Goal: Task Accomplishment & Management: Manage account settings

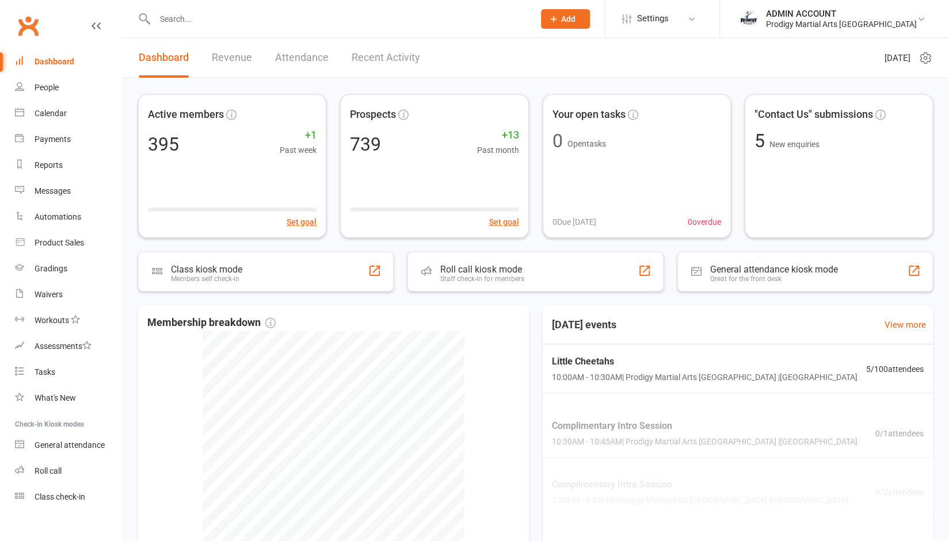
drag, startPoint x: 0, startPoint y: 0, endPoint x: 191, endPoint y: 22, distance: 192.2
click at [191, 22] on input "text" at bounding box center [338, 19] width 375 height 16
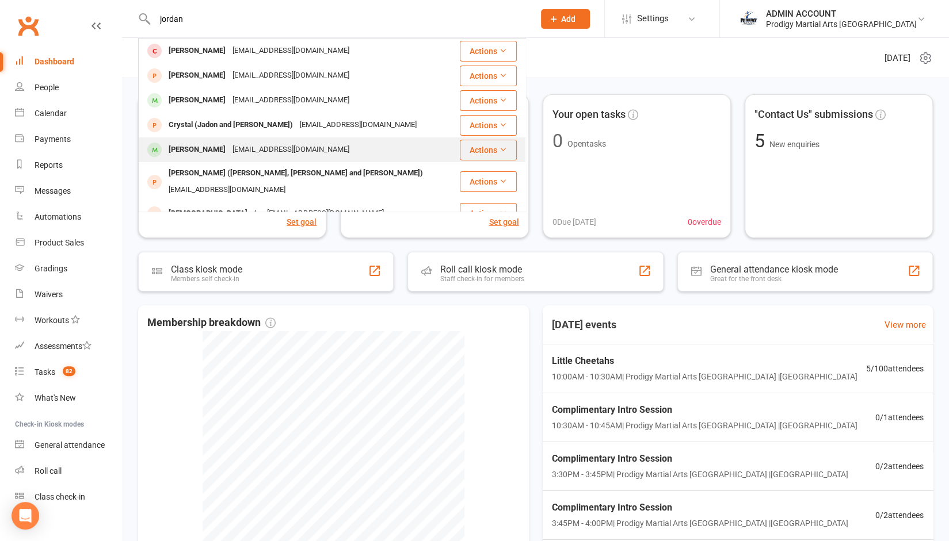
type input "jordan"
click at [196, 147] on div "[PERSON_NAME]" at bounding box center [197, 150] width 64 height 17
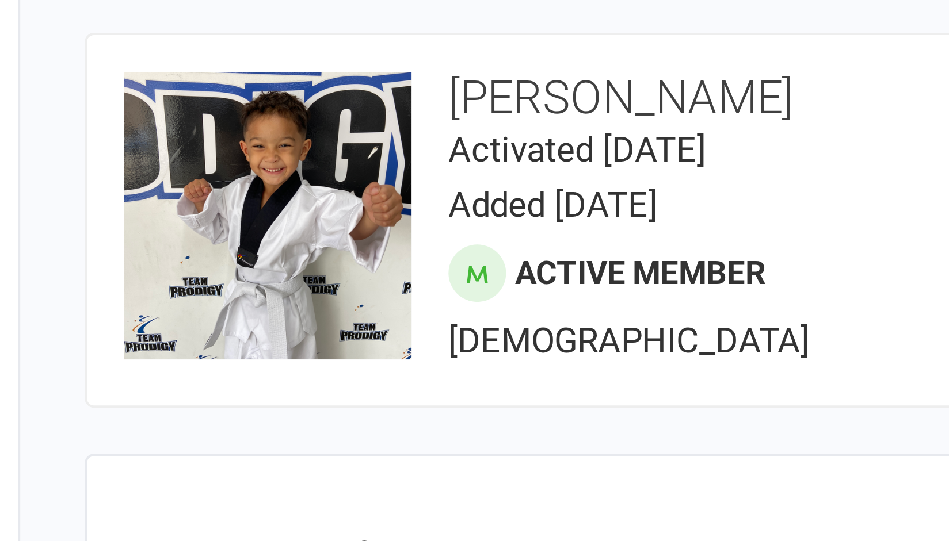
scroll to position [1, 0]
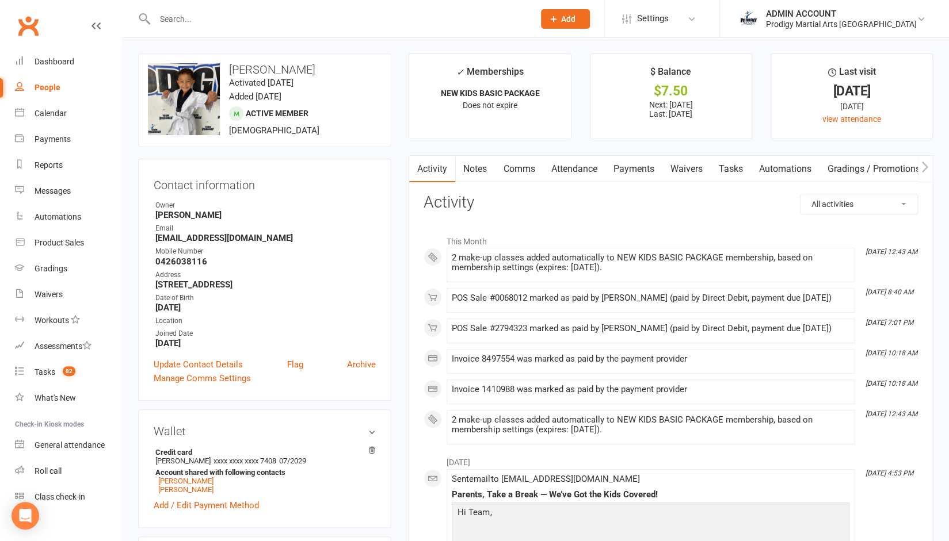
click at [623, 170] on link "Payments" at bounding box center [633, 169] width 57 height 26
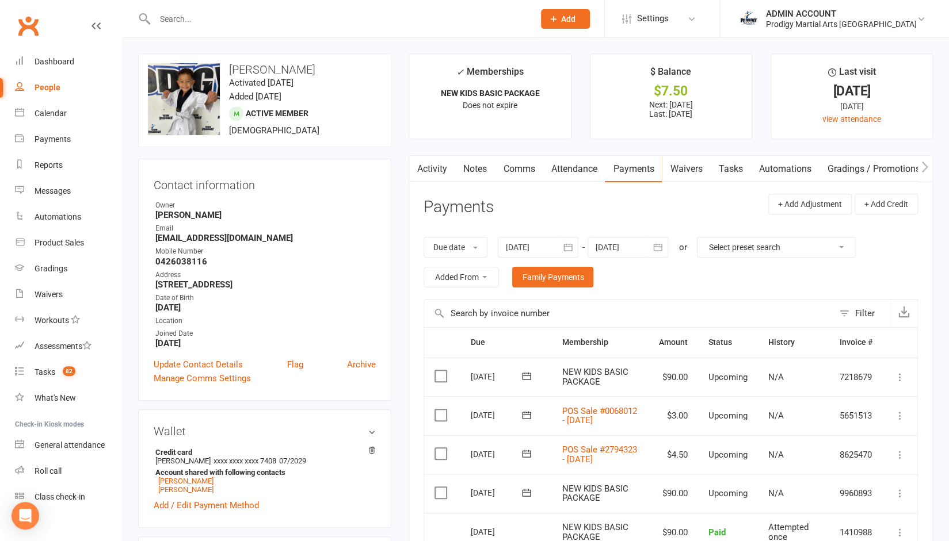
click at [451, 170] on link "Activity" at bounding box center [432, 169] width 46 height 26
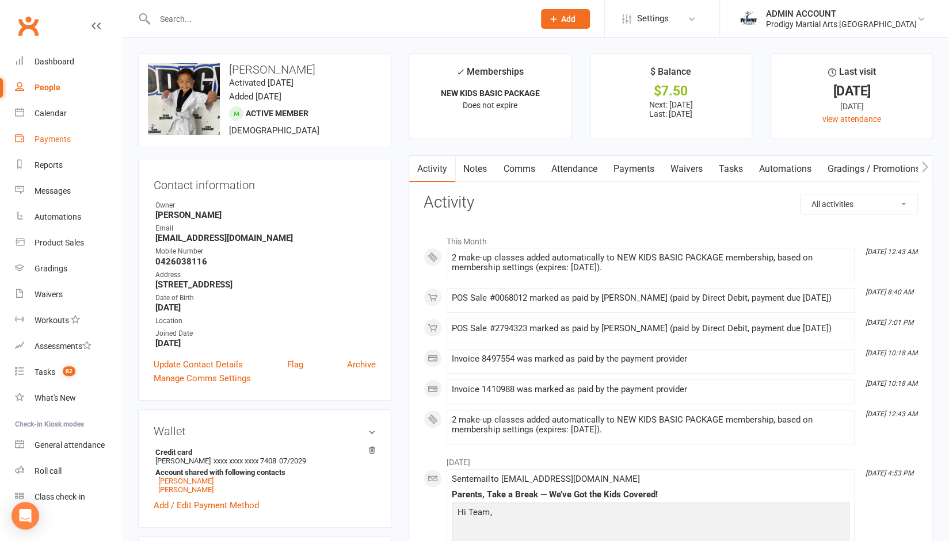
click at [53, 143] on div "Payments" at bounding box center [53, 139] width 36 height 9
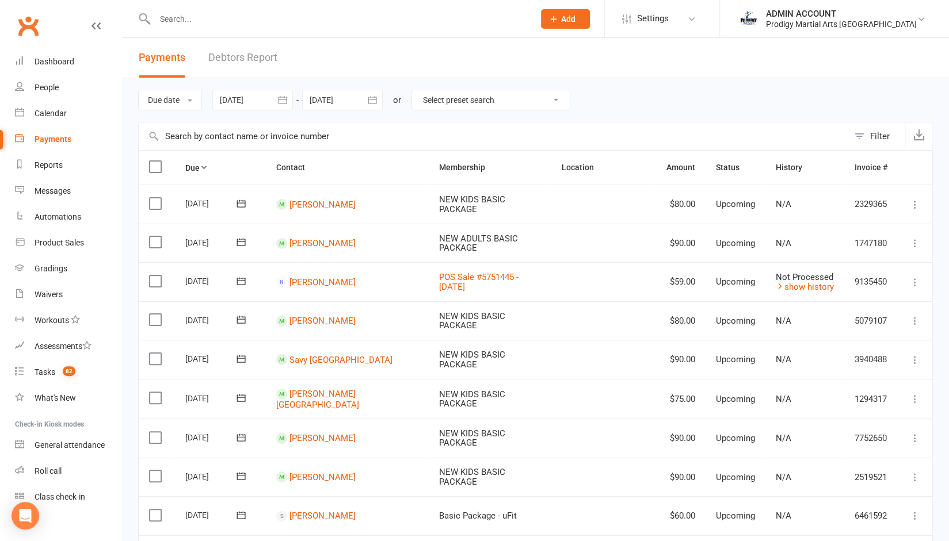
click at [247, 54] on link "Debtors Report" at bounding box center [242, 58] width 69 height 40
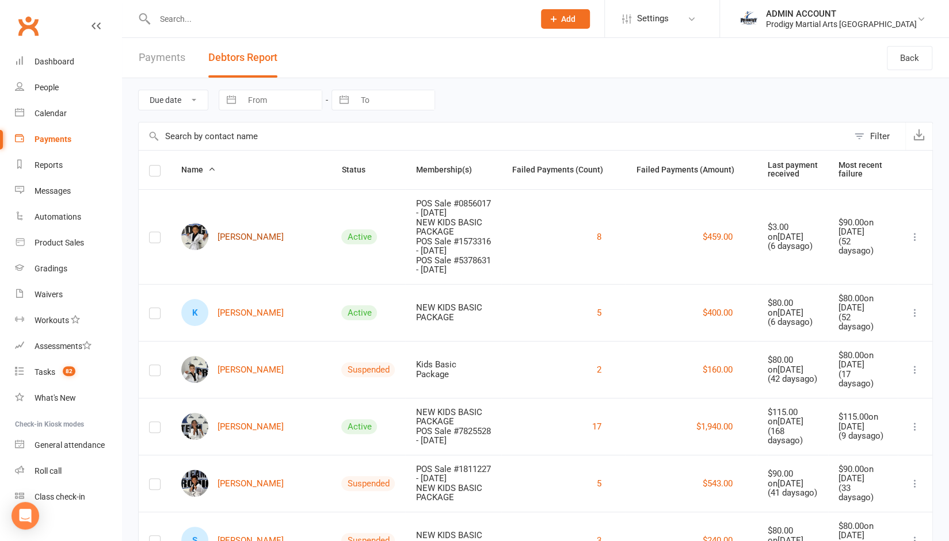
click at [255, 234] on link "Jordan Bantiles" at bounding box center [232, 236] width 102 height 27
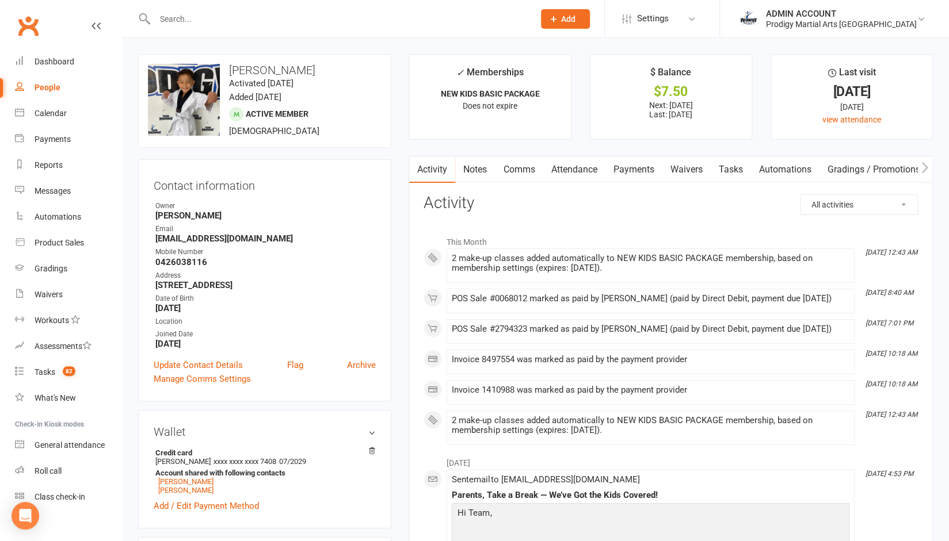
click at [635, 161] on link "Payments" at bounding box center [633, 169] width 57 height 26
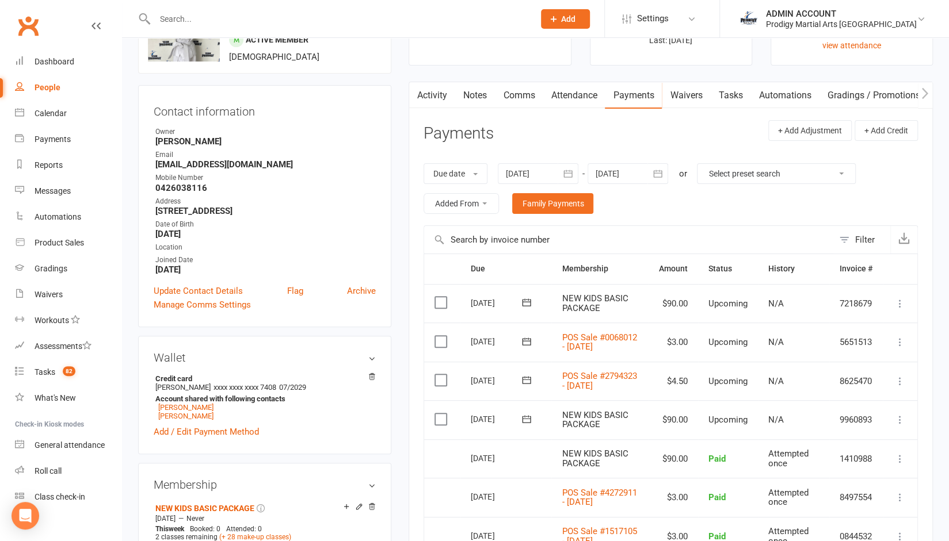
scroll to position [72, 0]
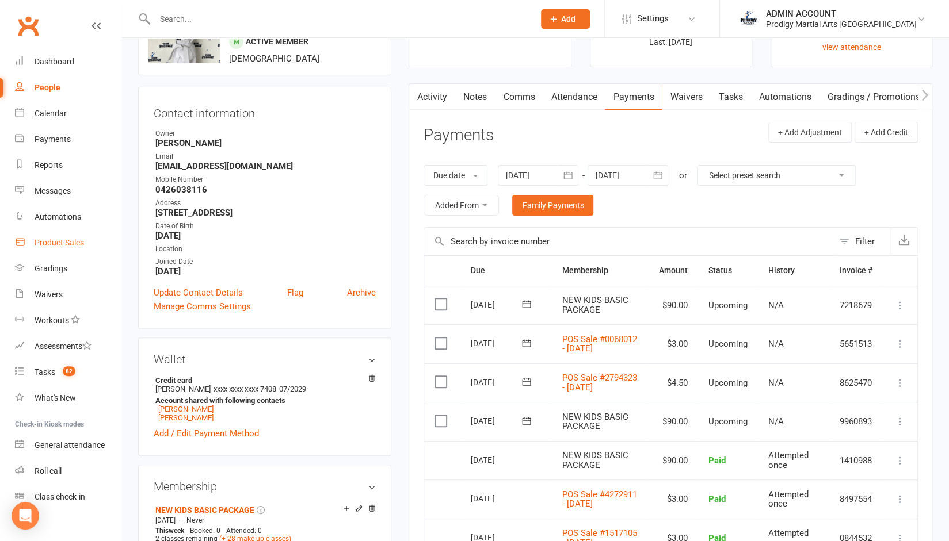
click at [63, 246] on div "Product Sales" at bounding box center [59, 242] width 49 height 9
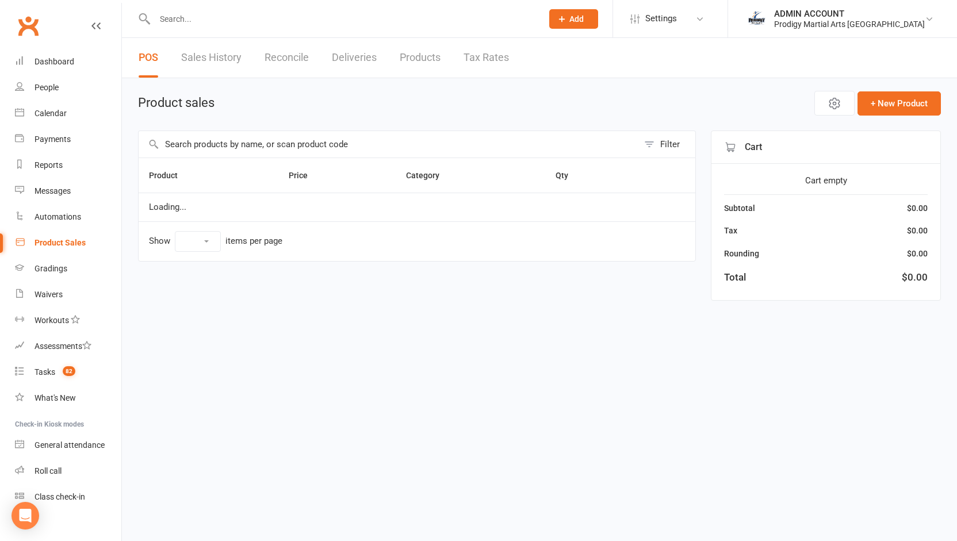
select select "10"
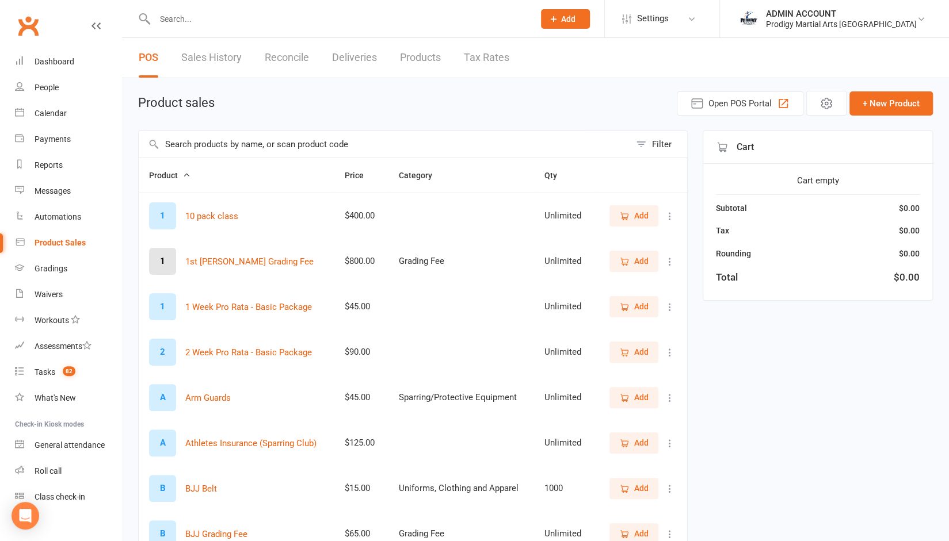
click at [249, 146] on input "text" at bounding box center [384, 144] width 491 height 26
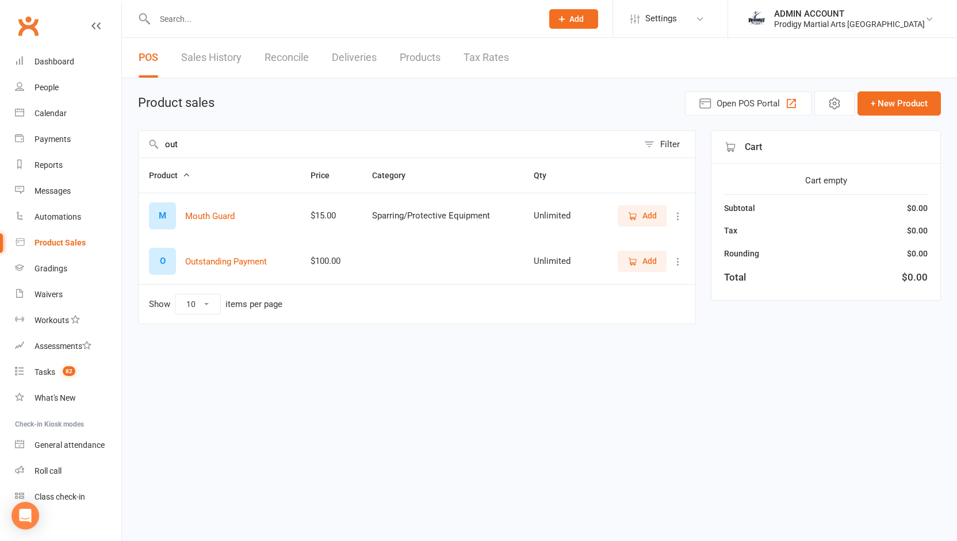
type input "out"
click at [650, 262] on span "Add" at bounding box center [650, 261] width 14 height 13
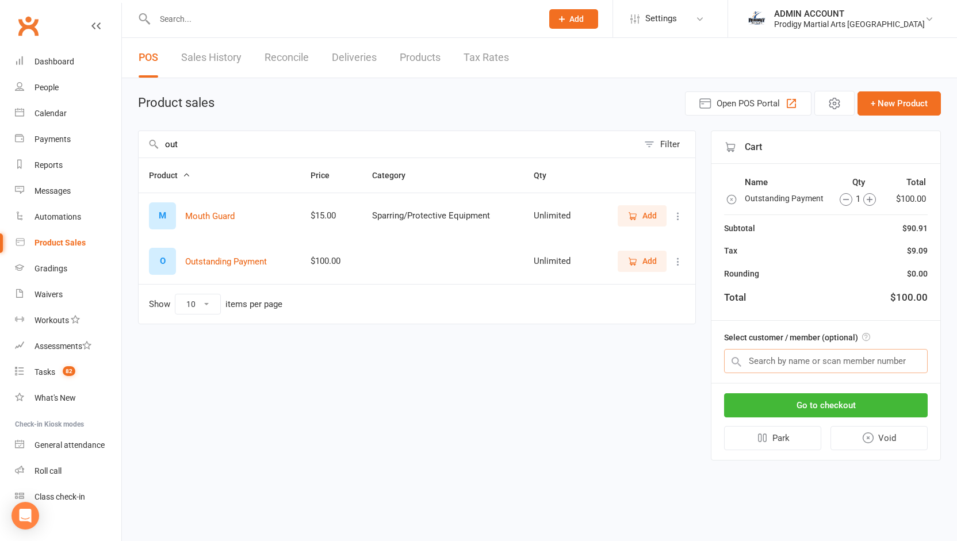
click at [788, 360] on input "text" at bounding box center [826, 361] width 204 height 24
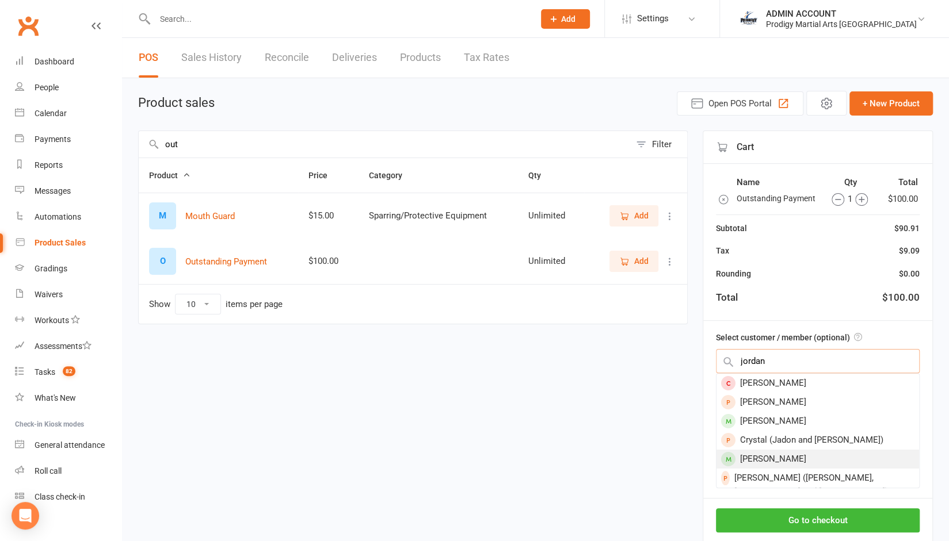
type input "jordan"
click at [754, 454] on div "Jordan Bantiles" at bounding box center [817, 459] width 203 height 19
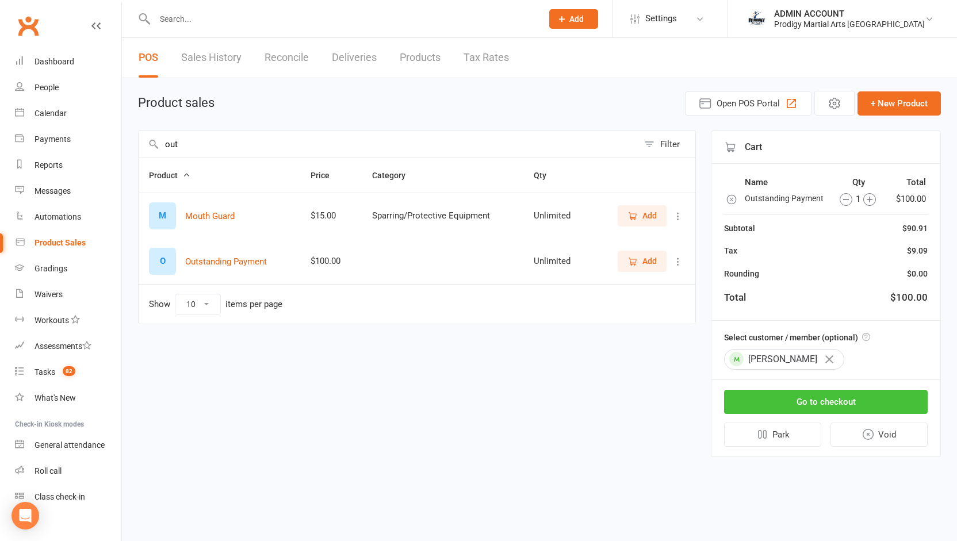
click at [779, 392] on button "Go to checkout" at bounding box center [826, 402] width 204 height 24
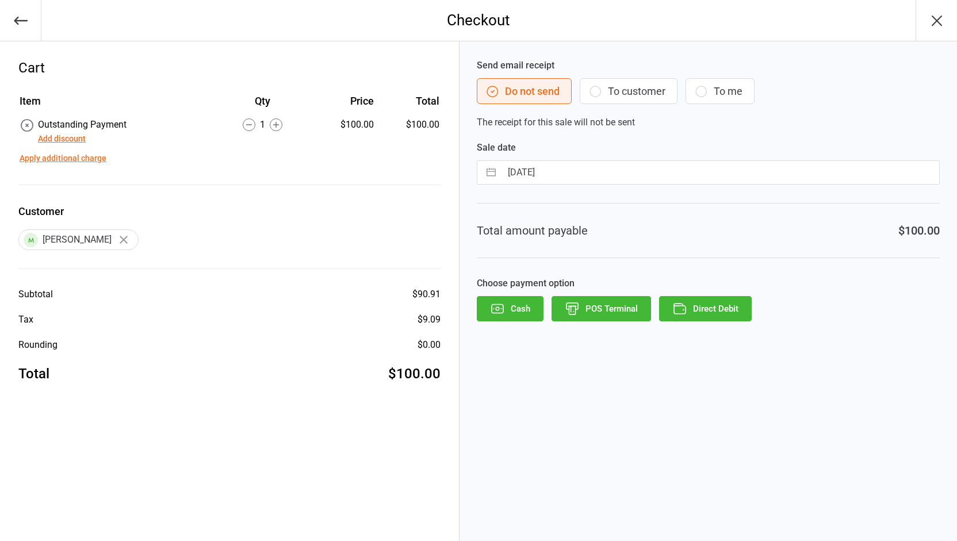
click at [120, 239] on icon "button" at bounding box center [124, 240] width 8 height 8
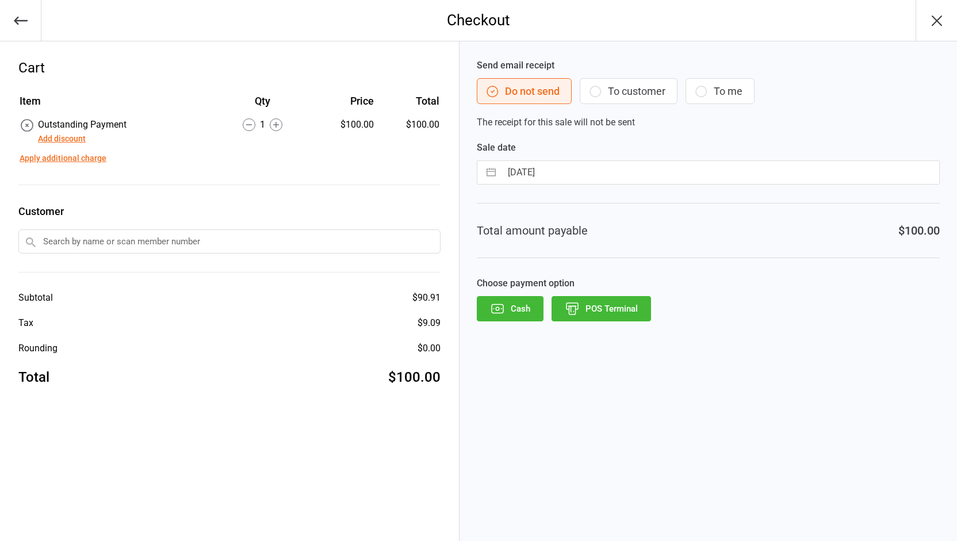
click at [118, 242] on input "text" at bounding box center [229, 242] width 422 height 24
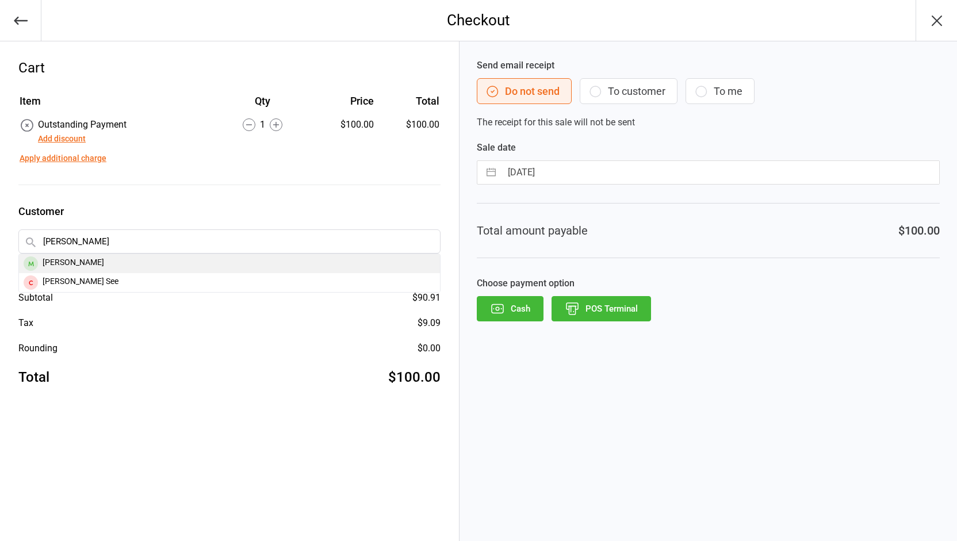
type input "[PERSON_NAME]"
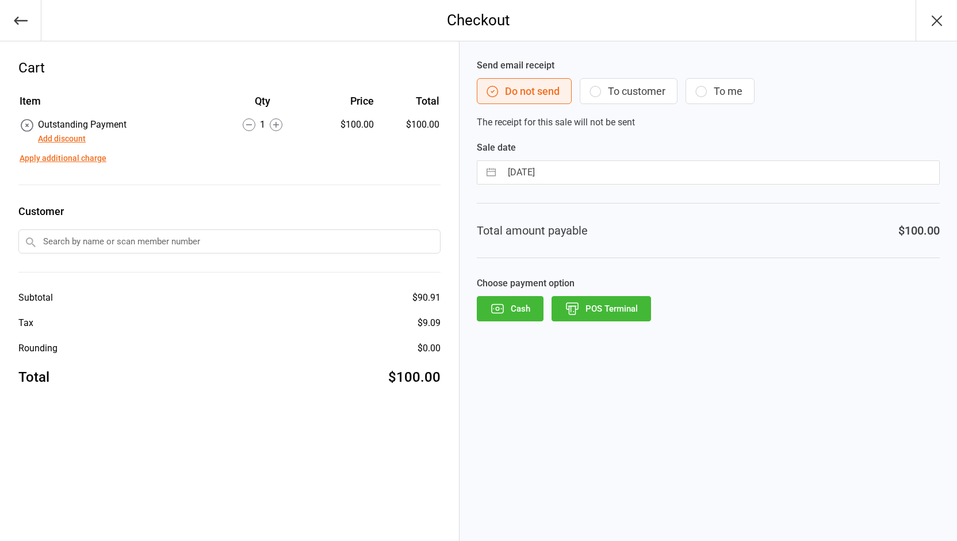
click at [73, 240] on input "text" at bounding box center [229, 242] width 422 height 24
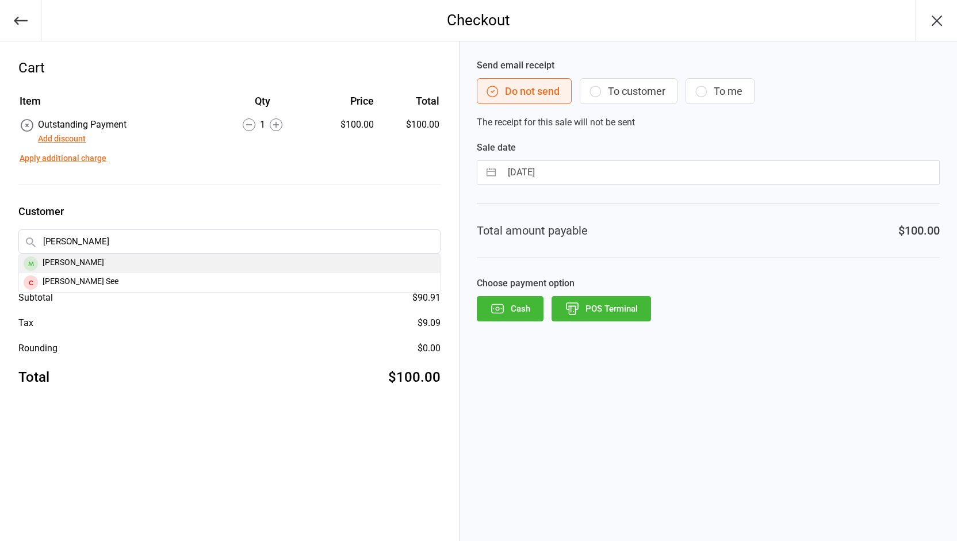
type input "kyler"
click at [59, 258] on div "[PERSON_NAME]" at bounding box center [229, 263] width 421 height 19
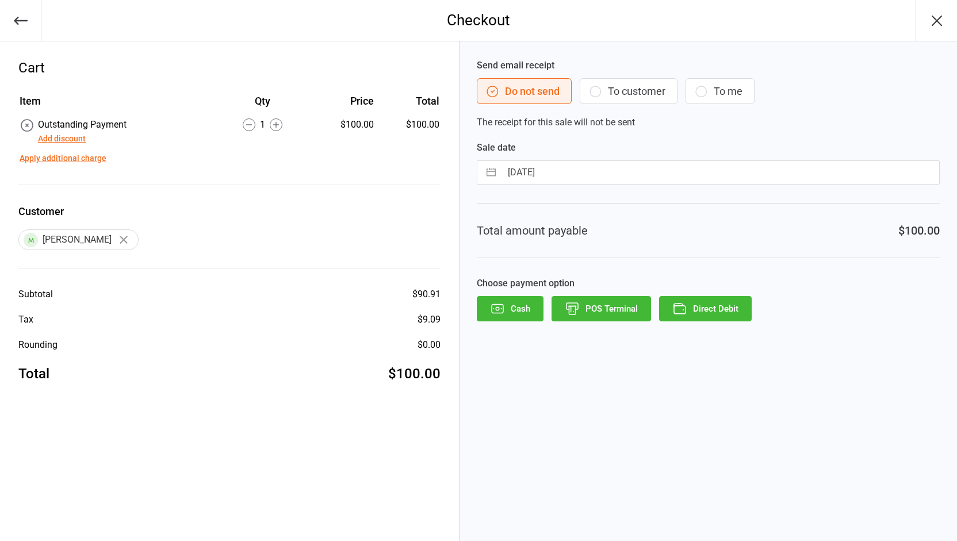
click at [686, 303] on icon "button" at bounding box center [680, 308] width 15 height 15
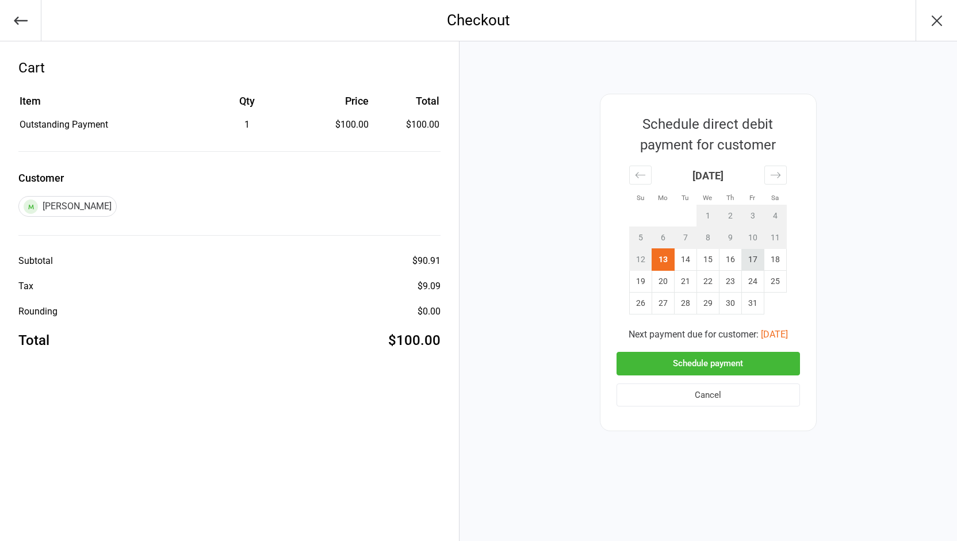
click at [746, 258] on td "17" at bounding box center [753, 260] width 22 height 22
click at [698, 361] on button "Schedule payment" at bounding box center [709, 364] width 184 height 24
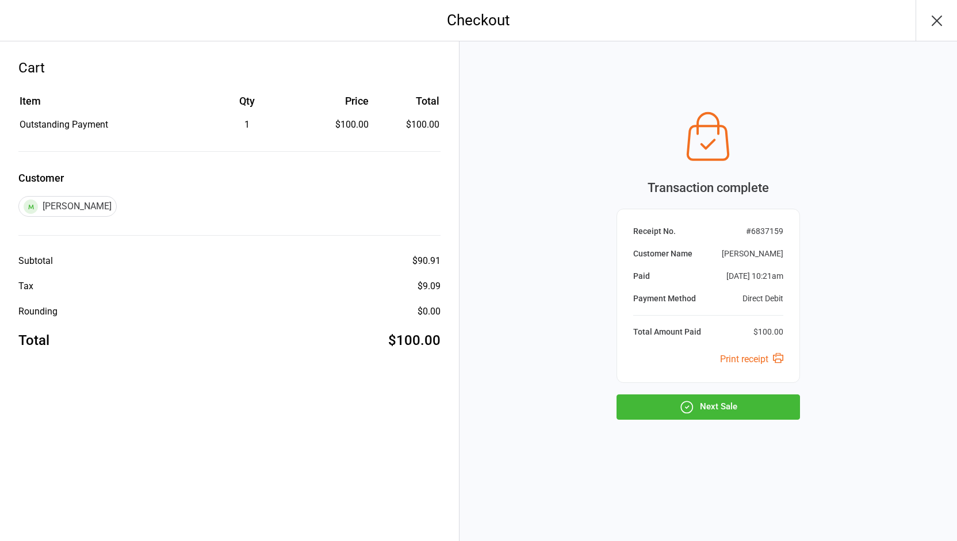
click at [717, 409] on button "Next Sale" at bounding box center [709, 407] width 184 height 25
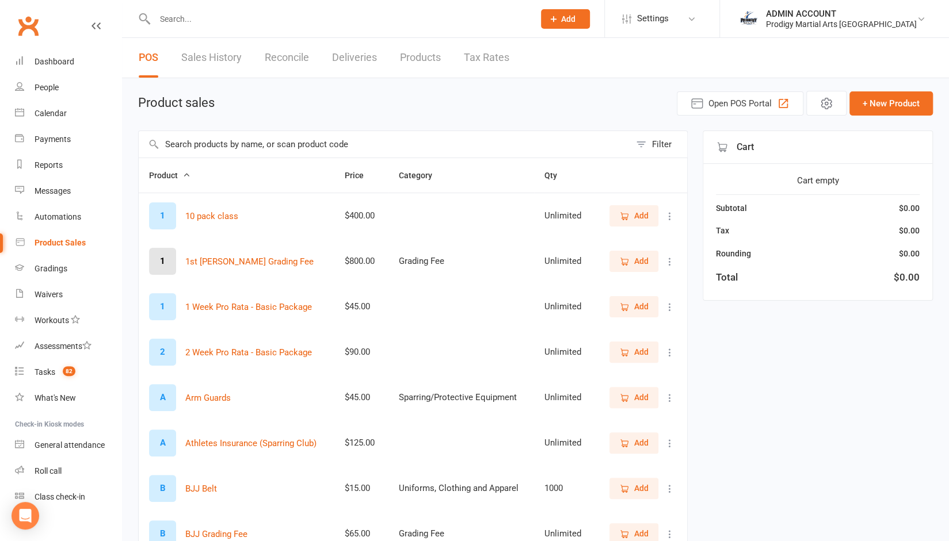
click at [294, 135] on input "text" at bounding box center [384, 144] width 491 height 26
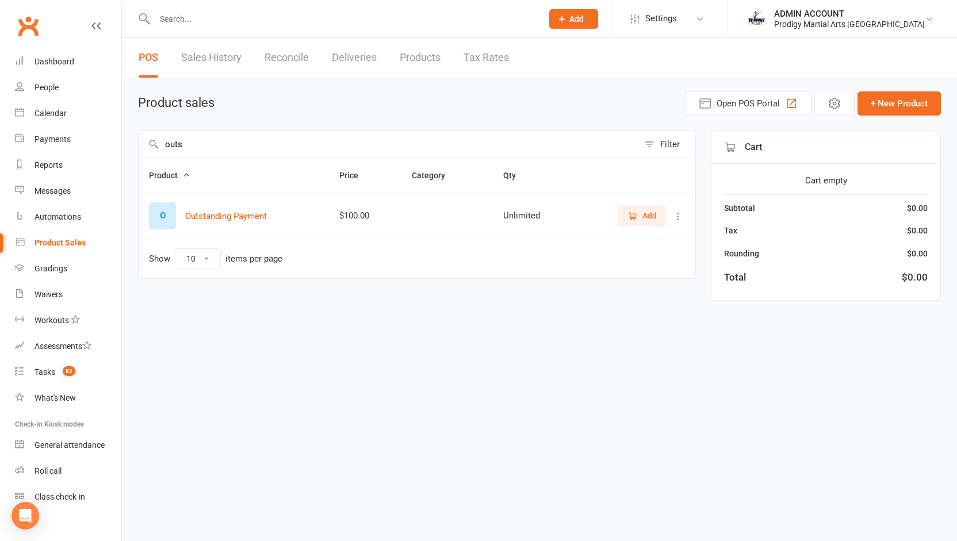
type input "outs"
click at [642, 217] on span "Add" at bounding box center [642, 215] width 29 height 13
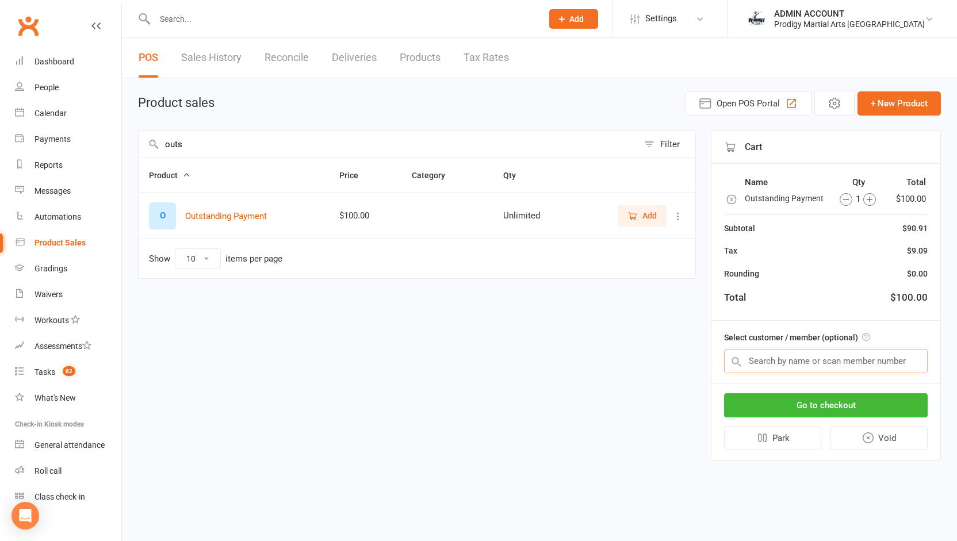
click at [785, 358] on input "text" at bounding box center [826, 361] width 204 height 24
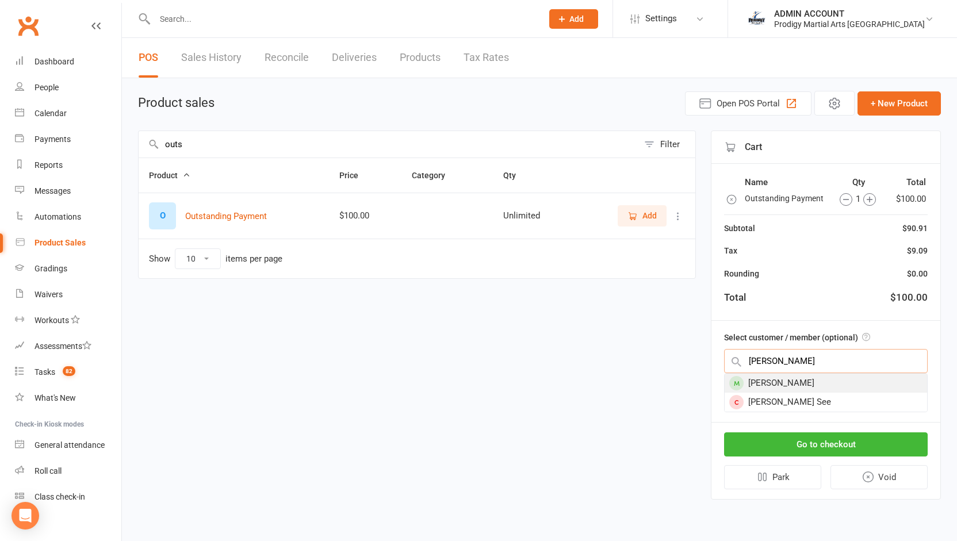
type input "[PERSON_NAME]"
click at [777, 381] on div "[PERSON_NAME]" at bounding box center [826, 383] width 203 height 19
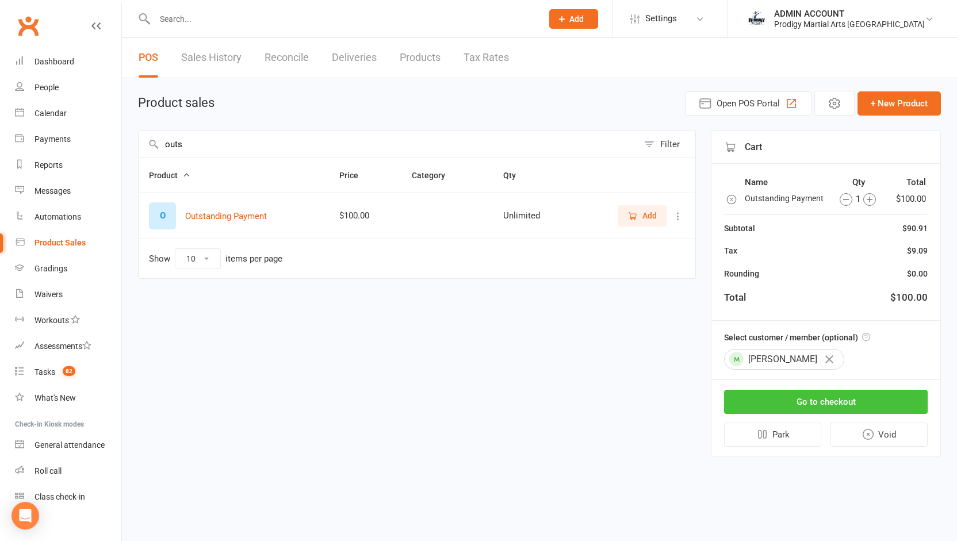
click at [779, 396] on button "Go to checkout" at bounding box center [826, 402] width 204 height 24
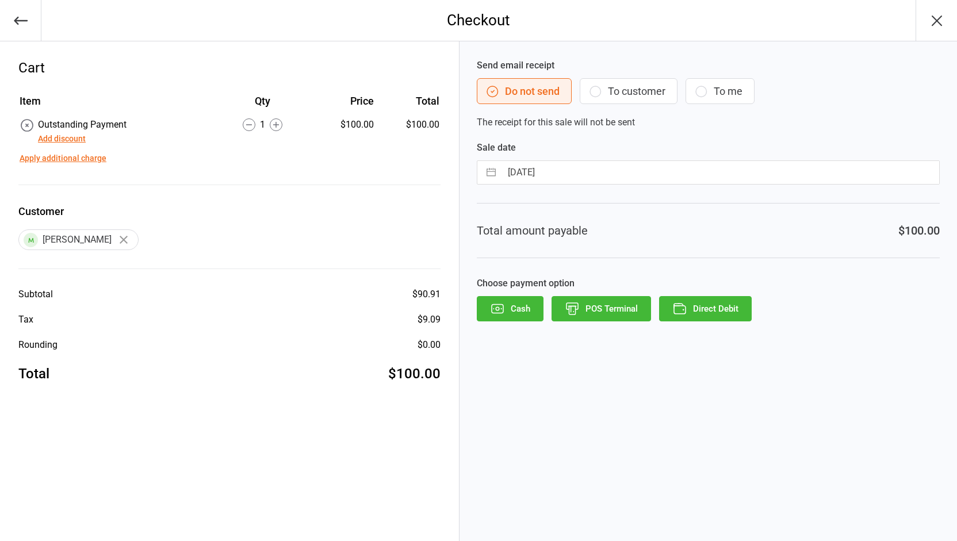
click at [24, 20] on icon "button" at bounding box center [21, 21] width 14 height 8
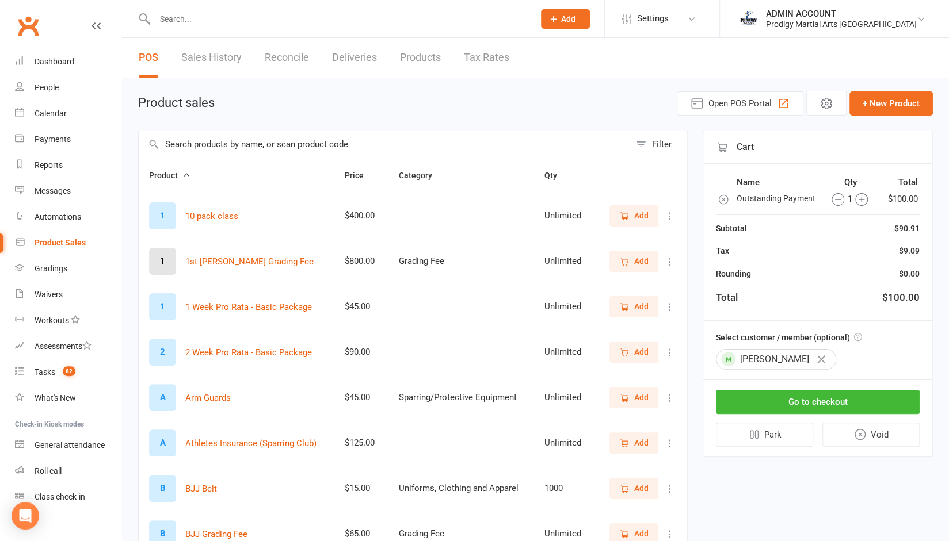
click at [215, 22] on input "text" at bounding box center [338, 19] width 375 height 16
type input "ky"
click at [54, 242] on div "Product Sales" at bounding box center [60, 242] width 51 height 9
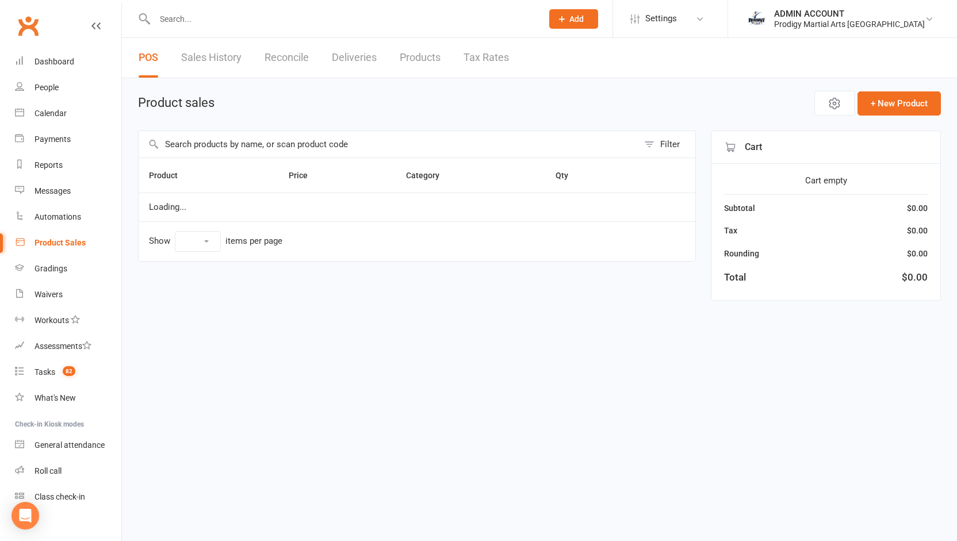
select select "10"
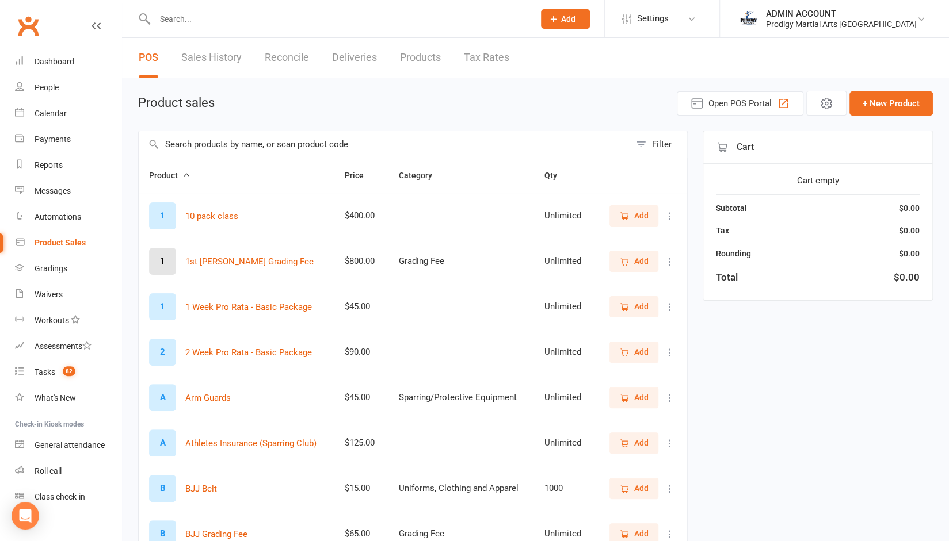
click at [227, 65] on link "Sales History" at bounding box center [211, 58] width 60 height 40
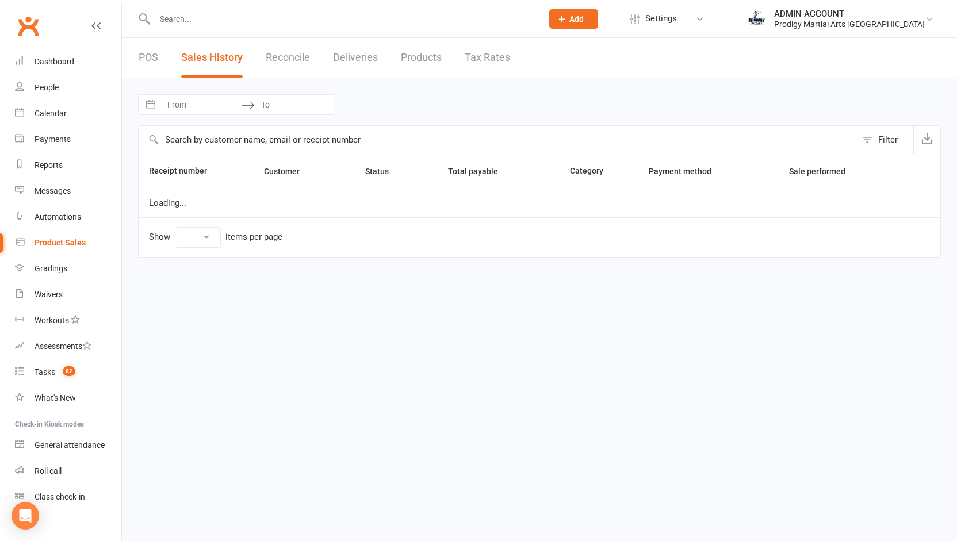
select select "25"
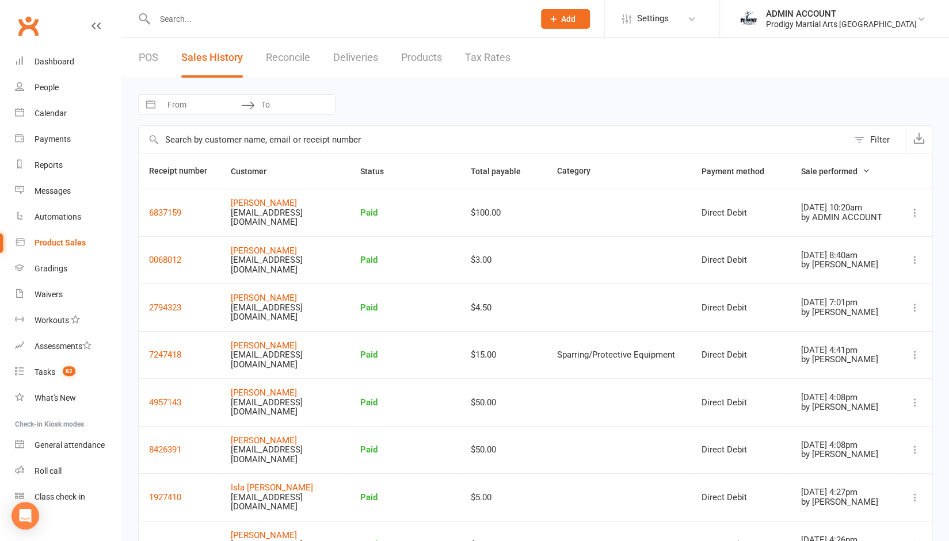
click at [915, 211] on icon at bounding box center [915, 213] width 12 height 12
click at [915, 207] on icon at bounding box center [915, 213] width 12 height 12
click at [913, 207] on icon at bounding box center [915, 213] width 12 height 12
click at [910, 228] on link "View receipt" at bounding box center [850, 229] width 124 height 23
click at [200, 17] on input "text" at bounding box center [338, 19] width 375 height 16
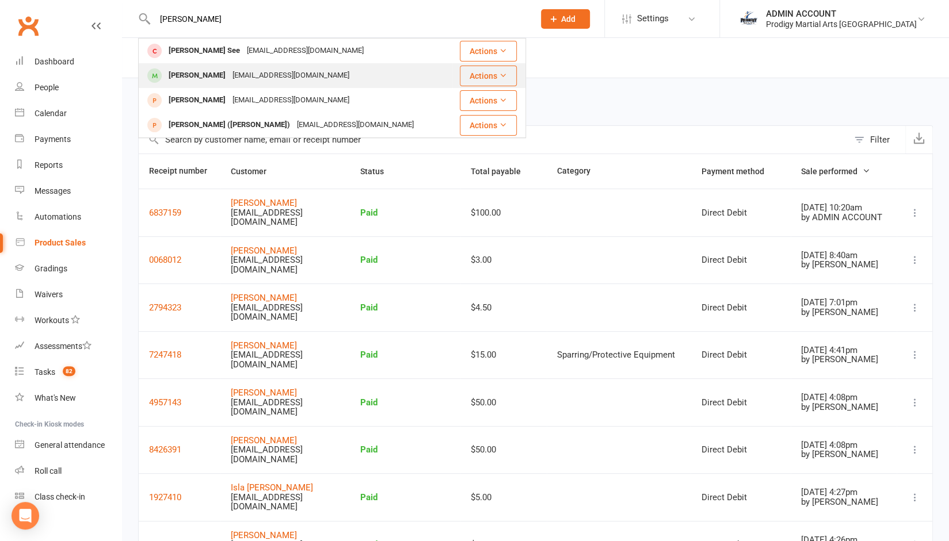
type input "kyler"
click at [204, 74] on div "[PERSON_NAME]" at bounding box center [197, 75] width 64 height 17
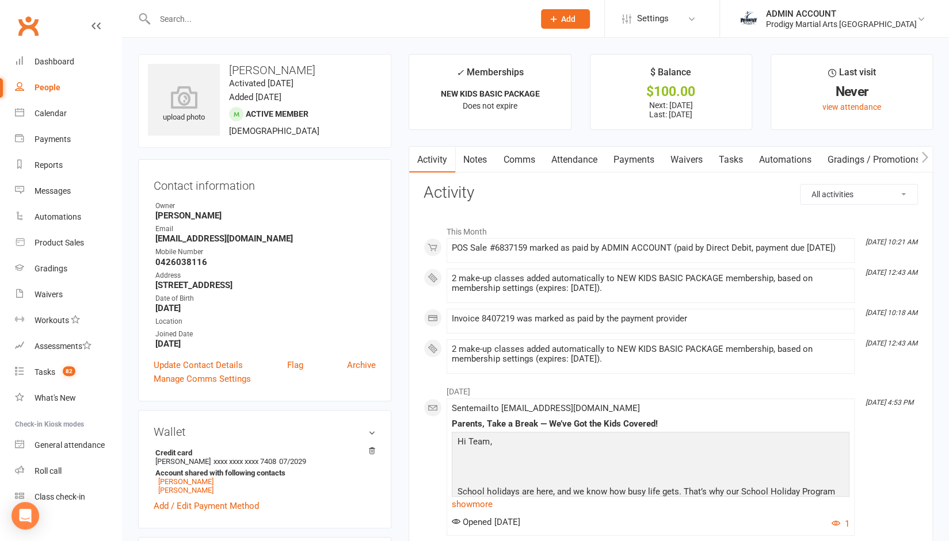
click at [635, 157] on link "Payments" at bounding box center [633, 160] width 57 height 26
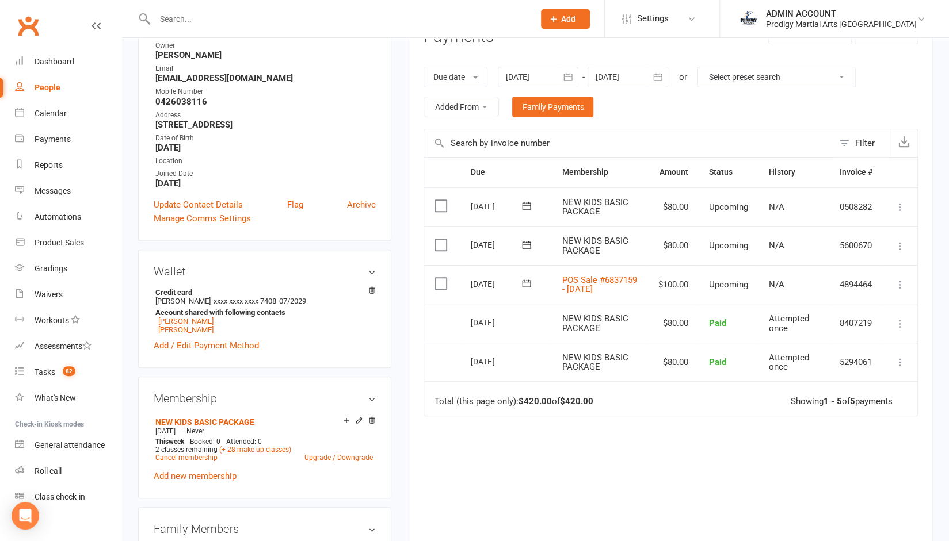
scroll to position [162, 0]
click at [900, 284] on icon at bounding box center [900, 284] width 12 height 12
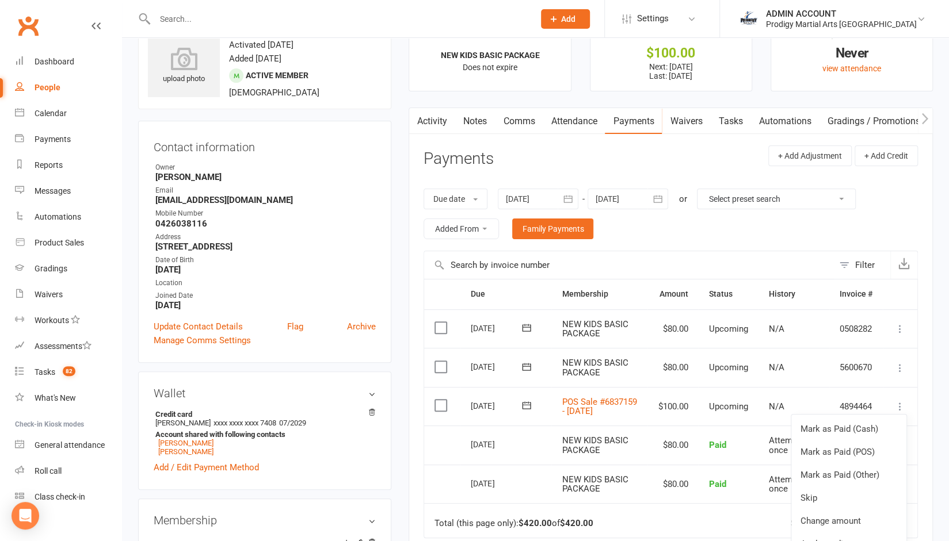
scroll to position [37, 0]
click at [544, 190] on div at bounding box center [538, 200] width 81 height 21
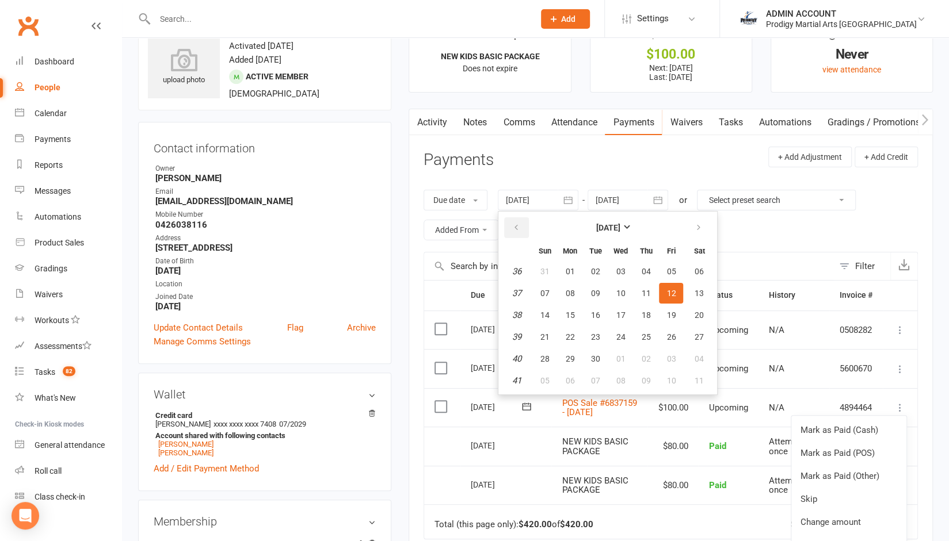
click at [515, 221] on button "button" at bounding box center [516, 227] width 25 height 21
click at [522, 230] on button "button" at bounding box center [516, 227] width 25 height 21
click at [536, 301] on button "04" at bounding box center [544, 293] width 24 height 21
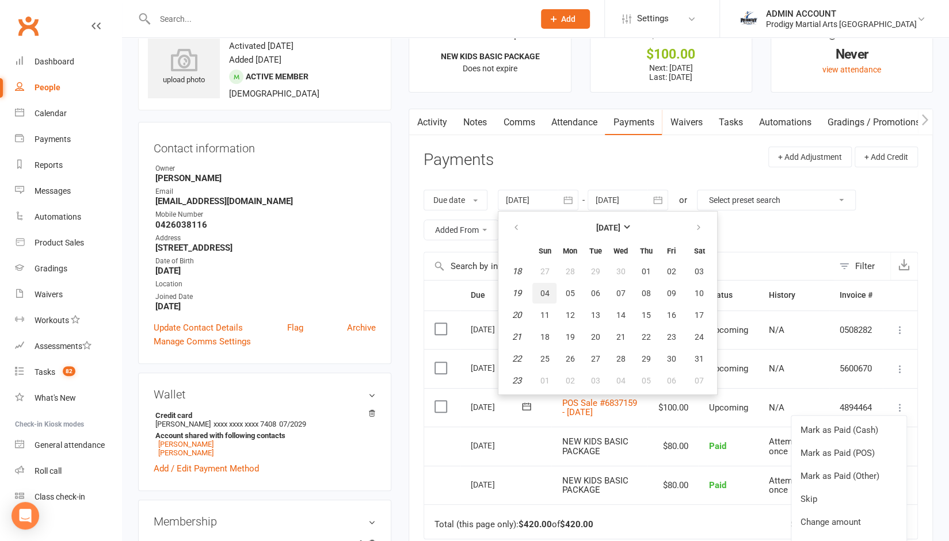
type input "04 May 2025"
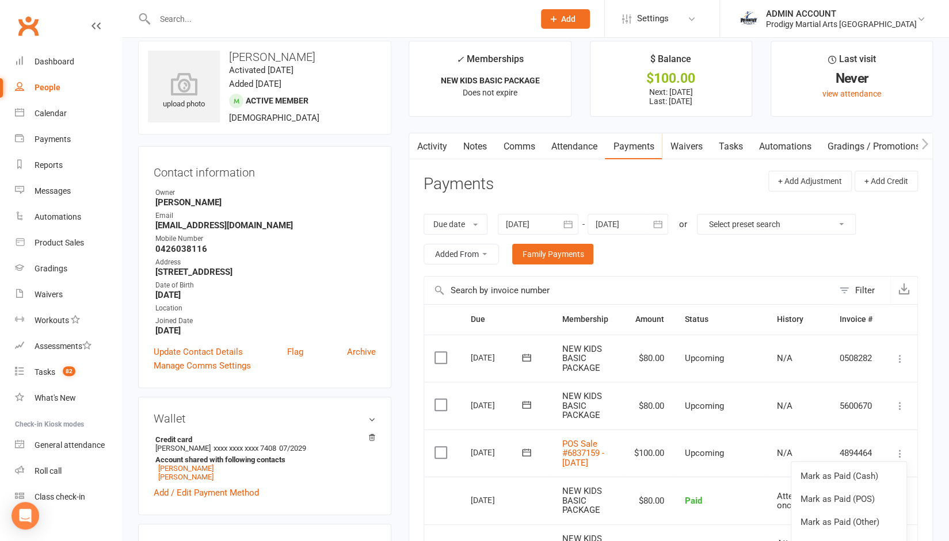
scroll to position [0, 0]
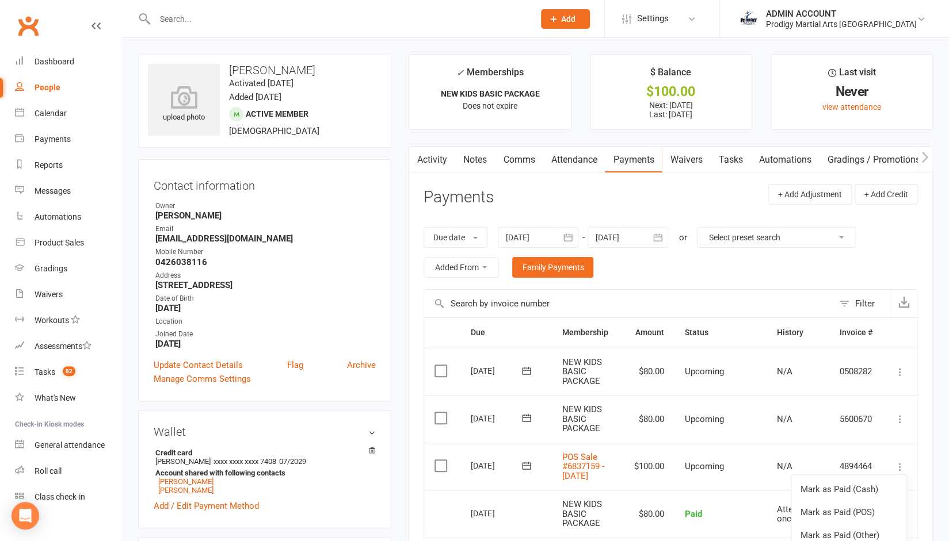
click at [55, 246] on div "Product Sales" at bounding box center [59, 242] width 49 height 9
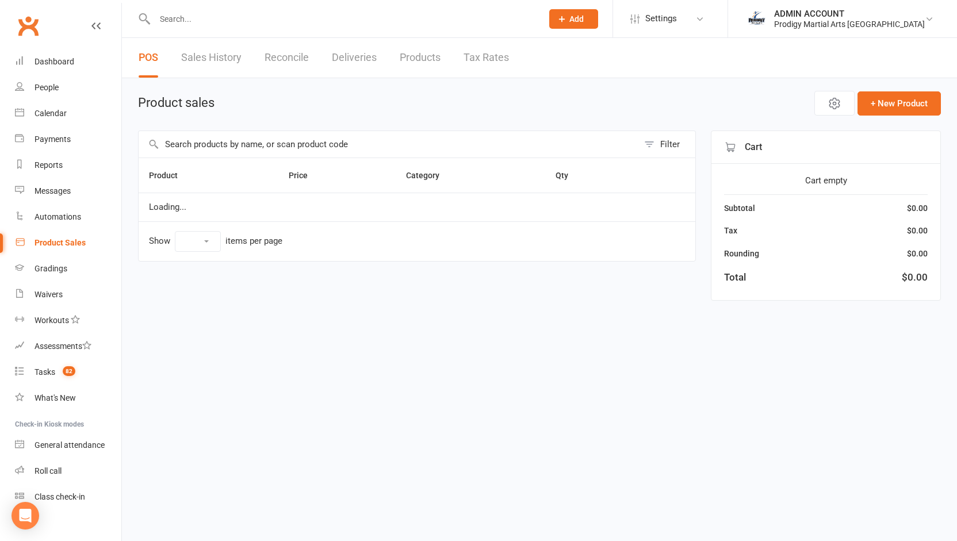
select select "10"
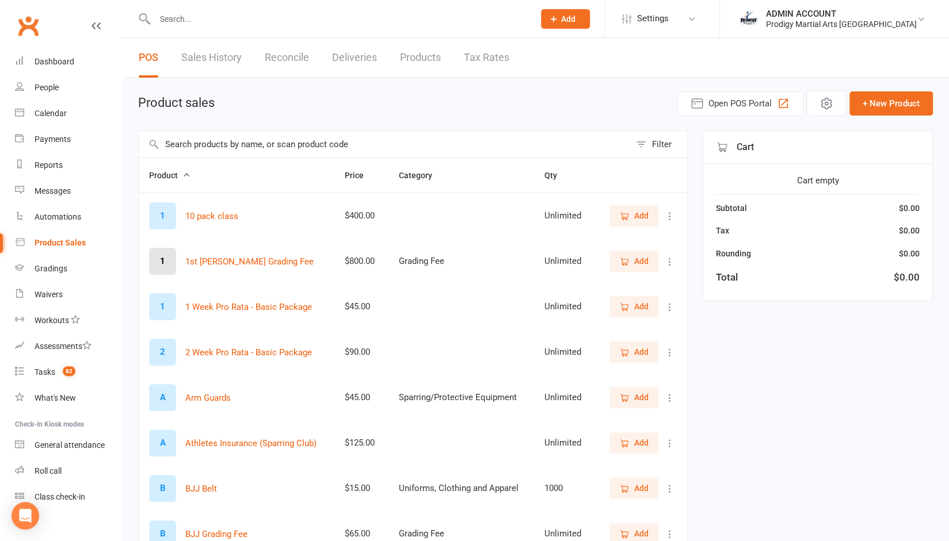
click at [227, 63] on link "Sales History" at bounding box center [211, 58] width 60 height 40
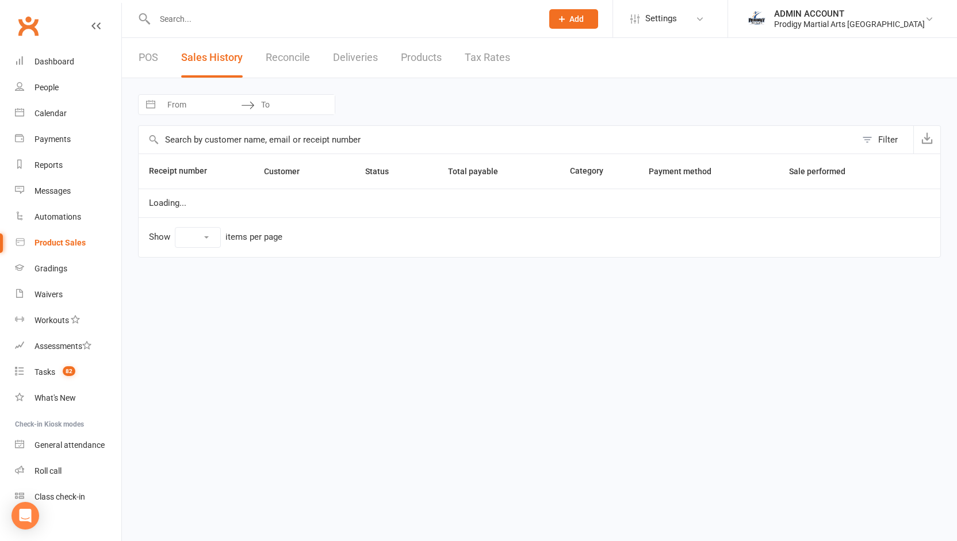
select select "25"
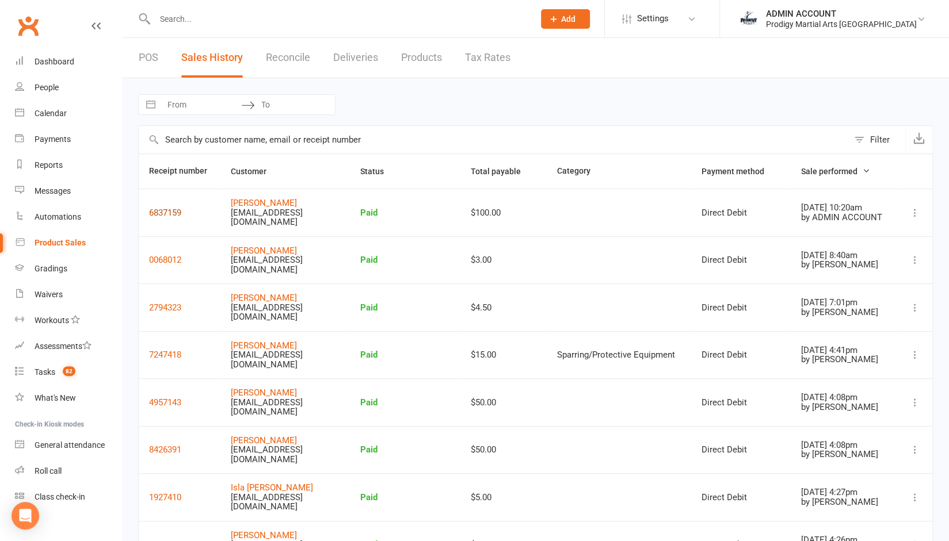
click at [167, 206] on button "6837159" at bounding box center [165, 213] width 32 height 14
click at [915, 207] on icon at bounding box center [915, 213] width 12 height 12
click at [845, 276] on link "View delivery status history" at bounding box center [850, 275] width 124 height 23
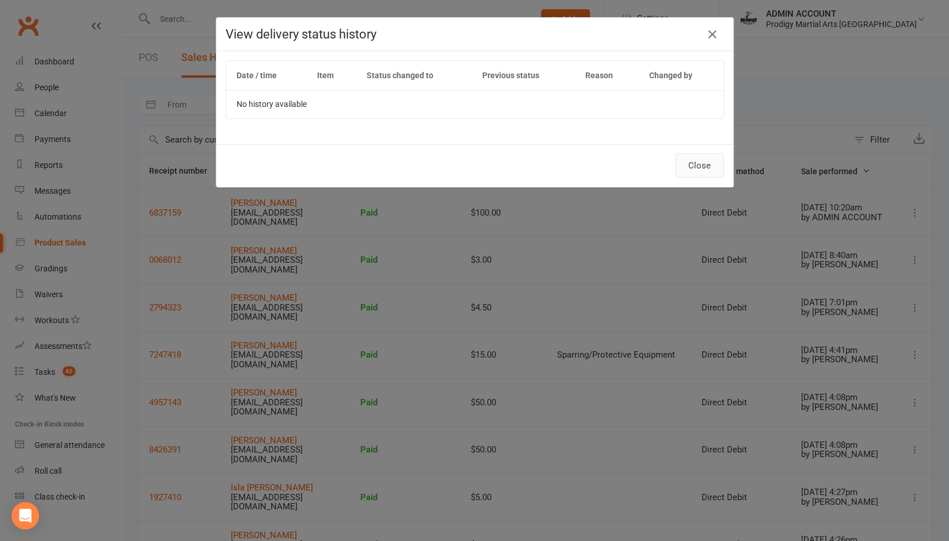
click at [697, 170] on button "Close" at bounding box center [699, 166] width 49 height 24
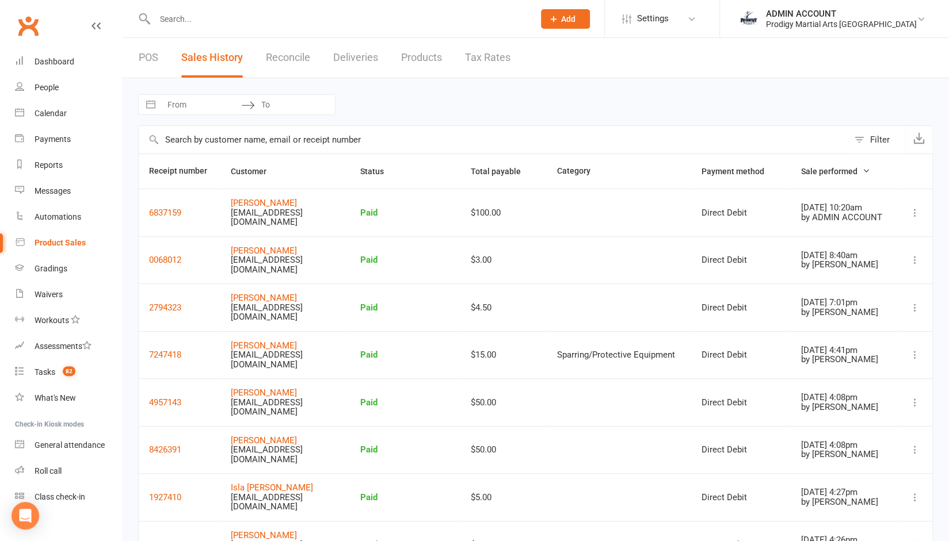
click at [293, 52] on link "Reconcile" at bounding box center [288, 58] width 44 height 40
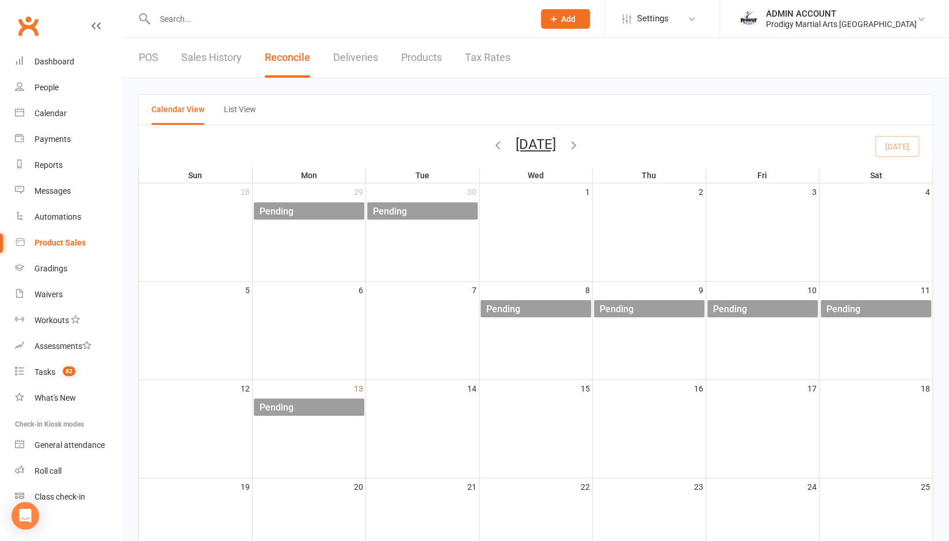
click at [491, 147] on icon "button" at bounding box center [497, 145] width 13 height 13
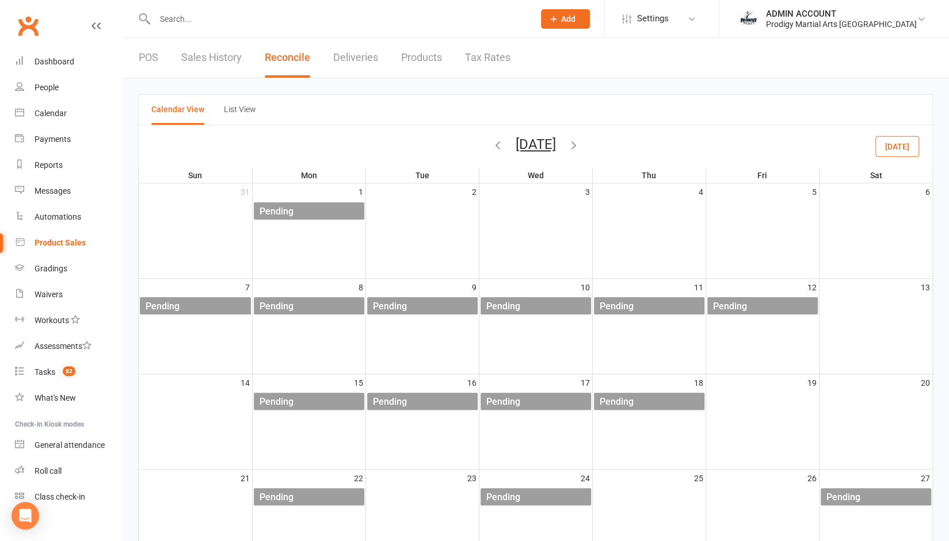
click at [504, 147] on span "September 2025" at bounding box center [535, 146] width 63 height 20
click at [491, 145] on icon "button" at bounding box center [497, 145] width 13 height 13
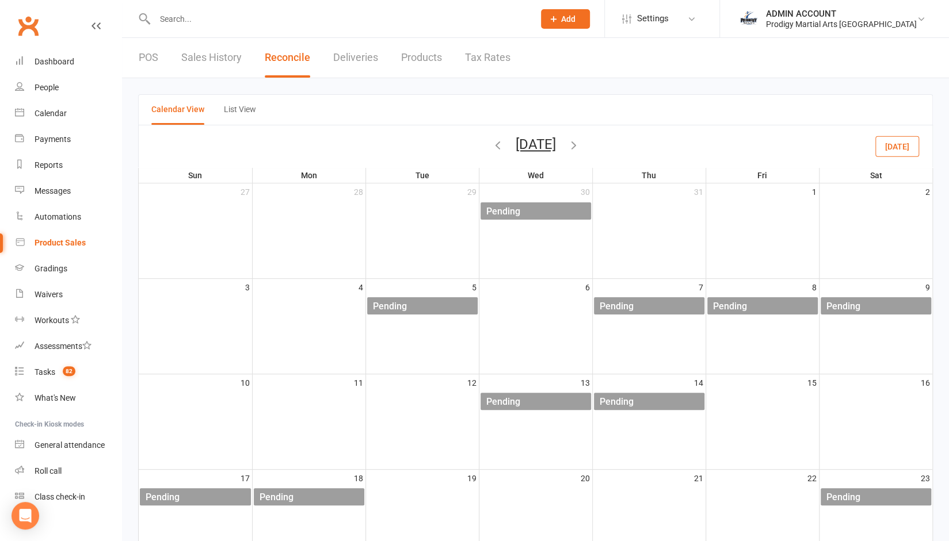
click at [353, 56] on link "Deliveries" at bounding box center [355, 58] width 45 height 40
select select "any"
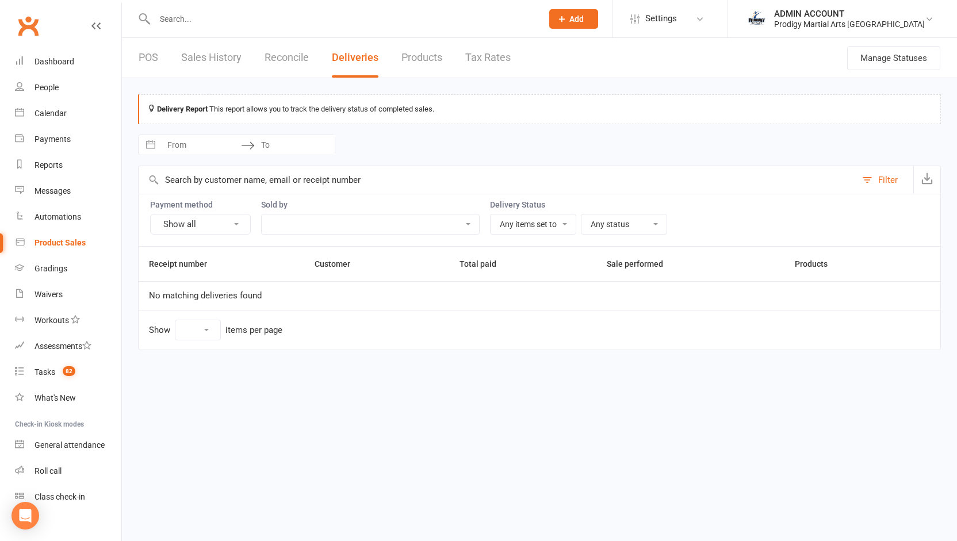
select select "25"
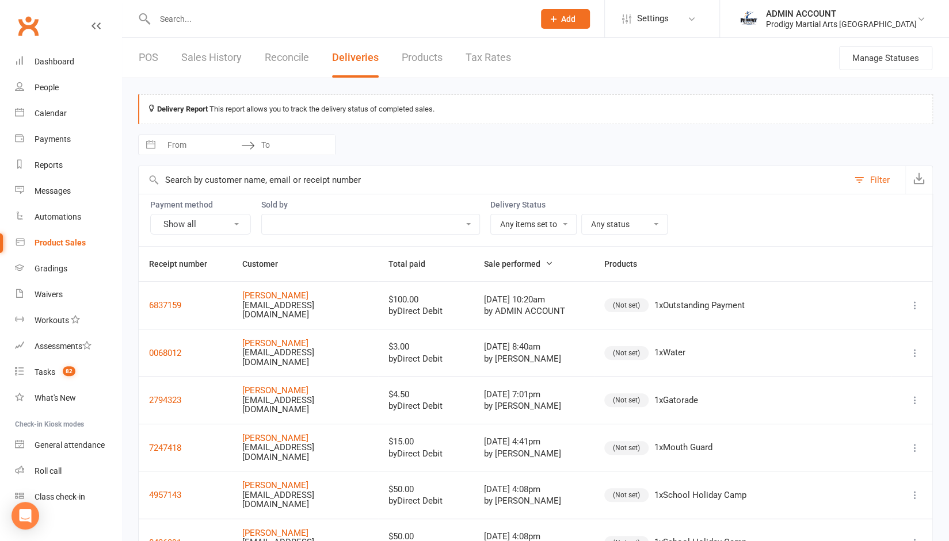
click at [922, 297] on td at bounding box center [911, 305] width 41 height 48
click at [913, 300] on icon at bounding box center [915, 306] width 12 height 12
click at [704, 166] on input "text" at bounding box center [493, 180] width 709 height 28
click at [148, 58] on link "POS" at bounding box center [149, 58] width 20 height 40
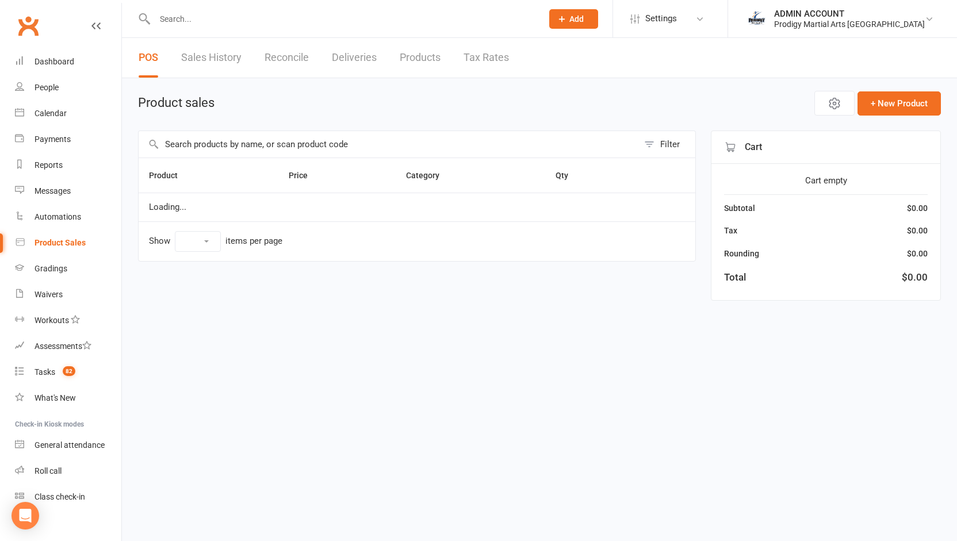
select select "10"
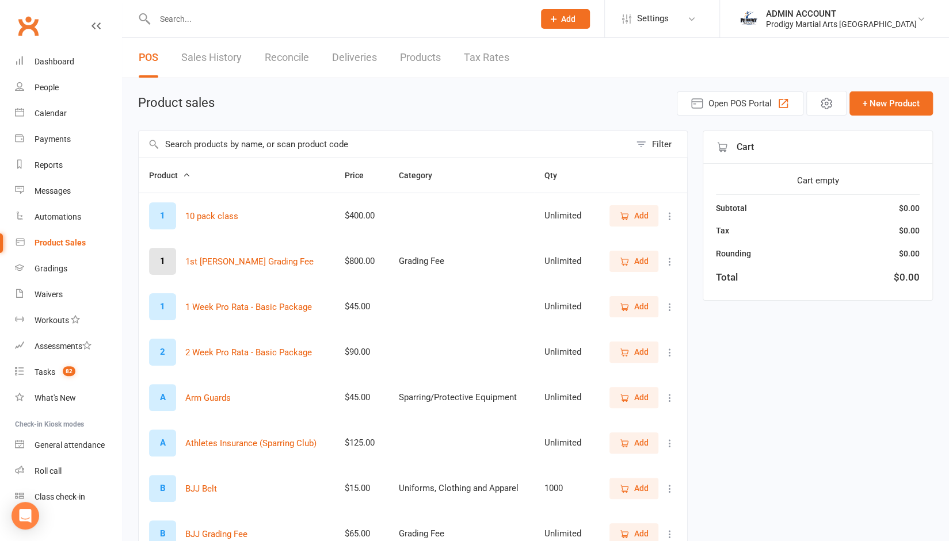
click at [246, 142] on input "text" at bounding box center [384, 144] width 491 height 26
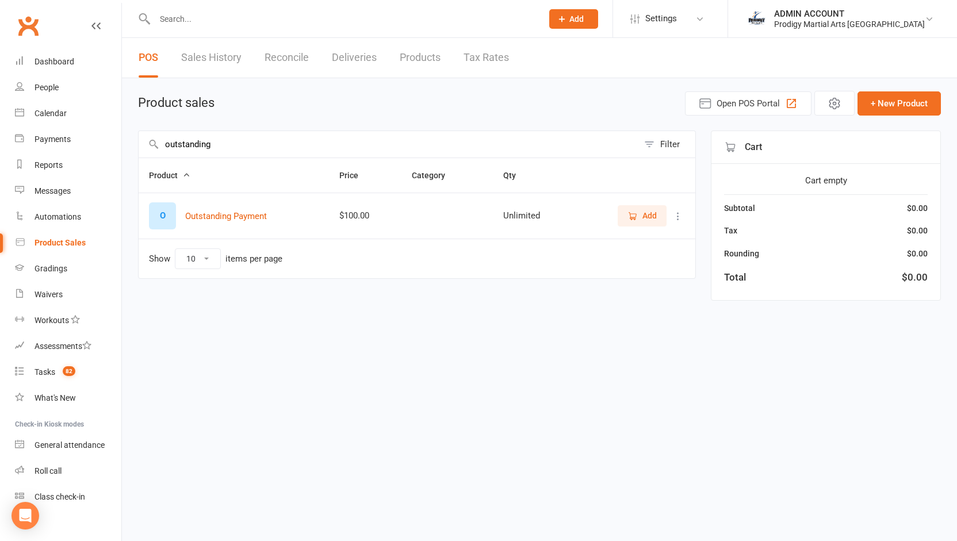
type input "outstanding"
click at [639, 213] on span "Add" at bounding box center [642, 215] width 29 height 13
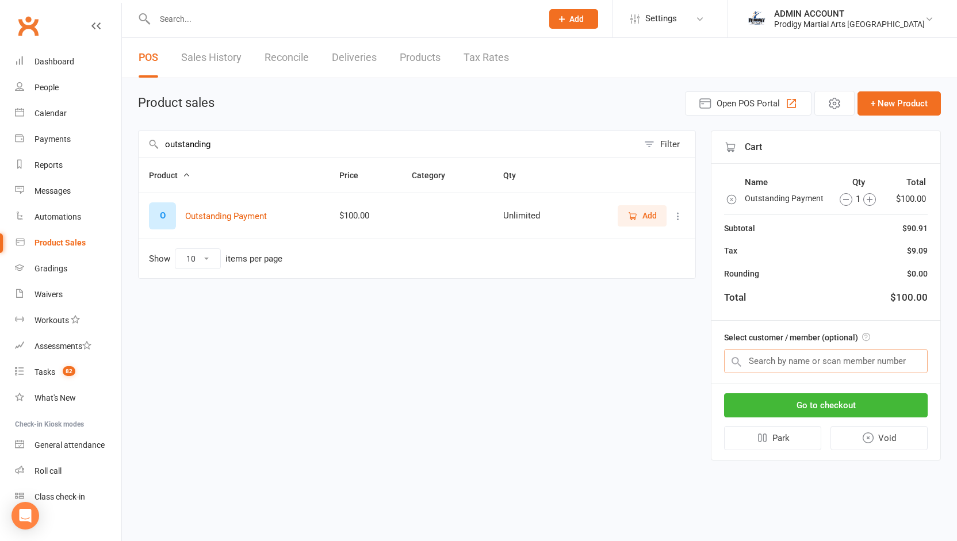
click at [797, 357] on input "text" at bounding box center [826, 361] width 204 height 24
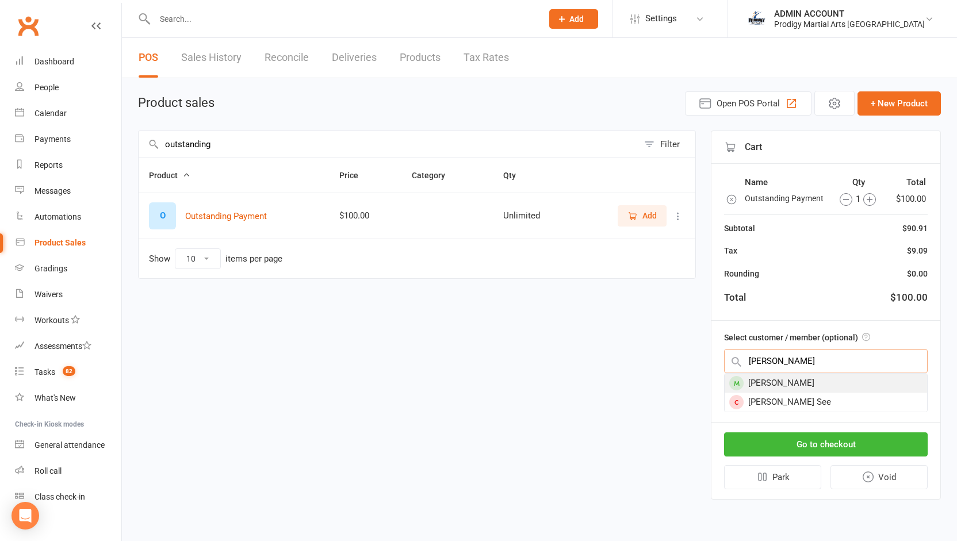
type input "kyler"
click at [773, 380] on div "Kyler Bantiles" at bounding box center [826, 383] width 203 height 19
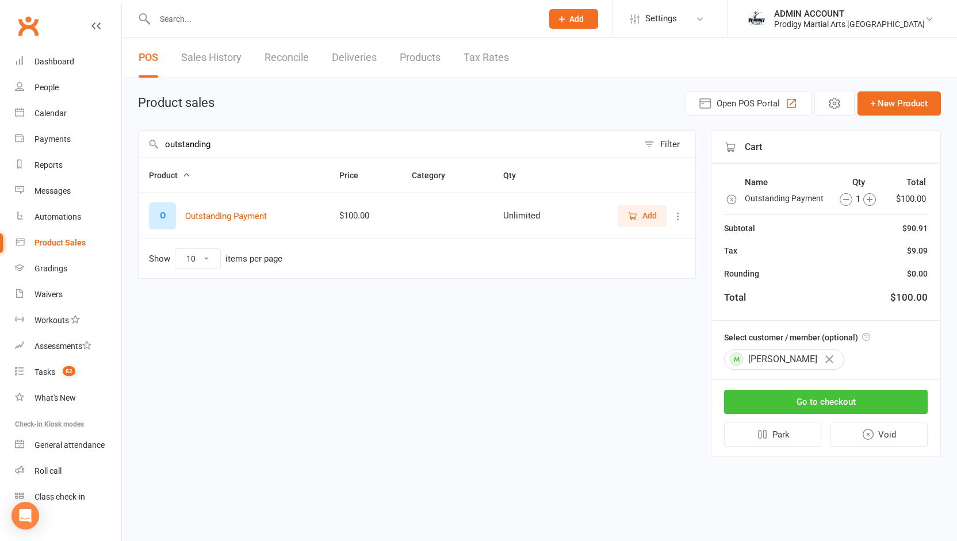
click at [775, 398] on button "Go to checkout" at bounding box center [826, 402] width 204 height 24
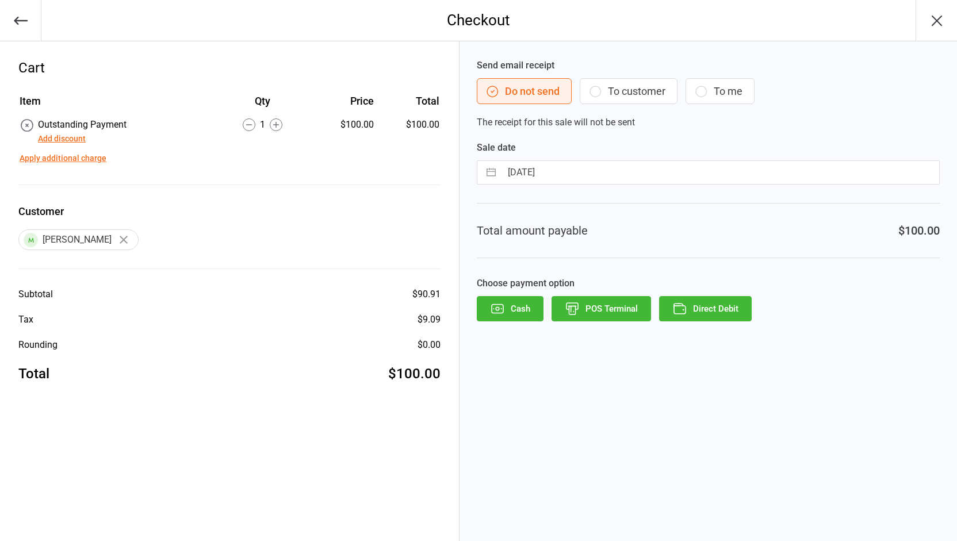
click at [725, 307] on button "Direct Debit" at bounding box center [705, 308] width 93 height 25
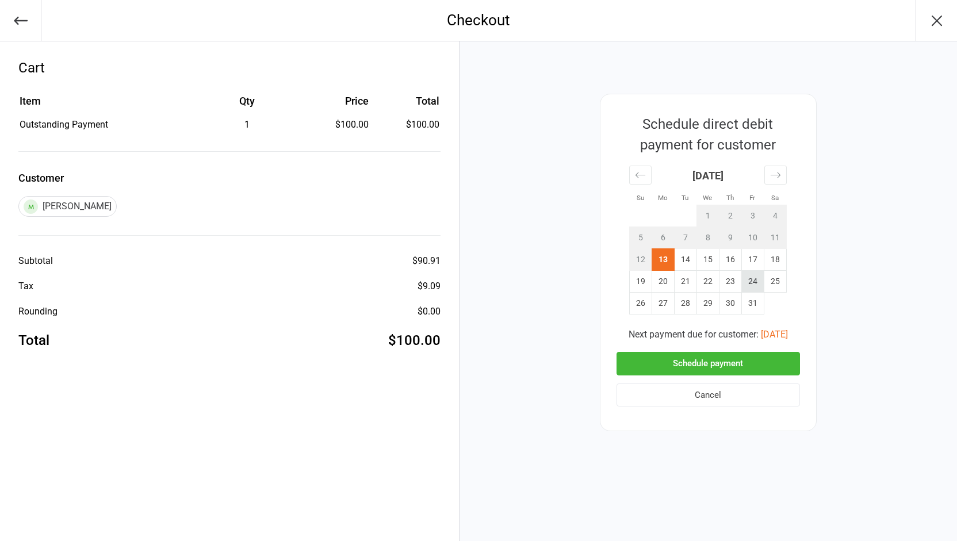
click at [748, 280] on td "24" at bounding box center [753, 282] width 22 height 22
click at [706, 362] on button "Schedule payment" at bounding box center [709, 364] width 184 height 24
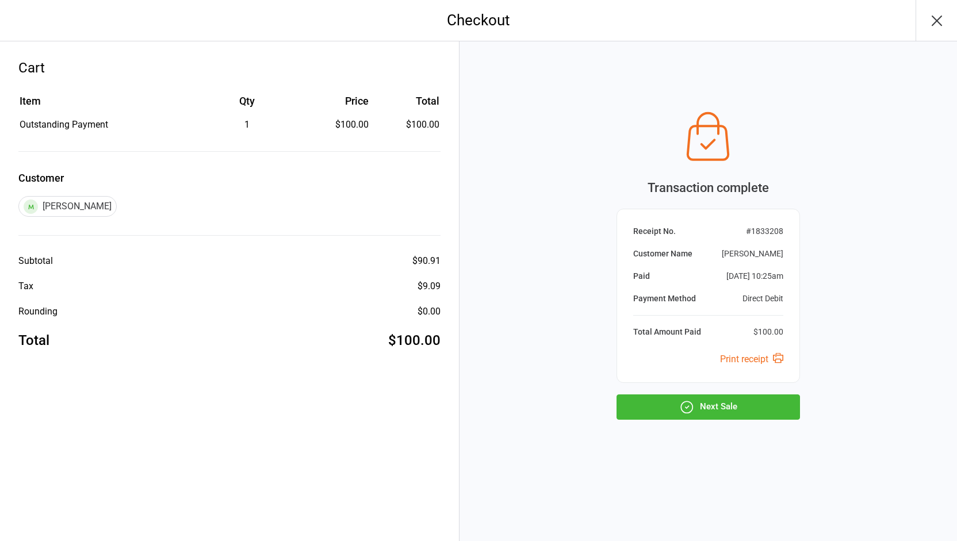
click at [687, 410] on icon "button" at bounding box center [686, 407] width 15 height 15
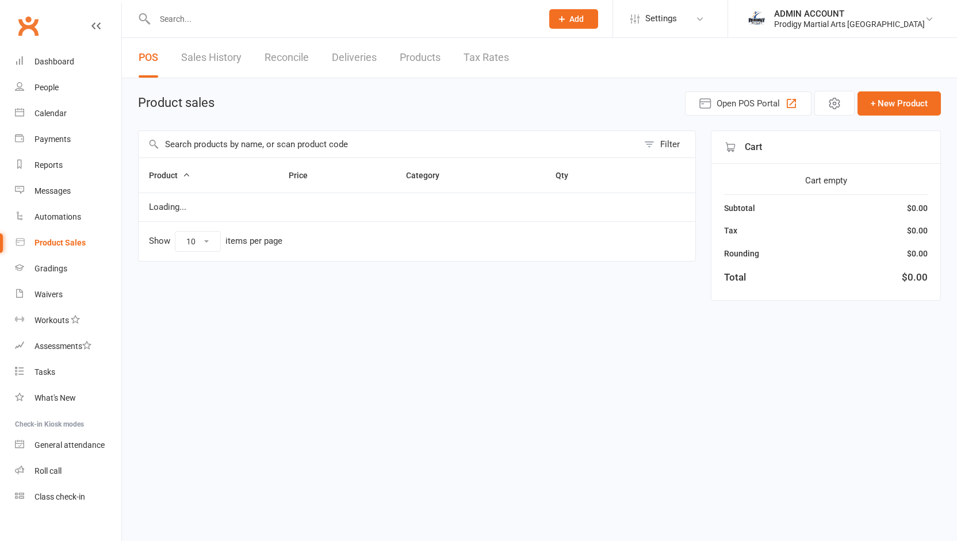
click at [254, 136] on input "text" at bounding box center [389, 144] width 500 height 26
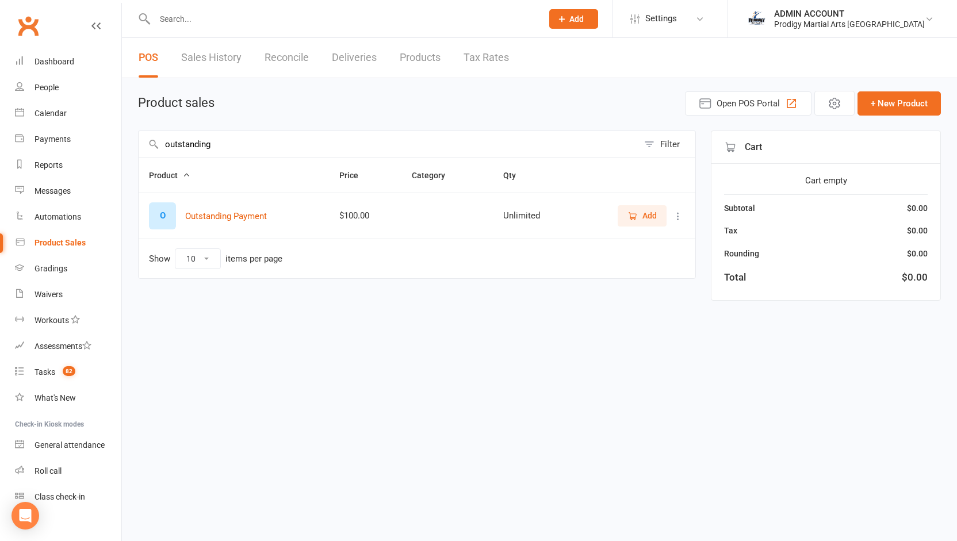
type input "outstanding"
click at [632, 215] on icon "button" at bounding box center [633, 216] width 10 height 10
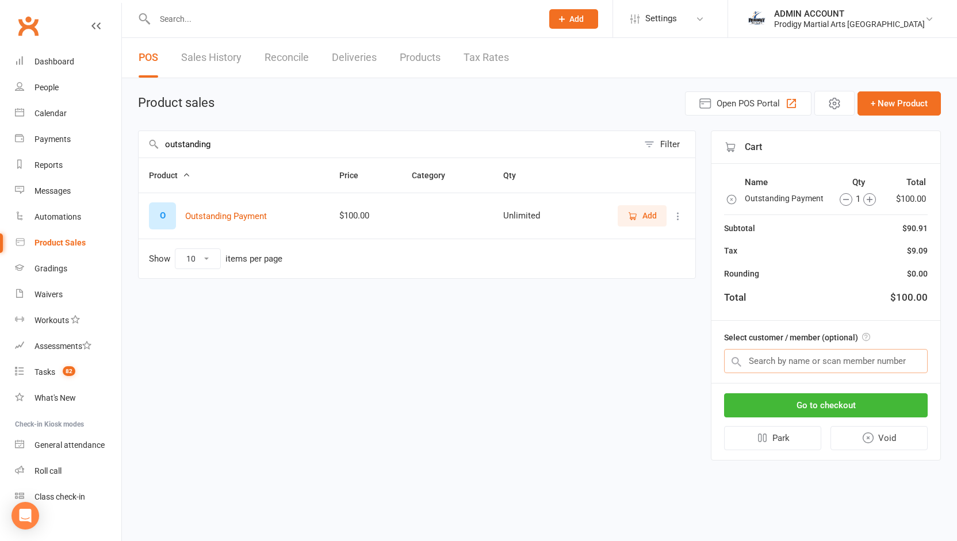
click at [788, 357] on input "text" at bounding box center [826, 361] width 204 height 24
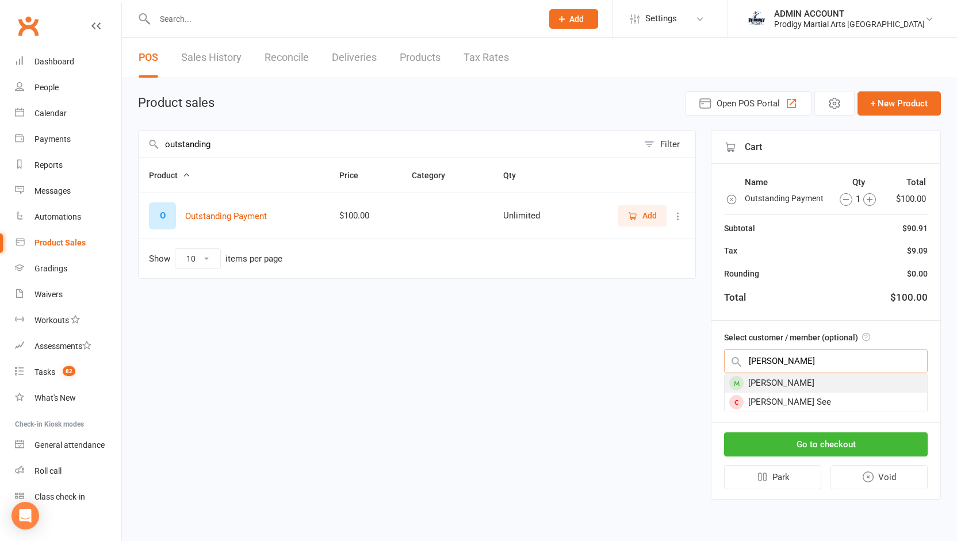
type input "kyler"
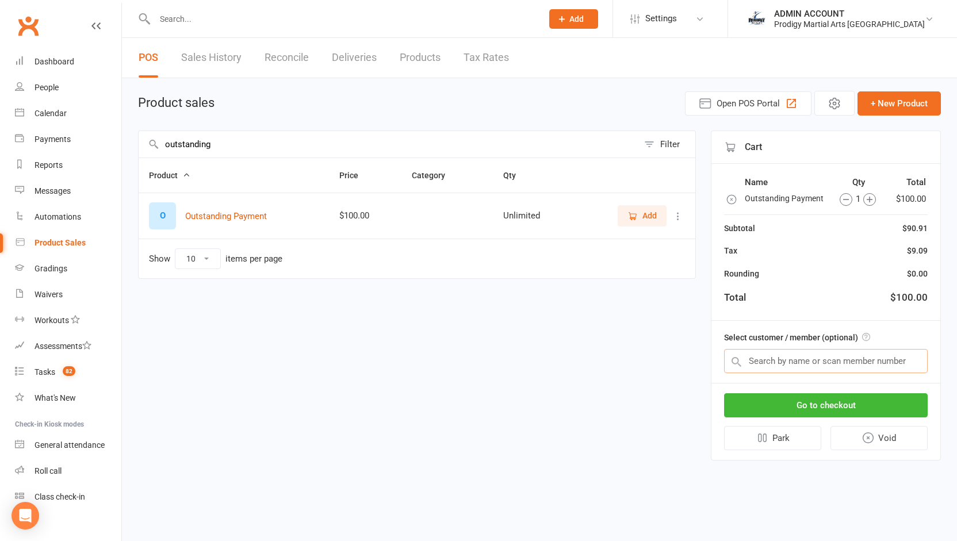
click at [778, 357] on input "text" at bounding box center [826, 361] width 204 height 24
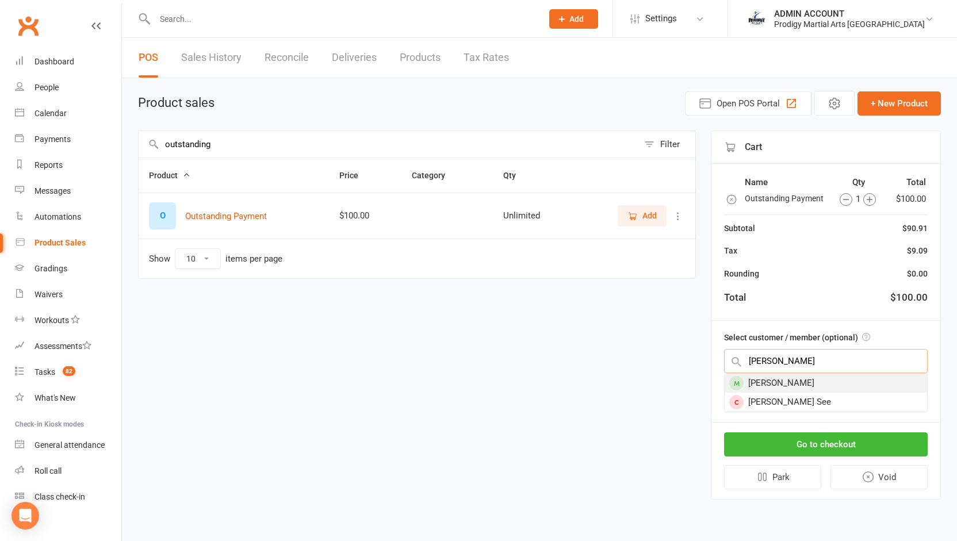
type input "kyler"
click at [766, 380] on div "[PERSON_NAME]" at bounding box center [826, 383] width 203 height 19
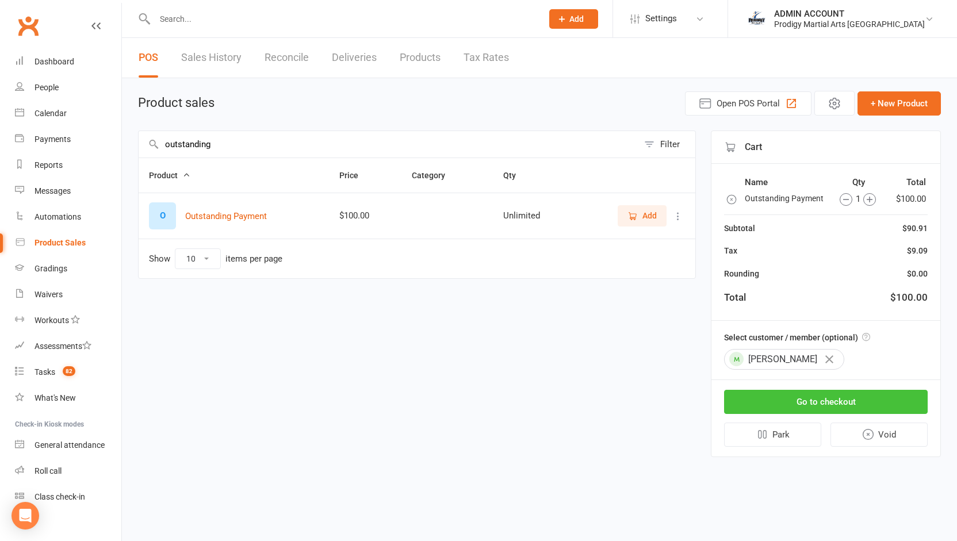
click at [763, 401] on button "Go to checkout" at bounding box center [826, 402] width 204 height 24
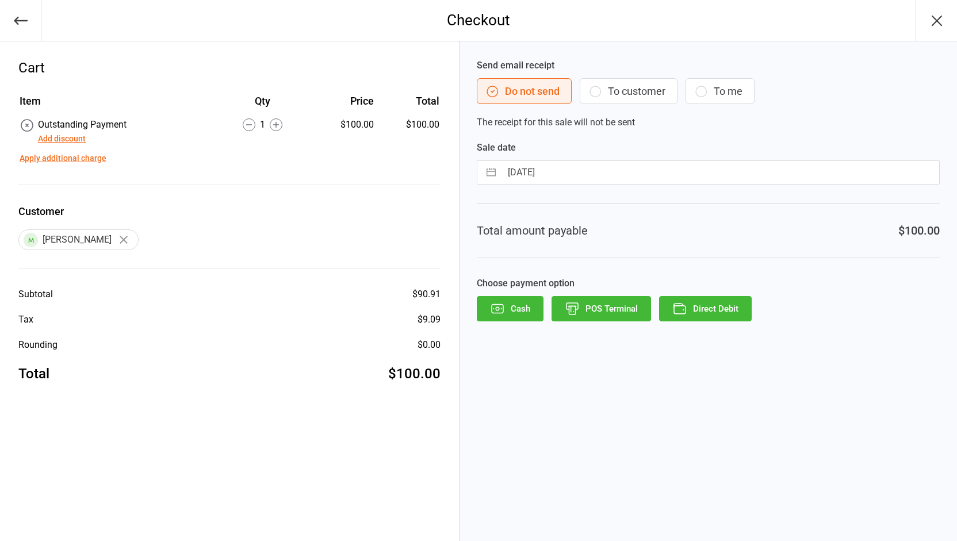
click at [712, 305] on button "Direct Debit" at bounding box center [705, 308] width 93 height 25
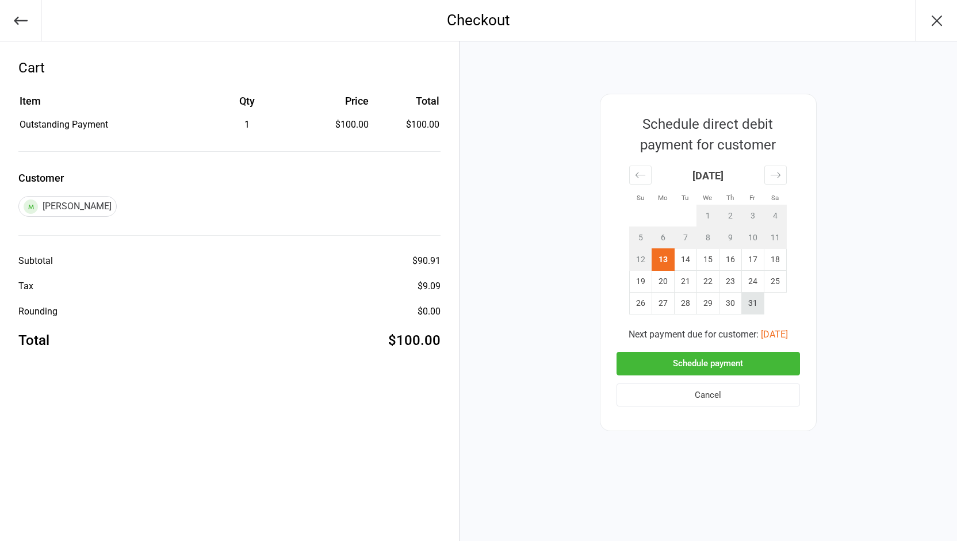
click at [752, 300] on td "31" at bounding box center [753, 304] width 22 height 22
click at [712, 365] on button "Schedule payment" at bounding box center [709, 364] width 184 height 24
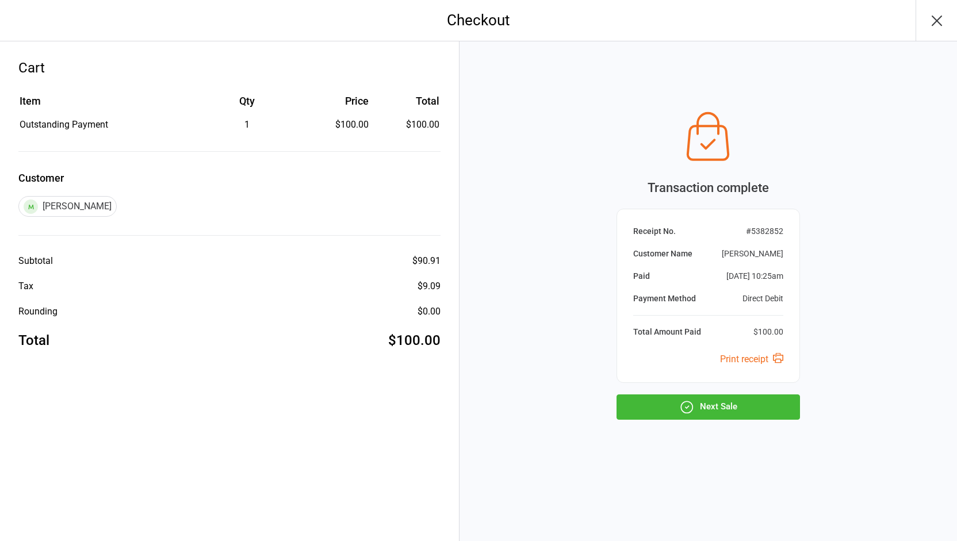
click at [700, 403] on button "Next Sale" at bounding box center [709, 407] width 184 height 25
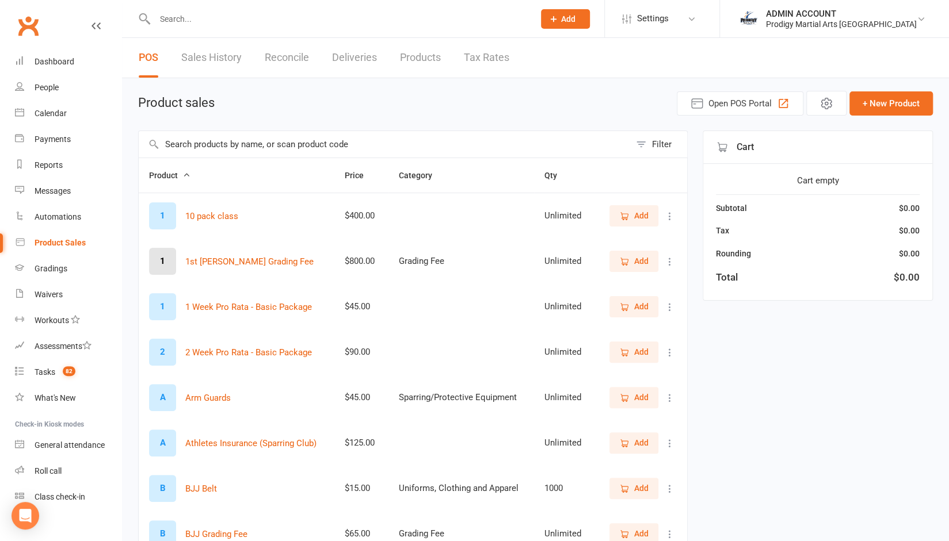
click at [372, 151] on input "text" at bounding box center [384, 144] width 491 height 26
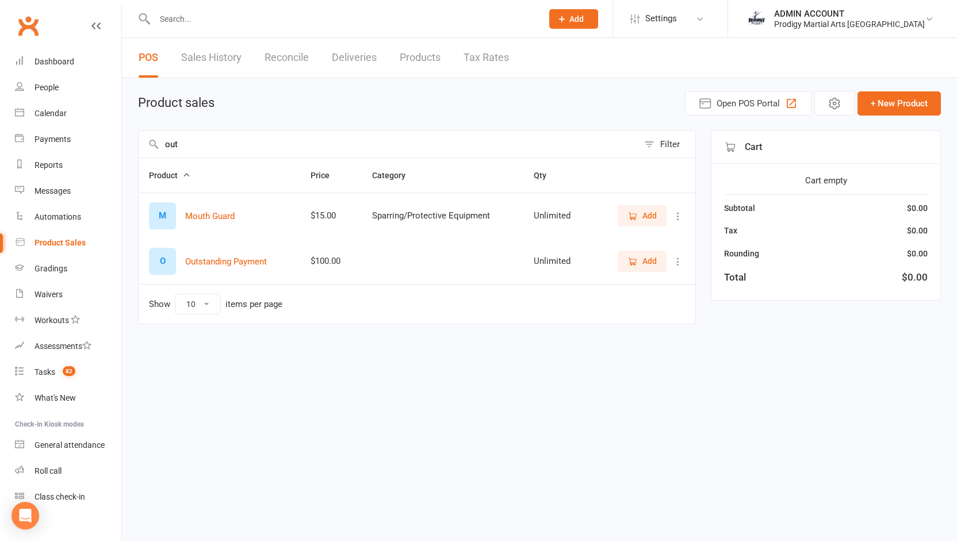
type input "out"
click at [641, 258] on span "Add" at bounding box center [642, 261] width 29 height 13
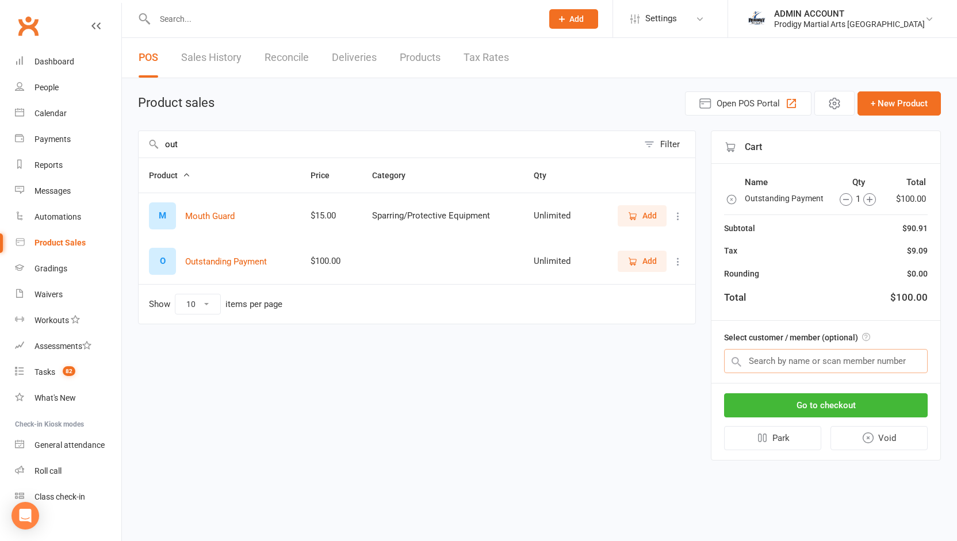
click at [747, 349] on input "text" at bounding box center [826, 361] width 204 height 24
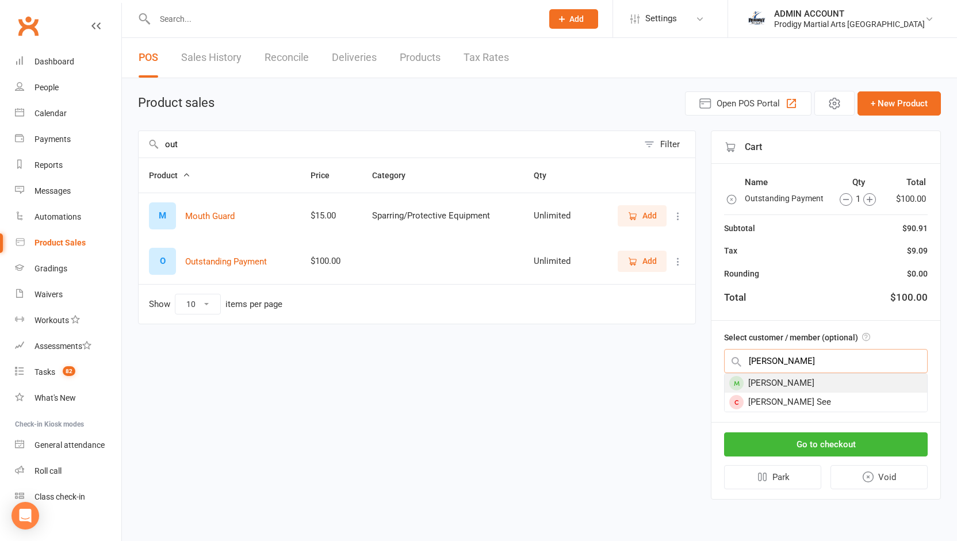
type input "kyler"
click at [755, 379] on div "Kyler Bantiles" at bounding box center [826, 383] width 203 height 19
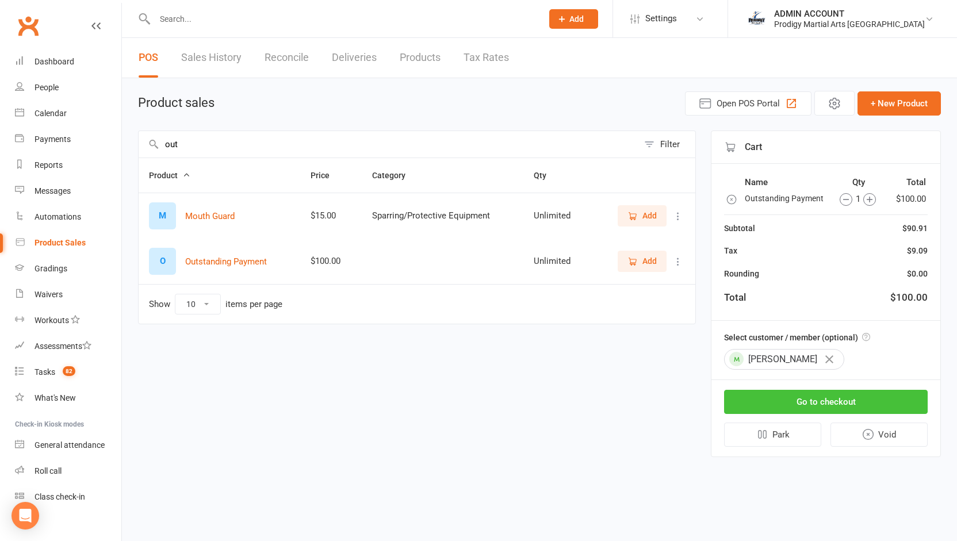
click at [771, 393] on button "Go to checkout" at bounding box center [826, 402] width 204 height 24
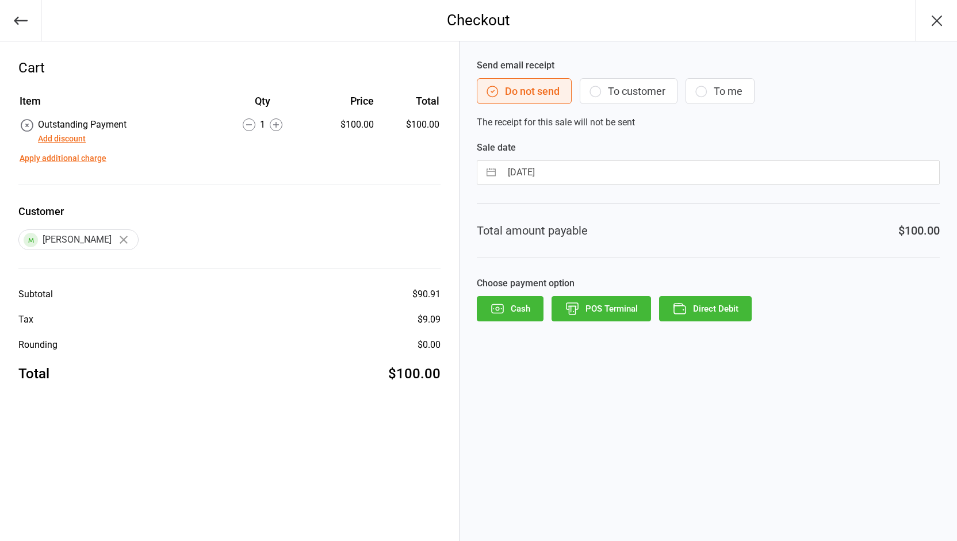
click at [726, 307] on button "Direct Debit" at bounding box center [705, 308] width 93 height 25
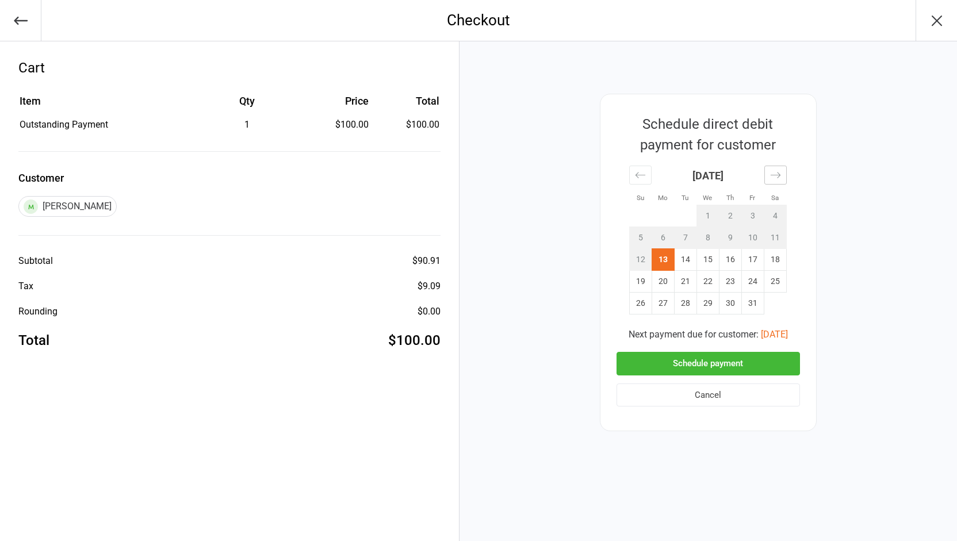
click at [778, 171] on icon "Move forward to switch to the next month." at bounding box center [775, 175] width 11 height 11
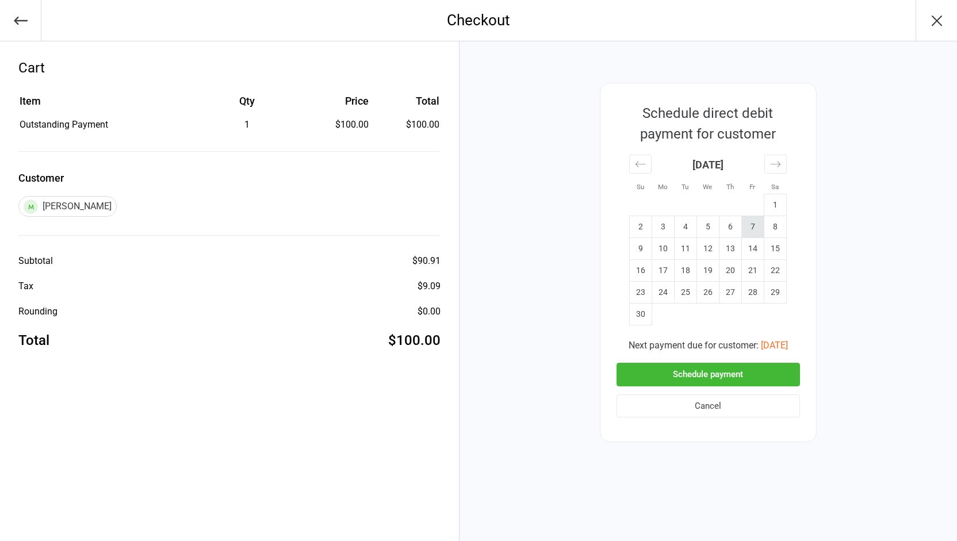
click at [751, 224] on td "7" at bounding box center [753, 227] width 22 height 22
click at [700, 373] on button "Schedule payment" at bounding box center [709, 375] width 184 height 24
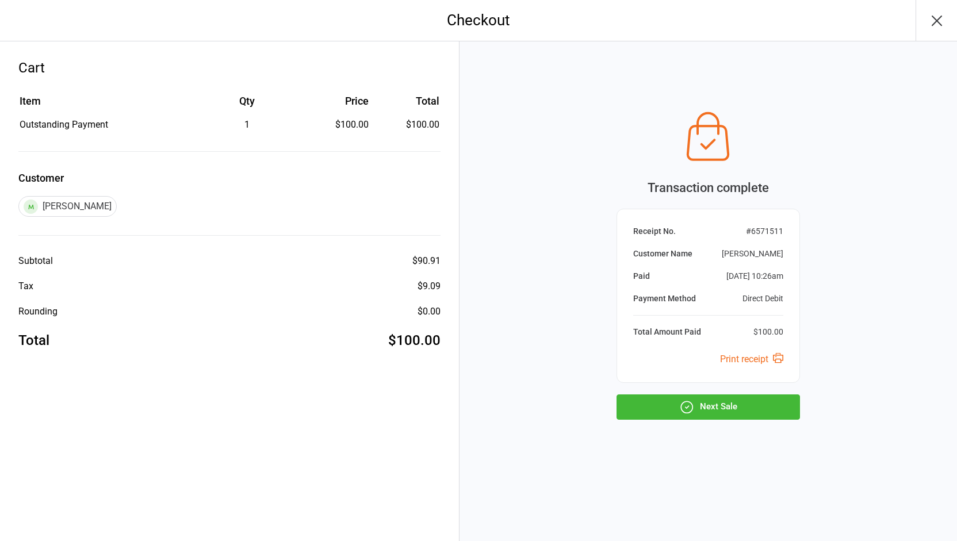
click at [697, 417] on button "Next Sale" at bounding box center [709, 407] width 184 height 25
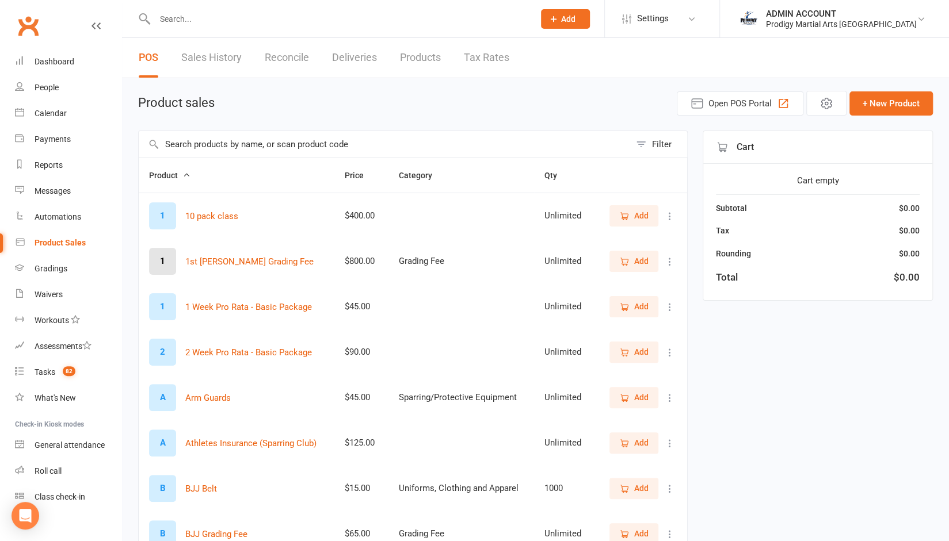
click at [201, 134] on input "text" at bounding box center [384, 144] width 491 height 26
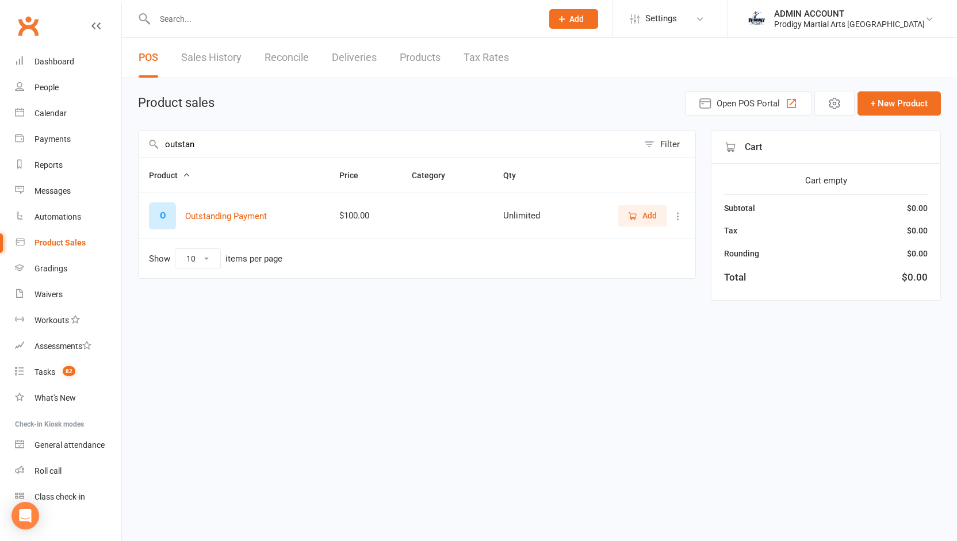
type input "outstan"
click at [639, 214] on span "Add" at bounding box center [642, 215] width 29 height 13
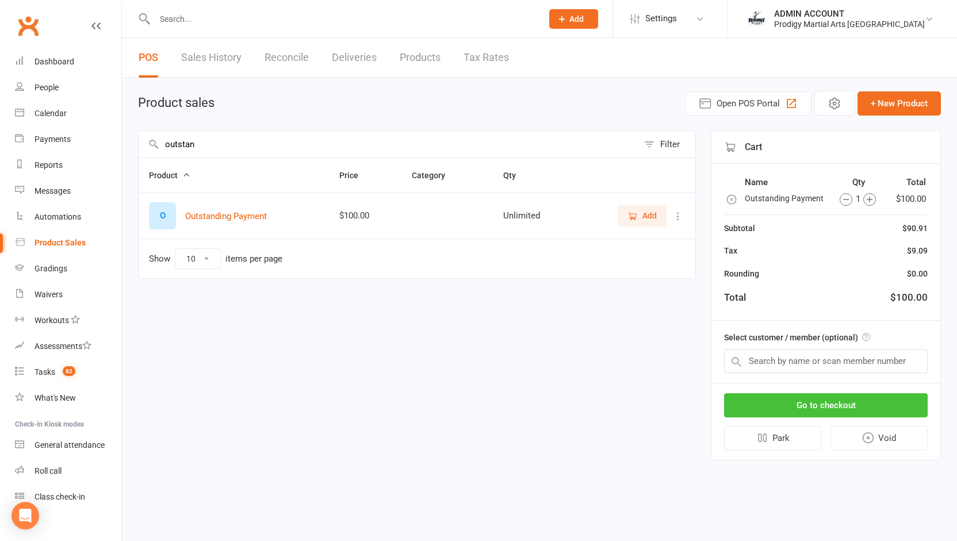
click at [788, 400] on button "Go to checkout" at bounding box center [826, 405] width 204 height 24
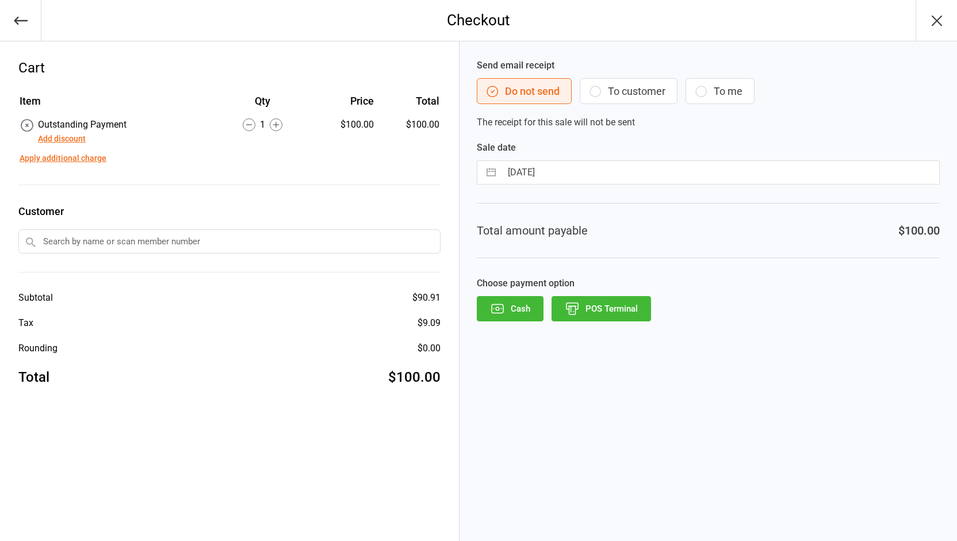
click at [69, 156] on button "Apply additional charge" at bounding box center [63, 158] width 87 height 12
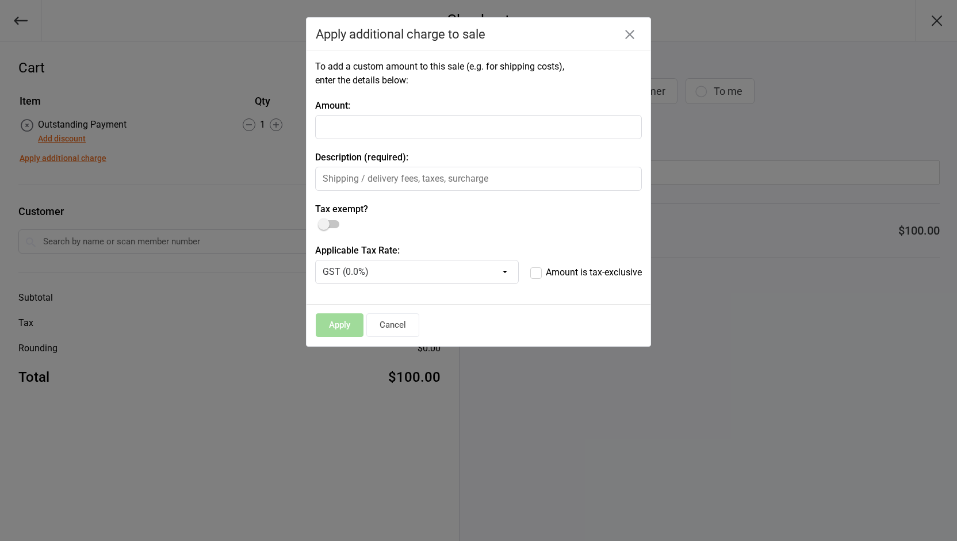
click at [459, 125] on input "number" at bounding box center [478, 127] width 327 height 24
click at [324, 127] on input "114.75" at bounding box center [478, 127] width 327 height 24
type input "14.75"
click at [361, 181] on input "text" at bounding box center [478, 179] width 327 height 24
type input "outstanding extra"
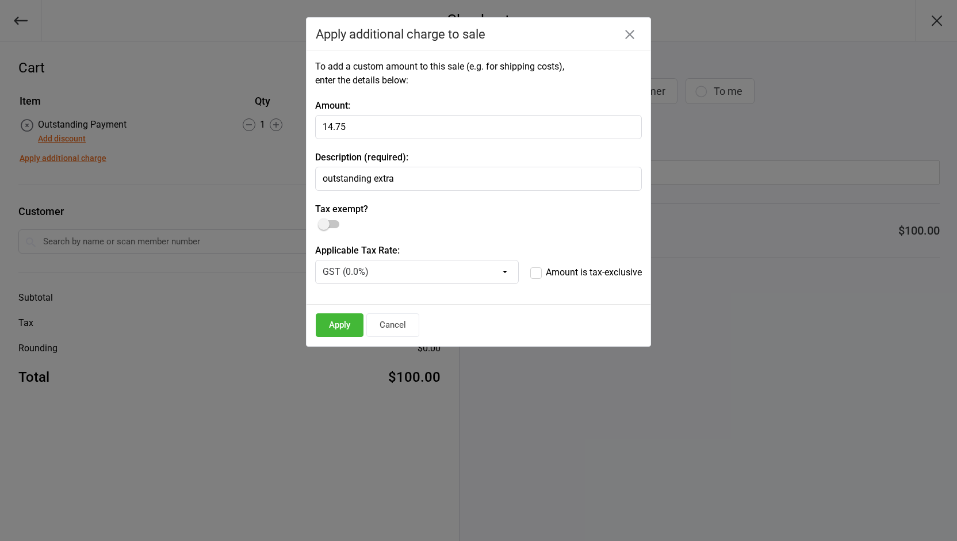
click at [418, 272] on select "GST (0.0%) GST (inclusive) (10.0%)" at bounding box center [417, 272] width 204 height 24
select select "1316"
click at [315, 260] on select "GST (0.0%) GST (inclusive) (10.0%)" at bounding box center [417, 272] width 204 height 24
click at [331, 323] on button "Apply" at bounding box center [340, 326] width 48 height 24
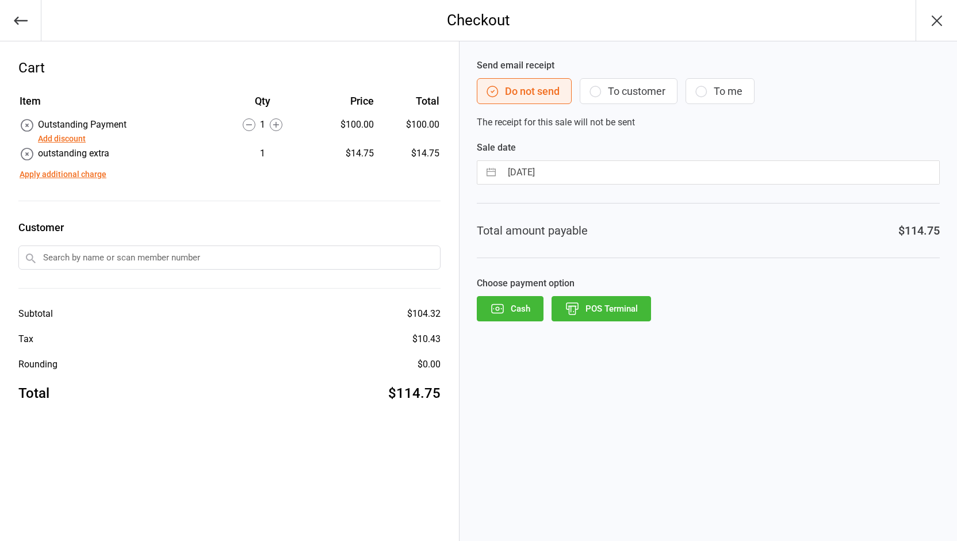
click at [24, 158] on icon at bounding box center [27, 154] width 15 height 15
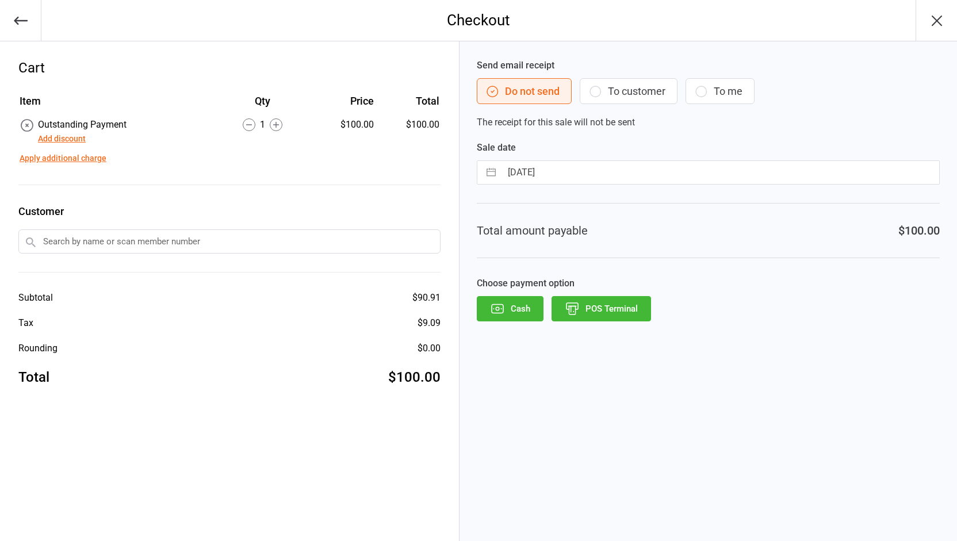
click at [379, 245] on input "text" at bounding box center [229, 242] width 422 height 24
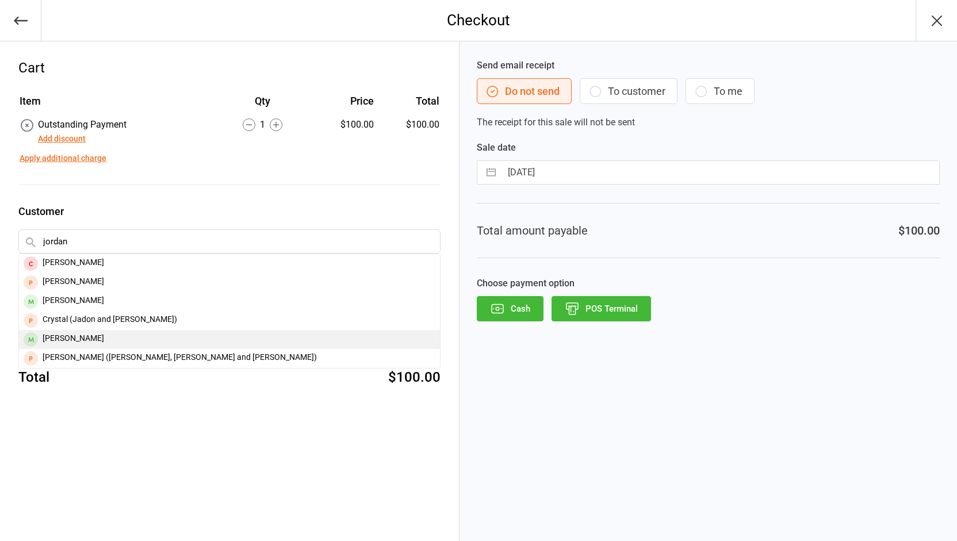
type input "jordan"
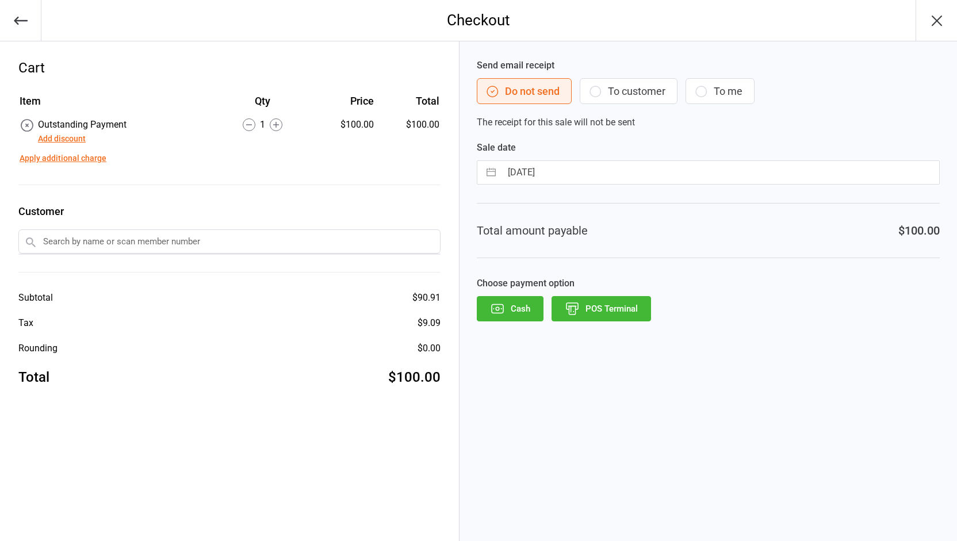
click at [80, 242] on input "text" at bounding box center [229, 242] width 422 height 24
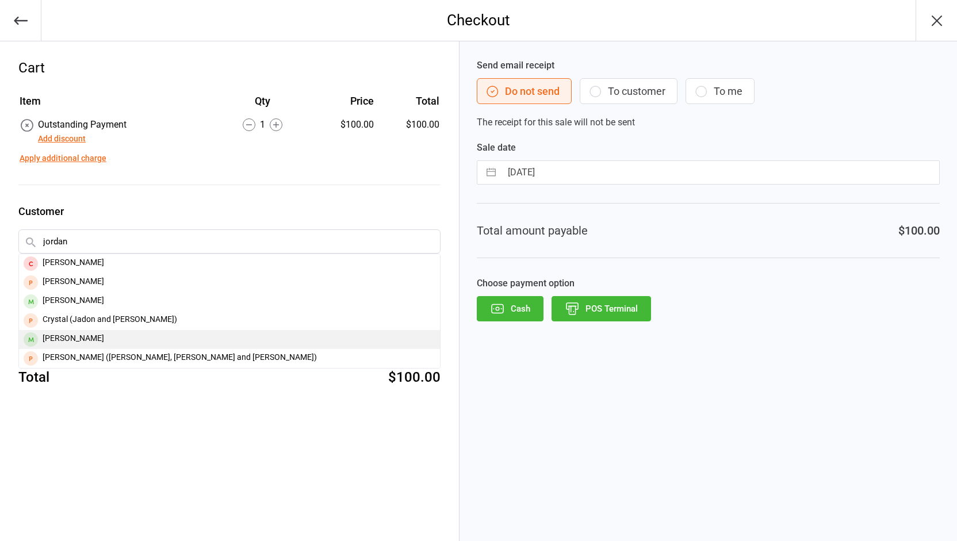
type input "jordan"
click at [75, 340] on div "Jordan Bantiles" at bounding box center [229, 339] width 421 height 19
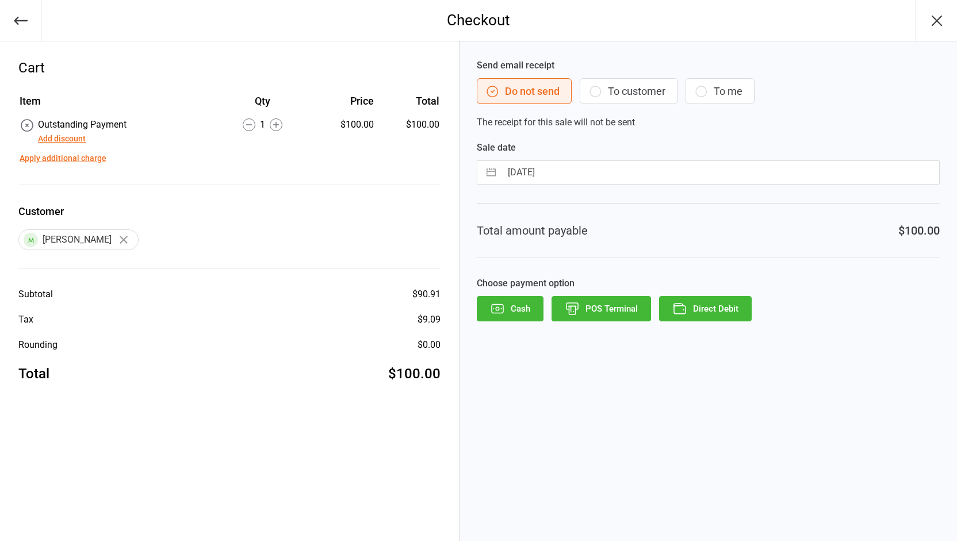
click at [693, 311] on button "Direct Debit" at bounding box center [705, 308] width 93 height 25
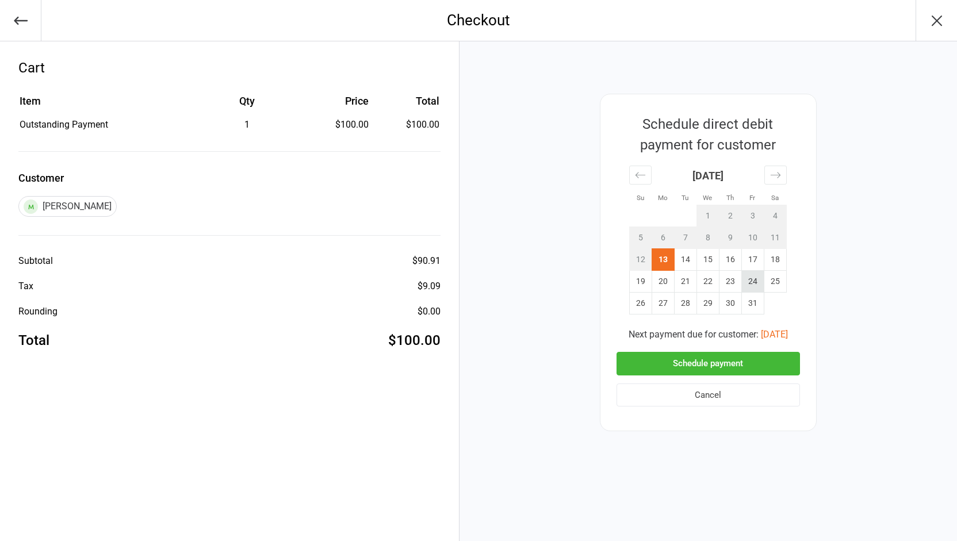
click at [755, 282] on td "24" at bounding box center [753, 282] width 22 height 22
click at [715, 399] on button "Cancel" at bounding box center [709, 396] width 184 height 24
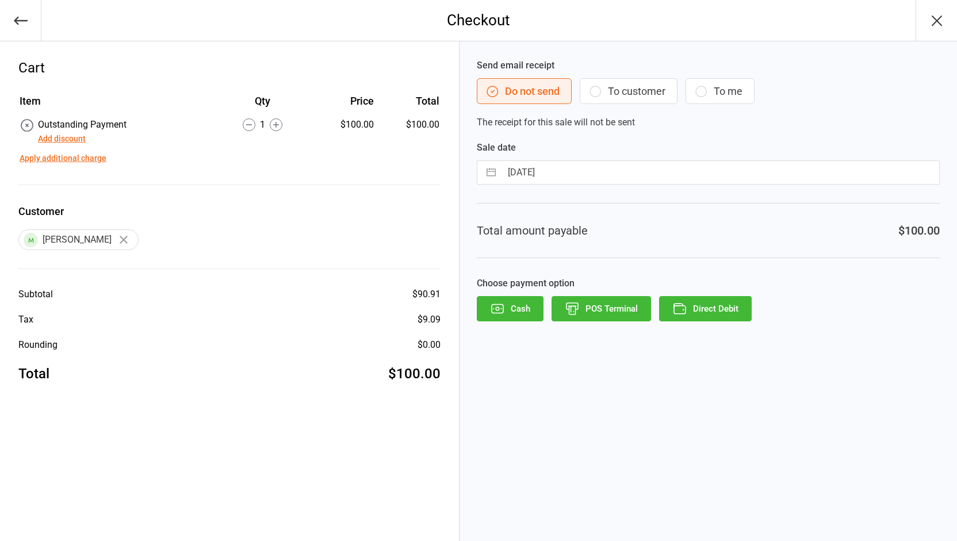
click at [68, 157] on button "Apply additional charge" at bounding box center [63, 158] width 87 height 12
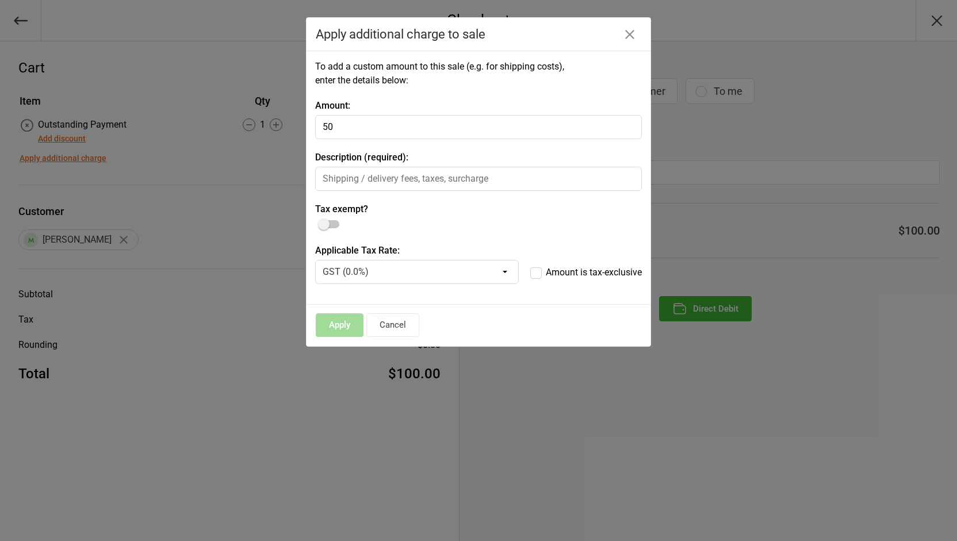
type input "50"
click at [373, 176] on input "text" at bounding box center [478, 179] width 327 height 24
type input "Extra Outstanding"
click at [366, 273] on select "GST (0.0%) GST (inclusive) (10.0%)" at bounding box center [417, 272] width 204 height 24
select select "1316"
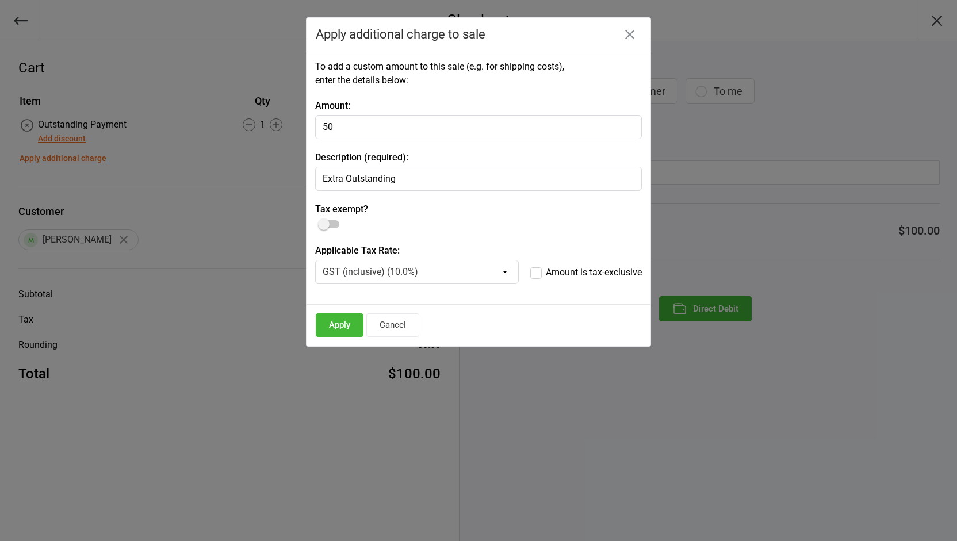
click at [315, 260] on select "GST (0.0%) GST (inclusive) (10.0%)" at bounding box center [417, 272] width 204 height 24
click at [342, 330] on button "Apply" at bounding box center [340, 326] width 48 height 24
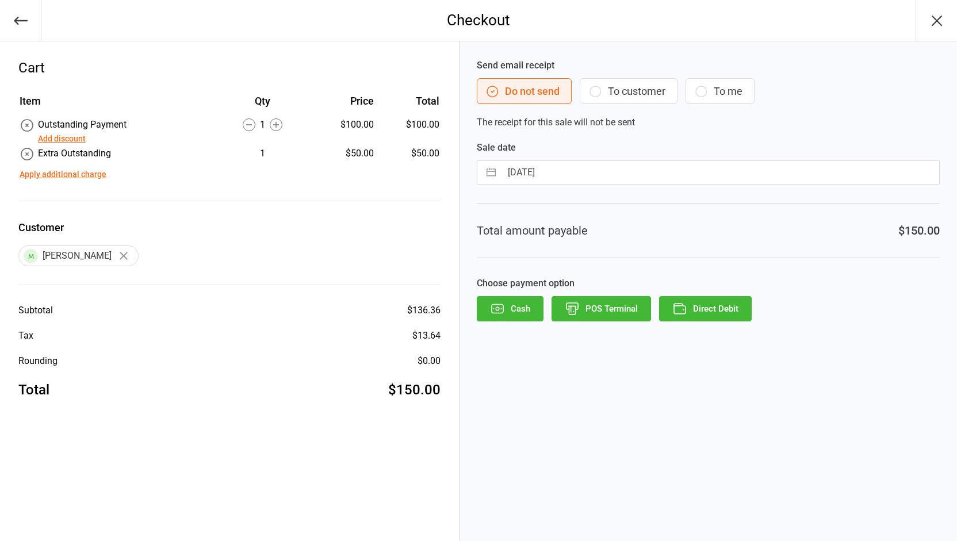
click at [702, 304] on button "Direct Debit" at bounding box center [705, 308] width 93 height 25
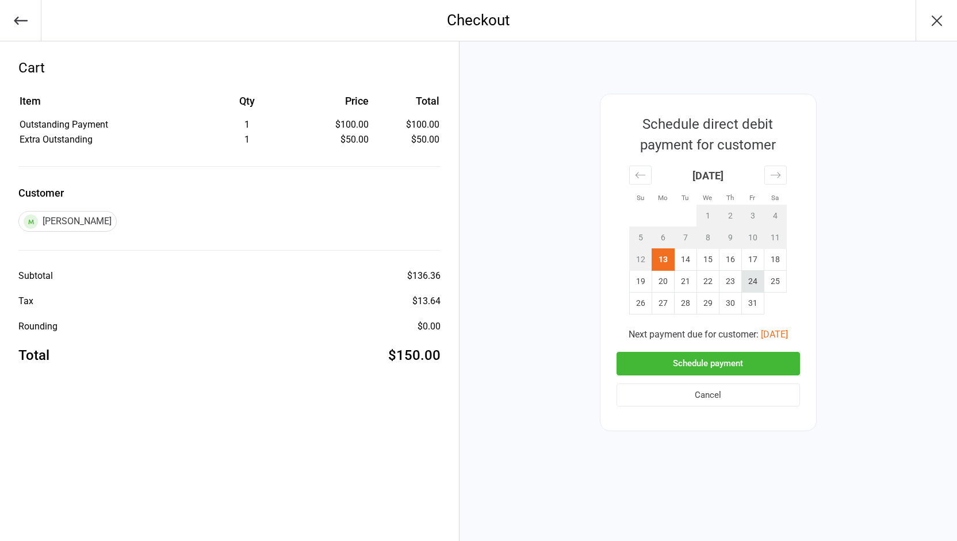
click at [750, 280] on td "24" at bounding box center [753, 282] width 22 height 22
click at [704, 362] on button "Schedule payment" at bounding box center [709, 364] width 184 height 24
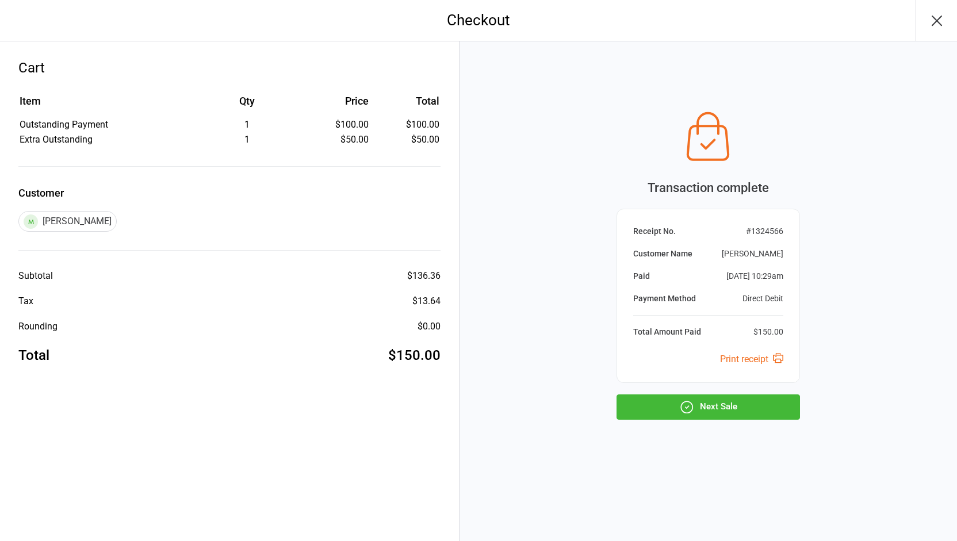
click at [678, 408] on button "Next Sale" at bounding box center [709, 407] width 184 height 25
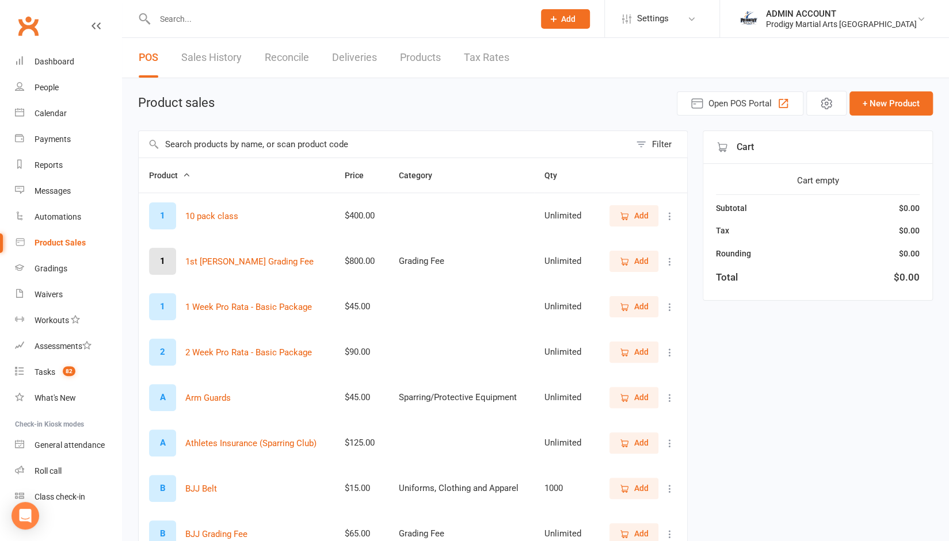
click at [292, 146] on input "text" at bounding box center [384, 144] width 491 height 26
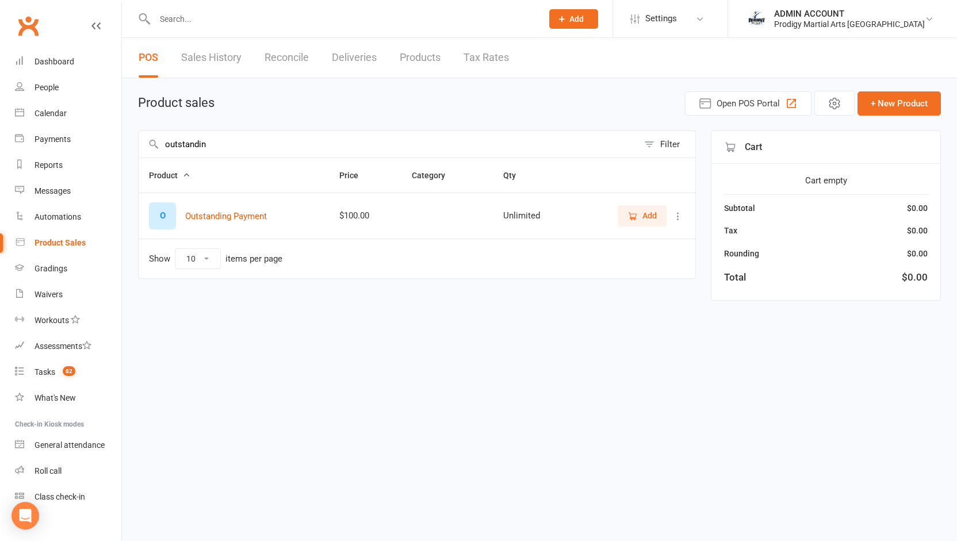
type input "outstandin"
click at [641, 216] on span "Add" at bounding box center [642, 215] width 29 height 13
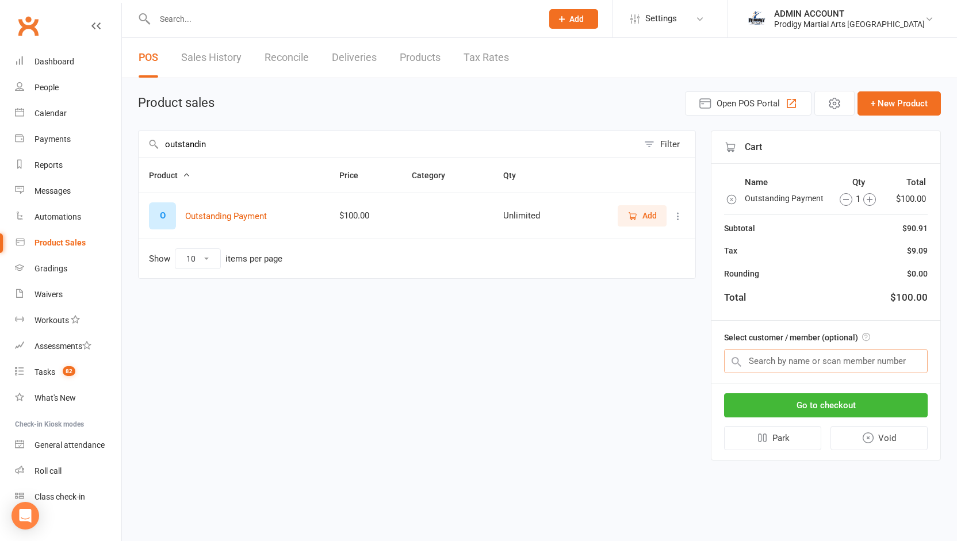
click at [784, 362] on input "text" at bounding box center [826, 361] width 204 height 24
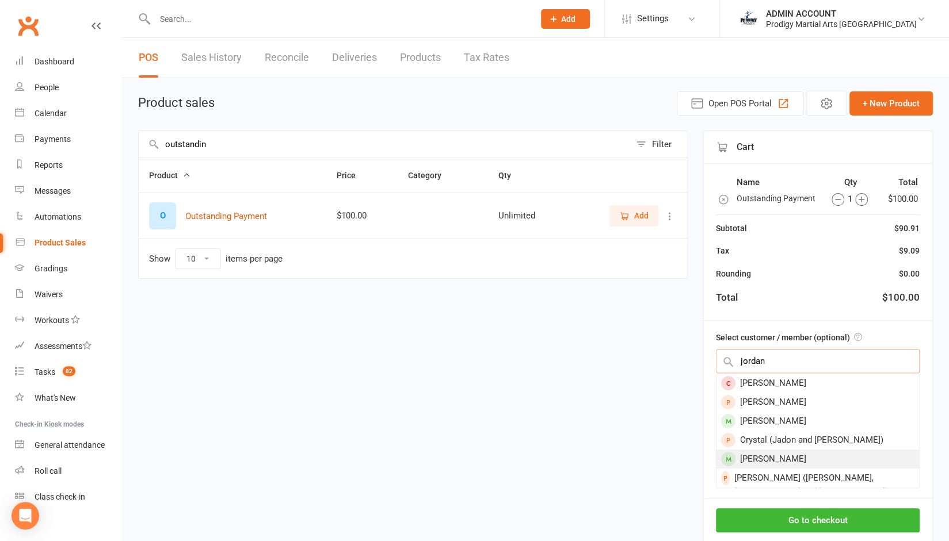
type input "jordan"
click at [761, 457] on div "[PERSON_NAME]" at bounding box center [817, 459] width 203 height 19
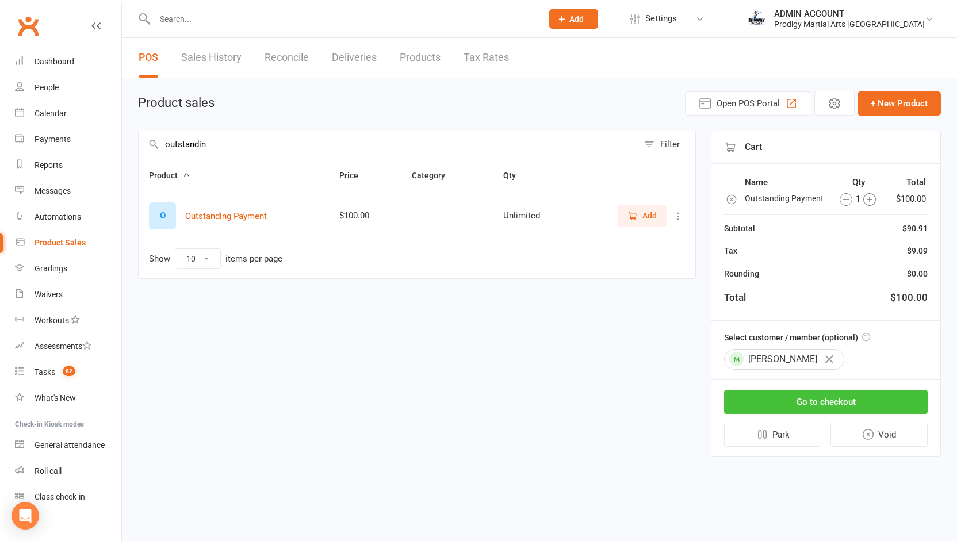
click at [790, 400] on button "Go to checkout" at bounding box center [826, 402] width 204 height 24
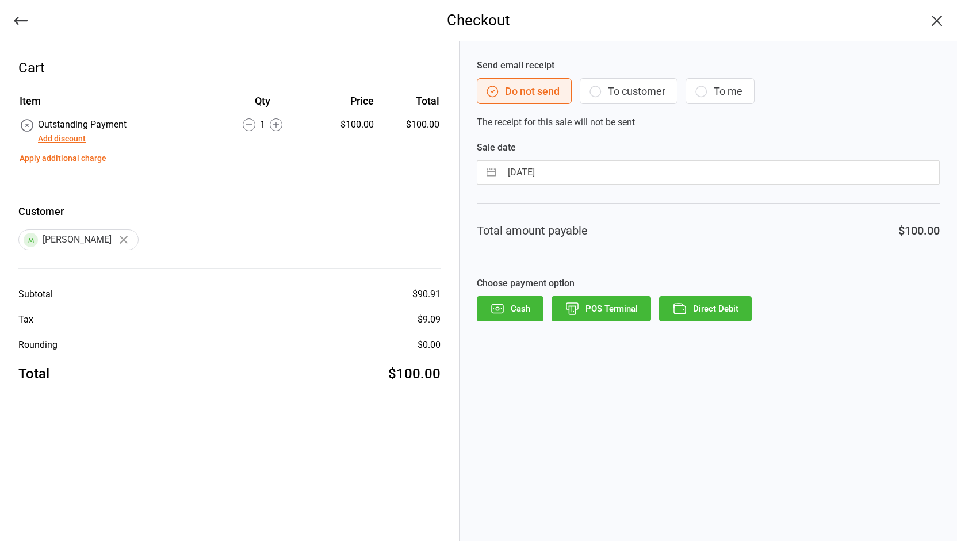
click at [74, 156] on button "Apply additional charge" at bounding box center [63, 158] width 87 height 12
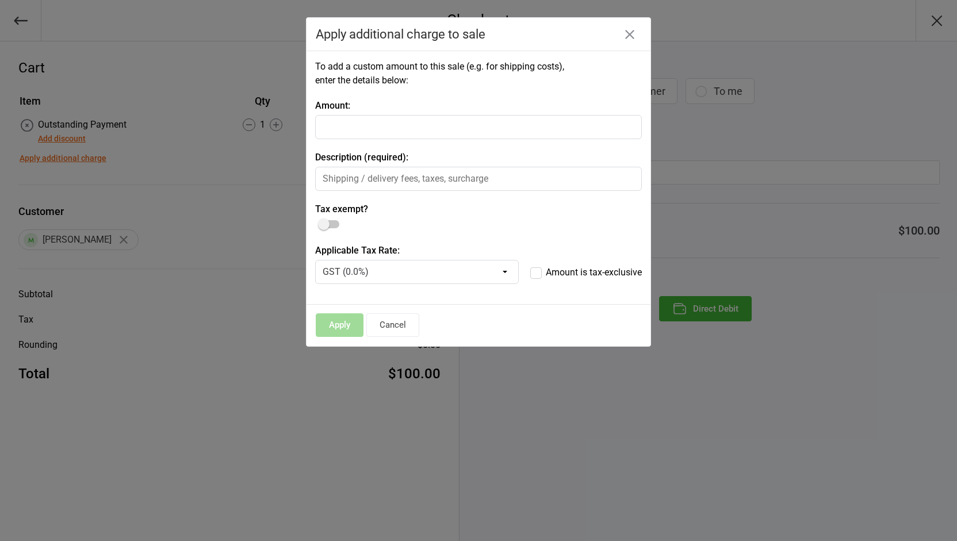
click at [376, 127] on input "number" at bounding box center [478, 127] width 327 height 24
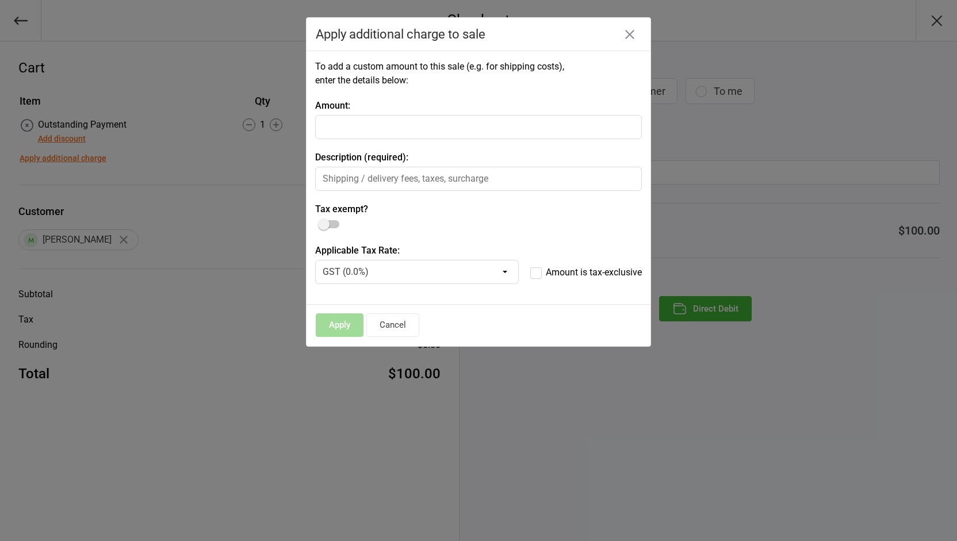
click at [376, 127] on input "number" at bounding box center [478, 127] width 327 height 24
type input "50"
type input "Extra Outstanding"
click at [466, 266] on select "GST (0.0%) GST (inclusive) (10.0%)" at bounding box center [417, 272] width 204 height 24
select select "1316"
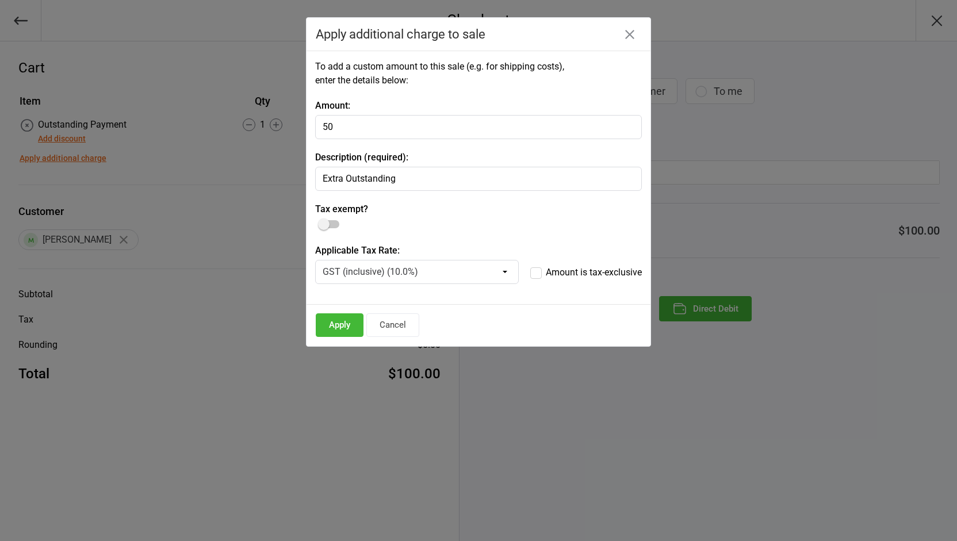
click at [315, 260] on select "GST (0.0%) GST (inclusive) (10.0%)" at bounding box center [417, 272] width 204 height 24
click at [342, 322] on button "Apply" at bounding box center [340, 326] width 48 height 24
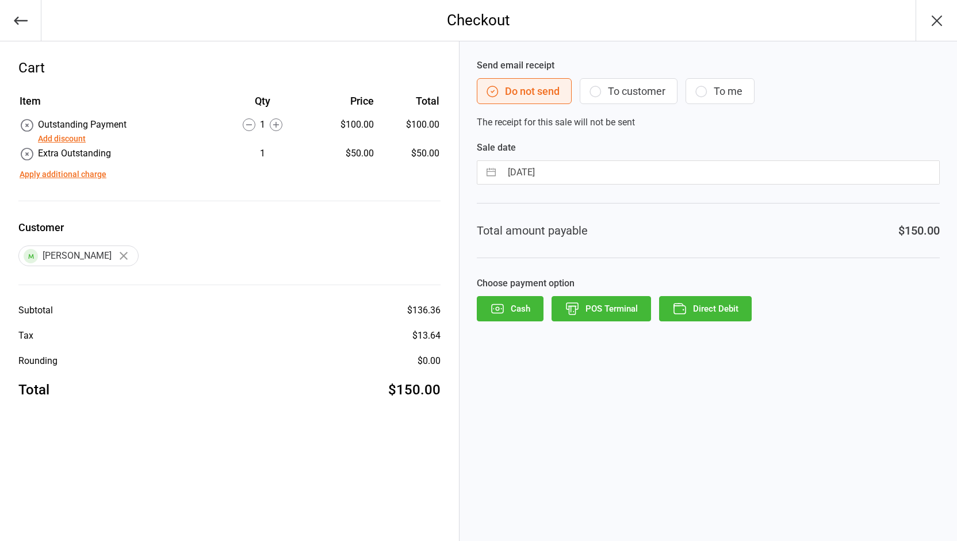
click at [694, 305] on button "Direct Debit" at bounding box center [705, 308] width 93 height 25
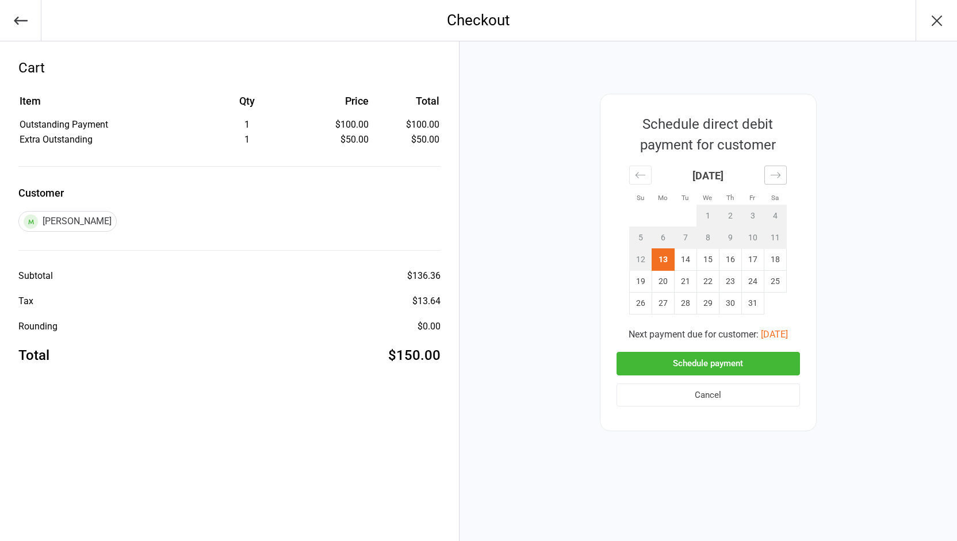
click at [776, 176] on icon "Move forward to switch to the next month." at bounding box center [775, 175] width 11 height 11
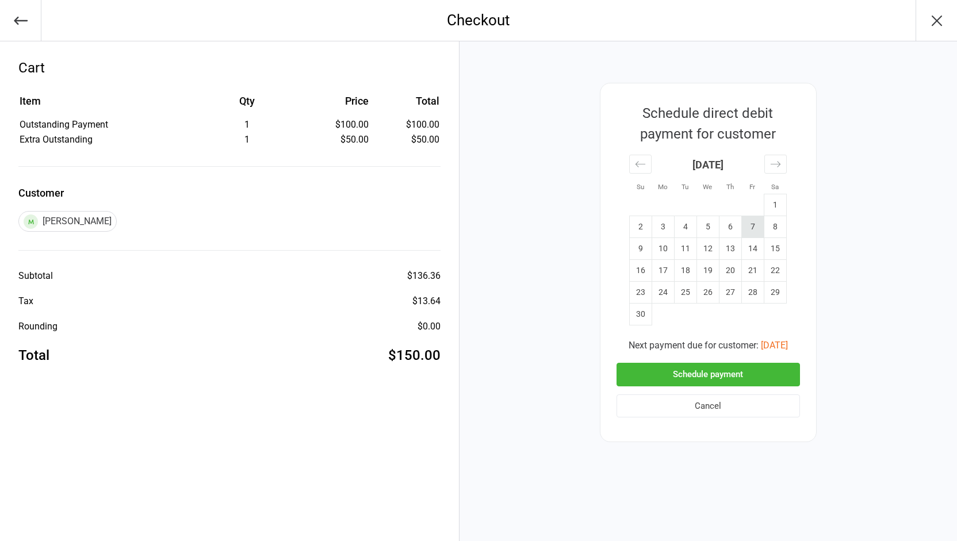
click at [756, 226] on td "7" at bounding box center [753, 227] width 22 height 22
click at [702, 373] on button "Schedule payment" at bounding box center [709, 375] width 184 height 24
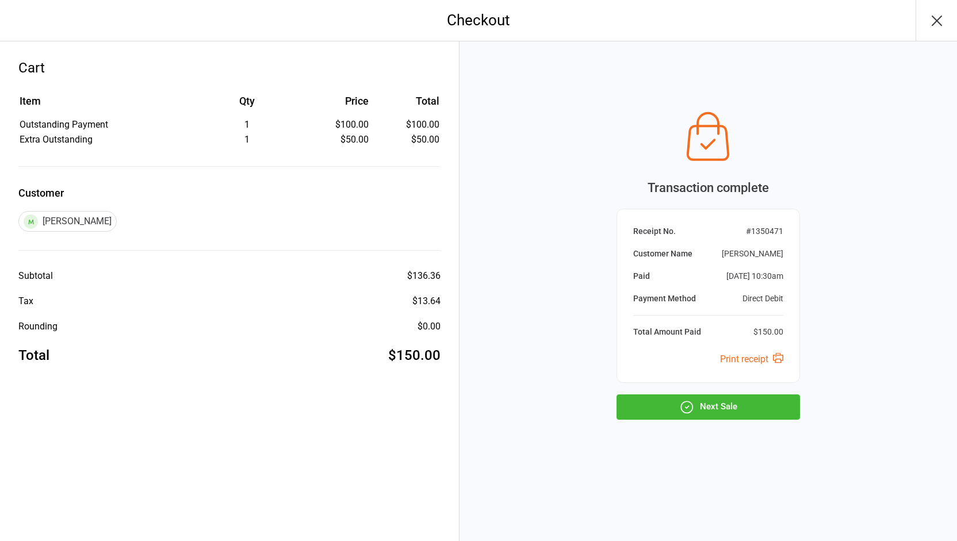
click at [689, 404] on icon "button" at bounding box center [686, 407] width 15 height 15
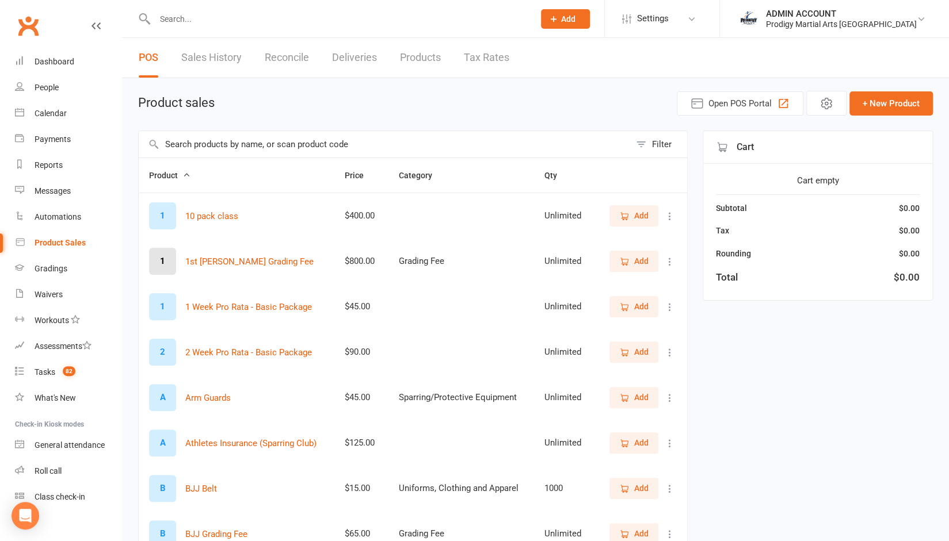
click at [251, 22] on input "text" at bounding box center [338, 19] width 375 height 16
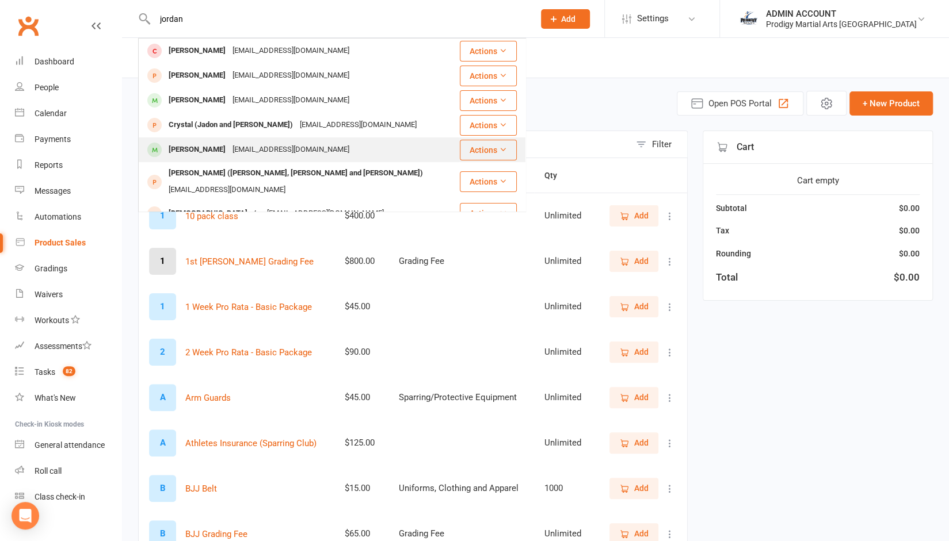
type input "jordan"
click at [201, 147] on div "[PERSON_NAME]" at bounding box center [197, 150] width 64 height 17
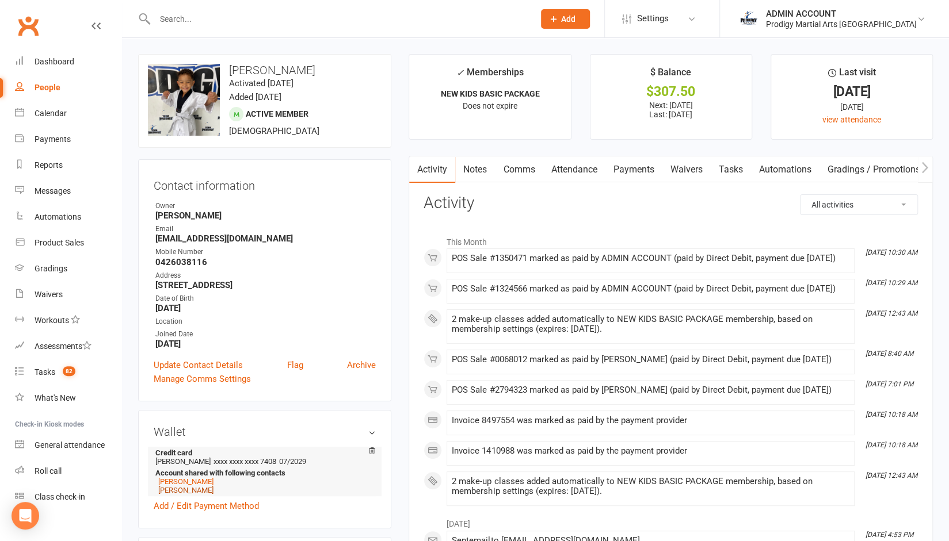
click at [178, 494] on link "Kyler Bantiles" at bounding box center [185, 490] width 55 height 9
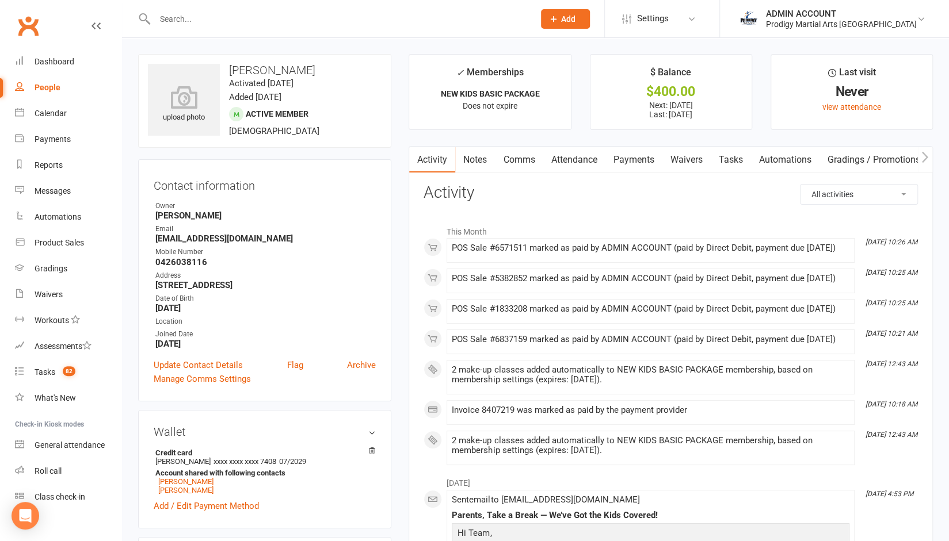
click at [626, 158] on link "Payments" at bounding box center [633, 160] width 57 height 26
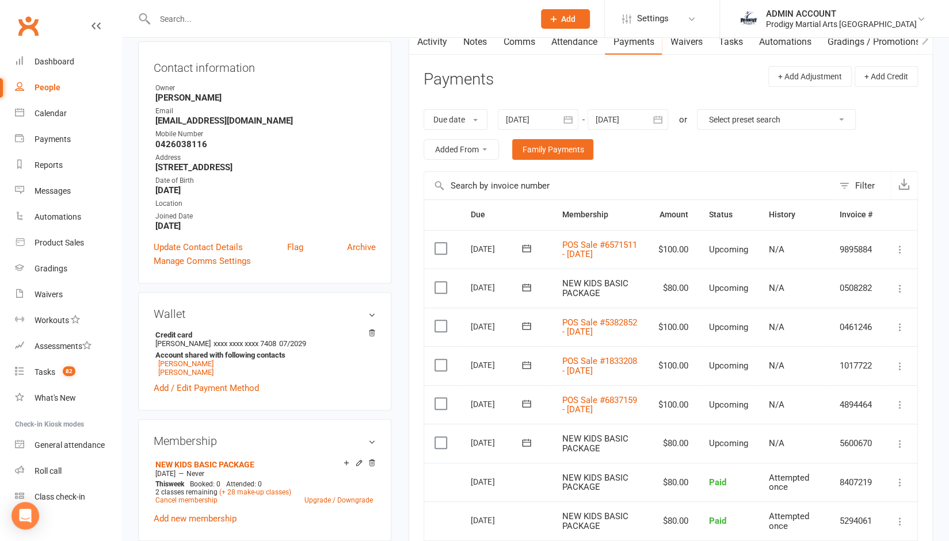
scroll to position [163, 0]
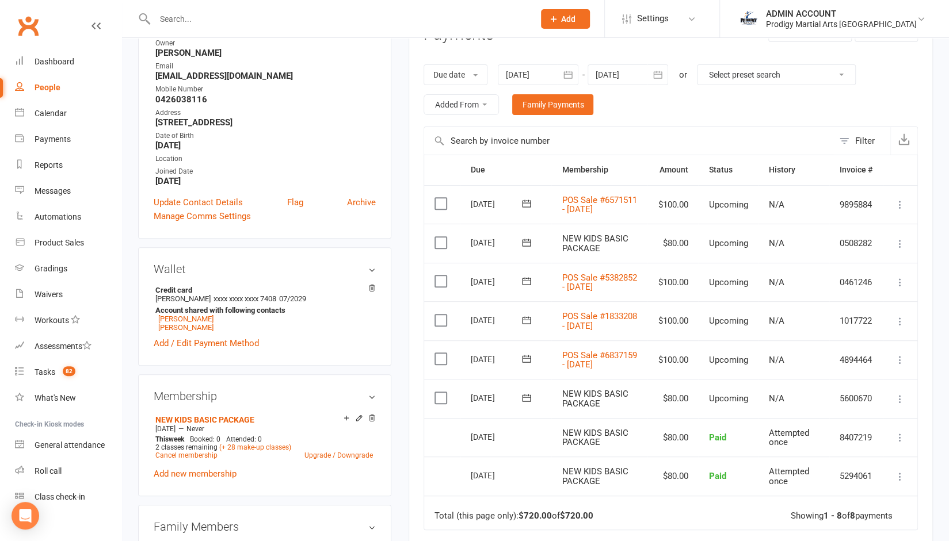
click at [547, 71] on div at bounding box center [538, 74] width 81 height 21
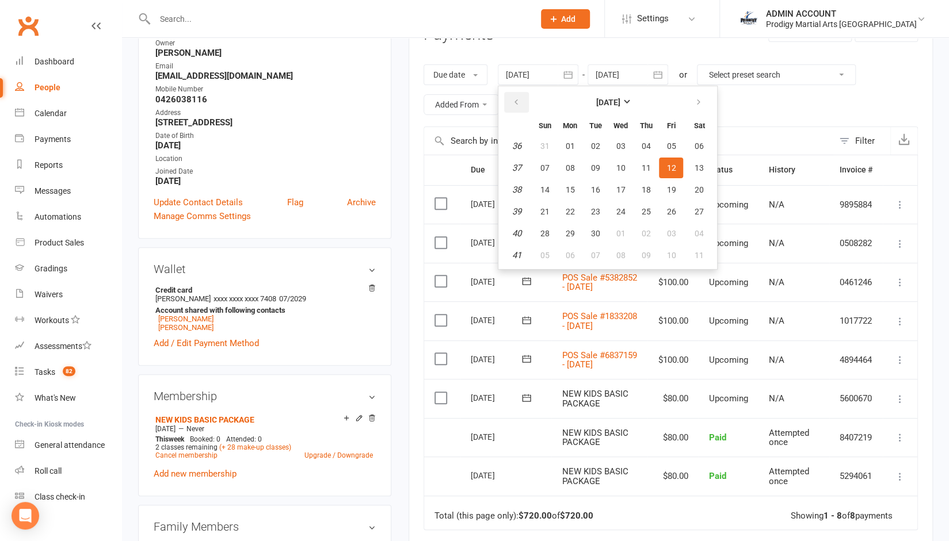
drag, startPoint x: 527, startPoint y: 89, endPoint x: 517, endPoint y: 105, distance: 19.1
click at [517, 105] on th at bounding box center [516, 102] width 29 height 25
click at [517, 105] on icon "button" at bounding box center [515, 102] width 8 height 9
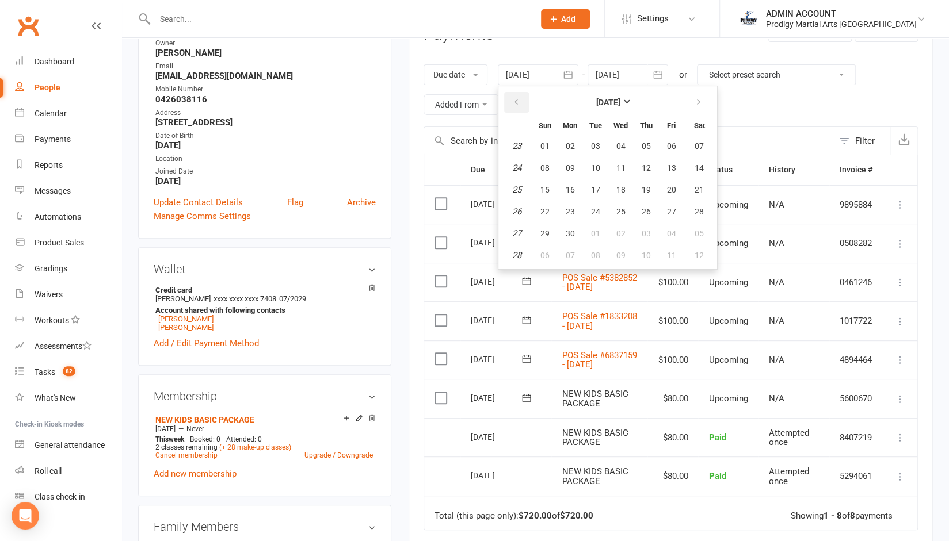
click at [517, 105] on icon "button" at bounding box center [515, 102] width 8 height 9
click at [551, 163] on button "06" at bounding box center [544, 168] width 24 height 21
type input "06 Apr 2025"
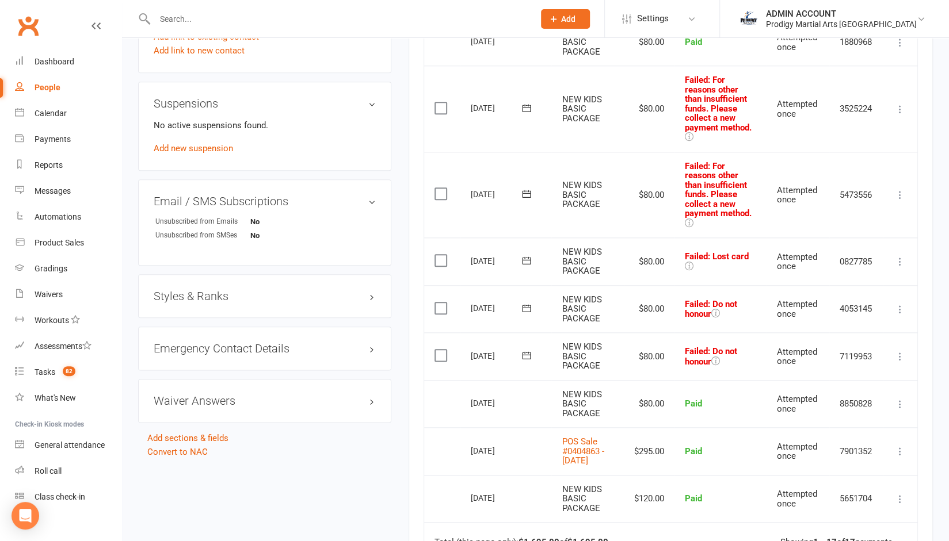
scroll to position [712, 0]
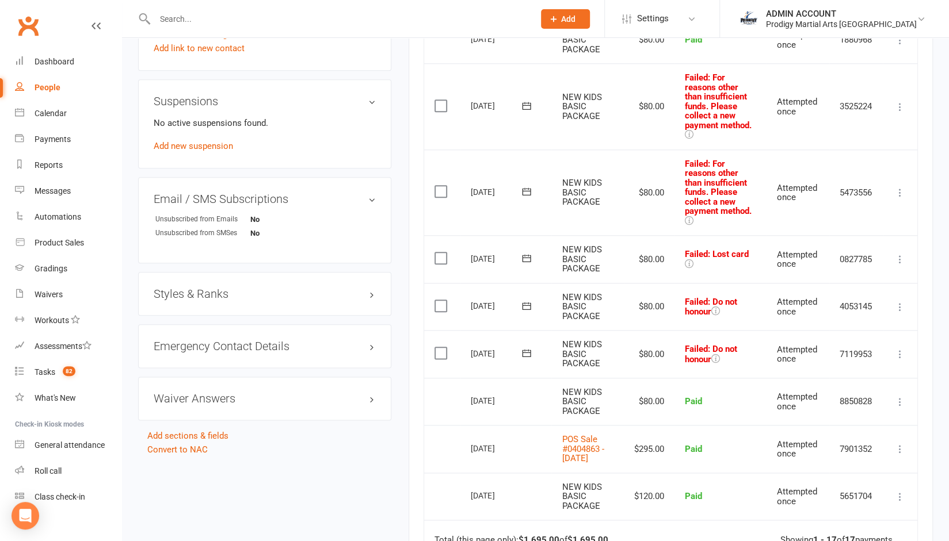
click at [439, 359] on label at bounding box center [442, 353] width 16 height 12
click at [439, 347] on input "checkbox" at bounding box center [437, 347] width 7 height 0
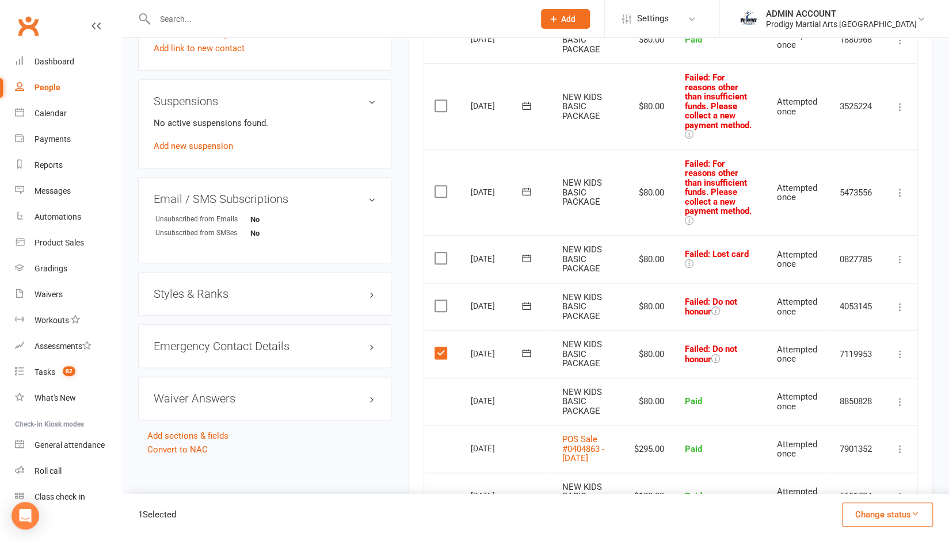
click at [441, 312] on label at bounding box center [442, 306] width 16 height 12
click at [441, 300] on input "checkbox" at bounding box center [437, 300] width 7 height 0
click at [442, 280] on td "Select this" at bounding box center [442, 259] width 36 height 48
click at [441, 264] on label at bounding box center [442, 259] width 16 height 12
click at [441, 253] on input "checkbox" at bounding box center [437, 253] width 7 height 0
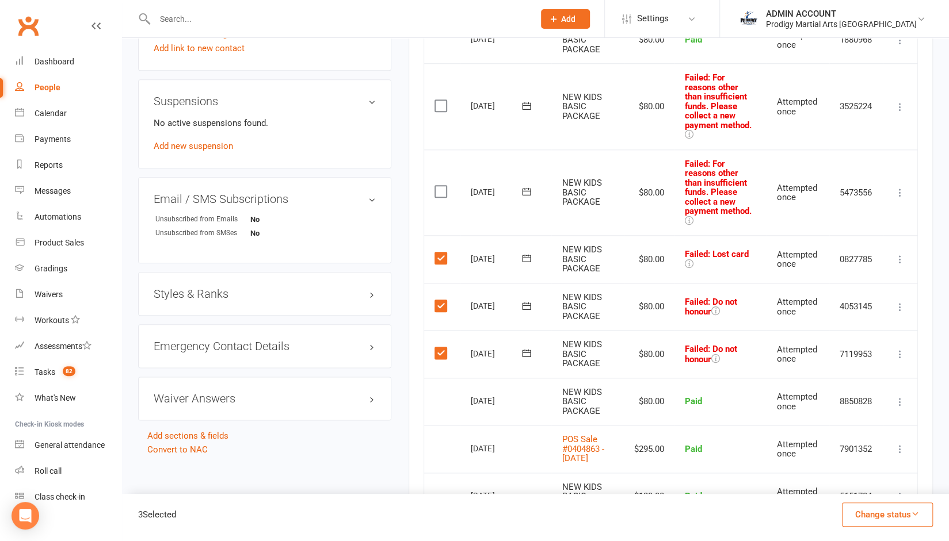
click at [439, 197] on label at bounding box center [442, 192] width 16 height 12
click at [439, 186] on input "checkbox" at bounding box center [437, 186] width 7 height 0
click at [437, 112] on label at bounding box center [442, 106] width 16 height 12
click at [437, 100] on input "checkbox" at bounding box center [437, 100] width 7 height 0
click at [870, 516] on button "Change status" at bounding box center [887, 515] width 91 height 24
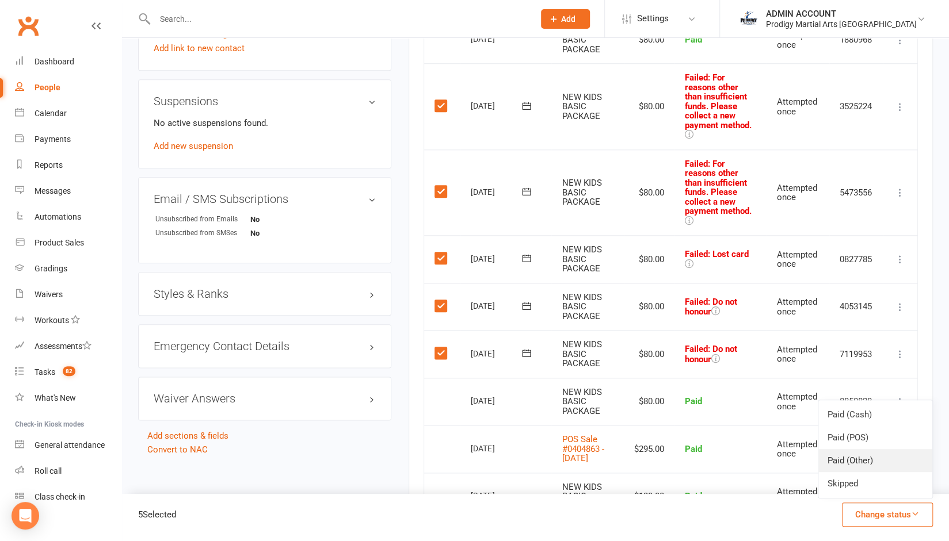
click at [862, 461] on link "Paid (Other)" at bounding box center [875, 460] width 114 height 23
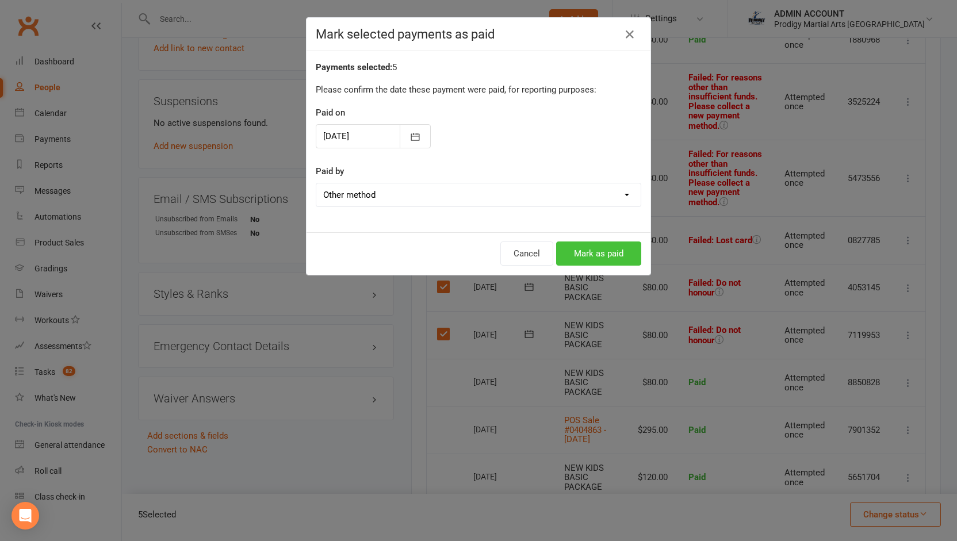
click at [593, 251] on button "Mark as paid" at bounding box center [598, 254] width 85 height 24
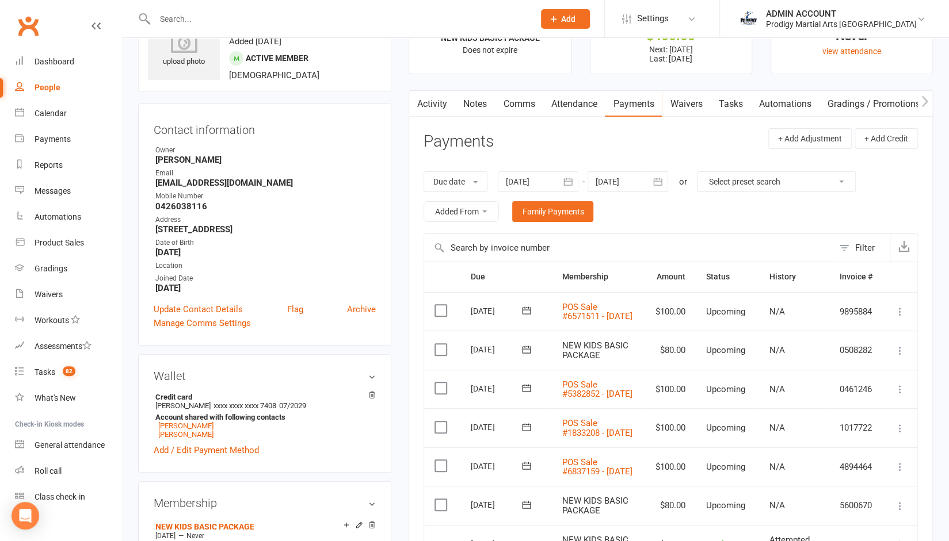
scroll to position [55, 0]
click at [472, 105] on link "Notes" at bounding box center [475, 104] width 40 height 26
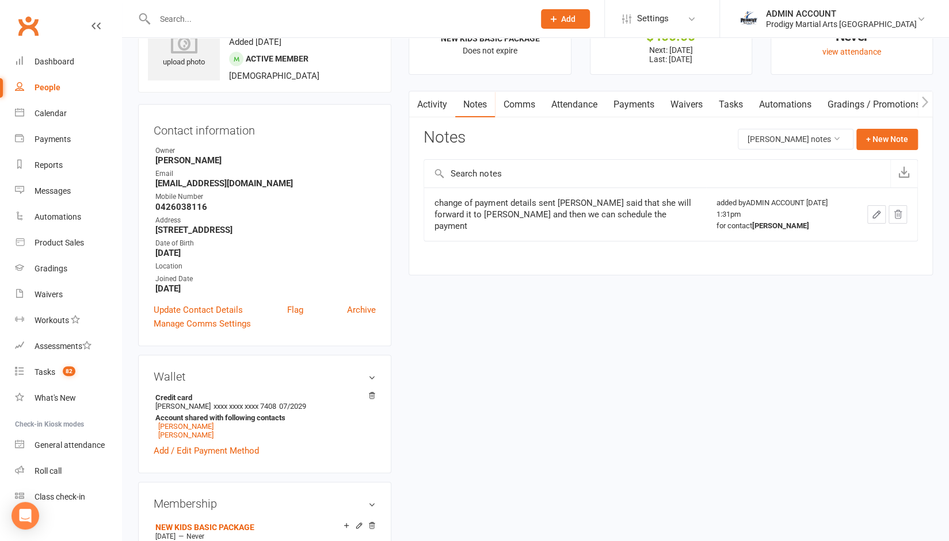
click at [871, 212] on icon "button" at bounding box center [876, 214] width 10 height 10
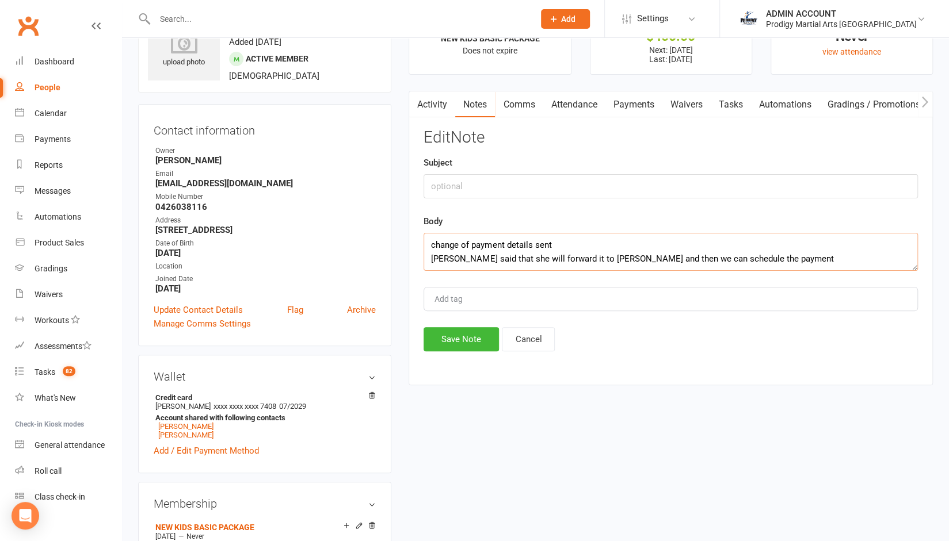
click at [557, 250] on textarea "change of payment details sent mum said that she will forward it to Karl and th…" at bounding box center [670, 252] width 494 height 38
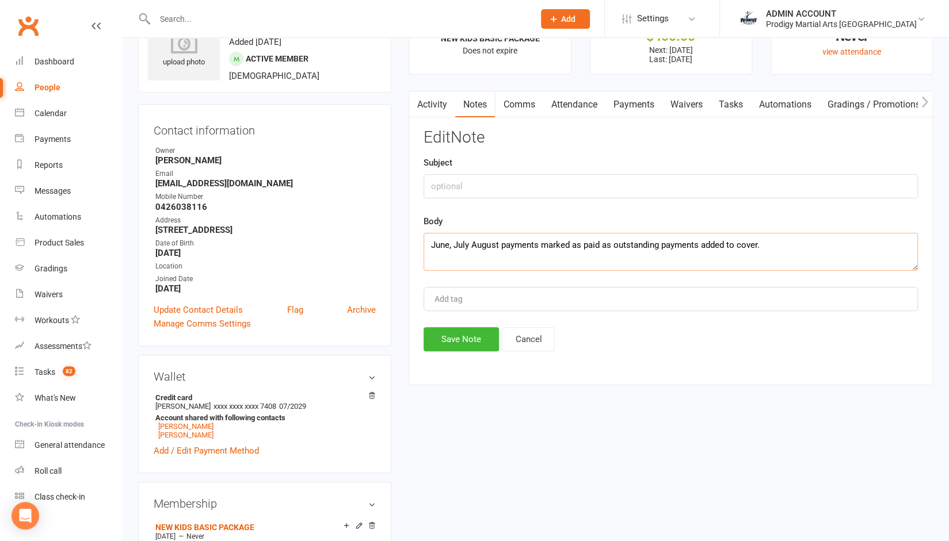
click at [469, 240] on textarea "June, July August payments marked as paid as outstanding payments added to cove…" at bounding box center [670, 252] width 494 height 38
type textarea "June, July, August payments marked as paid as outstanding payments added to cov…"
click at [459, 339] on button "Save Note" at bounding box center [460, 339] width 75 height 24
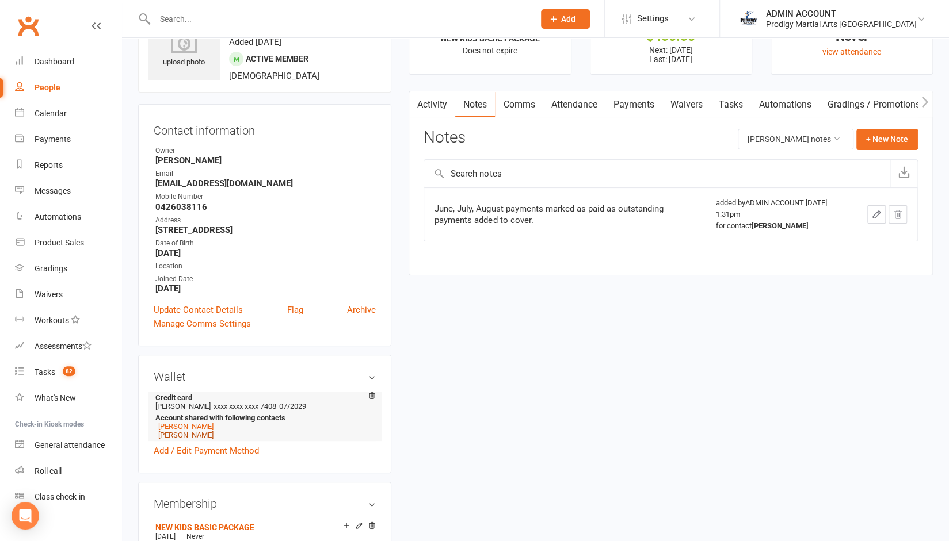
click at [192, 438] on link "[PERSON_NAME]" at bounding box center [185, 435] width 55 height 9
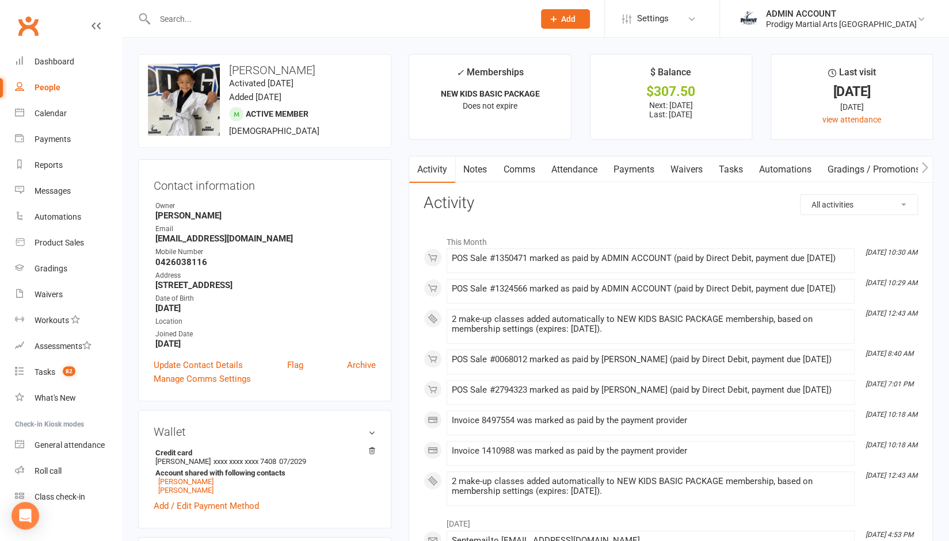
click at [635, 172] on link "Payments" at bounding box center [633, 169] width 57 height 26
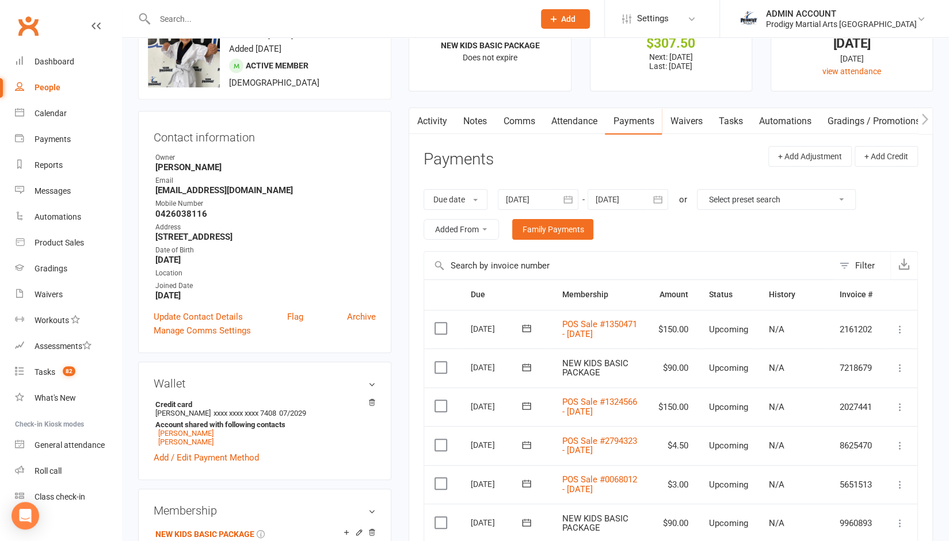
scroll to position [39, 0]
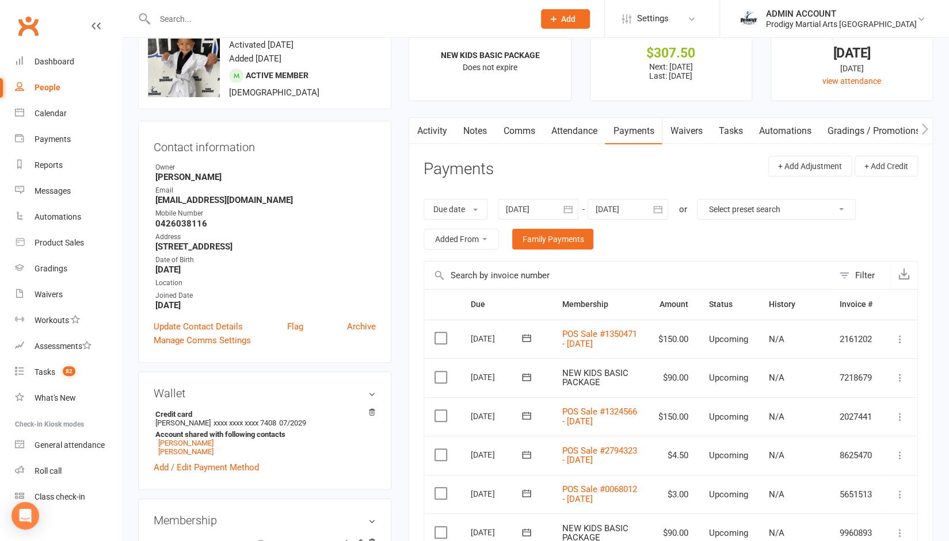
click at [563, 209] on button "button" at bounding box center [567, 209] width 21 height 21
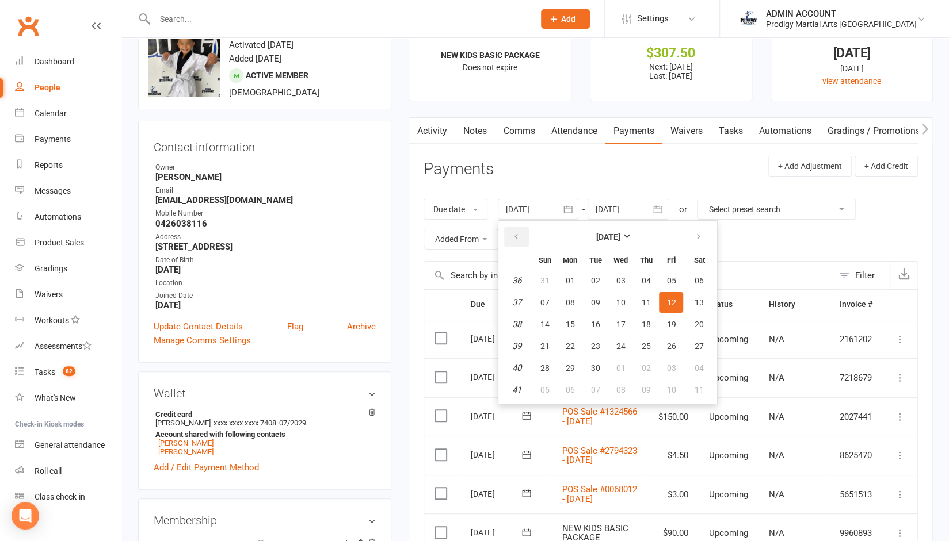
click at [517, 233] on icon "button" at bounding box center [515, 236] width 8 height 9
click at [544, 383] on button "01" at bounding box center [544, 390] width 24 height 21
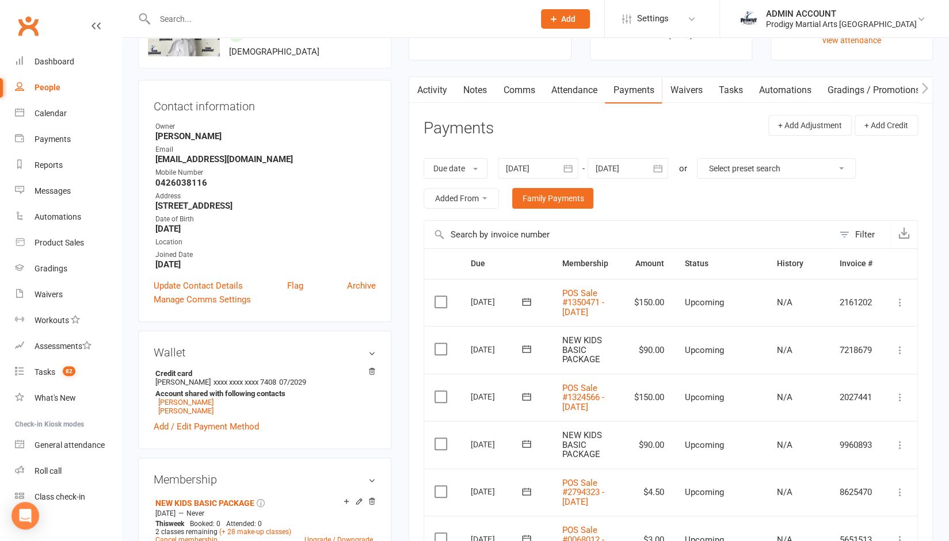
scroll to position [79, 0]
click at [572, 164] on icon "button" at bounding box center [568, 169] width 12 height 12
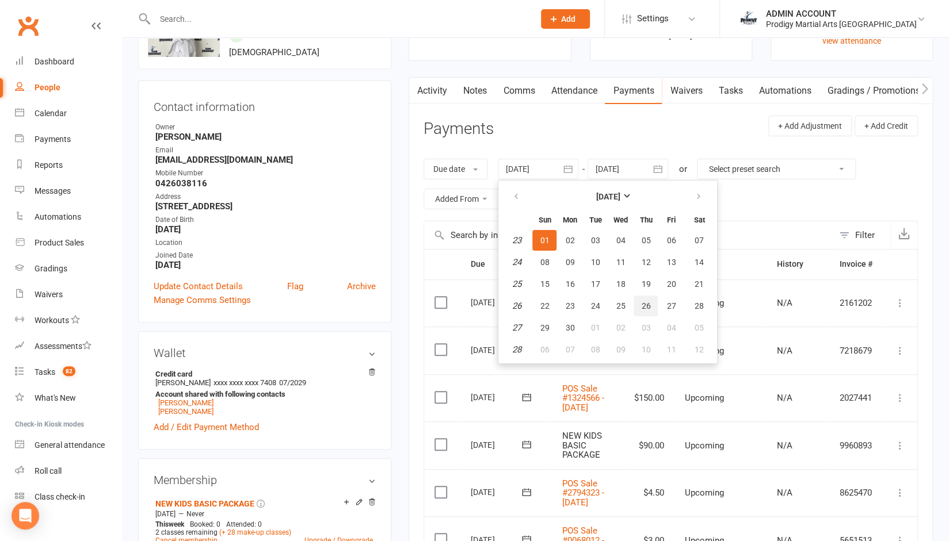
click at [654, 307] on button "26" at bounding box center [645, 306] width 24 height 21
type input "26 Jun 2025"
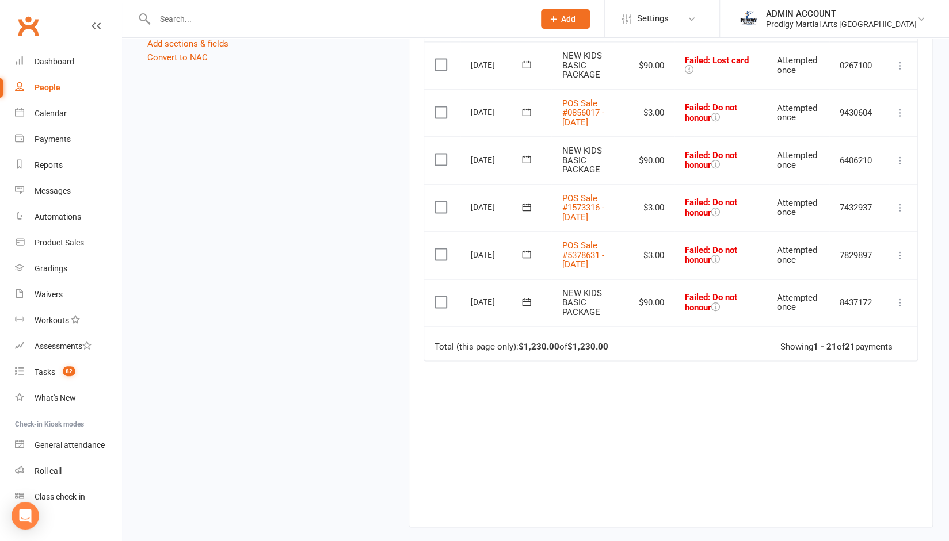
scroll to position [1106, 0]
click at [440, 307] on label at bounding box center [442, 302] width 16 height 12
click at [440, 296] on input "checkbox" at bounding box center [437, 296] width 7 height 0
click at [444, 259] on label at bounding box center [442, 254] width 16 height 12
click at [442, 248] on input "checkbox" at bounding box center [437, 248] width 7 height 0
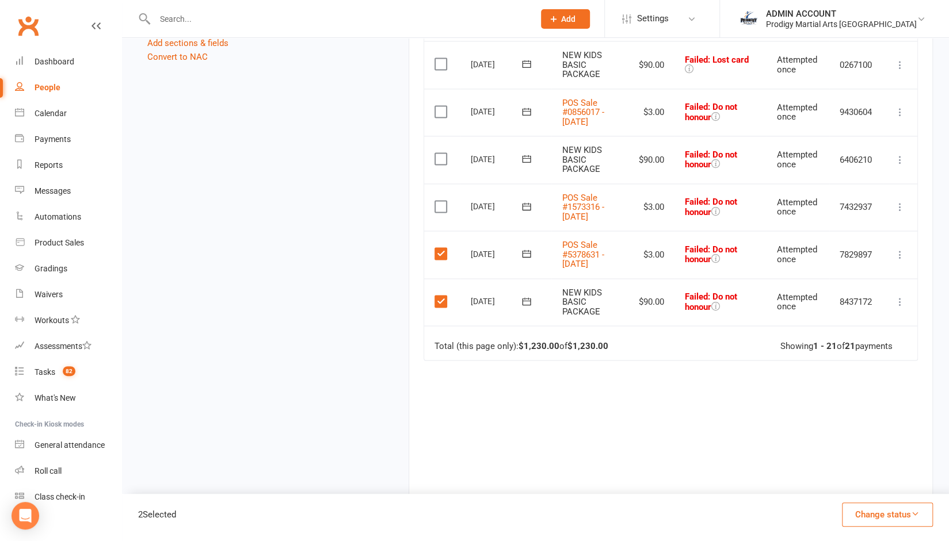
click at [444, 212] on label at bounding box center [442, 207] width 16 height 12
click at [442, 201] on input "checkbox" at bounding box center [437, 201] width 7 height 0
click at [444, 117] on label at bounding box center [442, 112] width 16 height 12
click at [442, 106] on input "checkbox" at bounding box center [437, 106] width 7 height 0
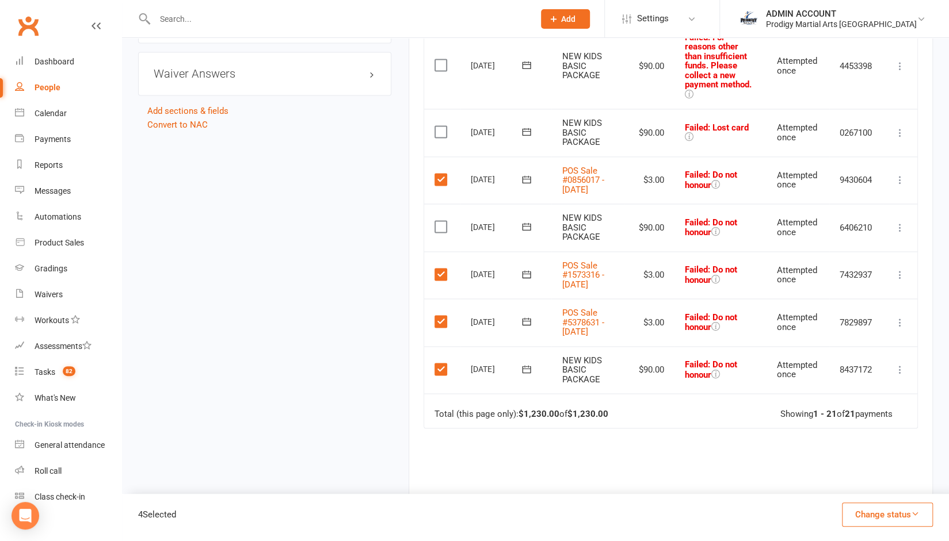
scroll to position [1040, 0]
click at [439, 203] on td "Select this" at bounding box center [442, 179] width 36 height 48
click at [439, 184] on label at bounding box center [442, 178] width 16 height 12
click at [439, 172] on input "checkbox" at bounding box center [437, 172] width 7 height 0
click at [434, 231] on label at bounding box center [442, 225] width 16 height 12
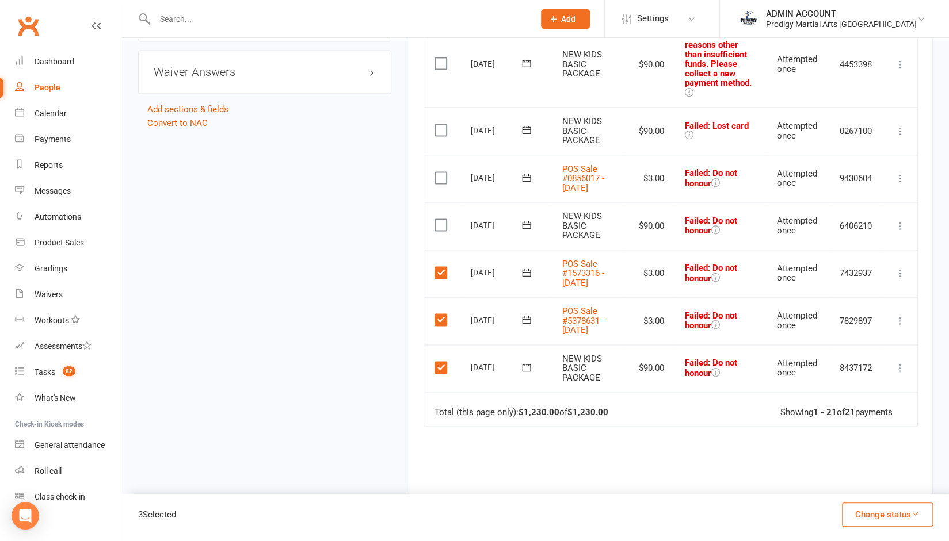
click at [434, 219] on input "checkbox" at bounding box center [437, 219] width 7 height 0
click at [440, 203] on td "Select this" at bounding box center [442, 179] width 36 height 48
click at [440, 184] on label at bounding box center [442, 178] width 16 height 12
click at [440, 172] on input "checkbox" at bounding box center [437, 172] width 7 height 0
click at [444, 136] on label at bounding box center [442, 130] width 16 height 12
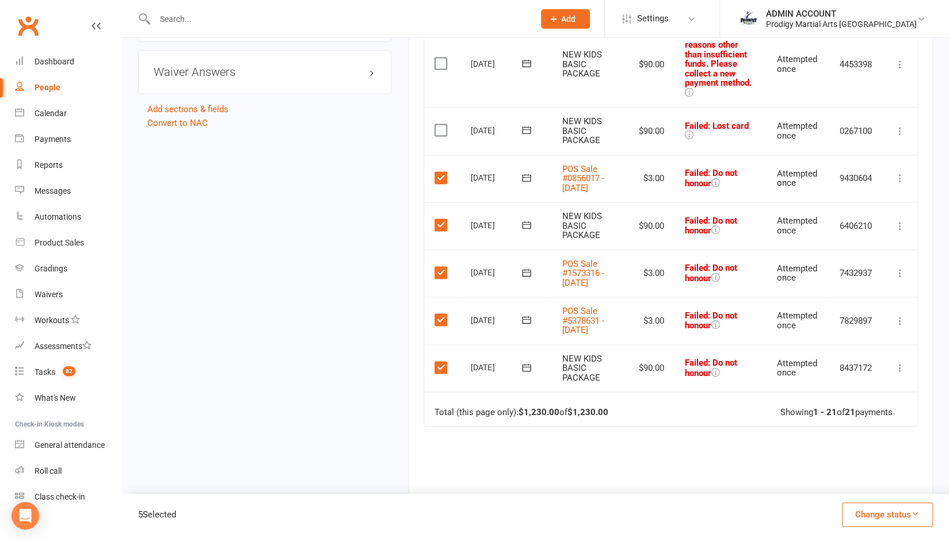
click at [442, 124] on input "checkbox" at bounding box center [437, 124] width 7 height 0
click at [439, 69] on label at bounding box center [442, 64] width 16 height 12
click at [439, 58] on input "checkbox" at bounding box center [437, 58] width 7 height 0
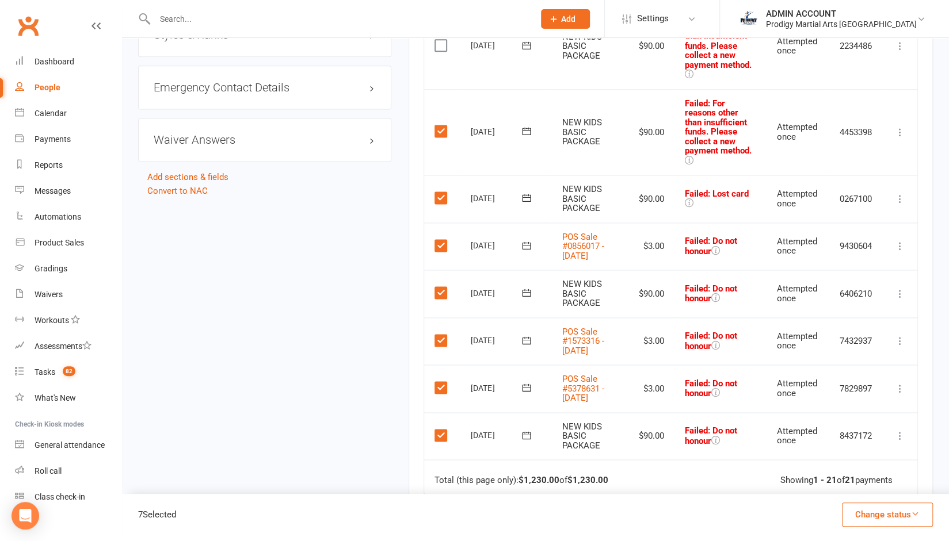
scroll to position [954, 0]
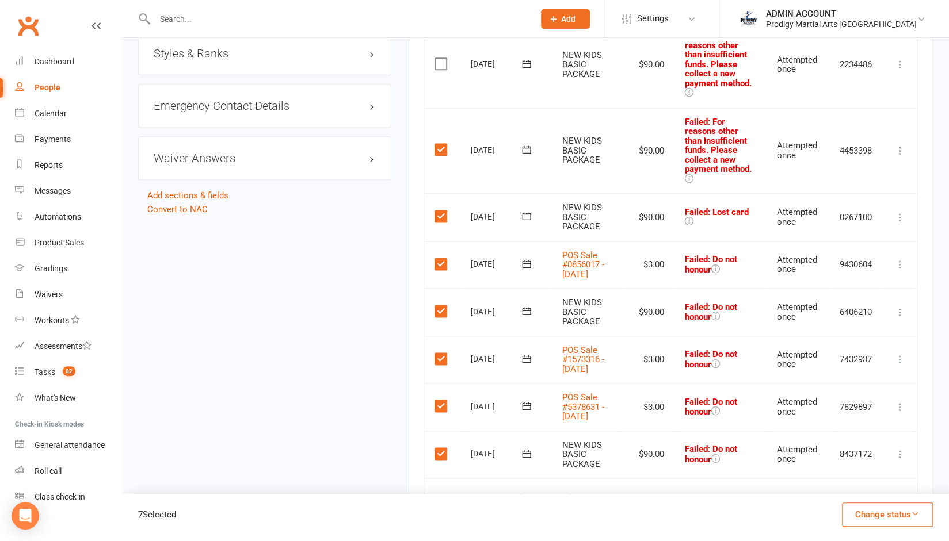
click at [438, 70] on label at bounding box center [442, 64] width 16 height 12
click at [438, 58] on input "checkbox" at bounding box center [437, 58] width 7 height 0
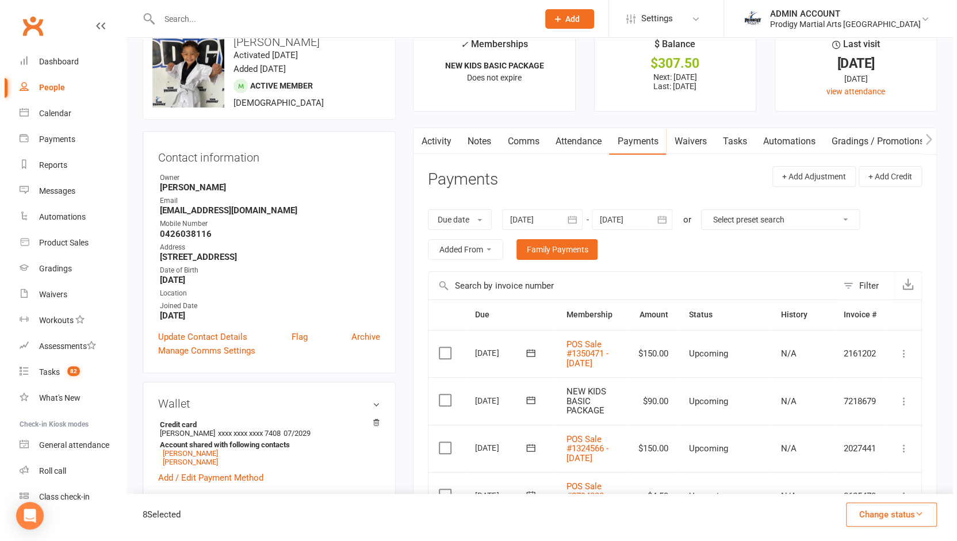
scroll to position [0, 0]
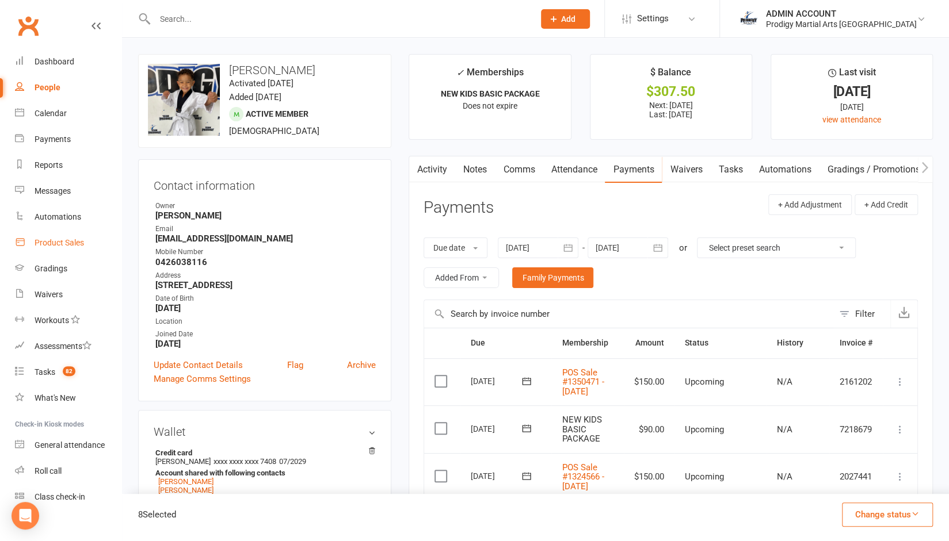
click at [70, 239] on div "Product Sales" at bounding box center [59, 242] width 49 height 9
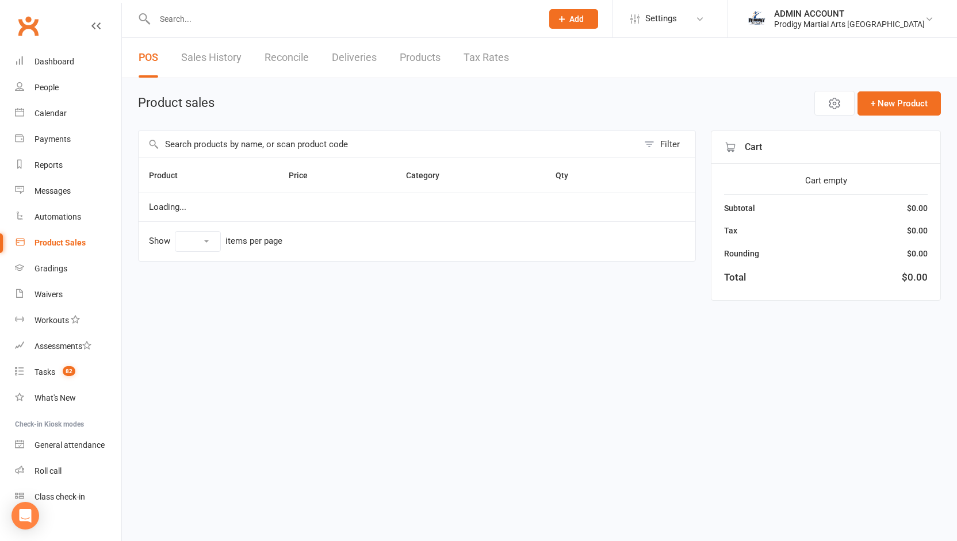
select select "10"
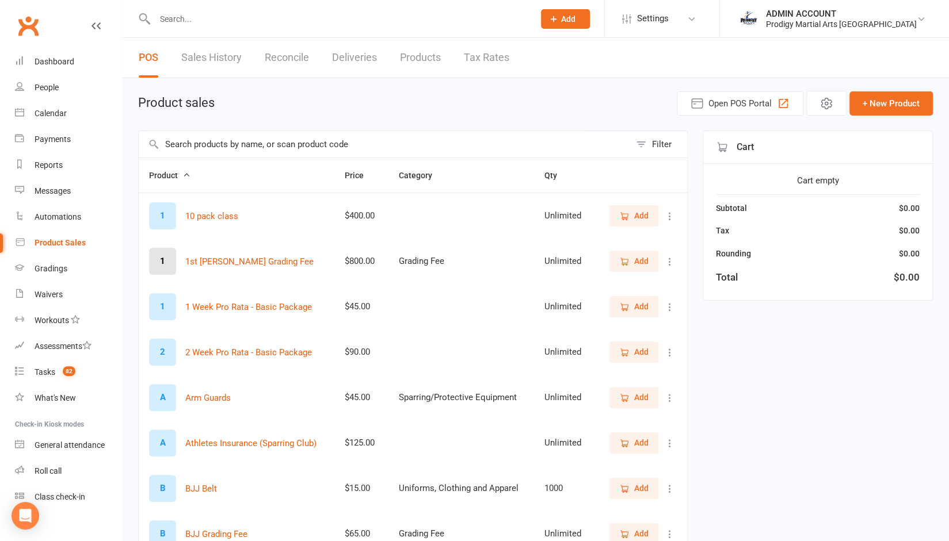
click at [238, 141] on input "text" at bounding box center [384, 144] width 491 height 26
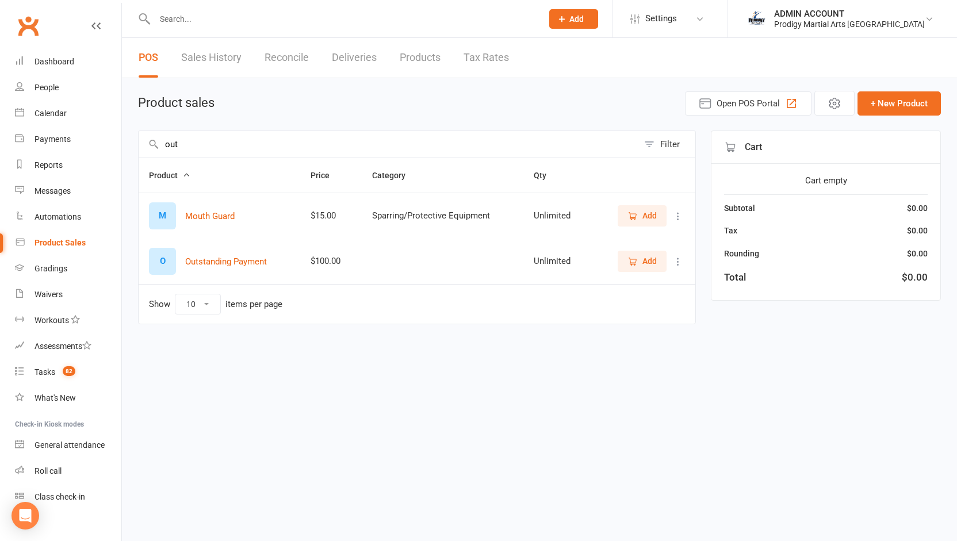
type input "out"
click at [650, 259] on span "Add" at bounding box center [650, 261] width 14 height 13
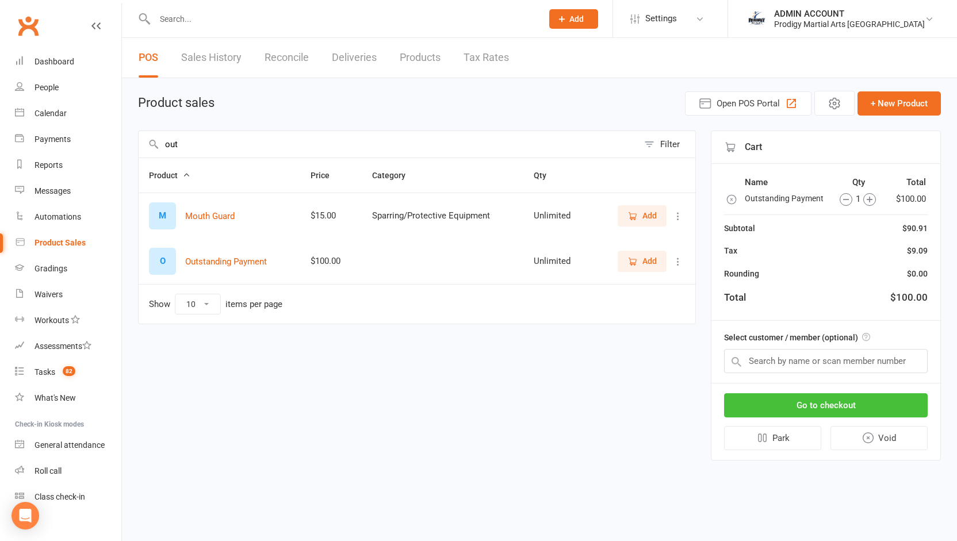
click at [775, 408] on button "Go to checkout" at bounding box center [826, 405] width 204 height 24
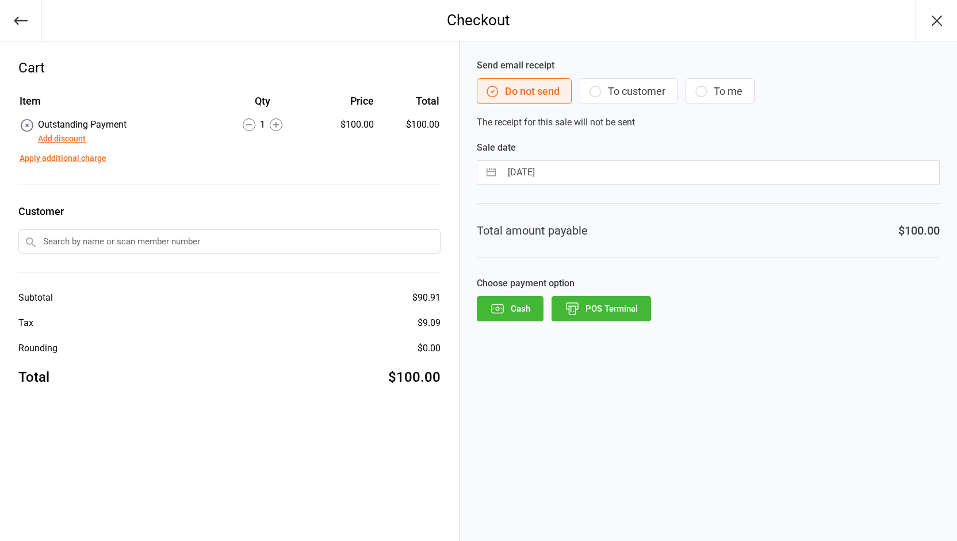
click at [79, 162] on button "Apply additional charge" at bounding box center [63, 158] width 87 height 12
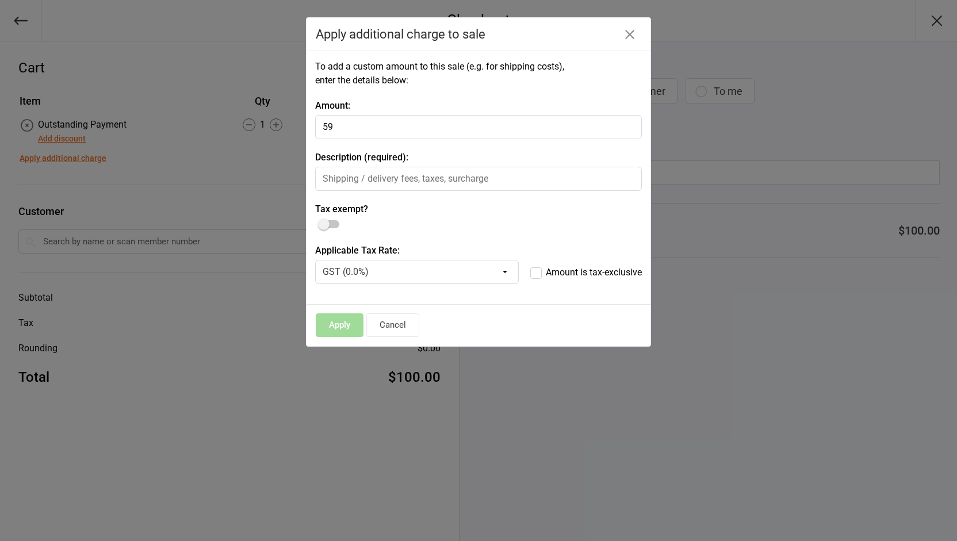
type input "59"
click at [341, 177] on input "text" at bounding box center [478, 179] width 327 height 24
type input "Extra Outstnading"
click at [420, 279] on select "GST (0.0%) GST (inclusive) (10.0%)" at bounding box center [417, 272] width 204 height 24
select select "1316"
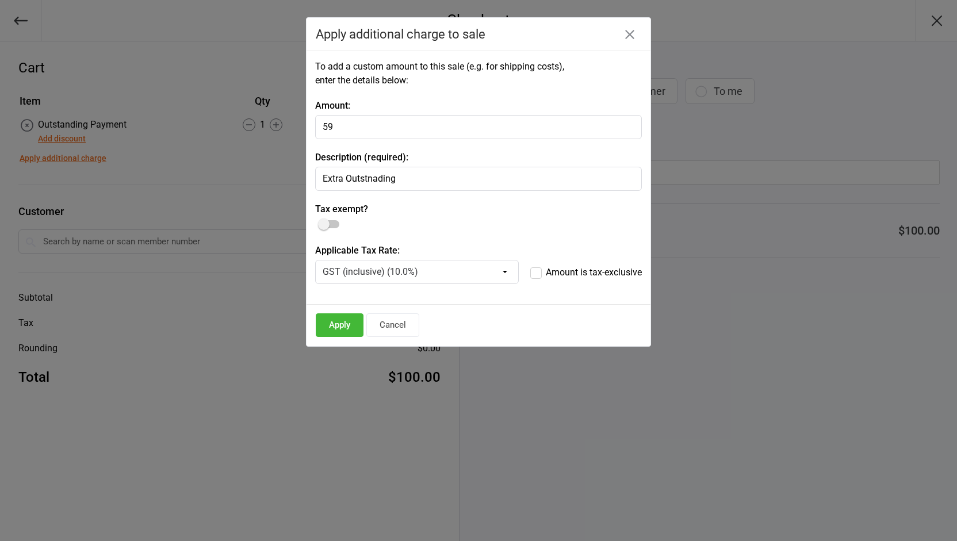
click at [315, 260] on select "GST (0.0%) GST (inclusive) (10.0%)" at bounding box center [417, 272] width 204 height 24
click at [342, 324] on button "Apply" at bounding box center [340, 326] width 48 height 24
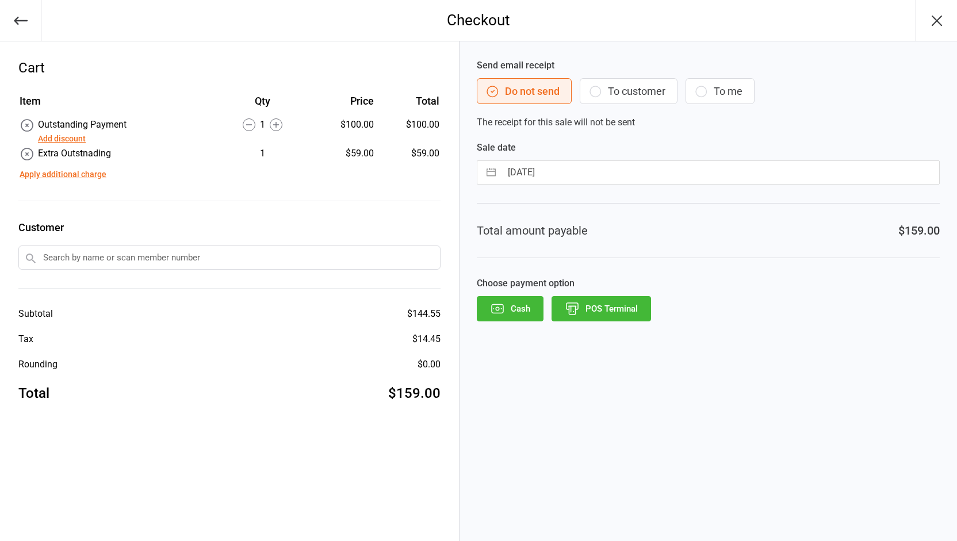
click at [324, 255] on input "text" at bounding box center [229, 258] width 422 height 24
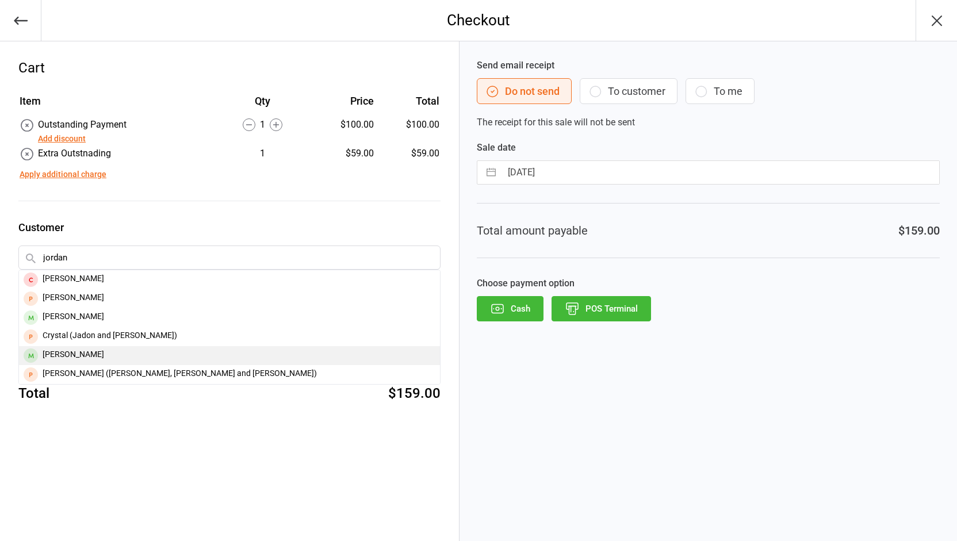
type input "jordan"
click at [90, 354] on div "[PERSON_NAME]" at bounding box center [229, 355] width 421 height 19
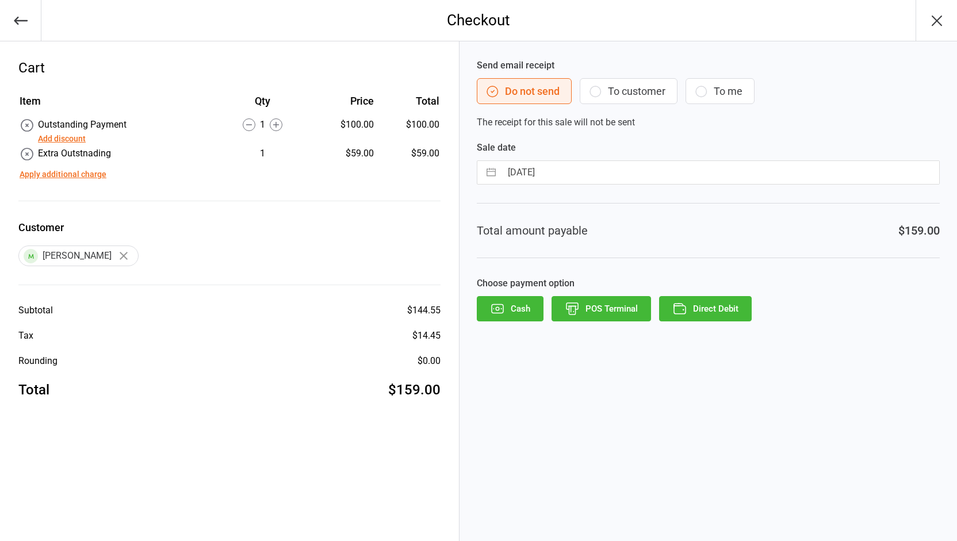
click at [713, 307] on button "Direct Debit" at bounding box center [705, 308] width 93 height 25
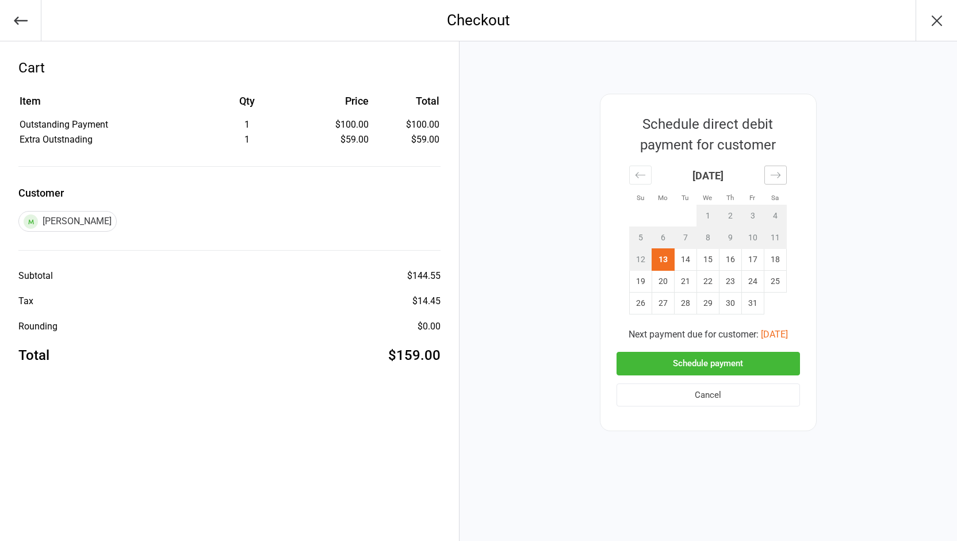
click at [778, 173] on icon "Move forward to switch to the next month." at bounding box center [776, 175] width 10 height 6
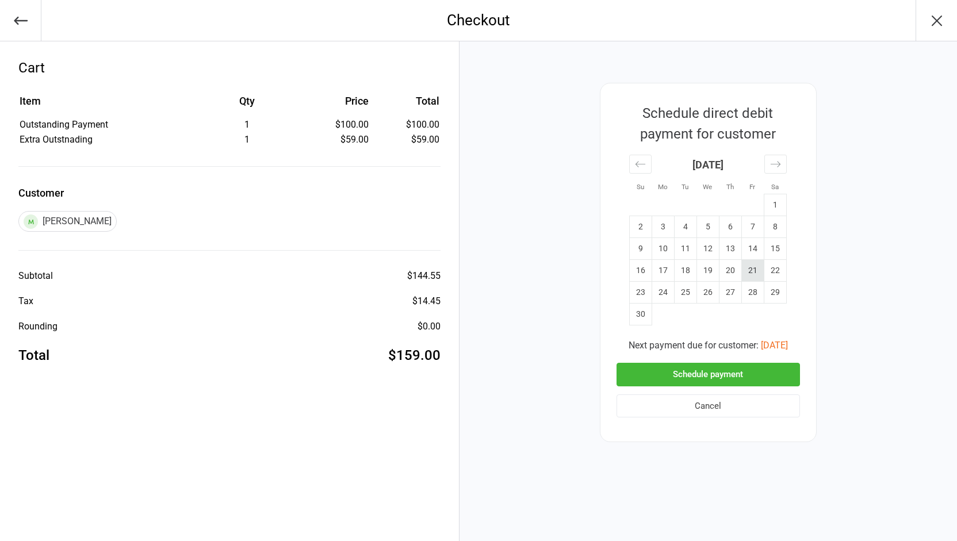
click at [750, 268] on td "21" at bounding box center [753, 271] width 22 height 22
click at [638, 165] on icon "Move backward to switch to the previous month." at bounding box center [640, 164] width 11 height 11
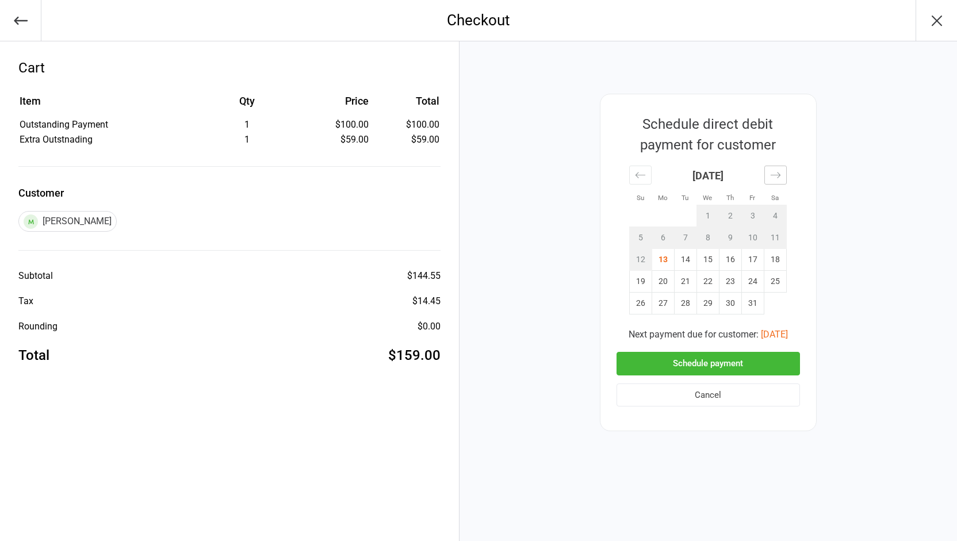
click at [774, 171] on icon "Move forward to switch to the next month." at bounding box center [775, 175] width 11 height 11
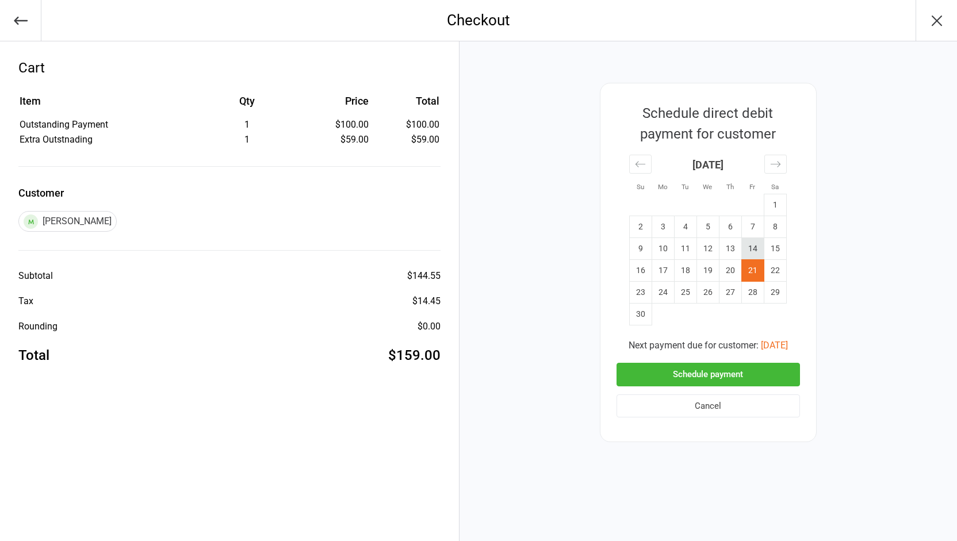
click at [754, 243] on td "14" at bounding box center [753, 249] width 22 height 22
click at [702, 373] on button "Schedule payment" at bounding box center [709, 375] width 184 height 24
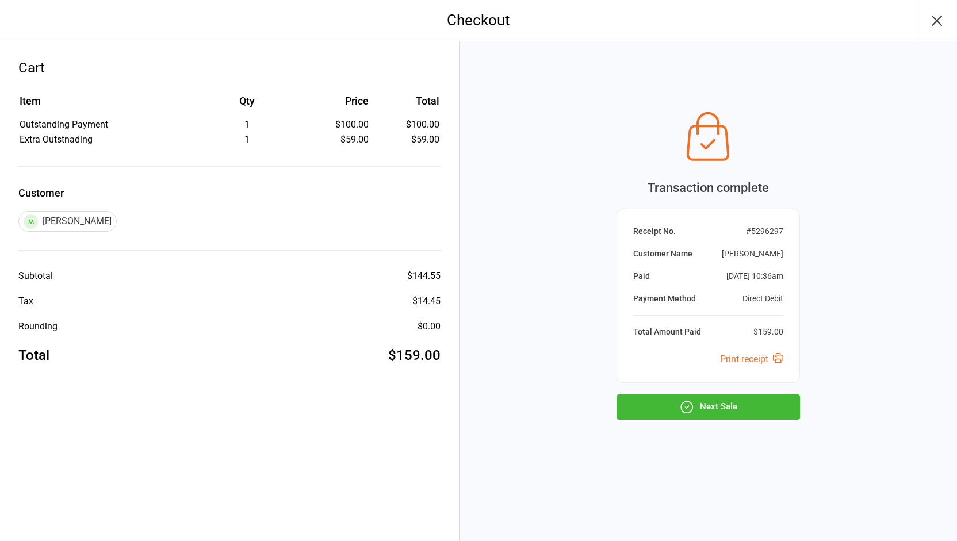
click at [699, 403] on button "Next Sale" at bounding box center [709, 407] width 184 height 25
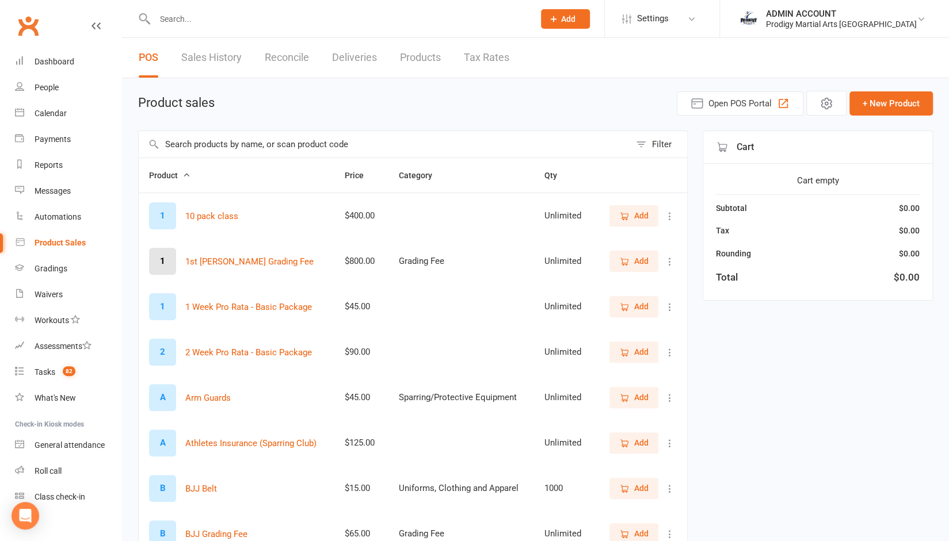
click at [293, 12] on input "text" at bounding box center [338, 19] width 375 height 16
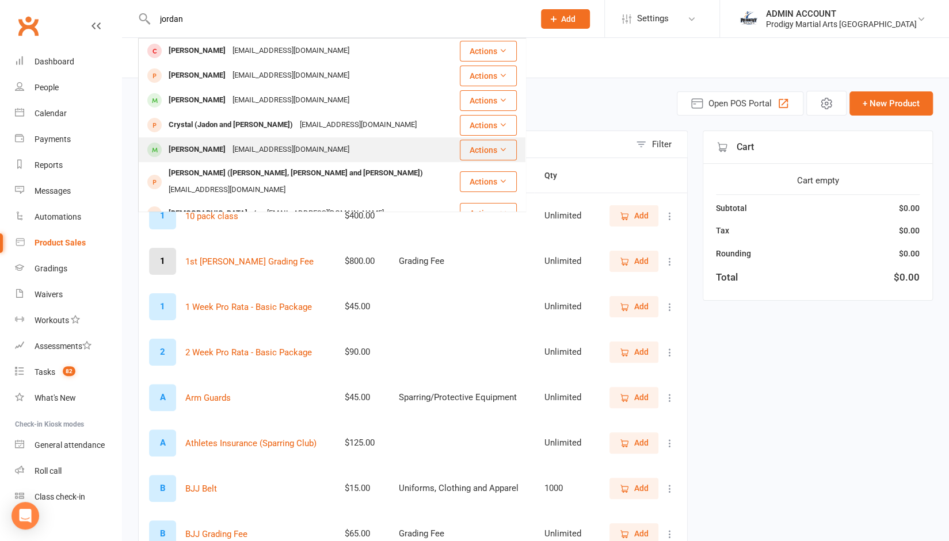
type input "jordan"
click at [212, 153] on div "[PERSON_NAME]" at bounding box center [197, 150] width 64 height 17
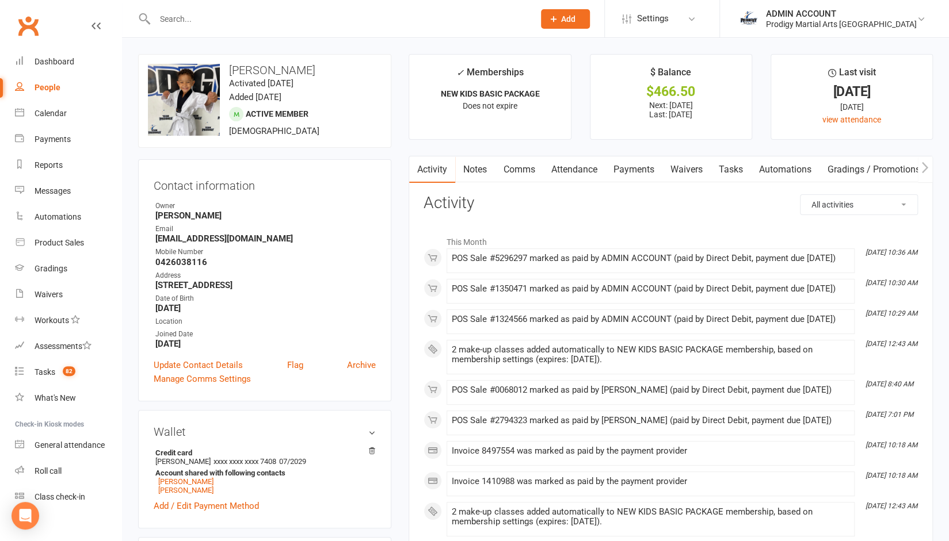
click at [640, 161] on link "Payments" at bounding box center [633, 169] width 57 height 26
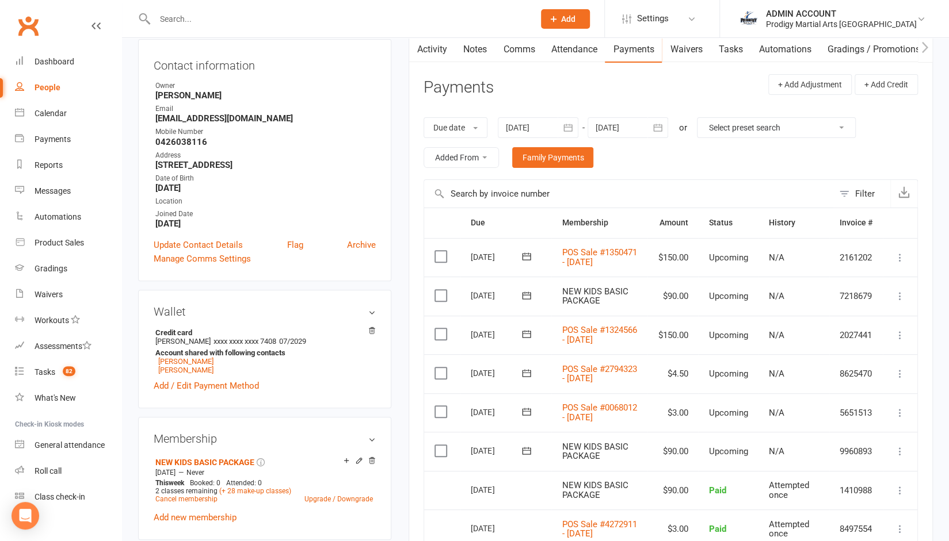
scroll to position [117, 0]
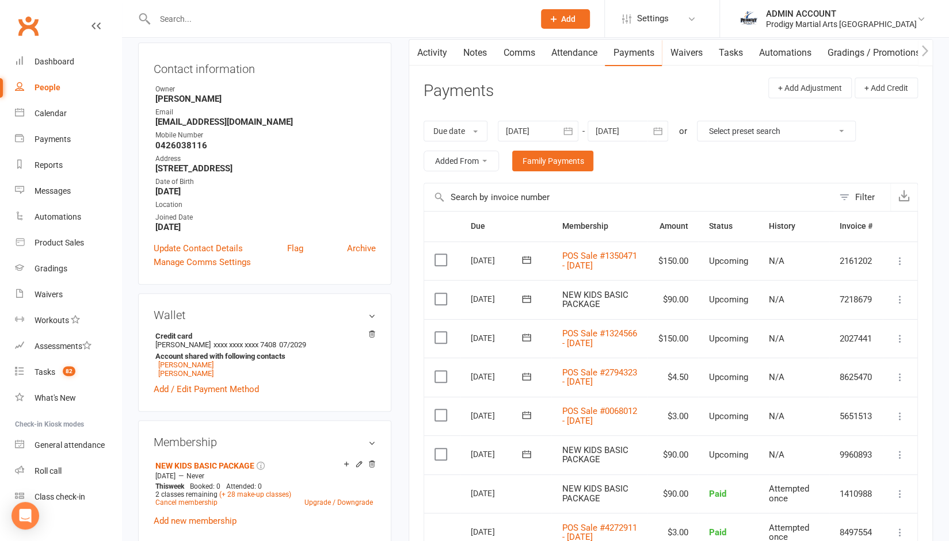
click at [546, 133] on div at bounding box center [538, 131] width 81 height 21
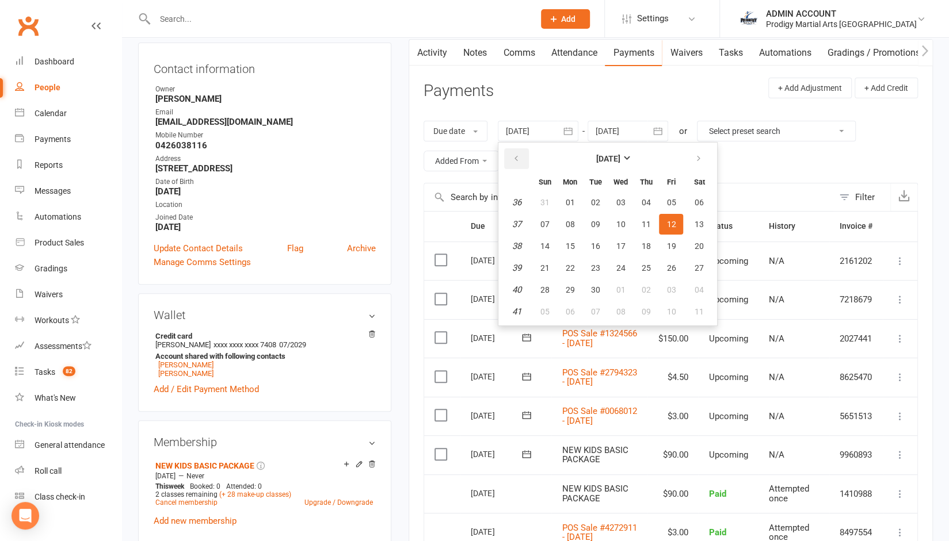
click at [517, 151] on button "button" at bounding box center [516, 158] width 25 height 21
click at [592, 245] on span "17" at bounding box center [594, 246] width 9 height 9
type input "[DATE]"
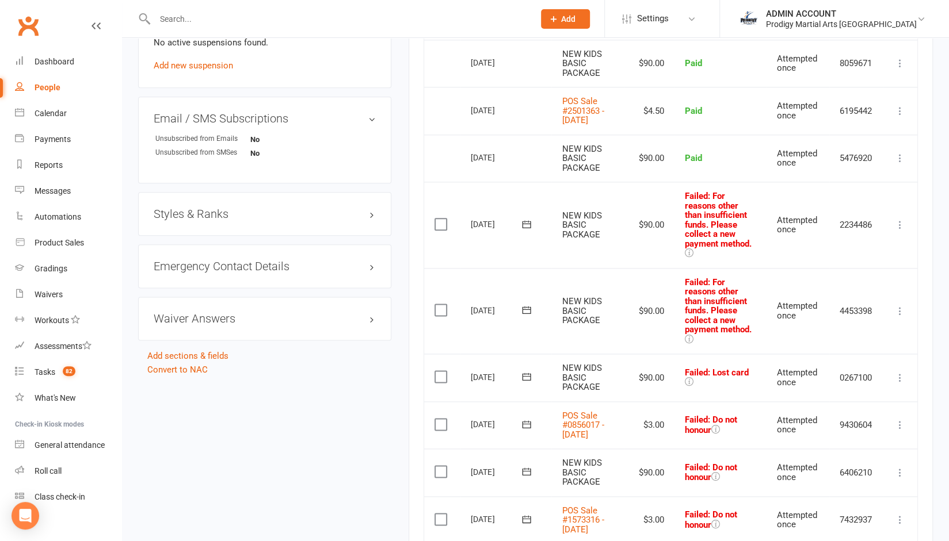
scroll to position [794, 0]
click at [445, 229] on label at bounding box center [442, 223] width 16 height 12
click at [442, 217] on input "checkbox" at bounding box center [437, 217] width 7 height 0
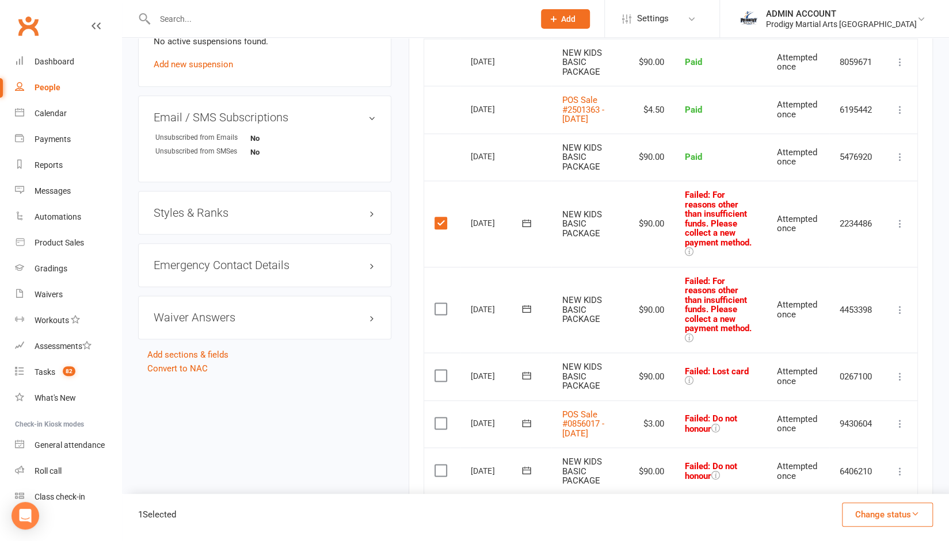
click at [441, 315] on label at bounding box center [442, 309] width 16 height 12
click at [441, 303] on input "checkbox" at bounding box center [437, 303] width 7 height 0
click at [437, 381] on label at bounding box center [442, 376] width 16 height 12
click at [437, 370] on input "checkbox" at bounding box center [437, 370] width 7 height 0
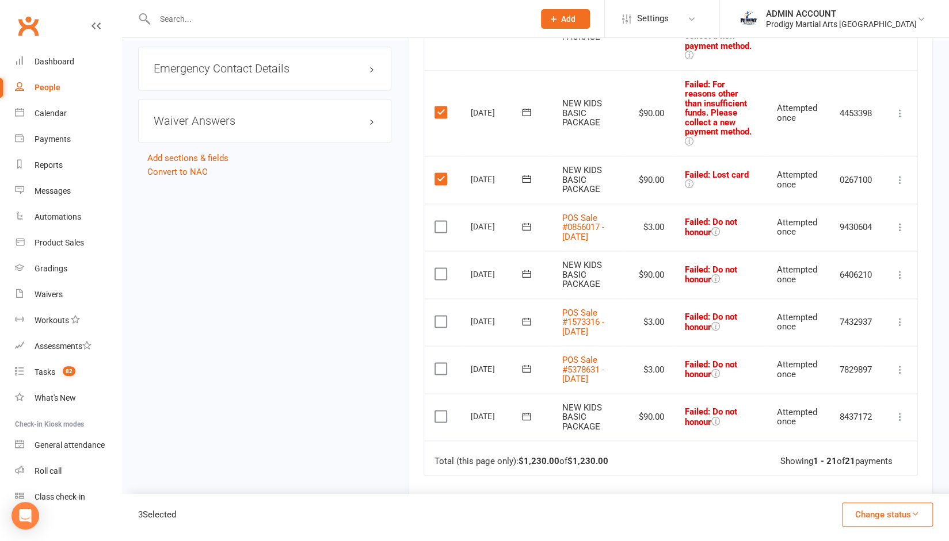
scroll to position [993, 0]
click at [441, 231] on label at bounding box center [442, 225] width 16 height 12
click at [441, 219] on input "checkbox" at bounding box center [437, 219] width 7 height 0
click at [444, 278] on label at bounding box center [442, 272] width 16 height 12
click at [442, 266] on input "checkbox" at bounding box center [437, 266] width 7 height 0
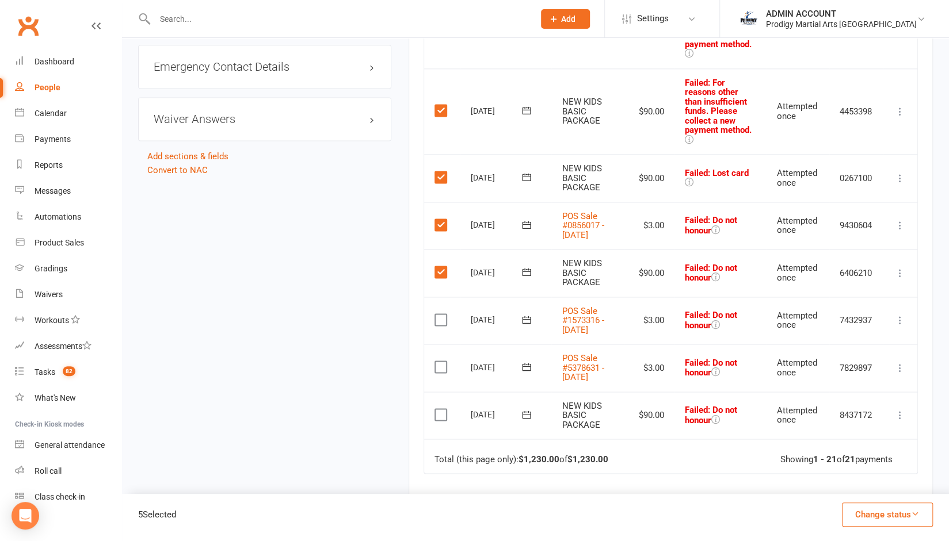
click at [438, 345] on td "Select this" at bounding box center [442, 321] width 36 height 48
click at [438, 326] on label at bounding box center [442, 320] width 16 height 12
click at [438, 314] on input "checkbox" at bounding box center [437, 314] width 7 height 0
click at [440, 373] on label at bounding box center [442, 367] width 16 height 12
click at [440, 361] on input "checkbox" at bounding box center [437, 361] width 7 height 0
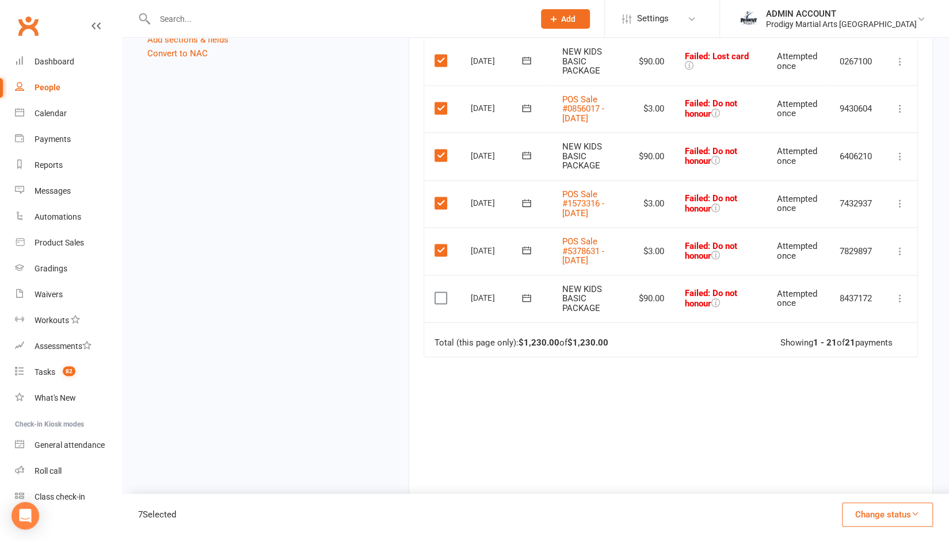
scroll to position [1145, 0]
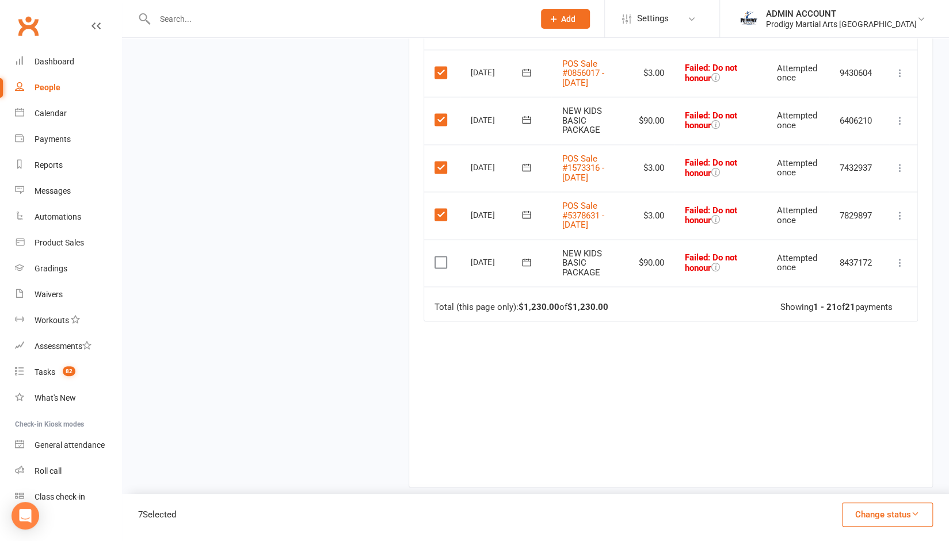
click at [442, 268] on label at bounding box center [442, 263] width 16 height 12
click at [442, 257] on input "checkbox" at bounding box center [437, 257] width 7 height 0
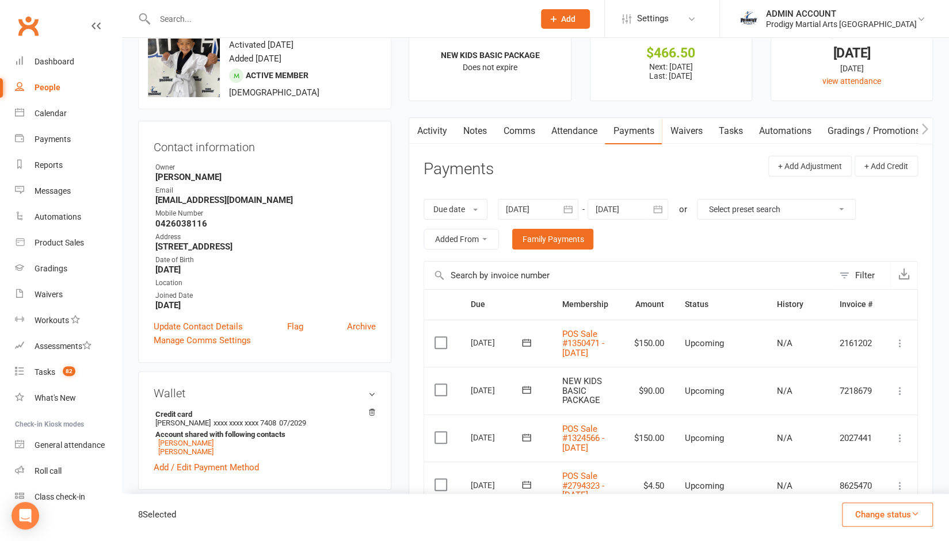
scroll to position [38, 0]
click at [621, 207] on div at bounding box center [627, 210] width 81 height 21
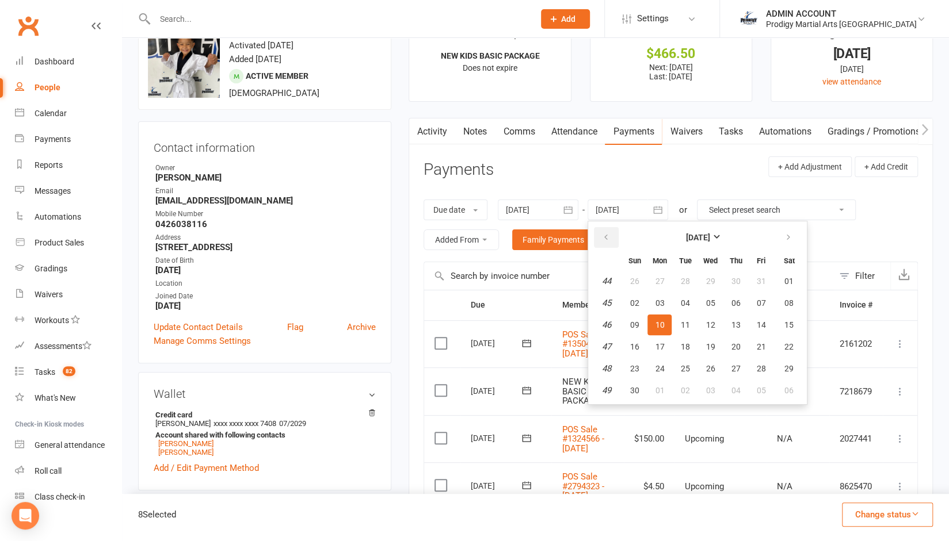
click at [609, 238] on icon "button" at bounding box center [605, 237] width 8 height 9
click at [736, 368] on span "28" at bounding box center [735, 368] width 9 height 9
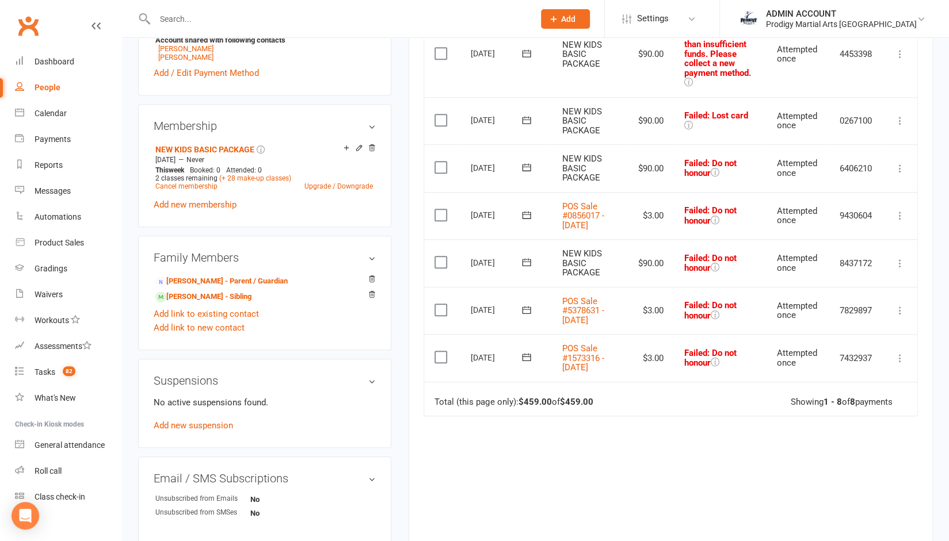
scroll to position [440, 0]
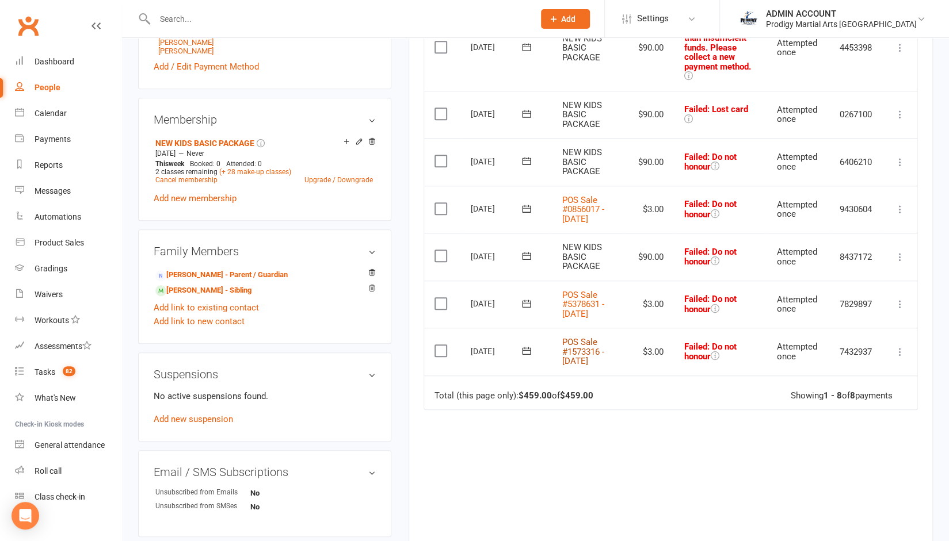
click at [583, 366] on link "POS Sale #1573316 - June 24, 2025" at bounding box center [582, 351] width 42 height 29
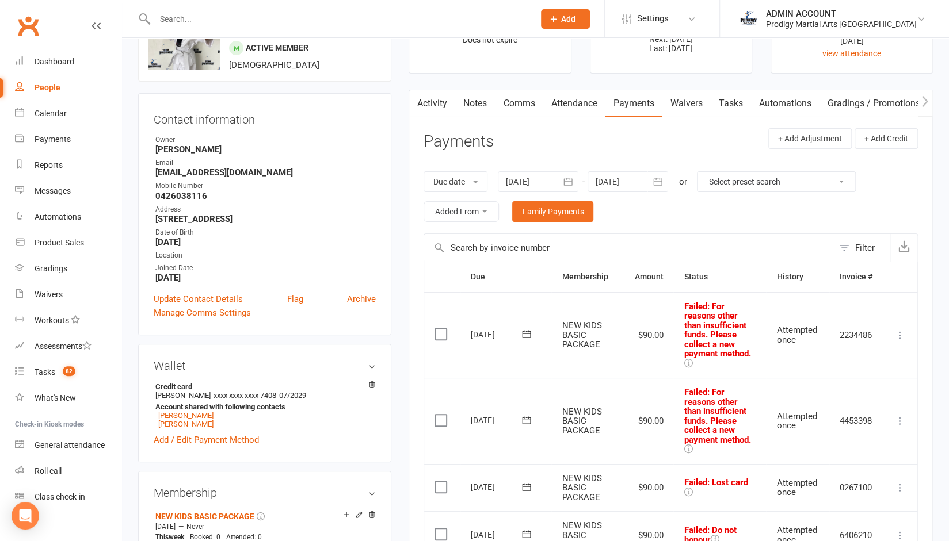
scroll to position [65, 0]
click at [620, 187] on div at bounding box center [627, 183] width 81 height 21
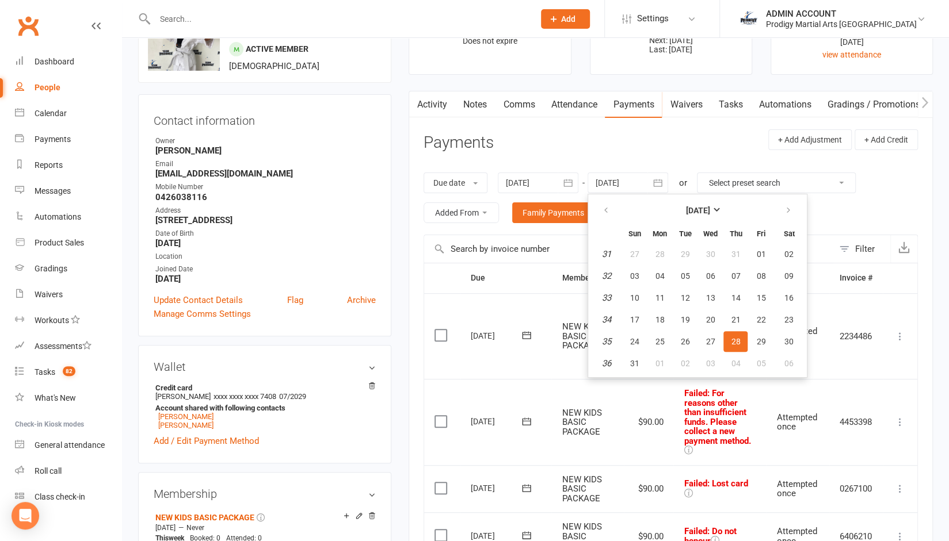
click at [573, 186] on icon "button" at bounding box center [568, 183] width 12 height 12
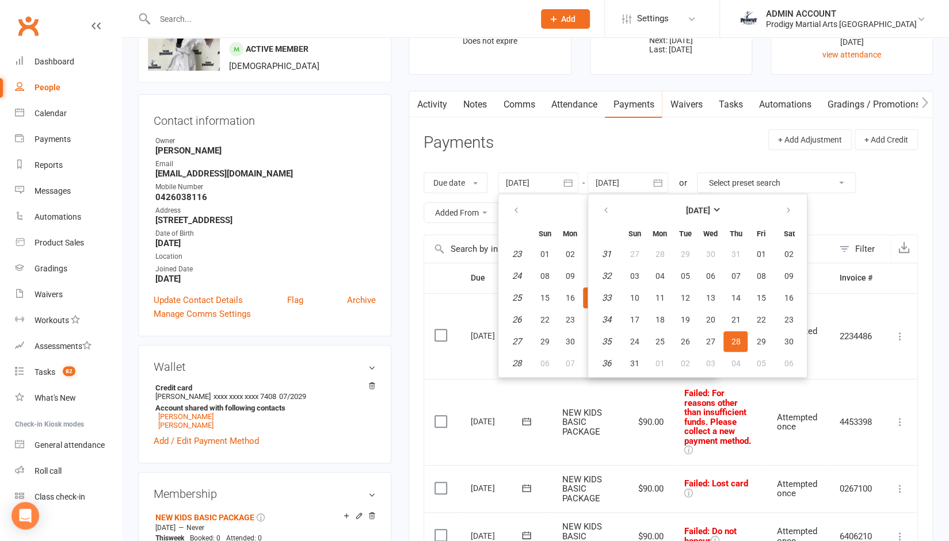
click at [571, 170] on div "Due date Due date Date paid Date failed Date settled 17 Jun 2025 June 2025 Sun …" at bounding box center [670, 198] width 494 height 74
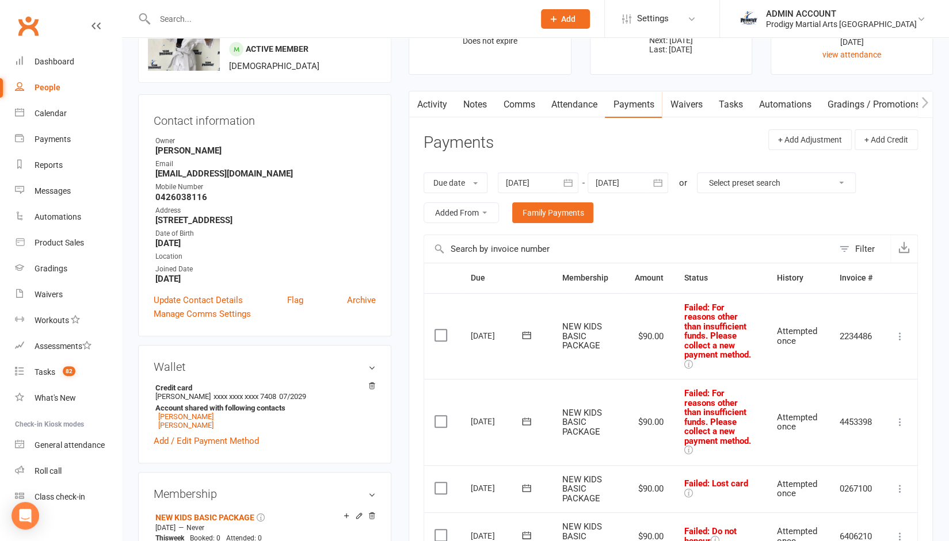
click at [572, 179] on icon "button" at bounding box center [568, 183] width 12 height 12
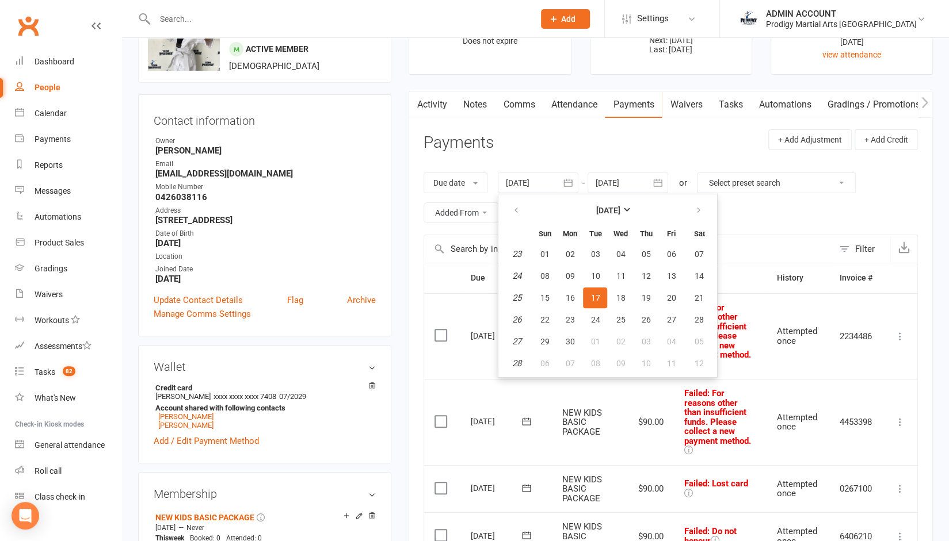
click at [575, 181] on button "button" at bounding box center [567, 183] width 21 height 21
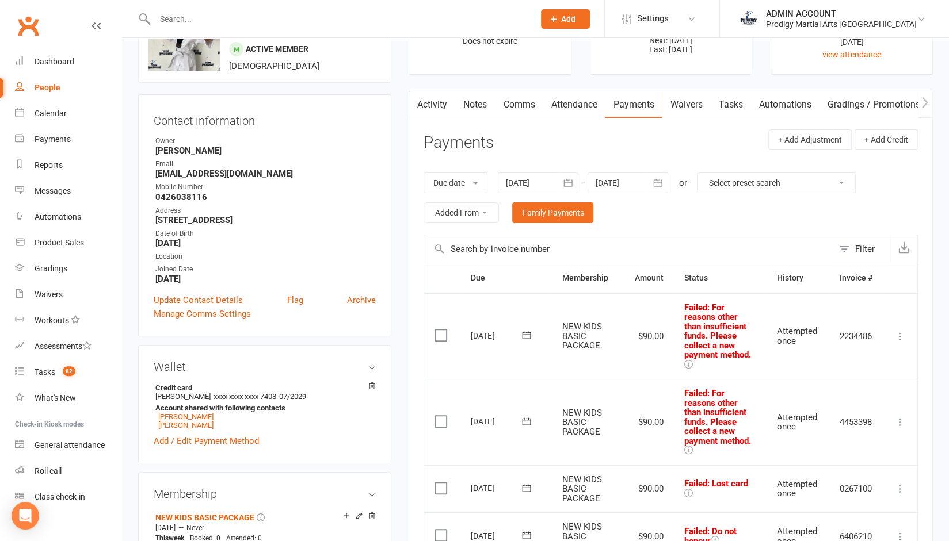
click at [602, 176] on div at bounding box center [627, 183] width 81 height 21
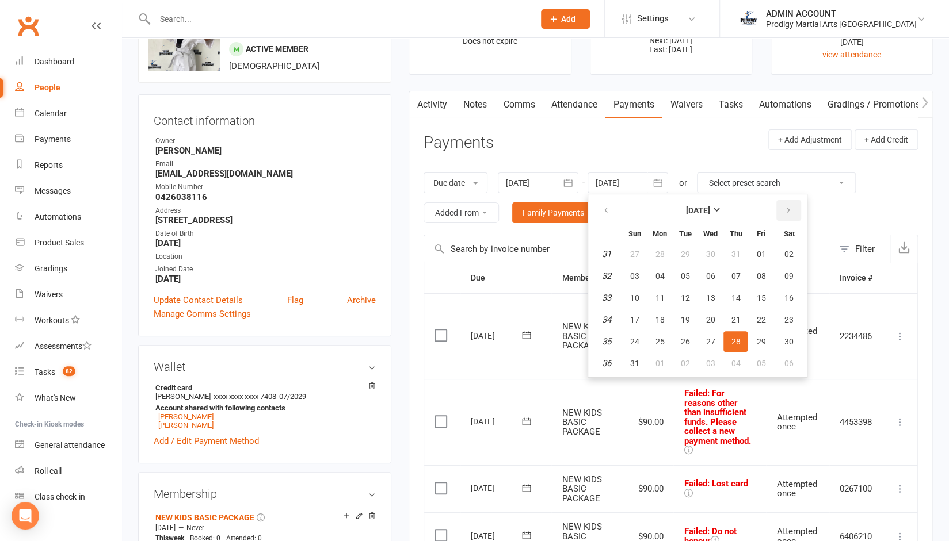
click at [780, 208] on button "button" at bounding box center [788, 210] width 25 height 21
click at [601, 214] on button "button" at bounding box center [606, 210] width 25 height 21
click at [791, 208] on icon "button" at bounding box center [788, 210] width 8 height 9
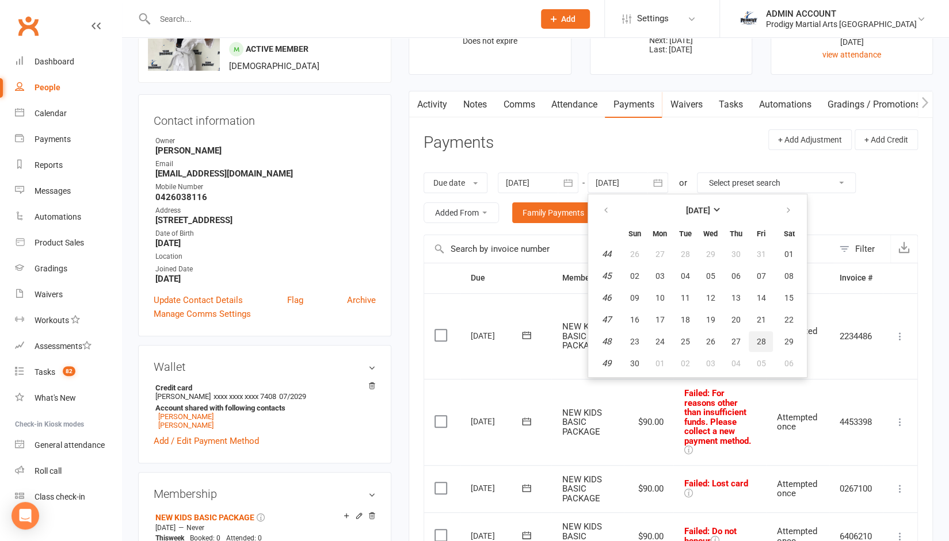
click at [762, 337] on span "28" at bounding box center [760, 341] width 9 height 9
type input "28 Nov 2025"
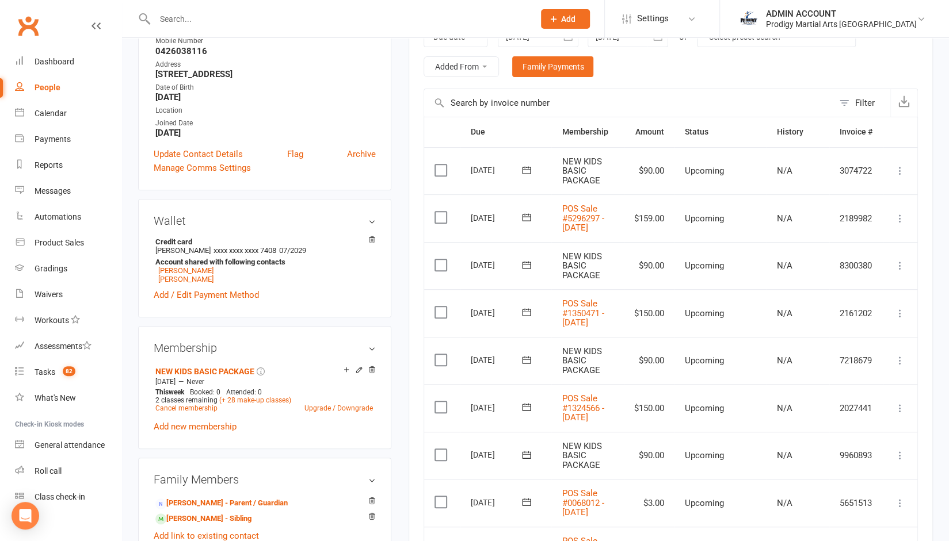
scroll to position [0, 0]
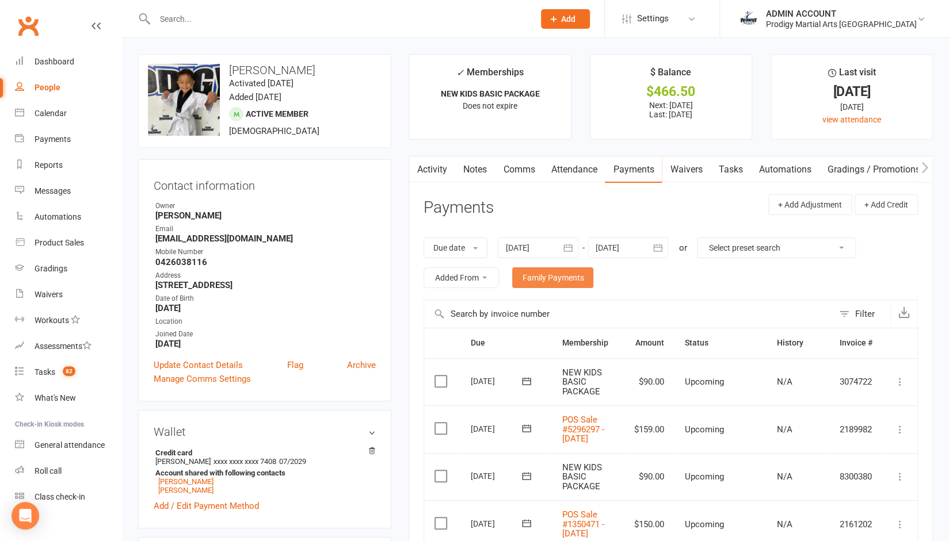
click at [572, 276] on link "Family Payments" at bounding box center [552, 278] width 81 height 21
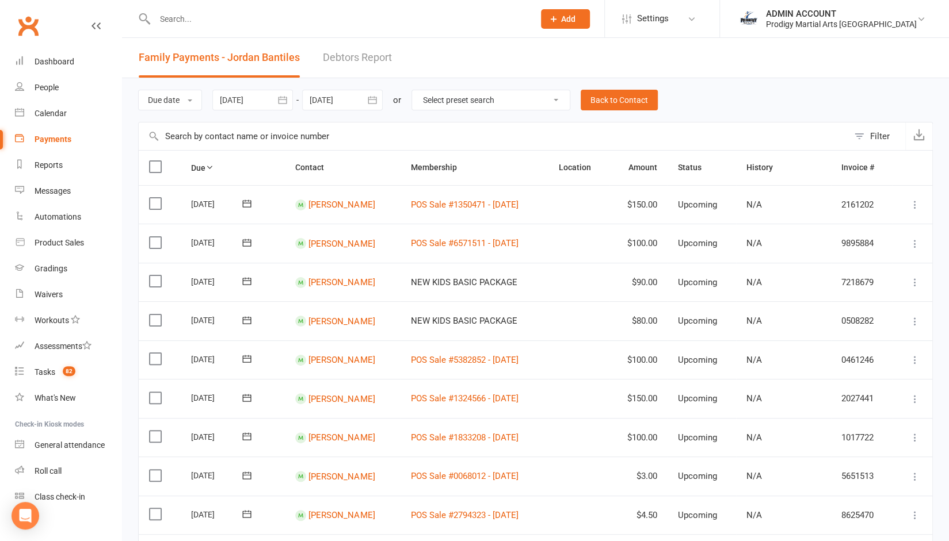
click at [151, 201] on label at bounding box center [157, 204] width 16 height 12
click at [151, 198] on input "checkbox" at bounding box center [152, 198] width 7 height 0
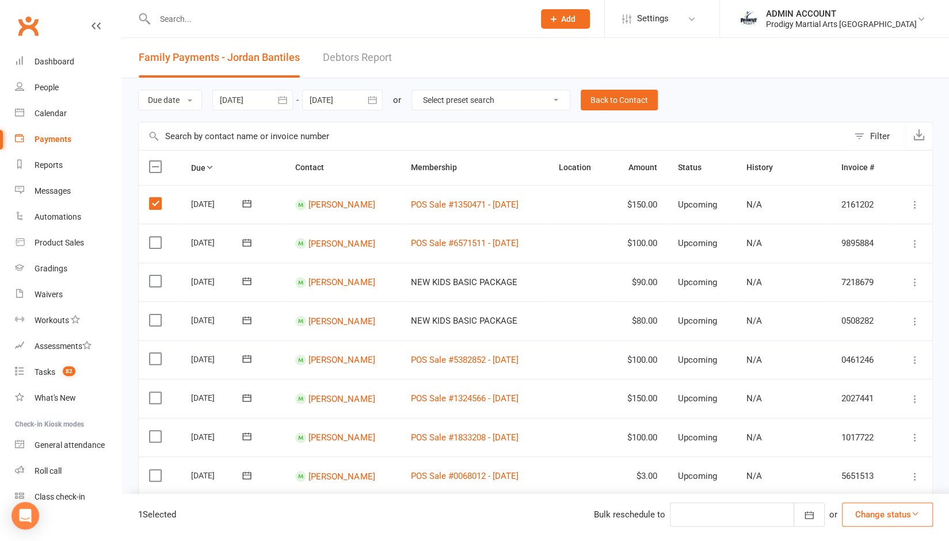
click at [151, 238] on label at bounding box center [157, 243] width 16 height 12
click at [151, 237] on input "checkbox" at bounding box center [152, 237] width 7 height 0
click at [153, 354] on label at bounding box center [157, 359] width 16 height 12
click at [153, 353] on input "checkbox" at bounding box center [152, 353] width 7 height 0
click at [156, 399] on label at bounding box center [157, 398] width 16 height 12
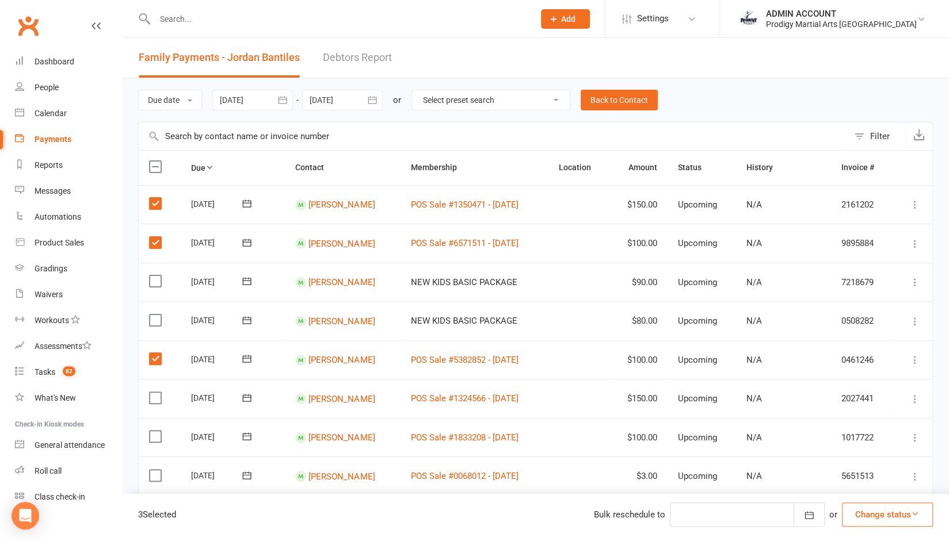
click at [156, 392] on input "checkbox" at bounding box center [152, 392] width 7 height 0
click at [156, 440] on label at bounding box center [157, 437] width 16 height 12
click at [156, 431] on input "checkbox" at bounding box center [152, 431] width 7 height 0
click at [154, 476] on label at bounding box center [157, 476] width 16 height 12
click at [154, 470] on input "checkbox" at bounding box center [152, 470] width 7 height 0
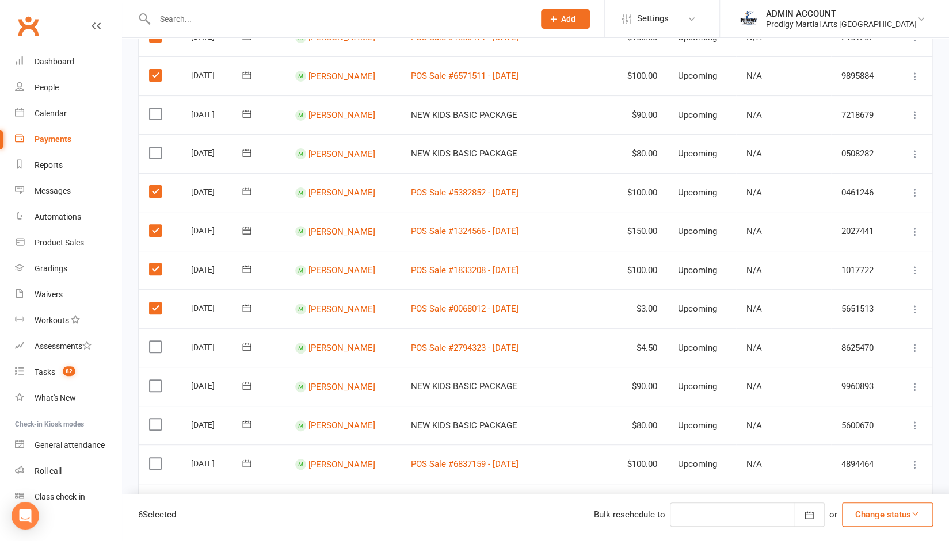
scroll to position [173, 0]
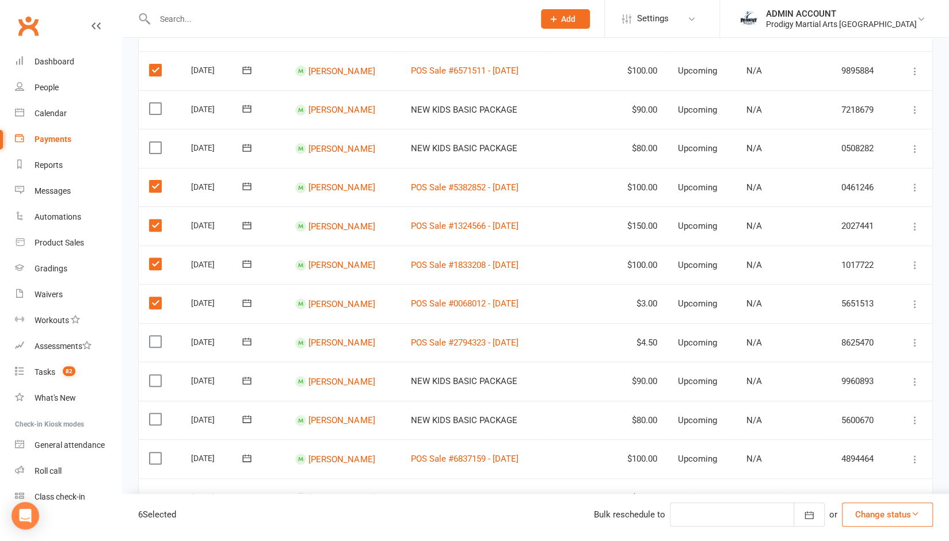
click at [152, 340] on label at bounding box center [157, 342] width 16 height 12
click at [152, 336] on input "checkbox" at bounding box center [152, 336] width 7 height 0
click at [155, 453] on label at bounding box center [157, 459] width 16 height 12
click at [155, 453] on input "checkbox" at bounding box center [152, 453] width 7 height 0
click at [149, 337] on label at bounding box center [157, 342] width 16 height 12
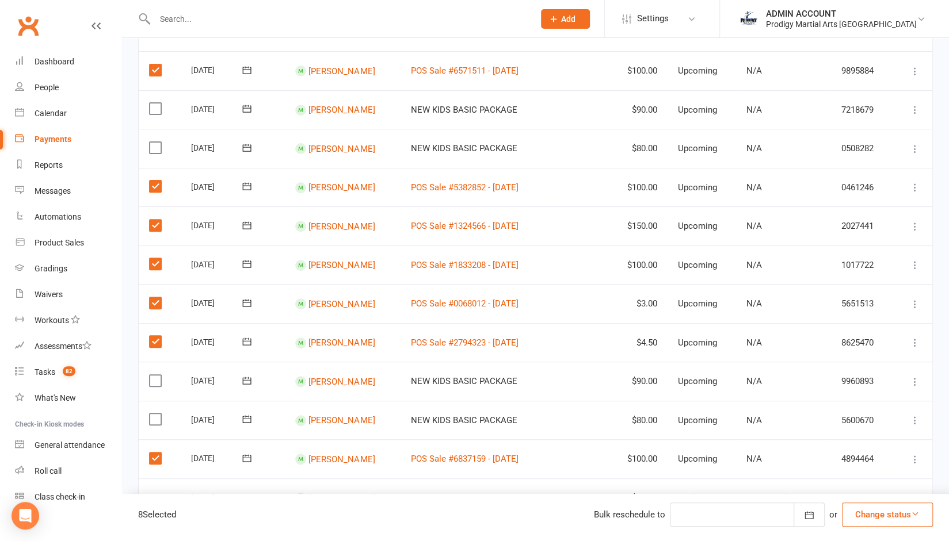
click at [149, 336] on input "checkbox" at bounding box center [152, 336] width 7 height 0
click at [151, 305] on label at bounding box center [157, 303] width 16 height 12
click at [151, 297] on input "checkbox" at bounding box center [152, 297] width 7 height 0
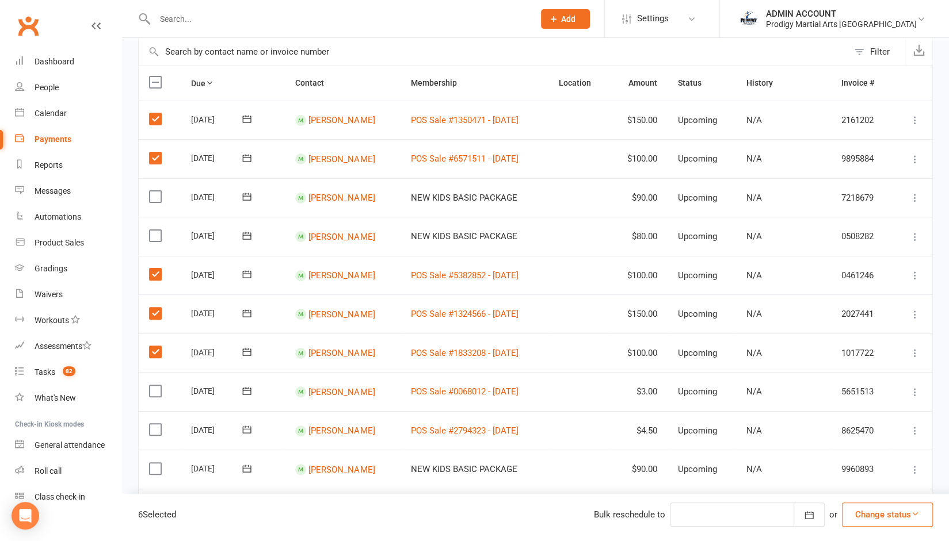
scroll to position [82, 0]
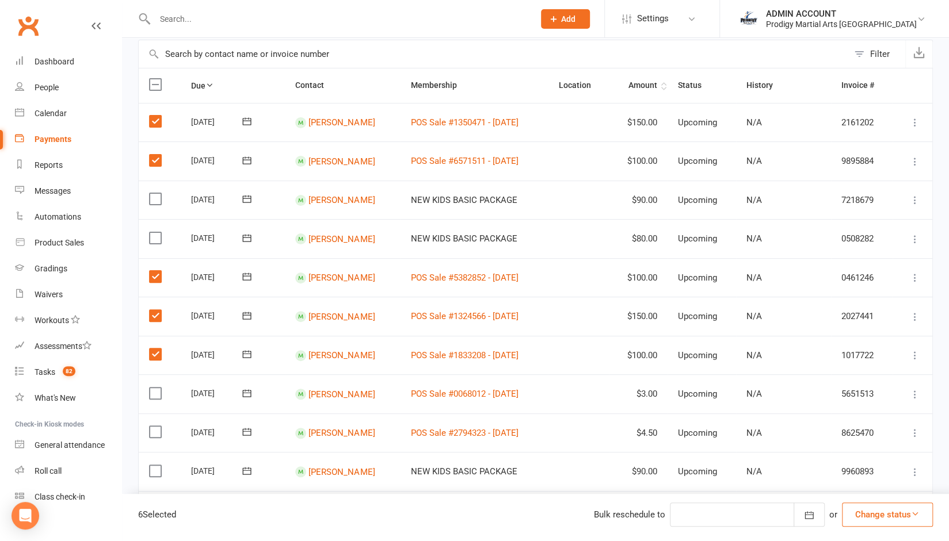
click at [667, 89] on th "Amount" at bounding box center [638, 85] width 58 height 34
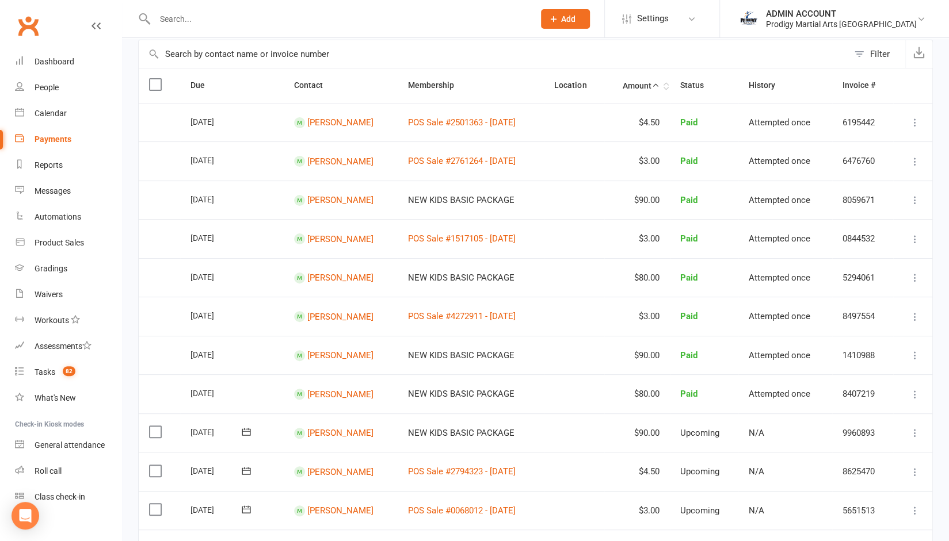
click at [659, 86] on th "Amount" at bounding box center [637, 85] width 66 height 34
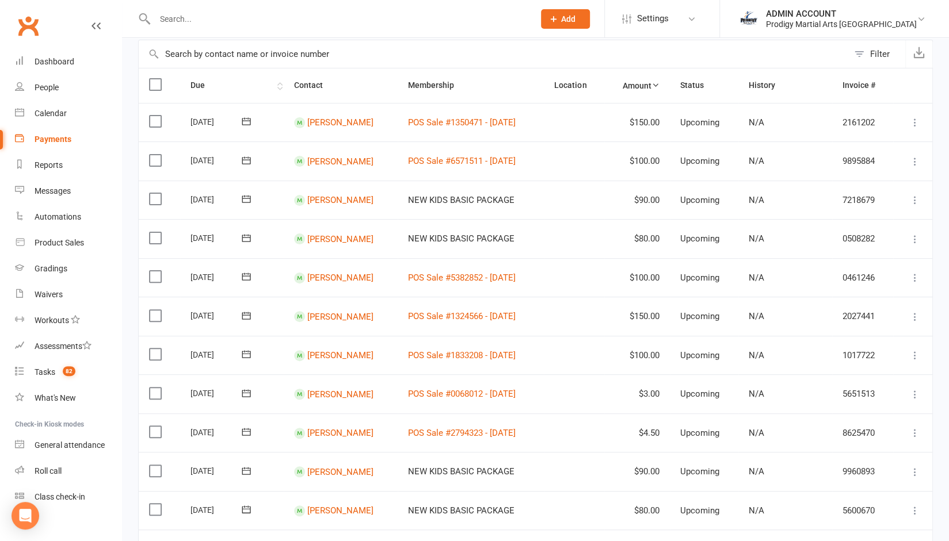
click at [191, 81] on th "Due" at bounding box center [232, 85] width 104 height 34
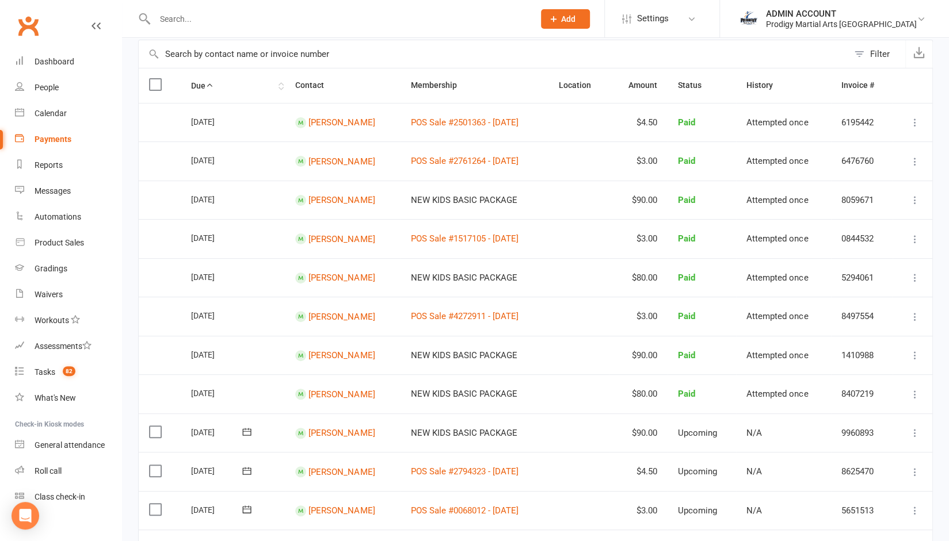
click at [201, 82] on th "Due" at bounding box center [233, 85] width 105 height 34
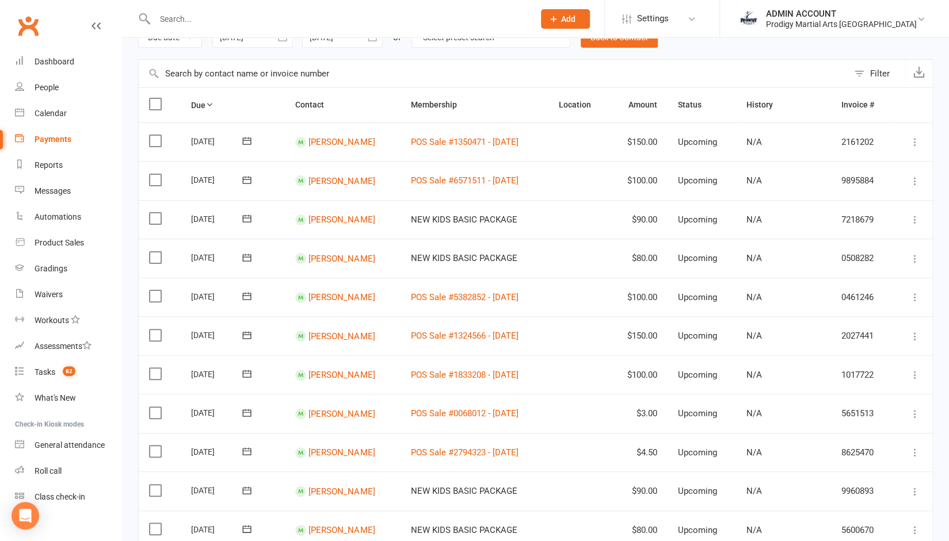
scroll to position [0, 0]
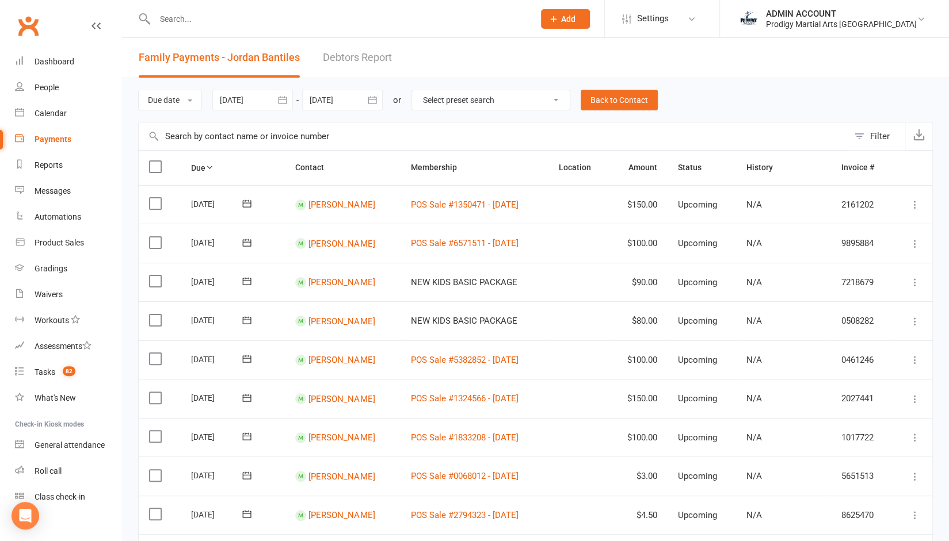
click at [376, 100] on icon "button" at bounding box center [372, 100] width 9 height 7
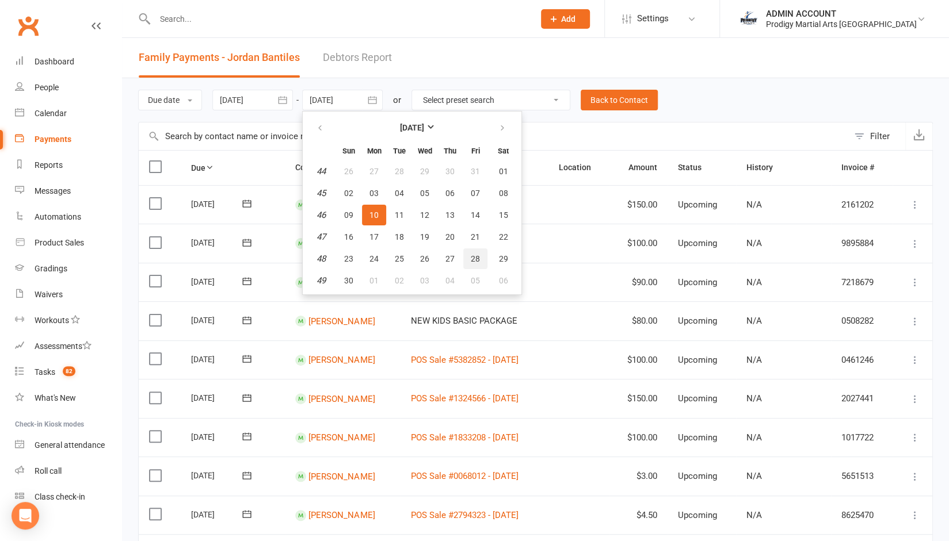
click at [479, 261] on span "28" at bounding box center [475, 258] width 9 height 9
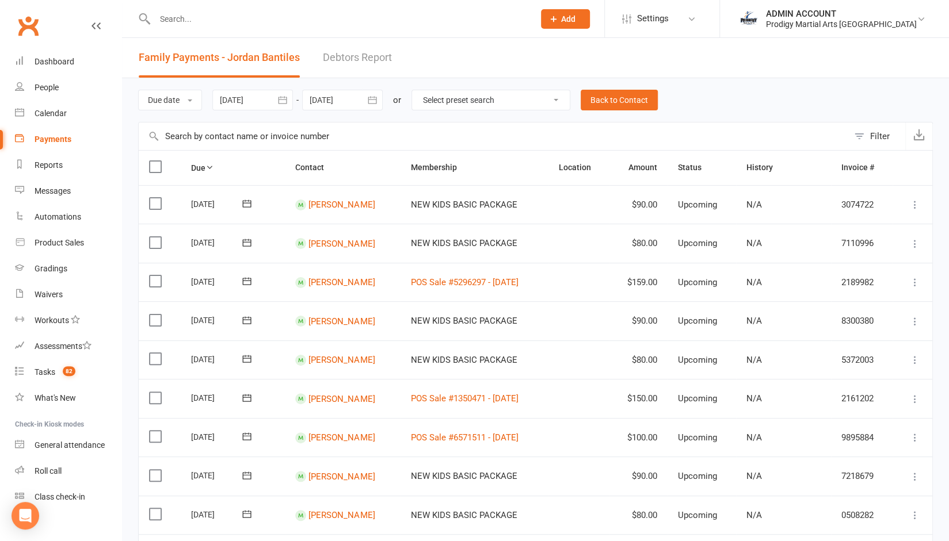
click at [391, 101] on div "Due date Due date Date paid Date failed Date settled 12 Sep 2025 September 2025…" at bounding box center [535, 100] width 794 height 44
click at [376, 101] on icon "button" at bounding box center [372, 100] width 12 height 12
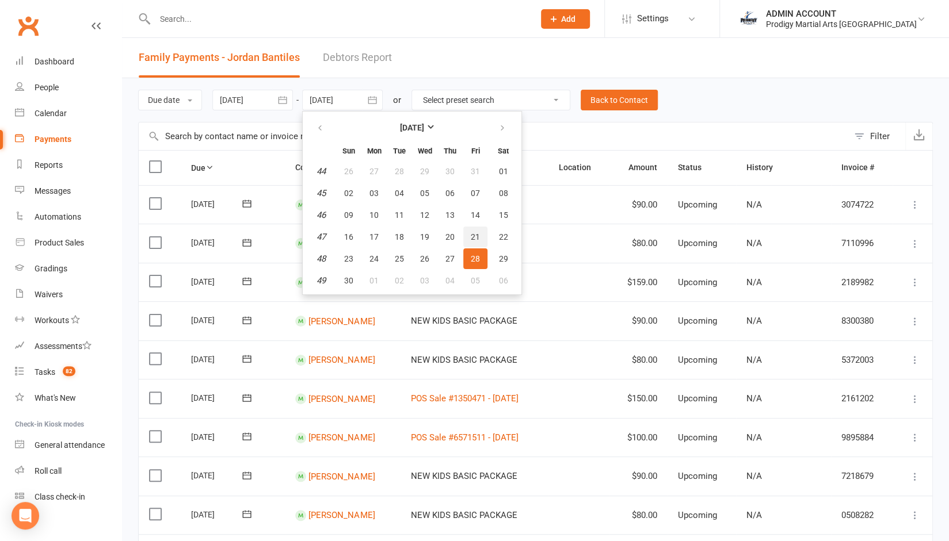
click at [470, 232] on button "21" at bounding box center [475, 237] width 24 height 21
type input "21 Nov 2025"
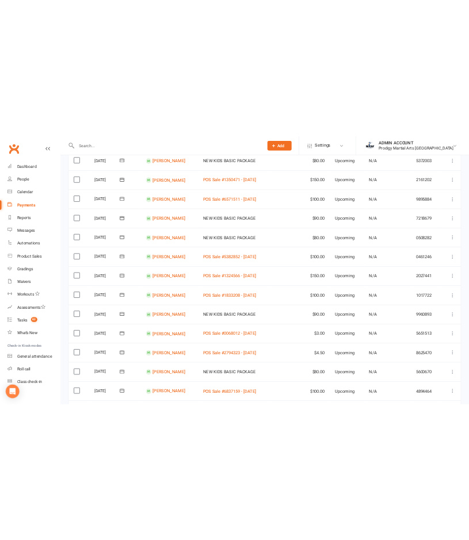
scroll to position [232, 0]
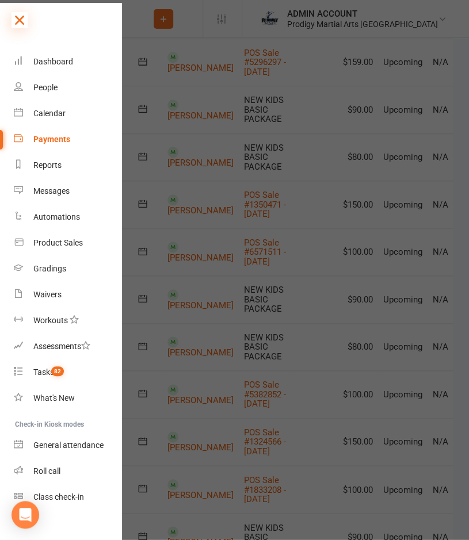
click at [21, 20] on icon at bounding box center [20, 20] width 16 height 16
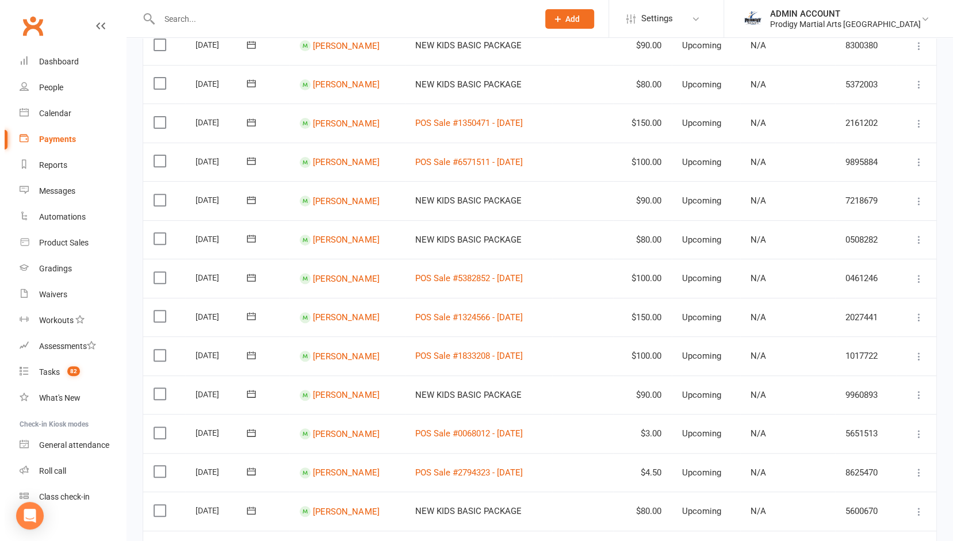
scroll to position [0, 0]
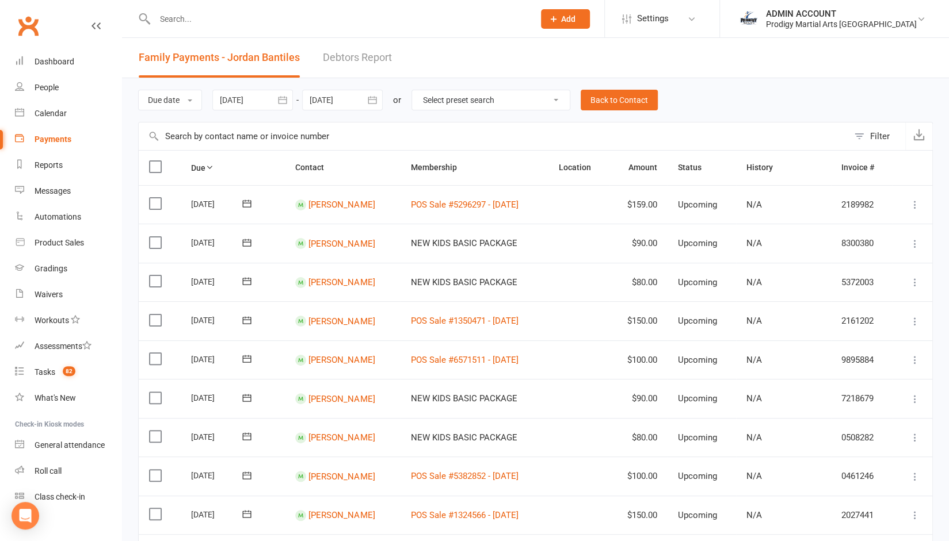
click at [343, 16] on input "text" at bounding box center [338, 19] width 375 height 16
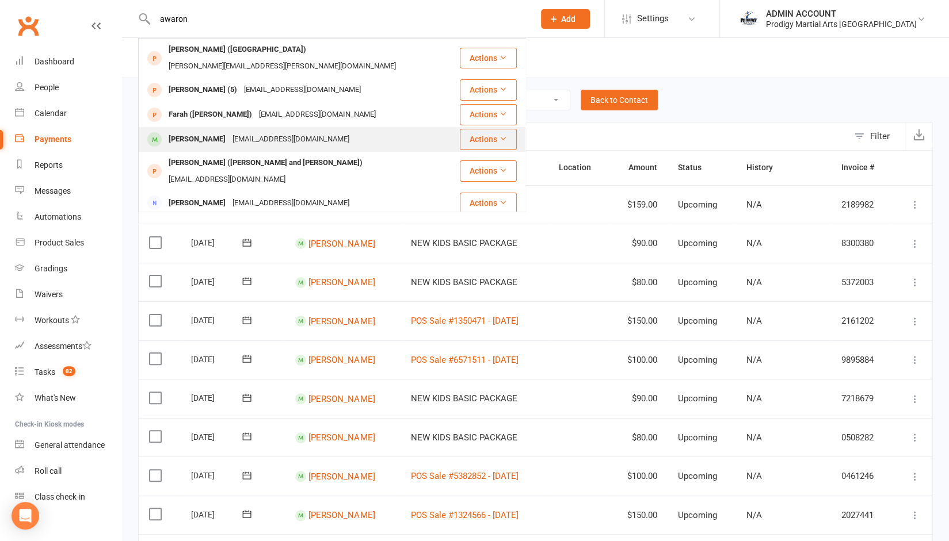
type input "awaron"
click at [252, 131] on div "[EMAIL_ADDRESS][DOMAIN_NAME]" at bounding box center [291, 139] width 124 height 17
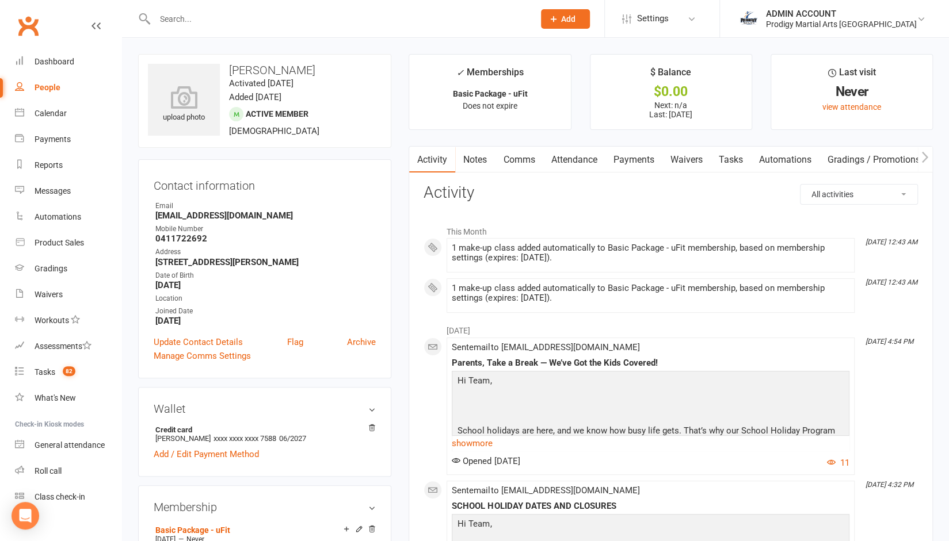
click at [472, 155] on link "Notes" at bounding box center [475, 160] width 40 height 26
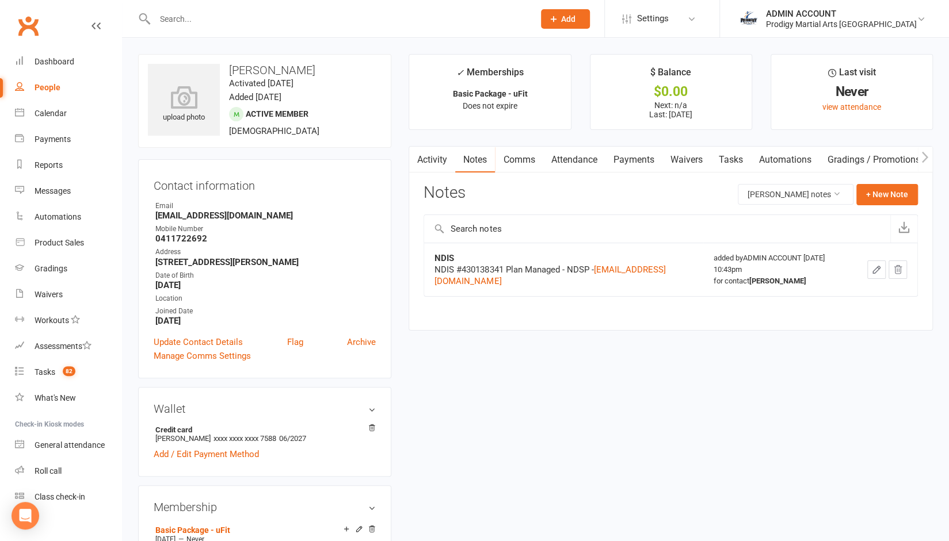
click at [630, 161] on link "Payments" at bounding box center [633, 160] width 57 height 26
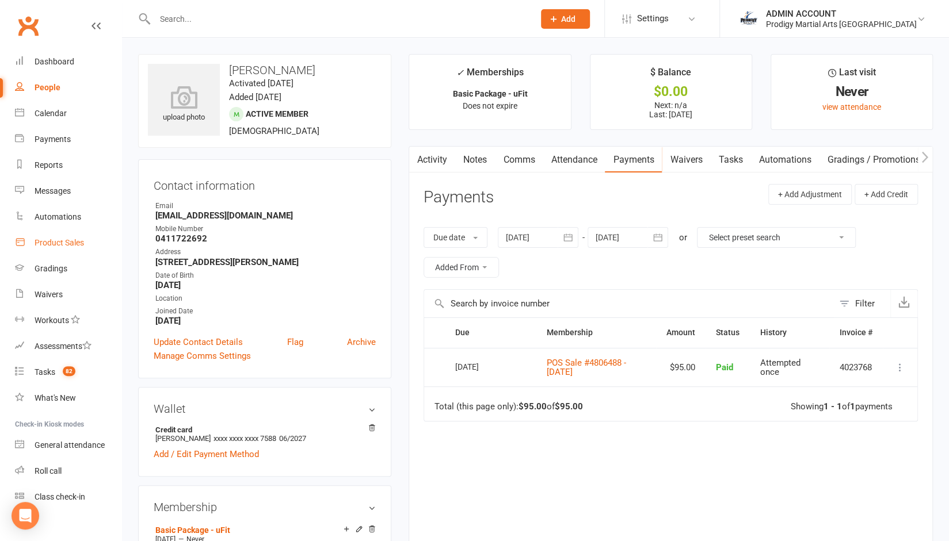
click at [54, 236] on link "Product Sales" at bounding box center [68, 243] width 106 height 26
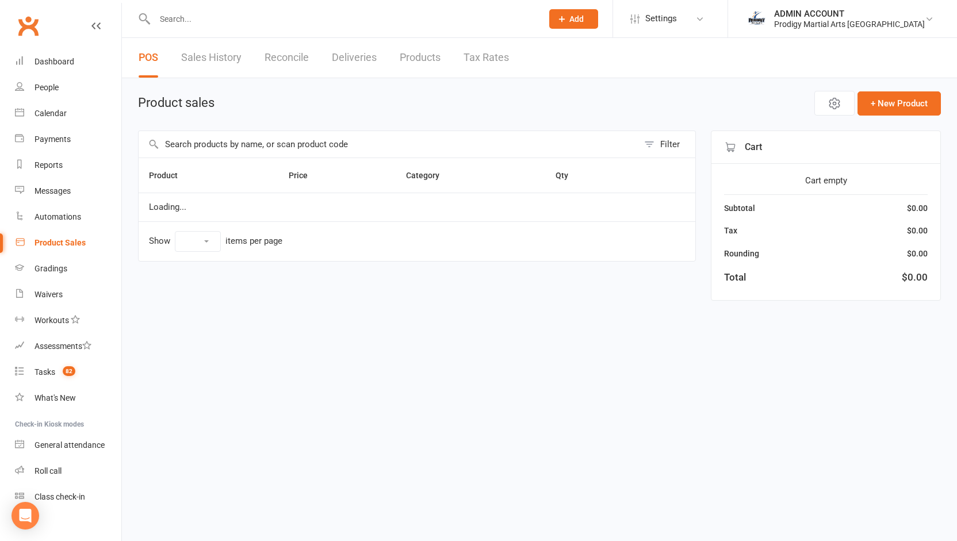
select select "10"
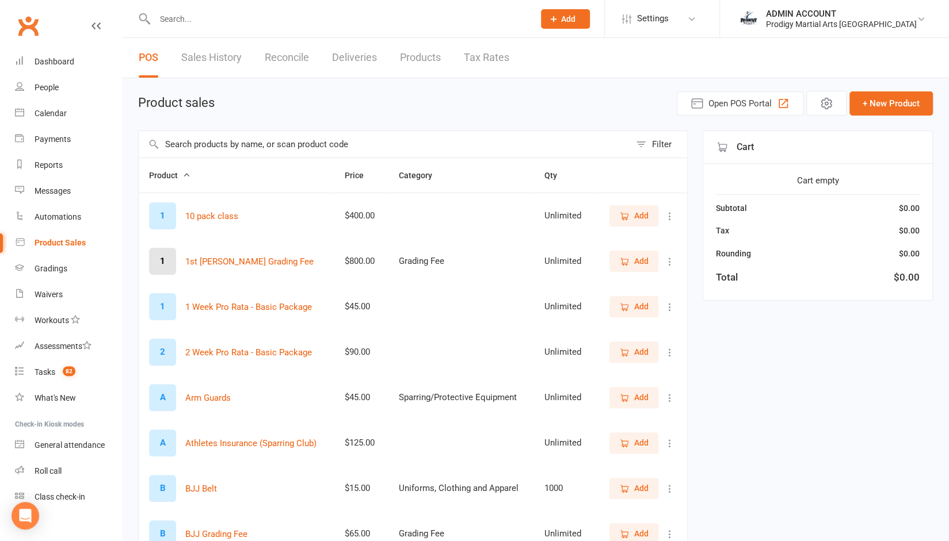
click at [289, 140] on input "text" at bounding box center [384, 144] width 491 height 26
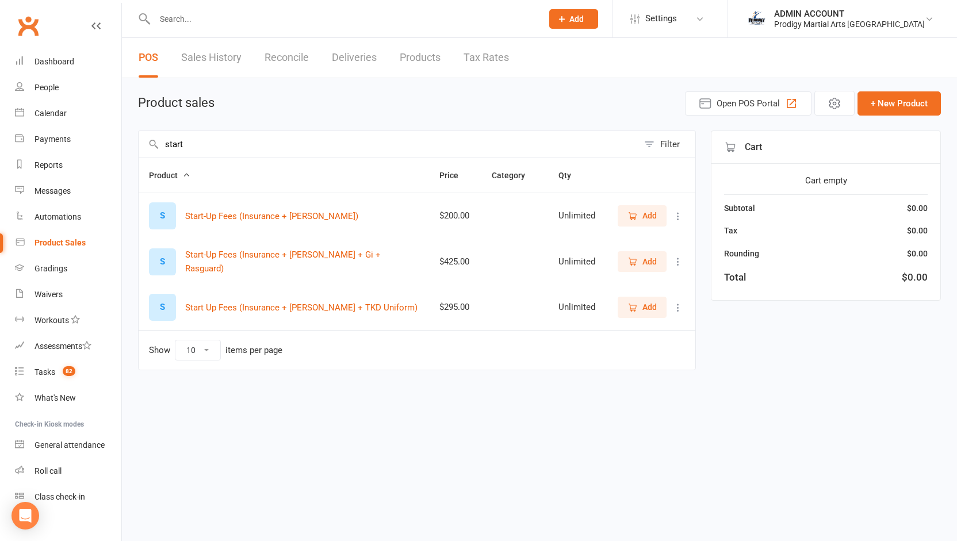
type input "start"
click at [634, 213] on icon "button" at bounding box center [633, 216] width 10 height 10
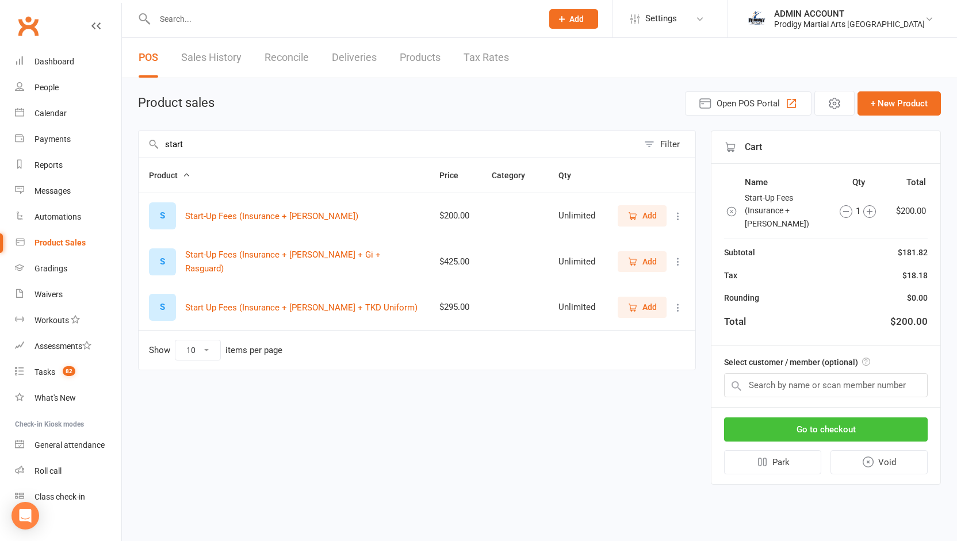
click at [815, 418] on button "Go to checkout" at bounding box center [826, 430] width 204 height 24
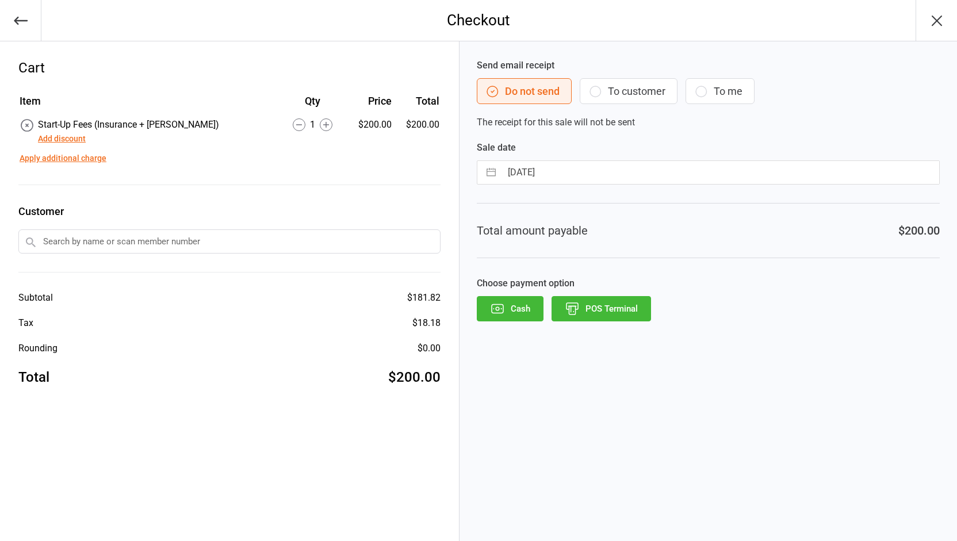
click at [168, 240] on input "text" at bounding box center [229, 242] width 422 height 24
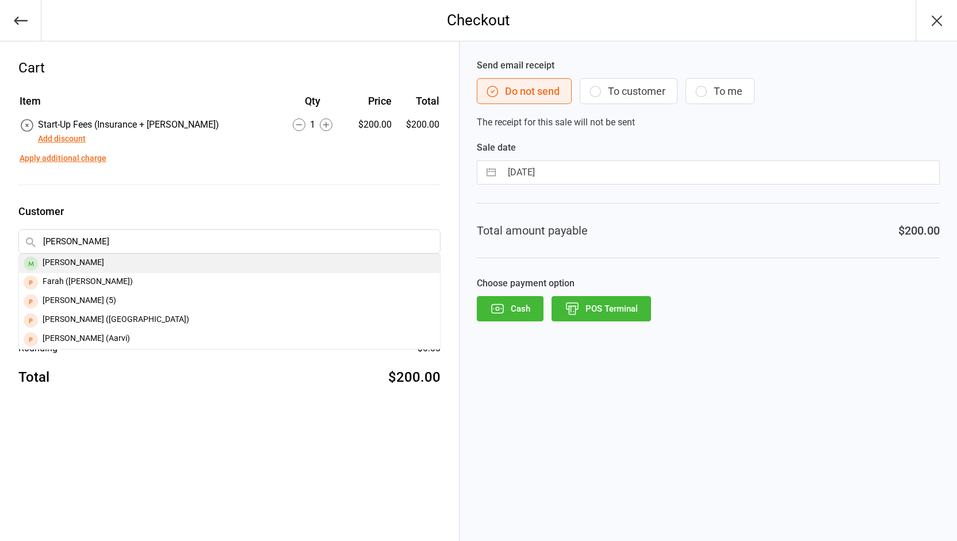
type input "[PERSON_NAME]"
click at [80, 257] on div "[PERSON_NAME]" at bounding box center [229, 263] width 421 height 19
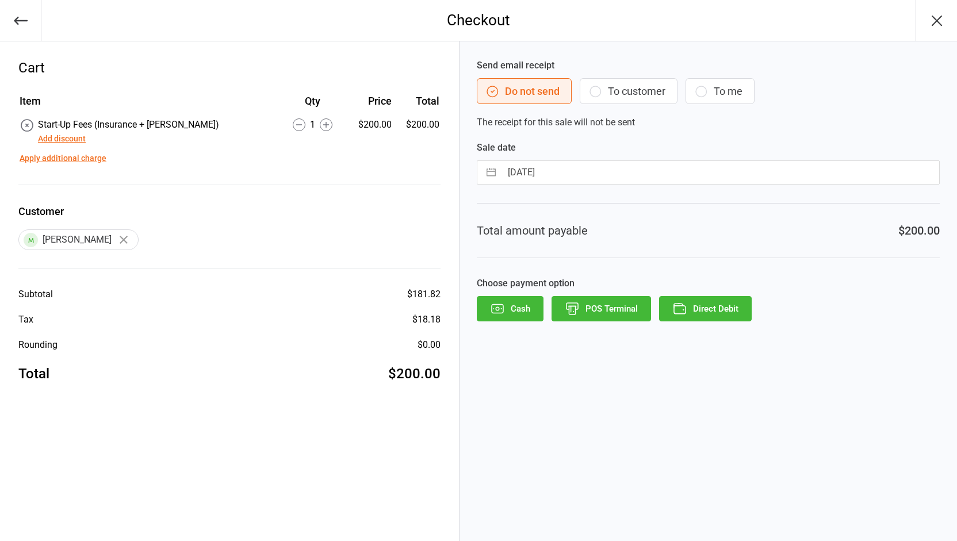
click at [603, 177] on input "[DATE]" at bounding box center [721, 172] width 438 height 23
select select "8"
select select "2025"
select select "9"
select select "2025"
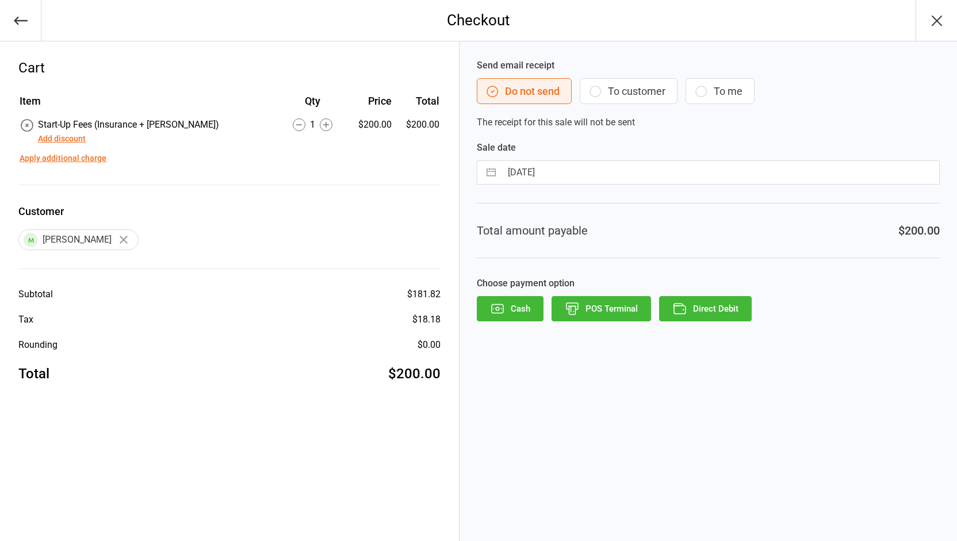
select select "10"
select select "2025"
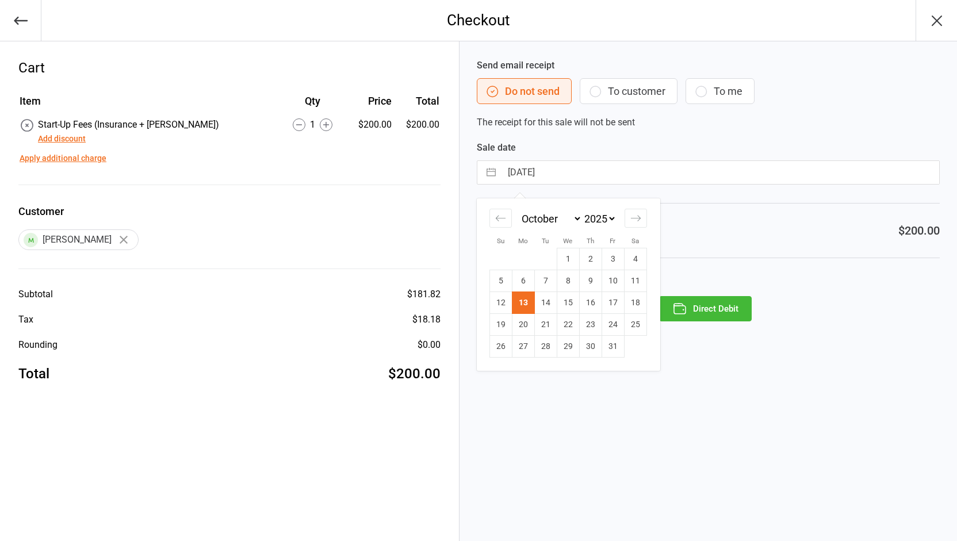
click at [603, 177] on input "[DATE]" at bounding box center [721, 172] width 438 height 23
click at [495, 224] on div "Move backward to switch to the previous month." at bounding box center [501, 218] width 22 height 19
select select "7"
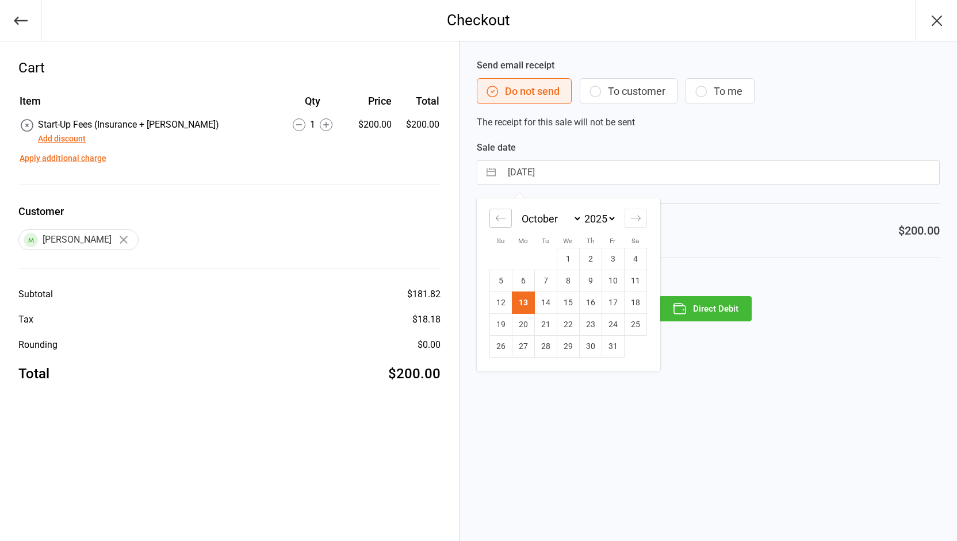
select select "2025"
click at [538, 304] on td "16" at bounding box center [545, 303] width 22 height 22
type input "16 Sep 2025"
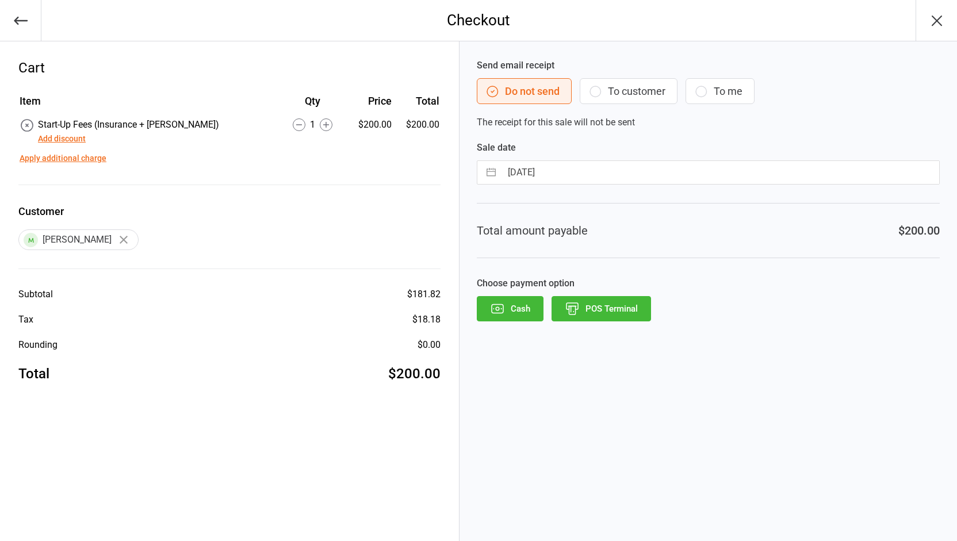
click at [576, 167] on input "16 Sep 2025" at bounding box center [721, 172] width 438 height 23
select select "7"
select select "2025"
select select "8"
select select "2025"
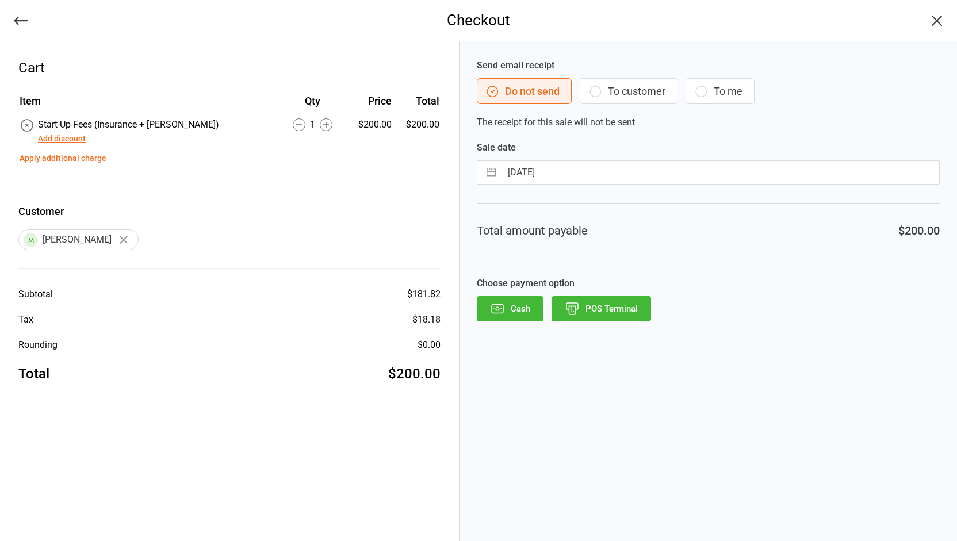
select select "9"
select select "2025"
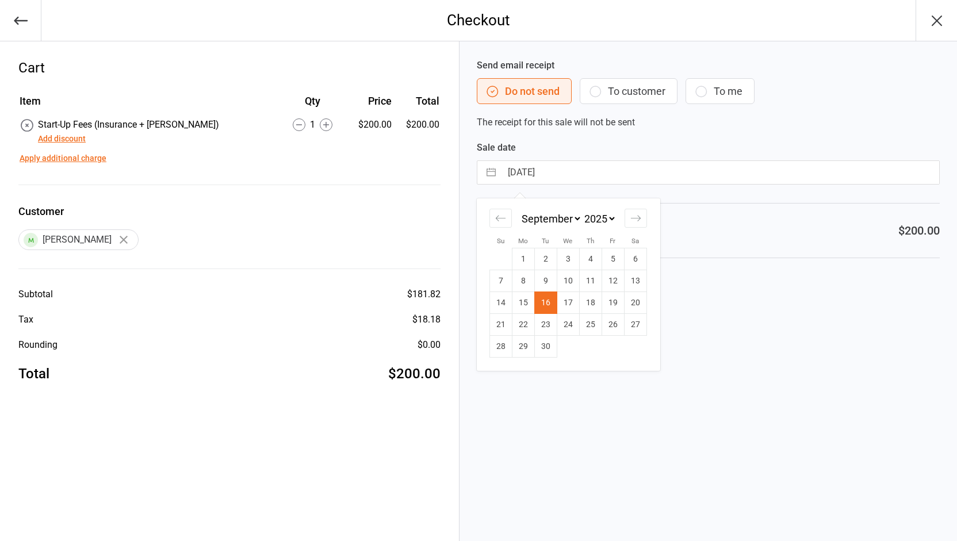
click at [576, 167] on input "16 Sep 2025" at bounding box center [721, 172] width 438 height 23
click at [636, 215] on icon "Move forward to switch to the next month." at bounding box center [636, 218] width 11 height 11
select select "10"
select select "2025"
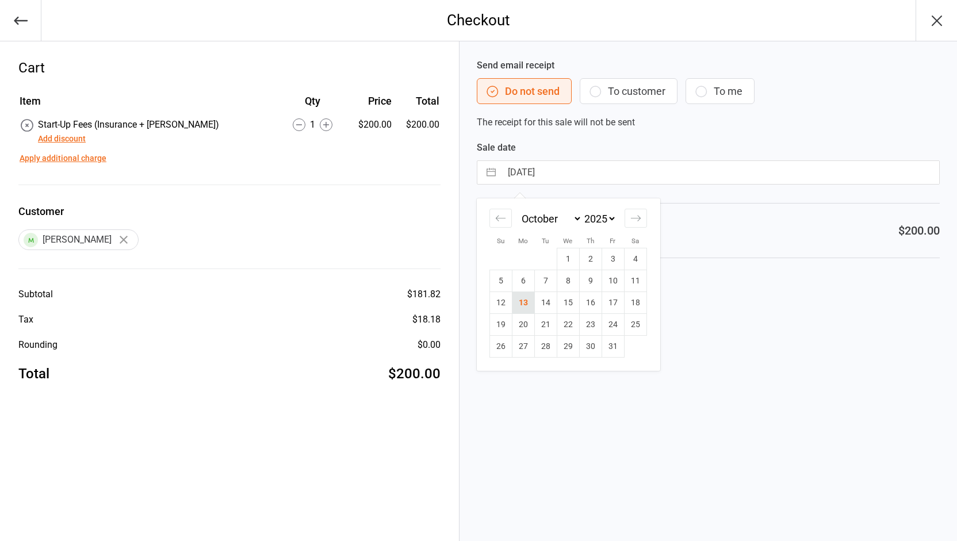
click at [530, 305] on td "13" at bounding box center [523, 303] width 22 height 22
type input "13 Oct 2025"
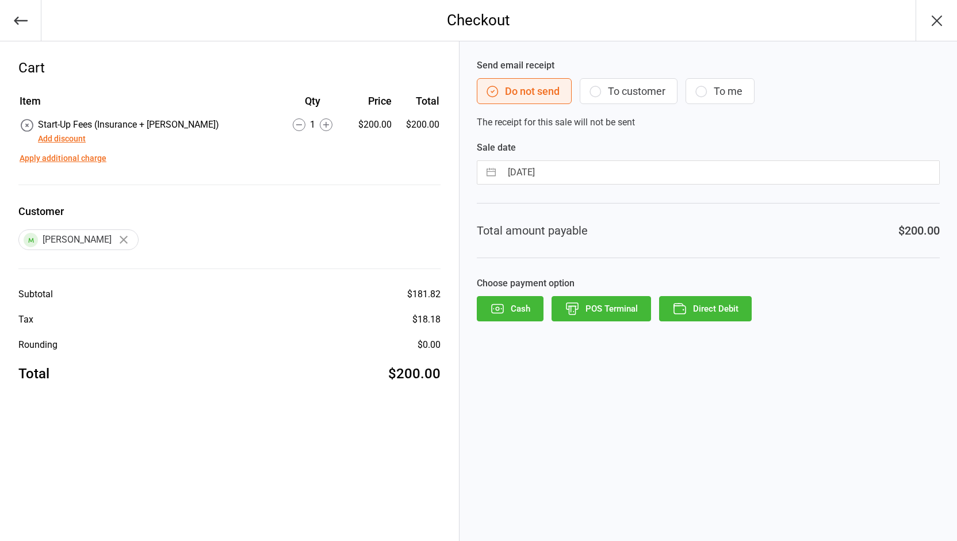
click at [695, 307] on button "Direct Debit" at bounding box center [705, 308] width 93 height 25
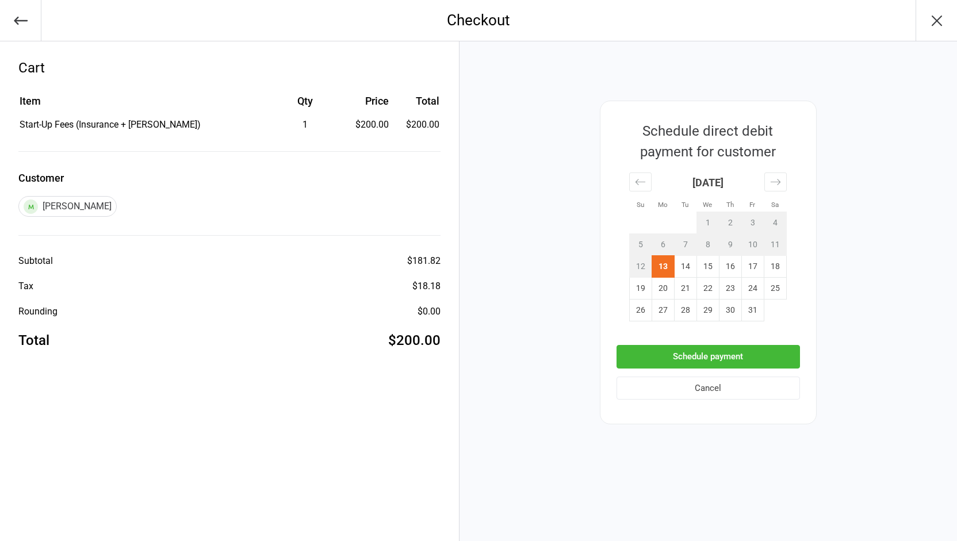
click at [691, 383] on button "Cancel" at bounding box center [709, 389] width 184 height 24
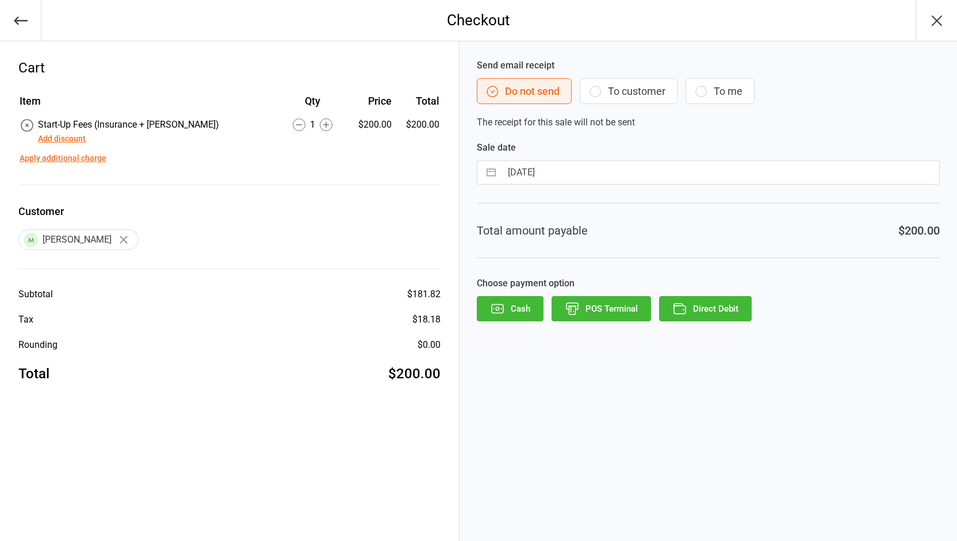
click at [526, 173] on input "13 Oct 2025" at bounding box center [721, 172] width 438 height 23
select select "8"
select select "2025"
select select "9"
select select "2025"
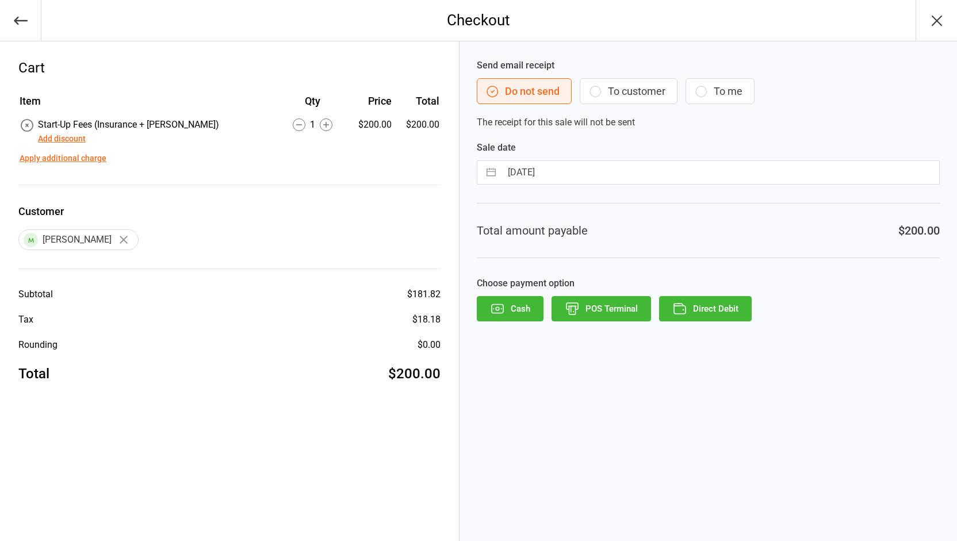
select select "10"
select select "2025"
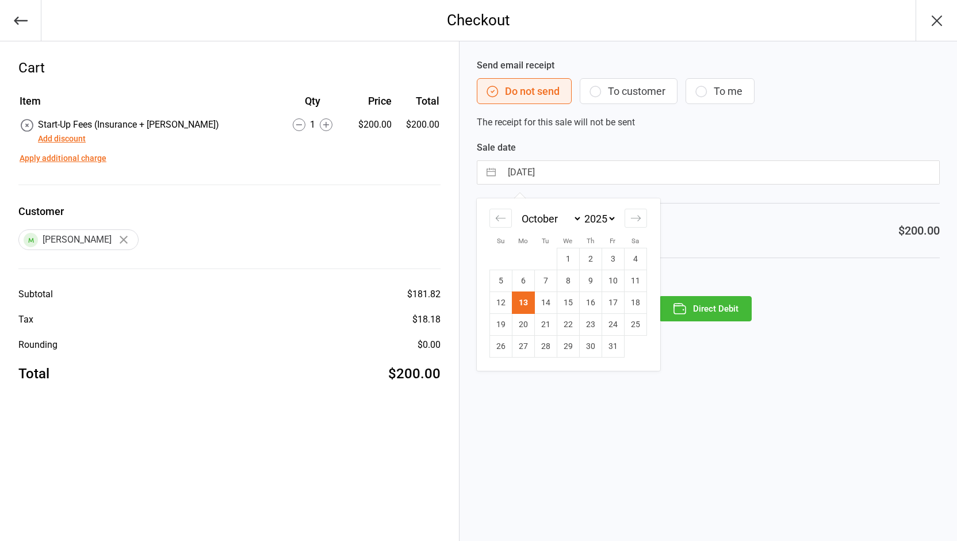
click at [526, 173] on input "13 Oct 2025" at bounding box center [721, 172] width 438 height 23
click at [501, 216] on icon "Move backward to switch to the previous month." at bounding box center [500, 218] width 11 height 11
select select "7"
select select "2025"
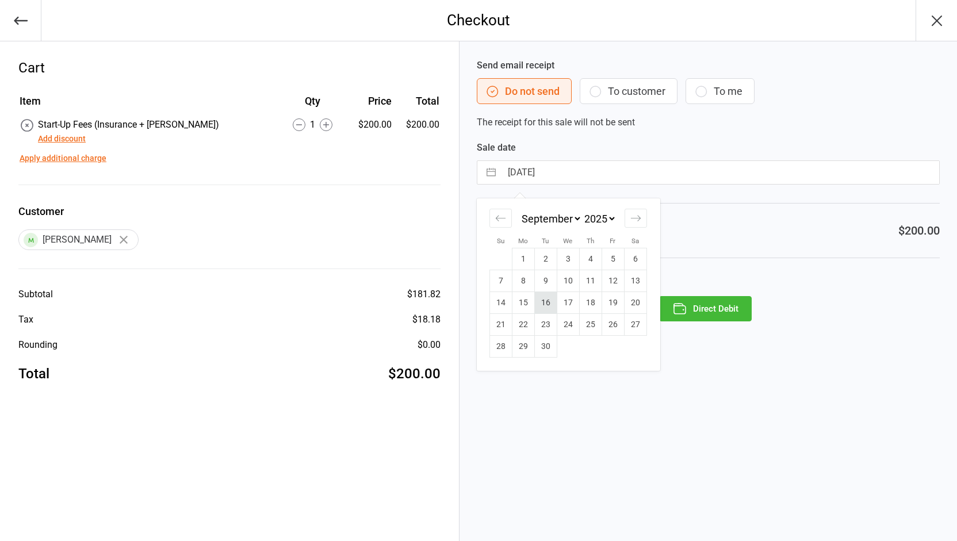
click at [541, 303] on td "16" at bounding box center [545, 303] width 22 height 22
type input "16 Sep 2025"
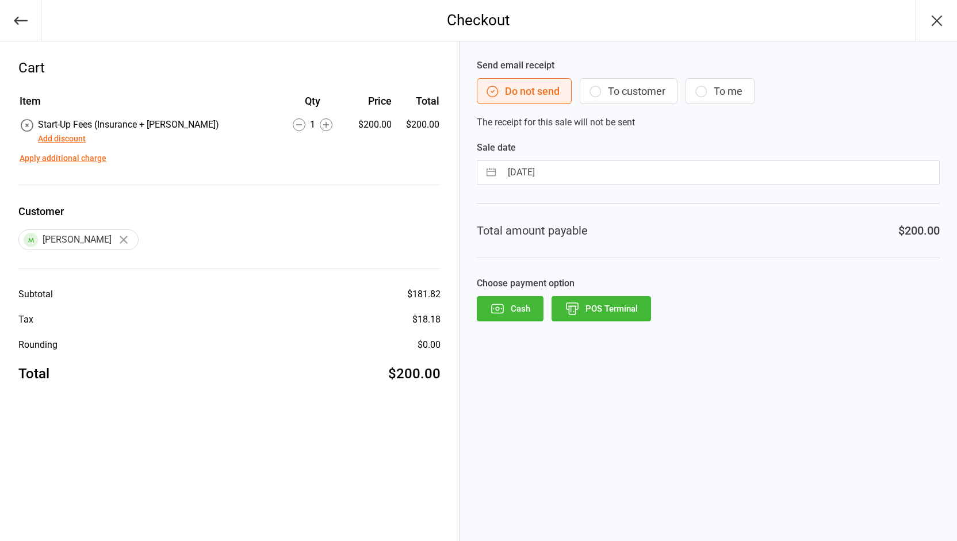
click at [602, 311] on button "POS Terminal" at bounding box center [602, 308] width 100 height 25
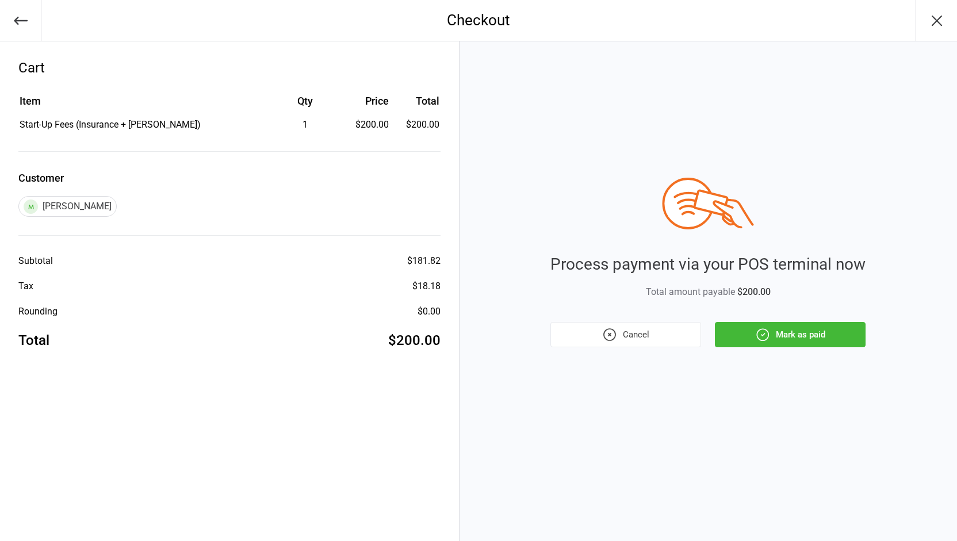
click at [761, 341] on icon "button" at bounding box center [764, 335] width 12 height 12
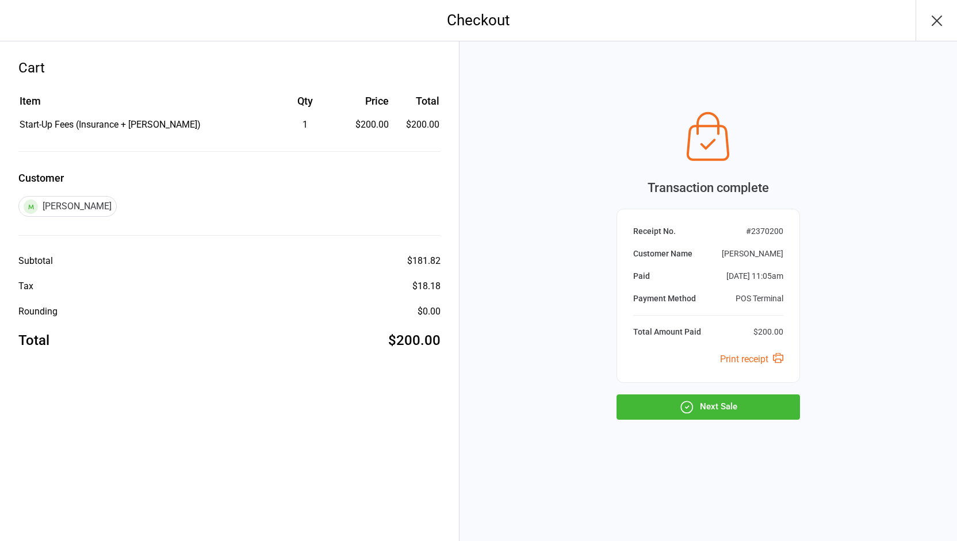
click at [695, 423] on div "Transaction complete Receipt No. # 2370200 Customer Name Aaron Calvi Paid Oct 1…" at bounding box center [709, 291] width 498 height 500
click at [689, 409] on icon "button" at bounding box center [686, 407] width 15 height 15
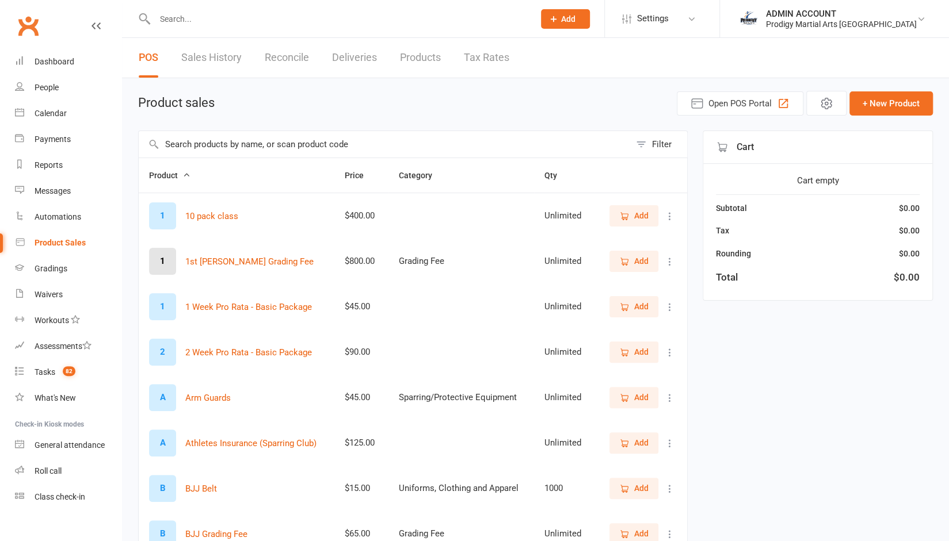
click at [295, 17] on input "text" at bounding box center [338, 19] width 375 height 16
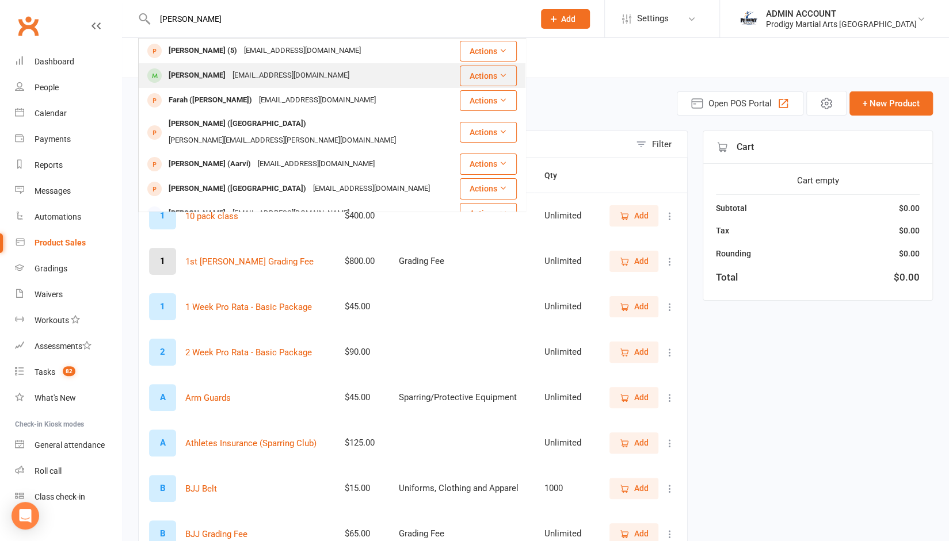
type input "[PERSON_NAME]"
click at [216, 65] on div "[PERSON_NAME] [EMAIL_ADDRESS][DOMAIN_NAME]" at bounding box center [298, 76] width 319 height 24
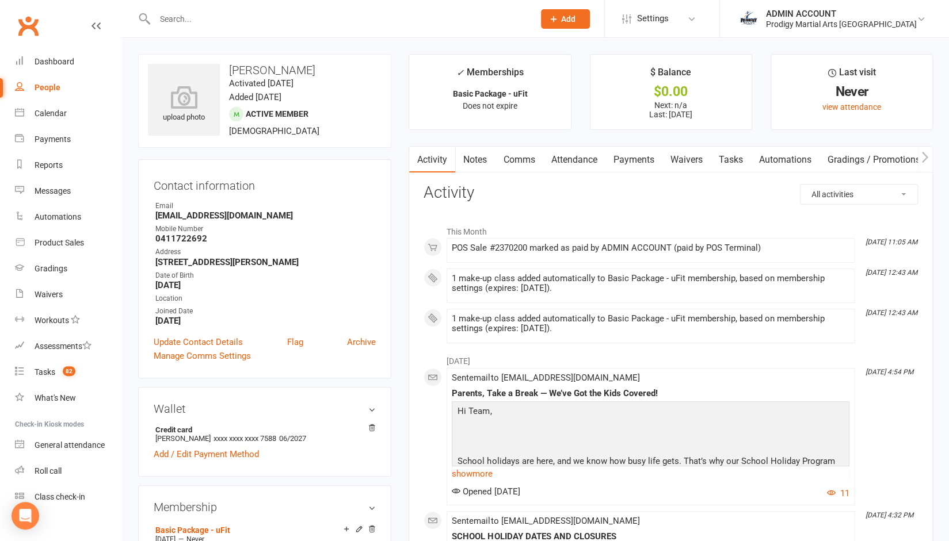
click at [423, 157] on link "Activity" at bounding box center [432, 160] width 46 height 26
click at [273, 26] on input "text" at bounding box center [338, 19] width 375 height 16
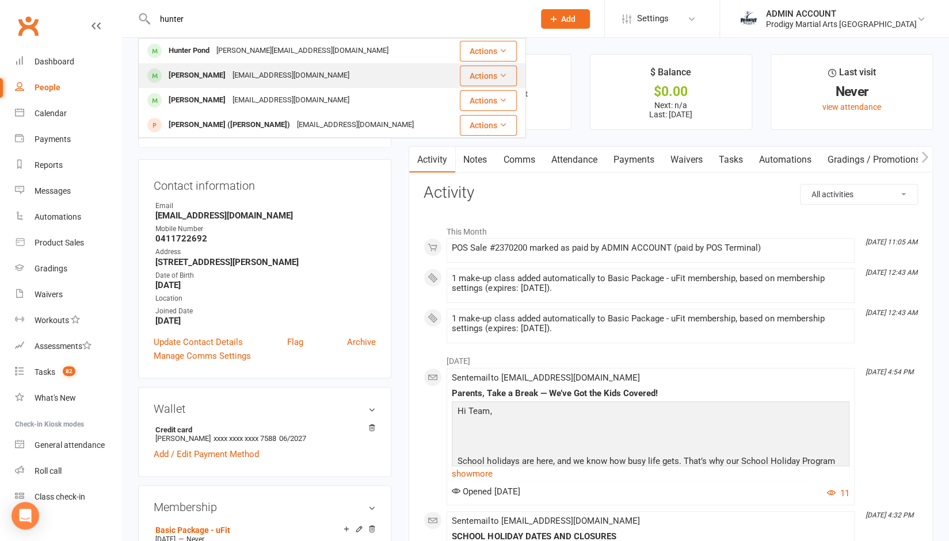
type input "hunter"
click at [203, 74] on div "[PERSON_NAME]" at bounding box center [197, 75] width 64 height 17
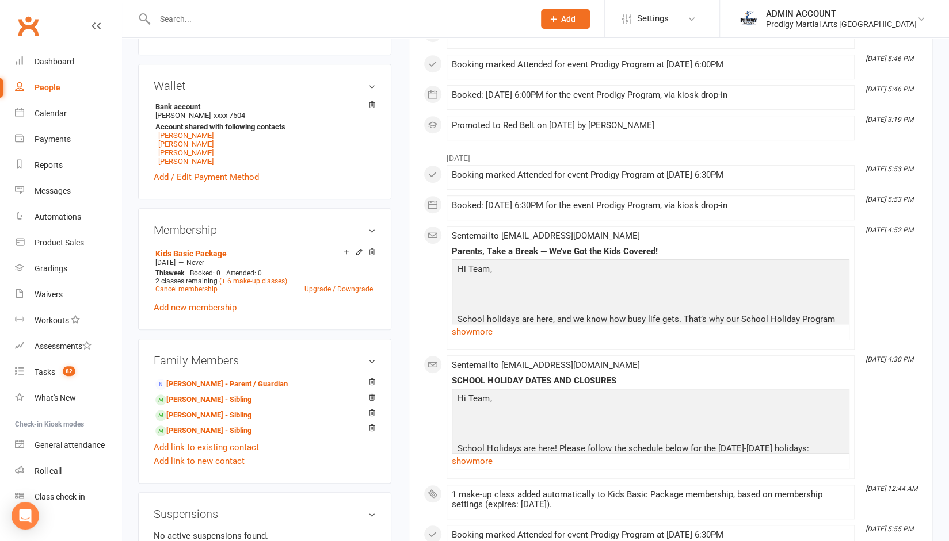
scroll to position [347, 0]
click at [316, 288] on link "Upgrade / Downgrade" at bounding box center [338, 288] width 68 height 8
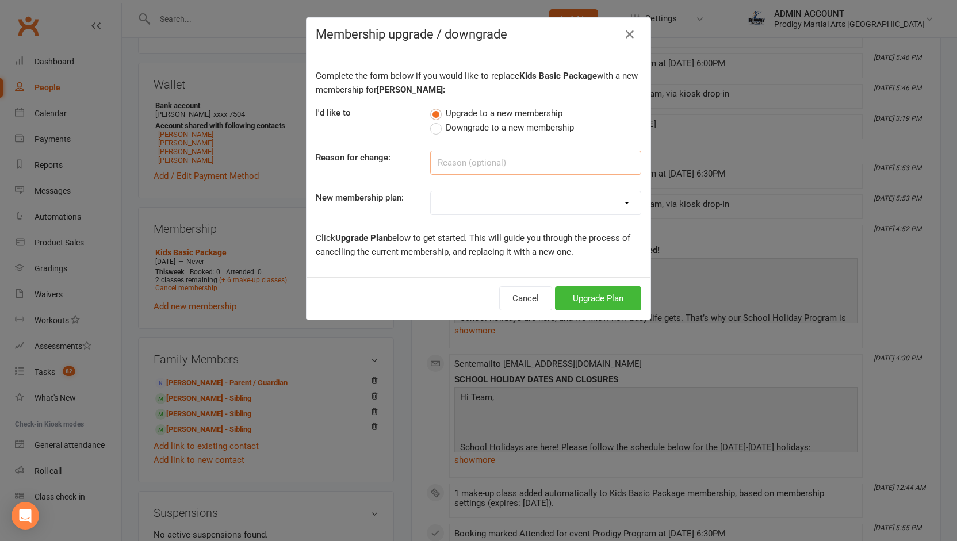
click at [466, 162] on input at bounding box center [535, 163] width 211 height 24
type input "Upgrade to weapons"
click at [456, 196] on select "NEW KIDS BASIC PACKAGE NEW KIDS SILVER PACKAGE NEW KIDS PREMIUM PACKAGE NEW KID…" at bounding box center [536, 203] width 210 height 23
select select "1"
click at [431, 192] on select "NEW KIDS BASIC PACKAGE NEW KIDS SILVER PACKAGE NEW KIDS PREMIUM PACKAGE NEW KID…" at bounding box center [536, 203] width 210 height 23
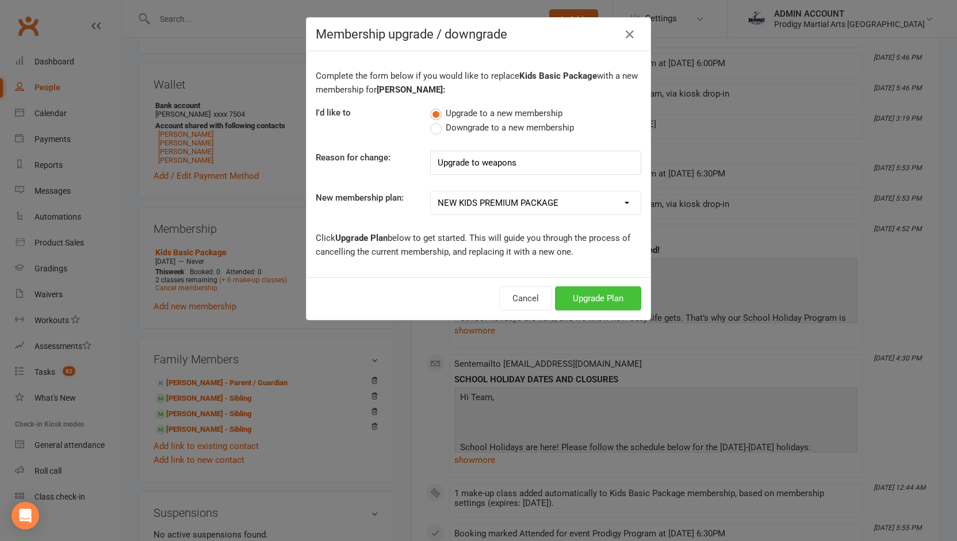
click at [570, 299] on button "Upgrade Plan" at bounding box center [598, 298] width 86 height 24
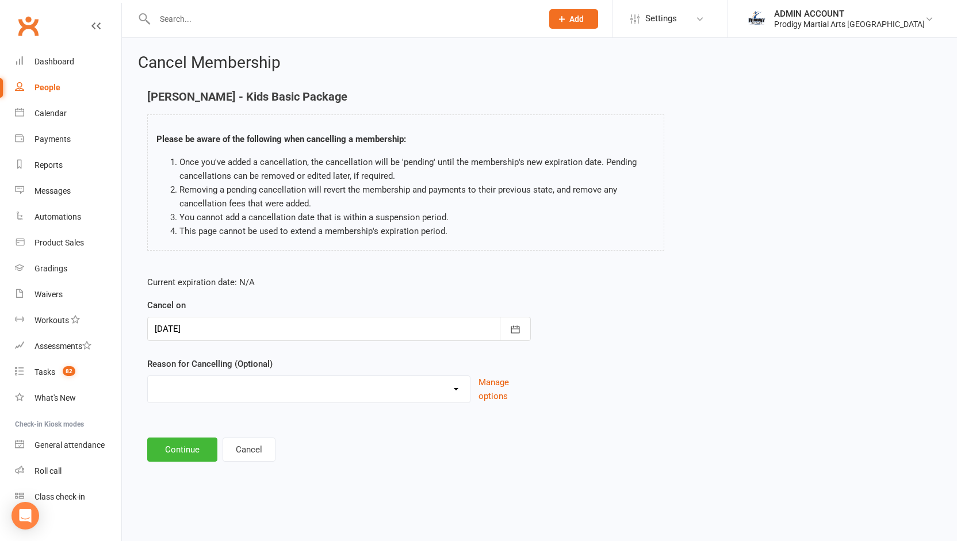
click at [437, 322] on div at bounding box center [339, 329] width 384 height 24
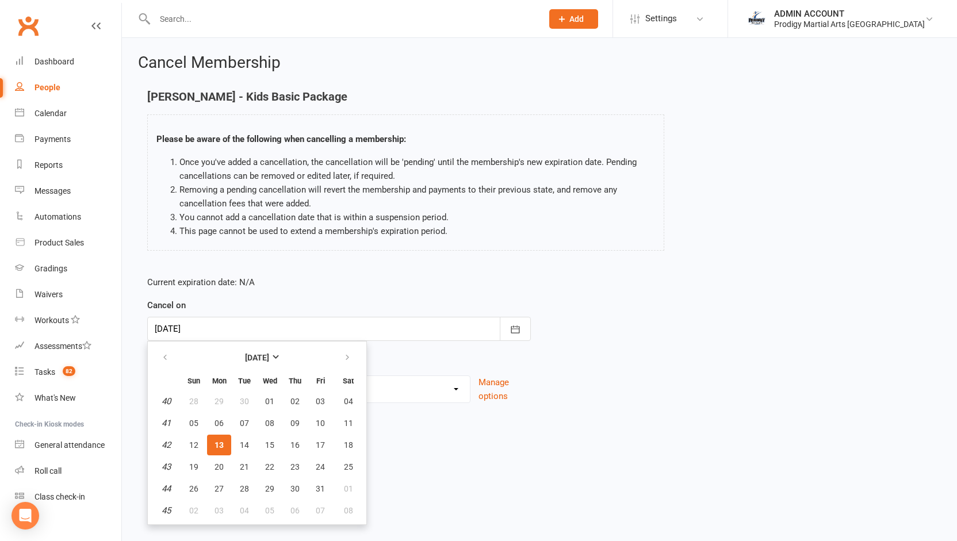
click at [356, 282] on p "Current expiration date: N/A" at bounding box center [339, 283] width 384 height 14
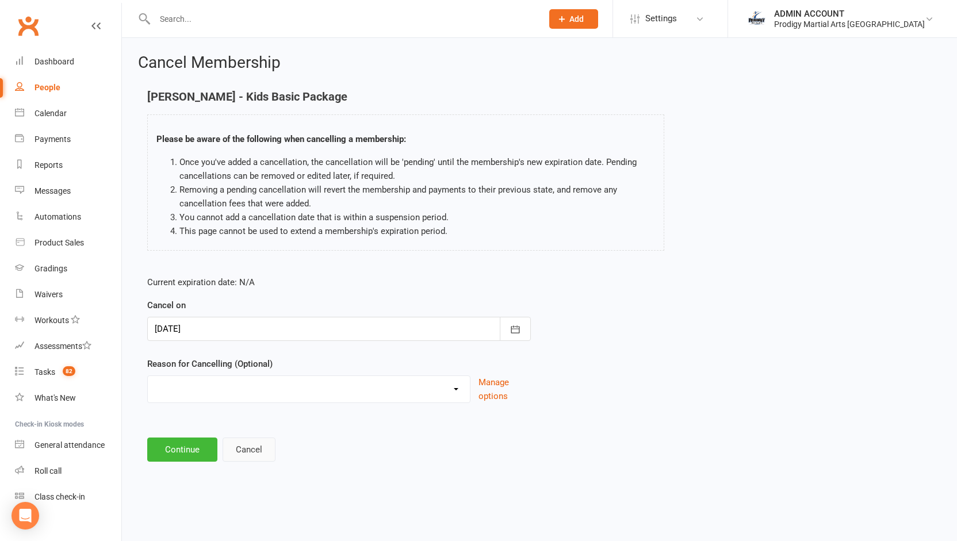
click at [258, 455] on button "Cancel" at bounding box center [249, 450] width 53 height 24
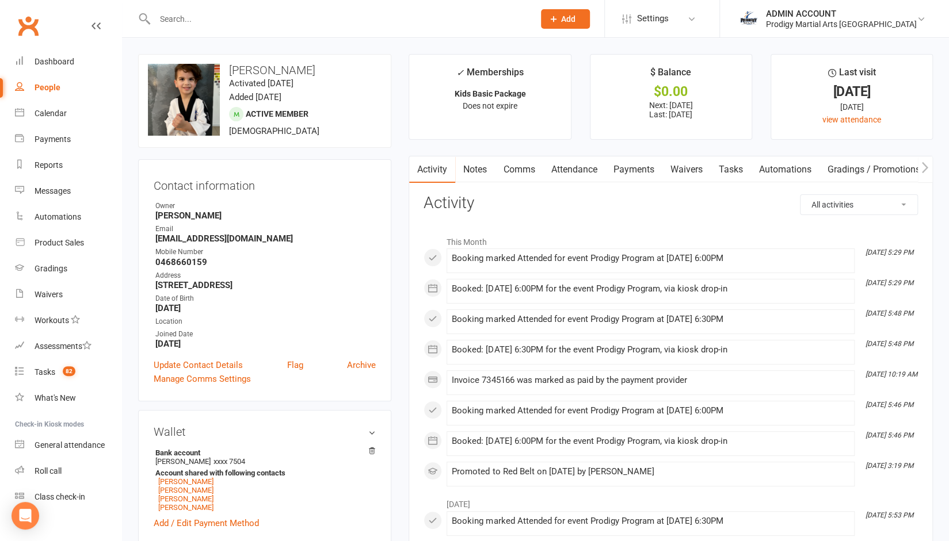
click at [629, 169] on link "Payments" at bounding box center [633, 169] width 57 height 26
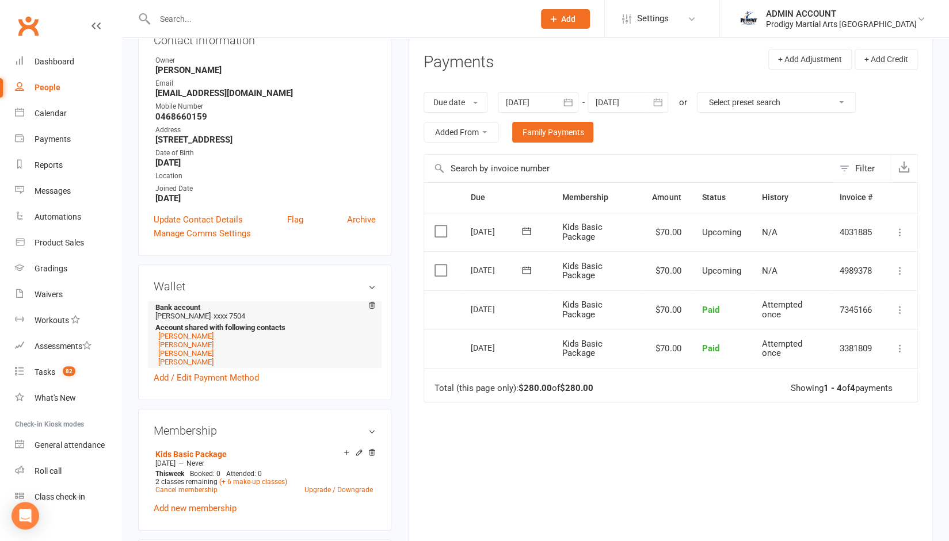
scroll to position [146, 0]
click at [322, 492] on link "Upgrade / Downgrade" at bounding box center [338, 490] width 68 height 8
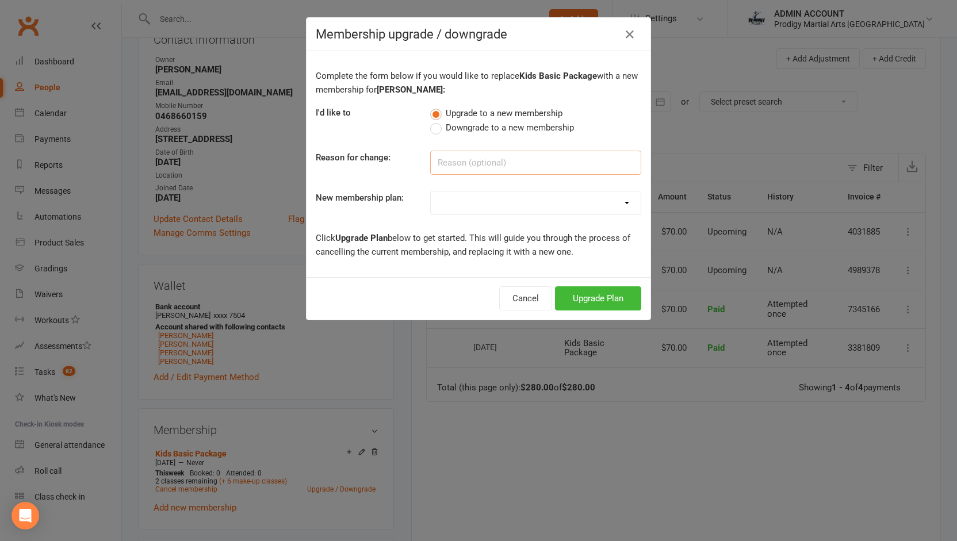
click at [445, 164] on input at bounding box center [535, 163] width 211 height 24
type input "Upgrade to weapons"
click at [454, 200] on select "NEW KIDS BASIC PACKAGE NEW KIDS SILVER PACKAGE NEW KIDS PREMIUM PACKAGE NEW KID…" at bounding box center [536, 203] width 210 height 23
select select "1"
click at [431, 192] on select "NEW KIDS BASIC PACKAGE NEW KIDS SILVER PACKAGE NEW KIDS PREMIUM PACKAGE NEW KID…" at bounding box center [536, 203] width 210 height 23
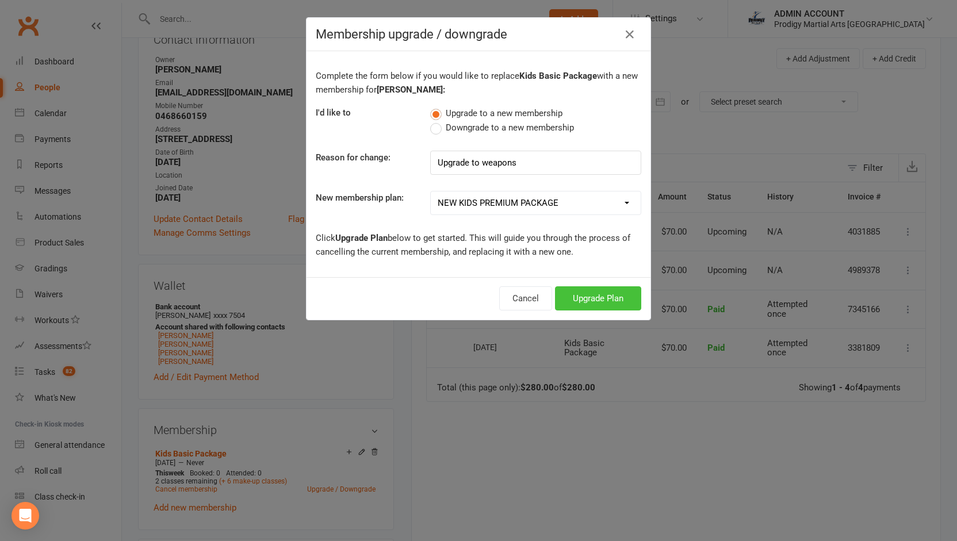
click at [582, 303] on button "Upgrade Plan" at bounding box center [598, 298] width 86 height 24
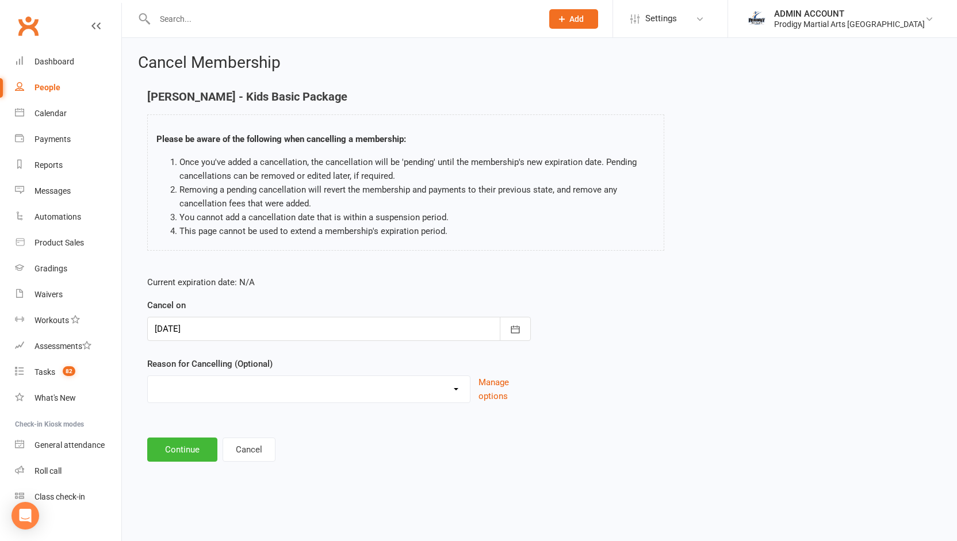
click at [455, 390] on select "Holiday Injury Loss of Interest Moving Scheduling Issues Other reason" at bounding box center [309, 387] width 322 height 23
select select "5"
click at [148, 376] on select "Holiday Injury Loss of Interest Moving Scheduling Issues Other reason" at bounding box center [309, 387] width 322 height 23
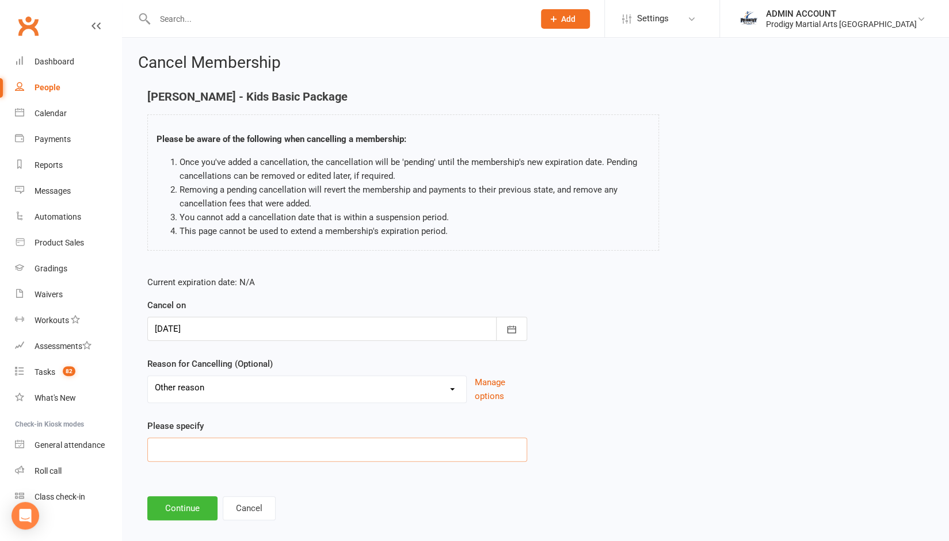
click at [250, 444] on input at bounding box center [337, 450] width 380 height 24
type input "U"
type input "Upgrade to weapons"
click at [190, 511] on button "Continue" at bounding box center [182, 508] width 70 height 24
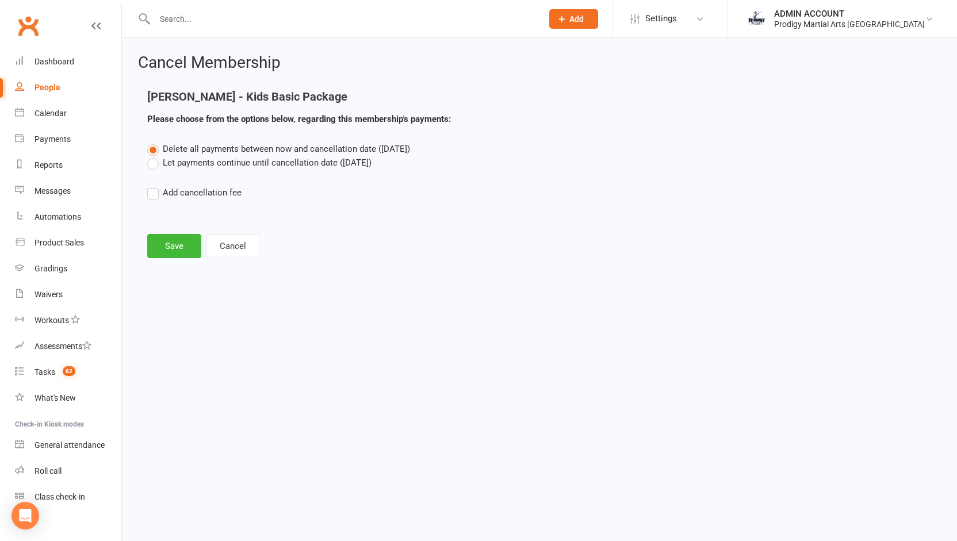
click at [204, 158] on label "Let payments continue until cancellation date ([DATE])" at bounding box center [259, 163] width 224 height 14
click at [155, 156] on input "Let payments continue until cancellation date ([DATE])" at bounding box center [150, 156] width 7 height 0
click at [171, 243] on button "Save" at bounding box center [174, 246] width 54 height 24
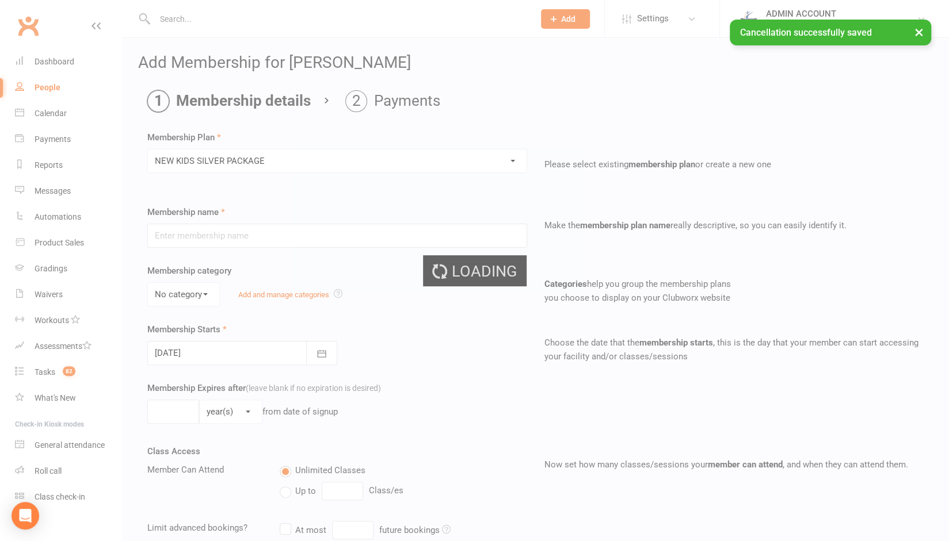
type input "NEW KIDS SILVER PACKAGE"
select select "1"
type input "0"
type input "4"
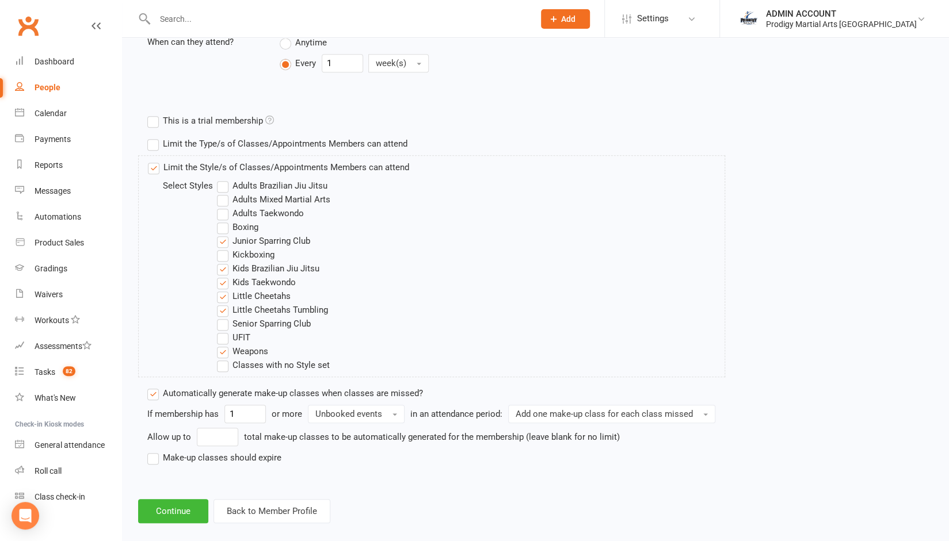
scroll to position [497, 0]
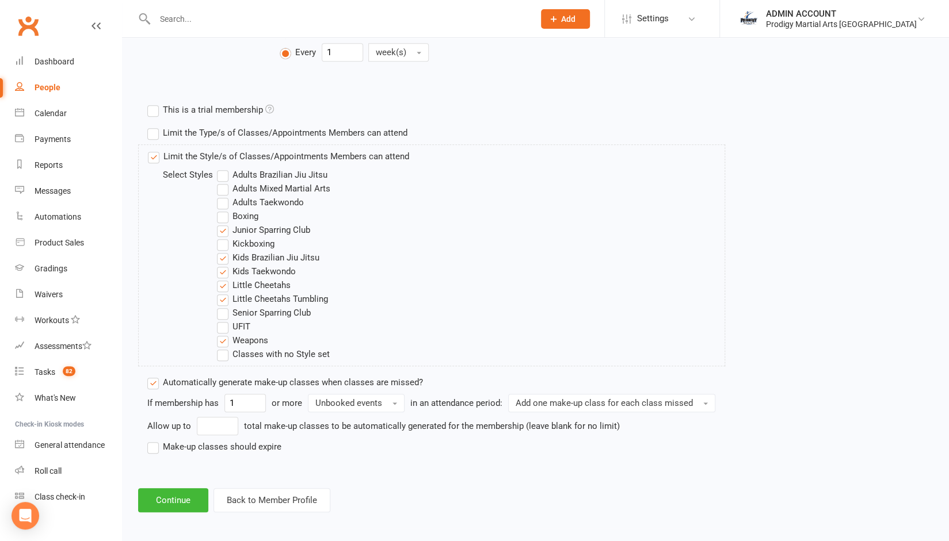
click at [227, 232] on label "Junior Sparring Club" at bounding box center [263, 230] width 93 height 14
click at [224, 223] on input "Junior Sparring Club" at bounding box center [220, 223] width 7 height 0
click at [229, 255] on label "Kids Brazilian Jiu Jitsu" at bounding box center [268, 258] width 102 height 14
click at [224, 251] on input "Kids Brazilian Jiu Jitsu" at bounding box center [220, 251] width 7 height 0
drag, startPoint x: 229, startPoint y: 278, endPoint x: 226, endPoint y: 293, distance: 15.4
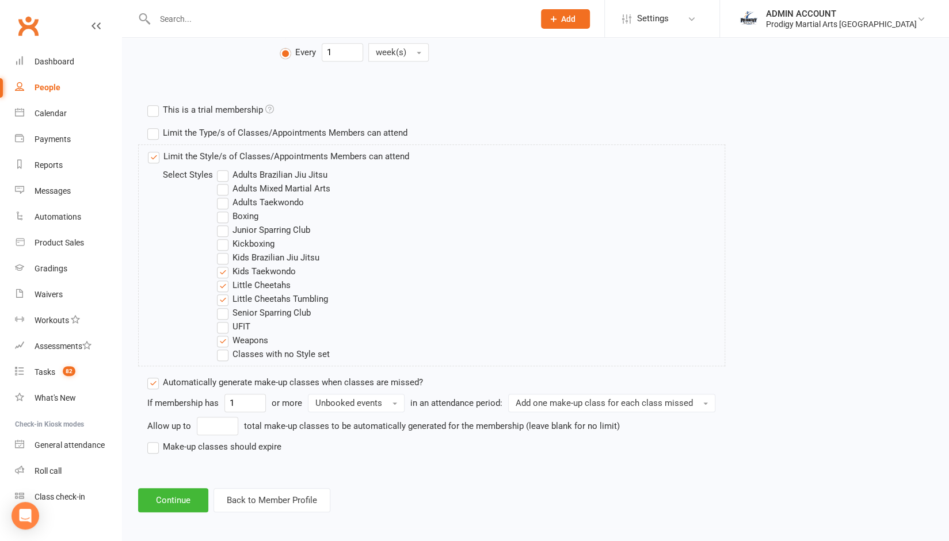
click at [226, 293] on div "Select Styles Adults Brazilian Jiu Jitsu Adults Mixed Martial Arts Adults Taekw…" at bounding box center [278, 264] width 261 height 193
click at [226, 293] on label "Little Cheetahs Tumbling" at bounding box center [272, 299] width 111 height 14
click at [224, 292] on input "Little Cheetahs Tumbling" at bounding box center [220, 292] width 7 height 0
click at [222, 280] on label "Little Cheetahs" at bounding box center [254, 285] width 74 height 14
click at [222, 278] on input "Little Cheetahs" at bounding box center [220, 278] width 7 height 0
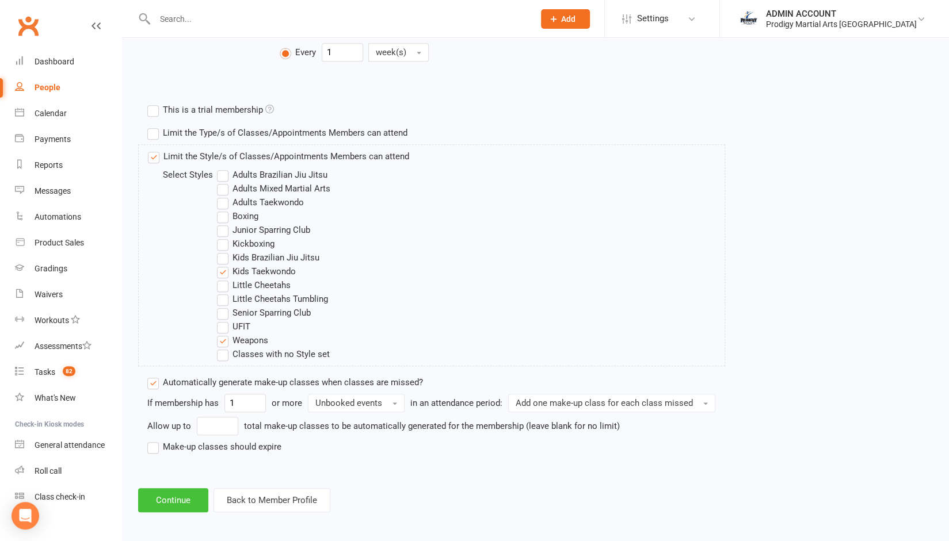
click at [164, 488] on button "Continue" at bounding box center [173, 500] width 70 height 24
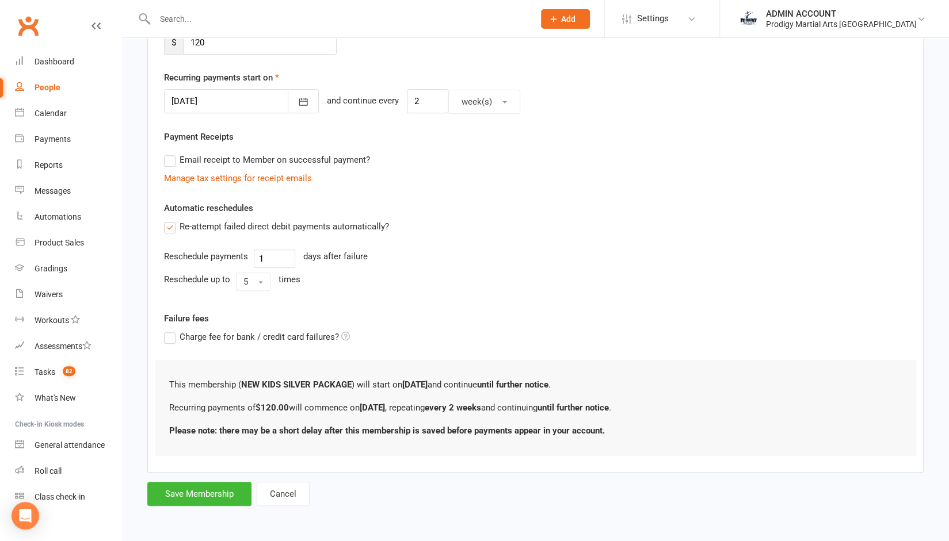
scroll to position [0, 0]
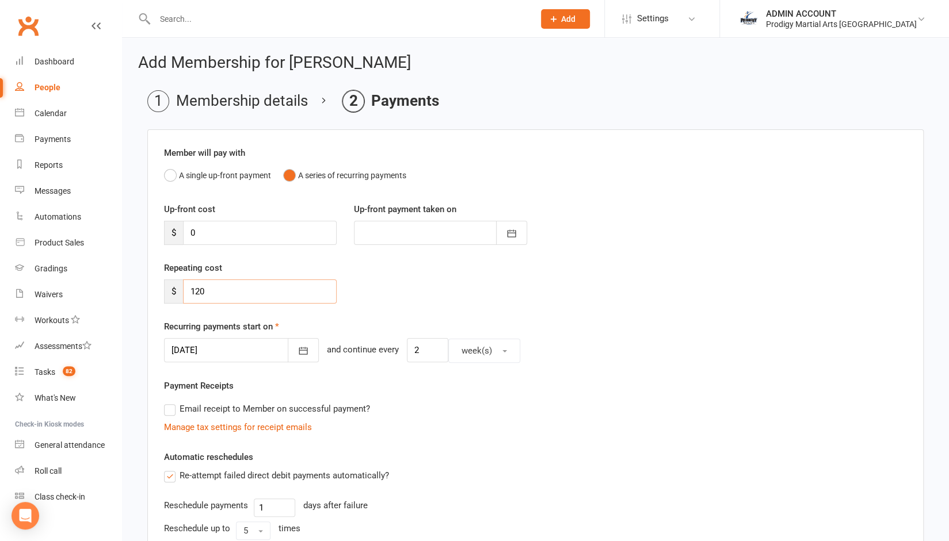
click at [199, 291] on input "120" at bounding box center [260, 292] width 154 height 24
type input "110"
click at [299, 347] on icon "button" at bounding box center [303, 350] width 9 height 7
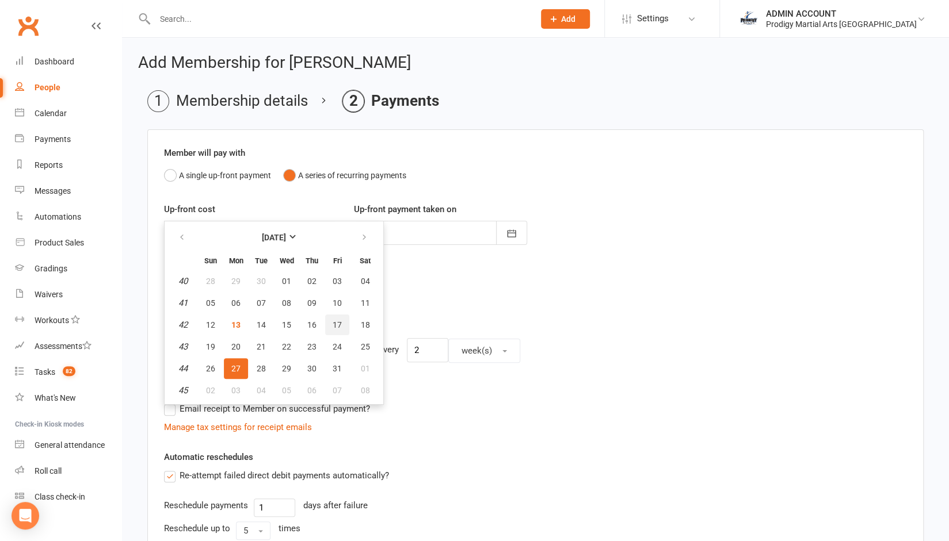
click at [337, 324] on span "17" at bounding box center [337, 324] width 9 height 9
type input "17 Oct 2025"
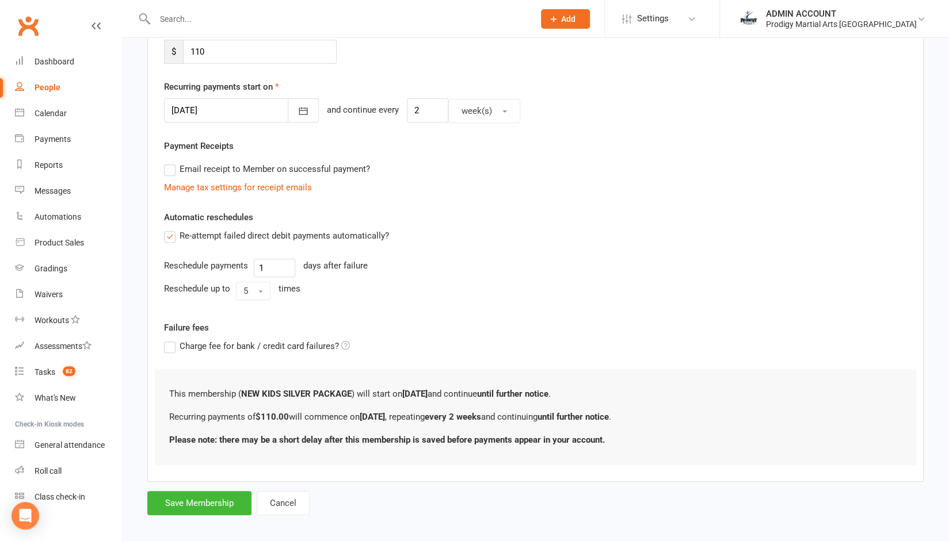
scroll to position [246, 0]
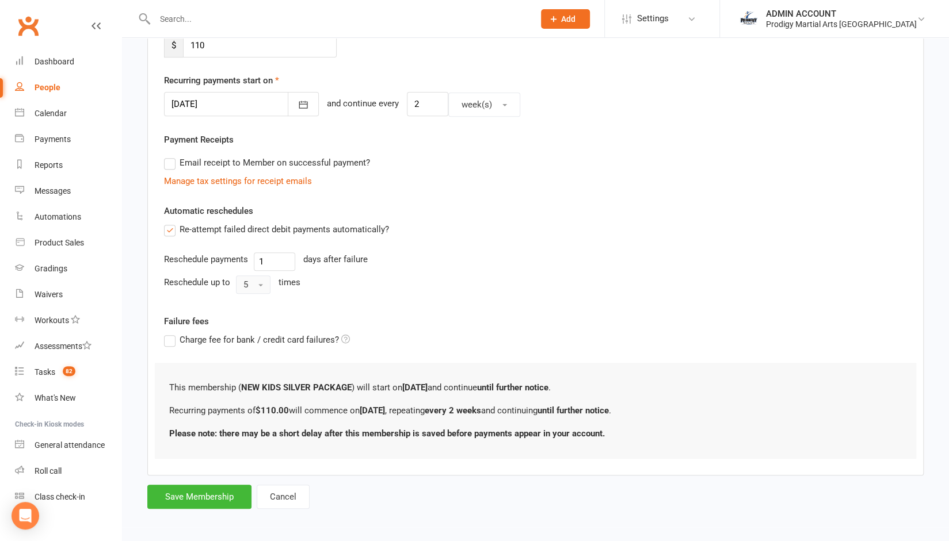
click at [253, 280] on button "5" at bounding box center [253, 285] width 35 height 18
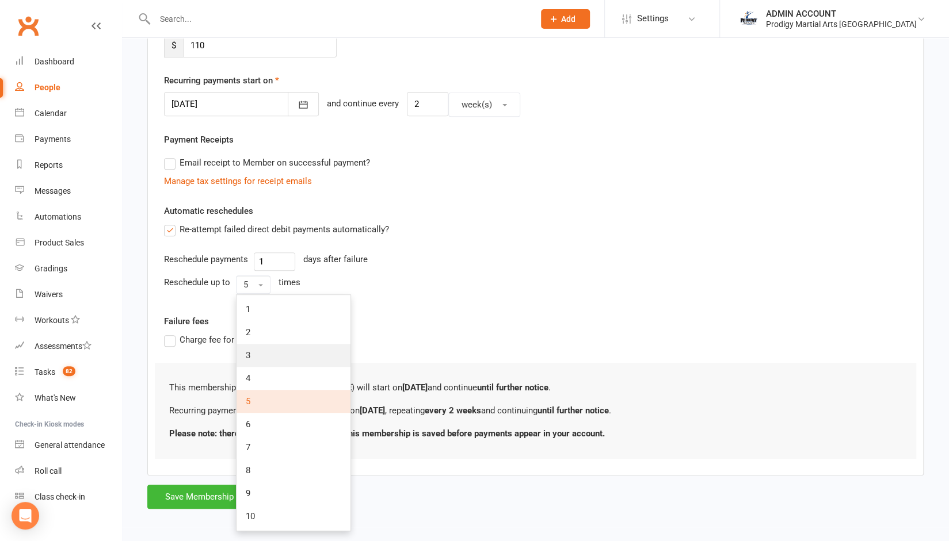
click at [258, 355] on link "3" at bounding box center [293, 355] width 114 height 23
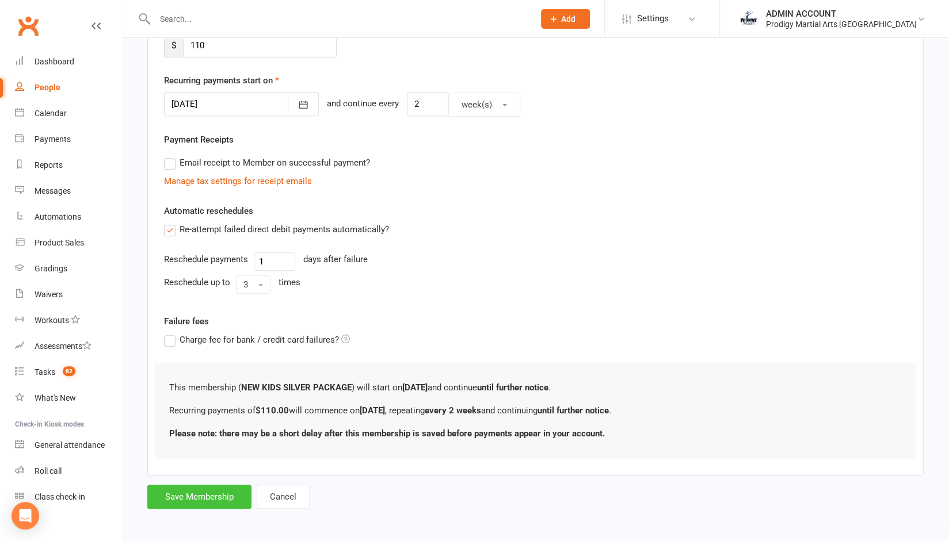
click at [213, 493] on button "Save Membership" at bounding box center [199, 497] width 104 height 24
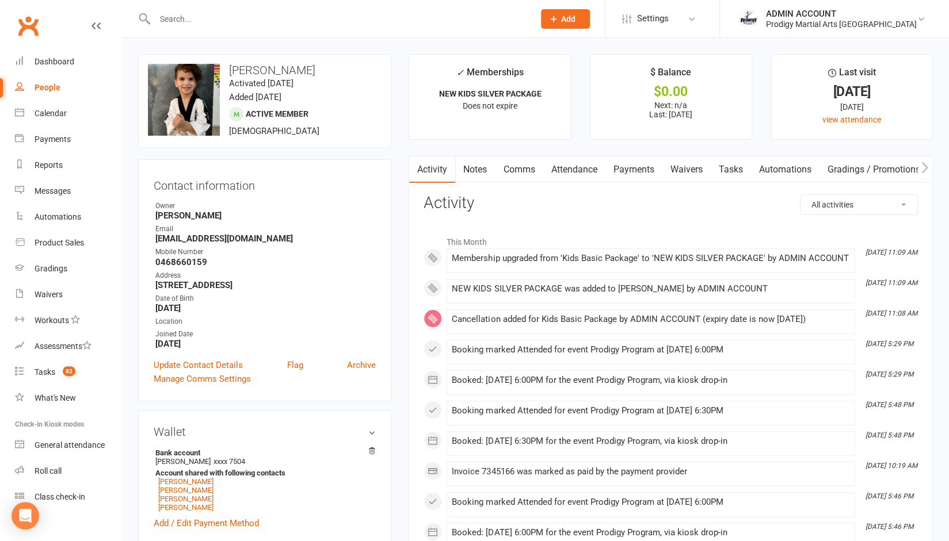
click at [628, 173] on link "Payments" at bounding box center [633, 169] width 57 height 26
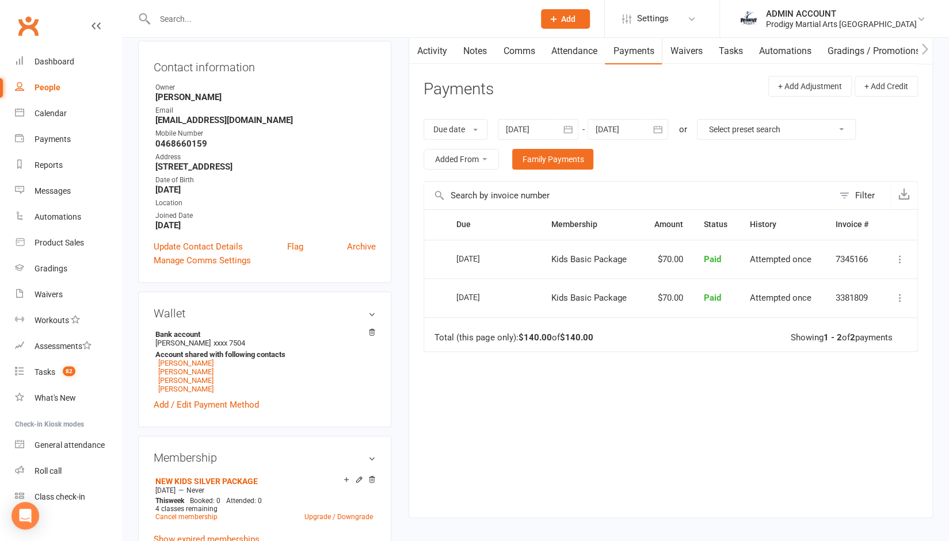
scroll to position [82, 0]
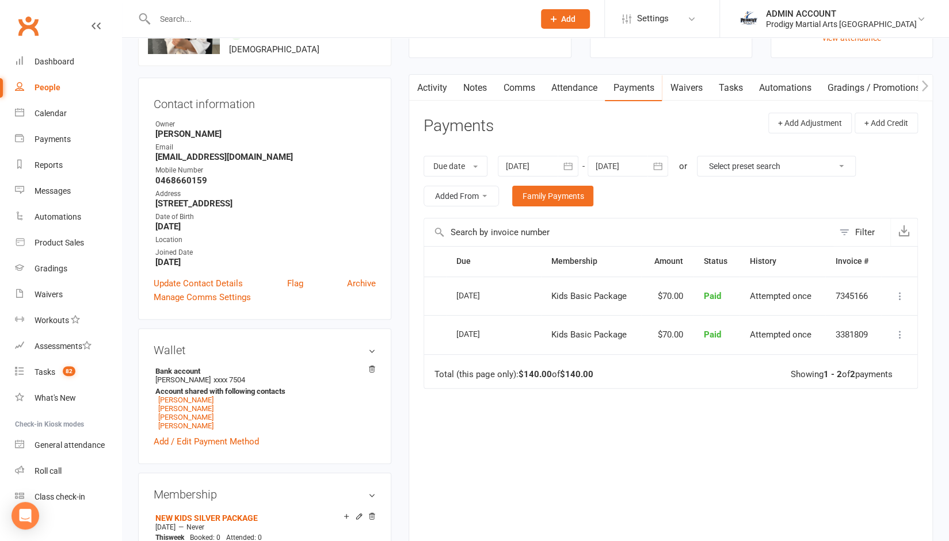
click at [656, 170] on icon "button" at bounding box center [658, 167] width 12 height 12
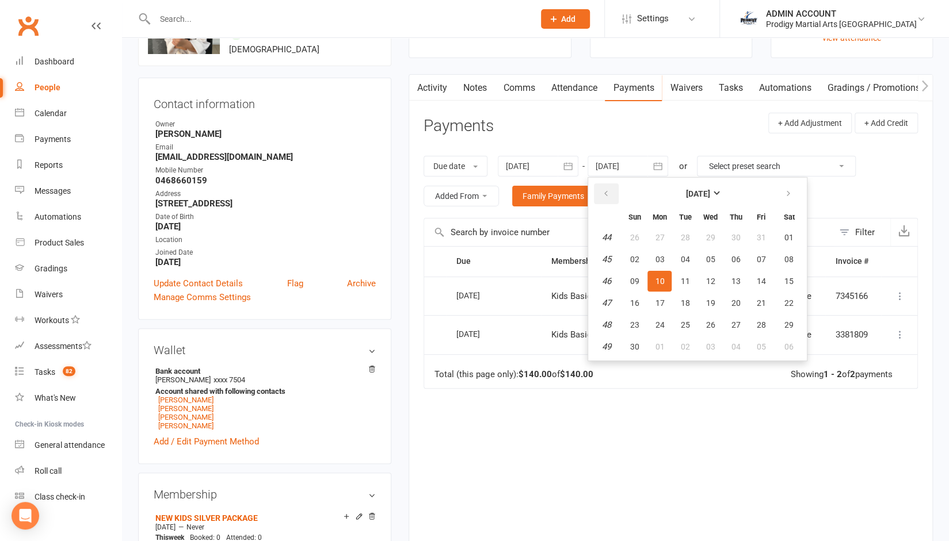
click at [602, 189] on button "button" at bounding box center [606, 194] width 25 height 21
click at [419, 218] on div "Activity Notes Comms Attendance Payments Waivers Tasks Automations Gradings / P…" at bounding box center [670, 314] width 524 height 481
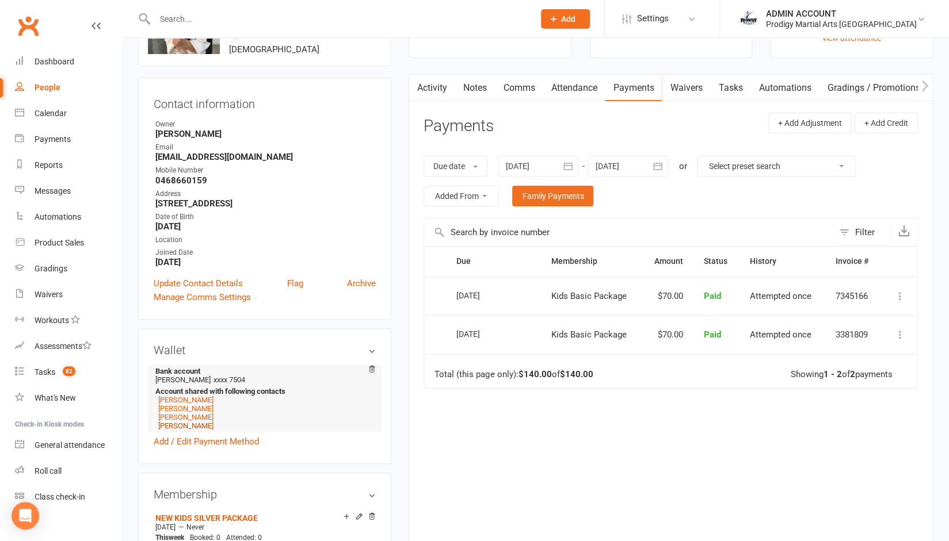
click at [183, 429] on link "Addison Shaool" at bounding box center [185, 426] width 55 height 9
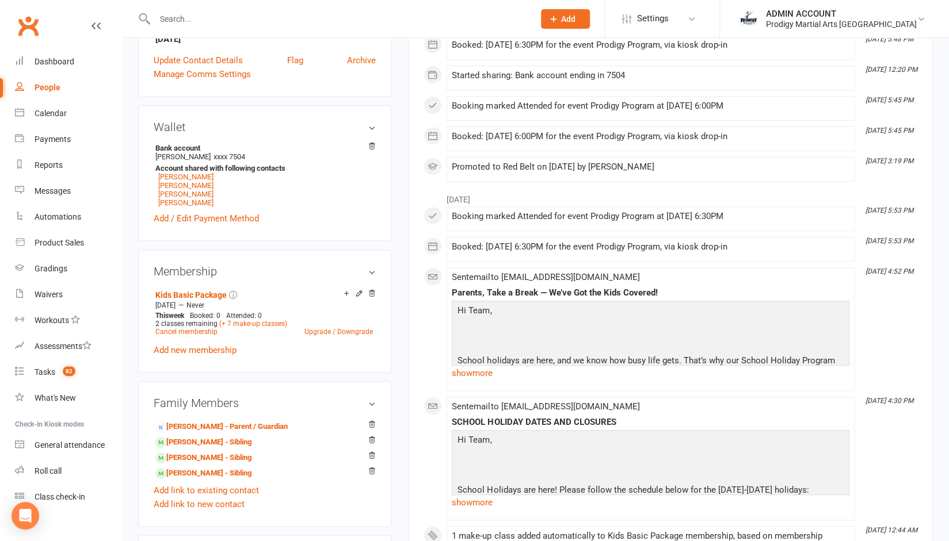
scroll to position [305, 0]
click at [320, 333] on link "Upgrade / Downgrade" at bounding box center [338, 331] width 68 height 8
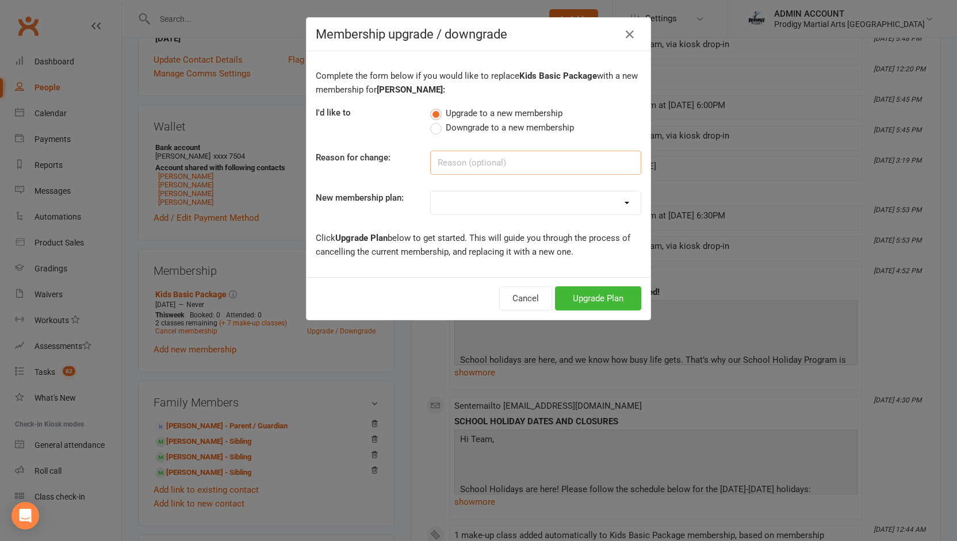
click at [441, 161] on input at bounding box center [535, 163] width 211 height 24
type input "Upgrade to weapons"
click at [500, 205] on select "NEW KIDS BASIC PACKAGE NEW KIDS SILVER PACKAGE NEW KIDS PREMIUM PACKAGE NEW KID…" at bounding box center [536, 203] width 210 height 23
select select "1"
click at [431, 192] on select "NEW KIDS BASIC PACKAGE NEW KIDS SILVER PACKAGE NEW KIDS PREMIUM PACKAGE NEW KID…" at bounding box center [536, 203] width 210 height 23
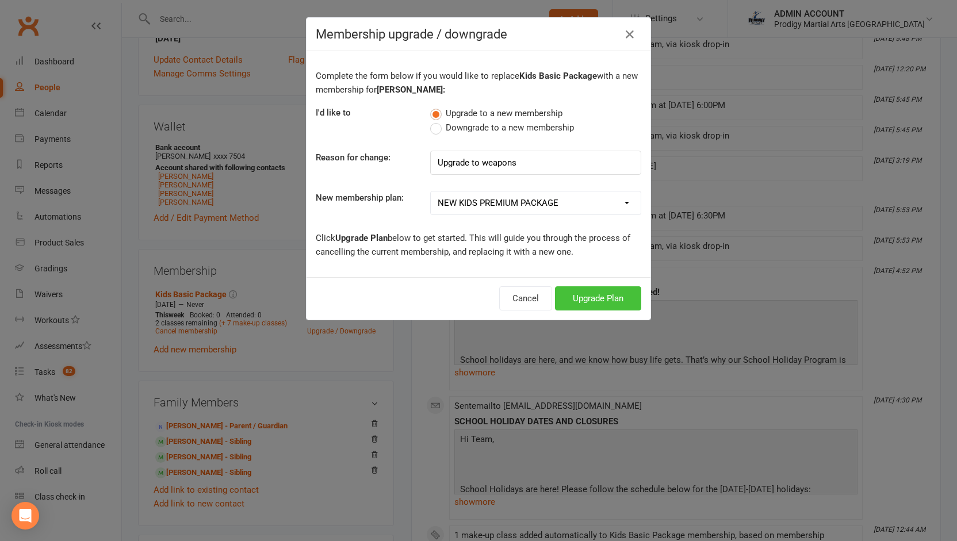
click at [578, 295] on button "Upgrade Plan" at bounding box center [598, 298] width 86 height 24
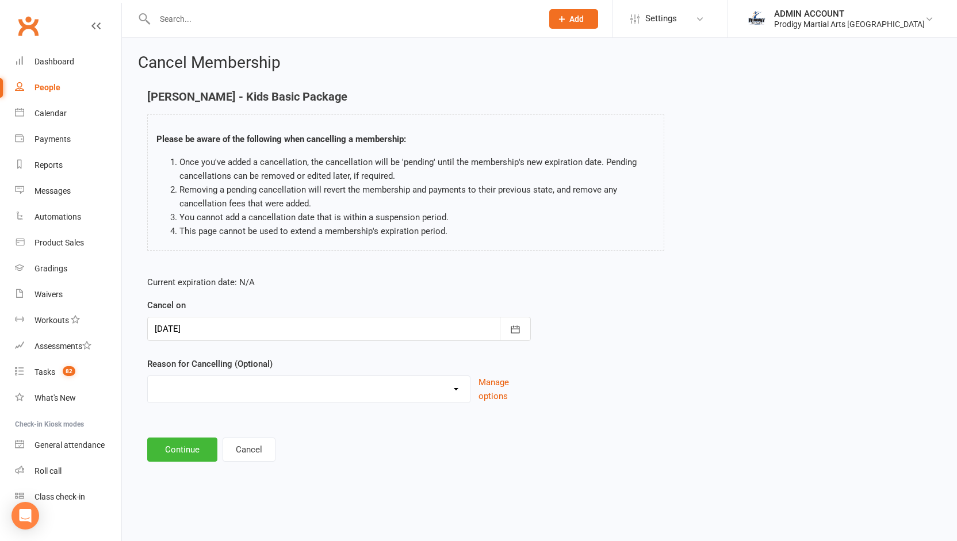
click at [380, 379] on select "Holiday Injury Loss of Interest Moving Scheduling Issues Other reason" at bounding box center [309, 387] width 322 height 23
select select "5"
click at [148, 376] on select "Holiday Injury Loss of Interest Moving Scheduling Issues Other reason" at bounding box center [309, 387] width 322 height 23
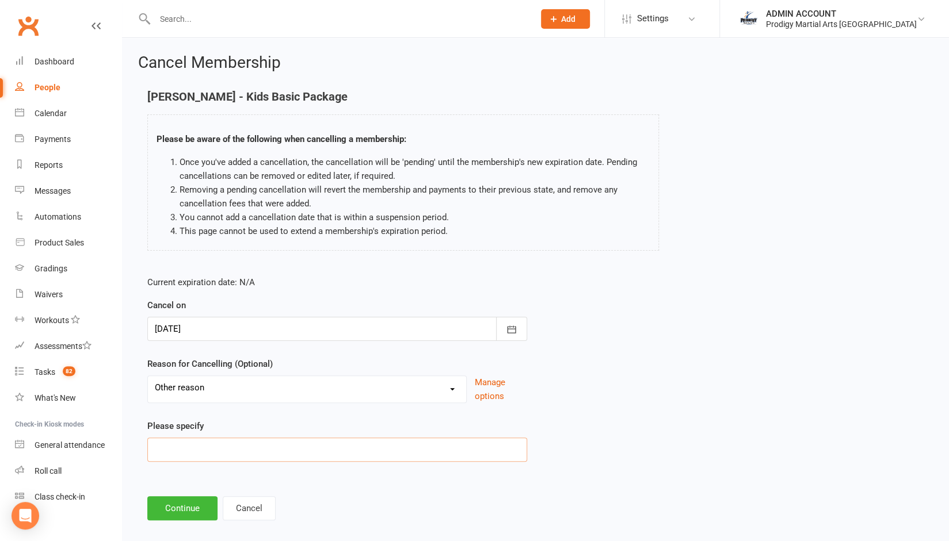
click at [220, 454] on input at bounding box center [337, 450] width 380 height 24
type input "Upgrade to weapons"
click at [185, 503] on button "Continue" at bounding box center [182, 508] width 70 height 24
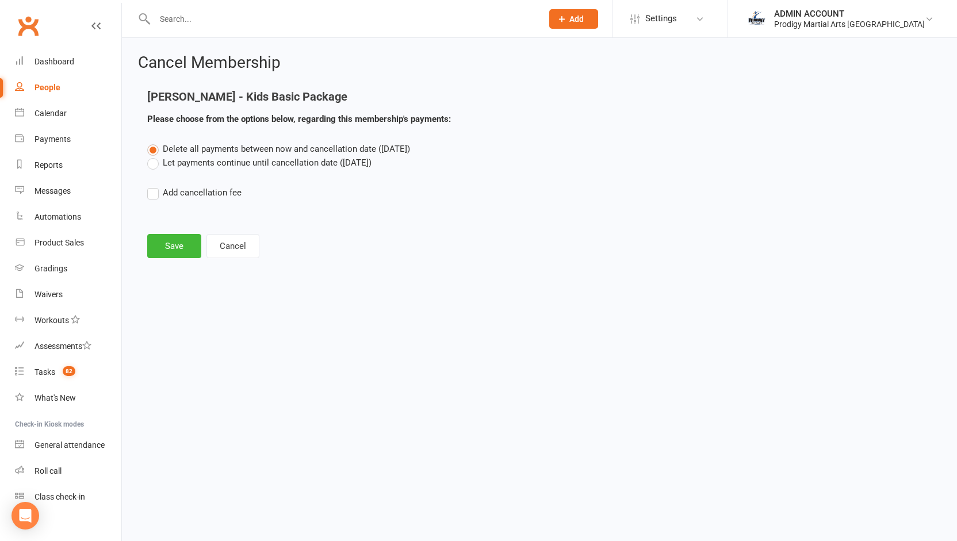
click at [160, 162] on label "Let payments continue until cancellation date (Oct 13, 2025)" at bounding box center [259, 163] width 224 height 14
click at [155, 156] on input "Let payments continue until cancellation date (Oct 13, 2025)" at bounding box center [150, 156] width 7 height 0
click at [162, 242] on button "Save" at bounding box center [174, 246] width 54 height 24
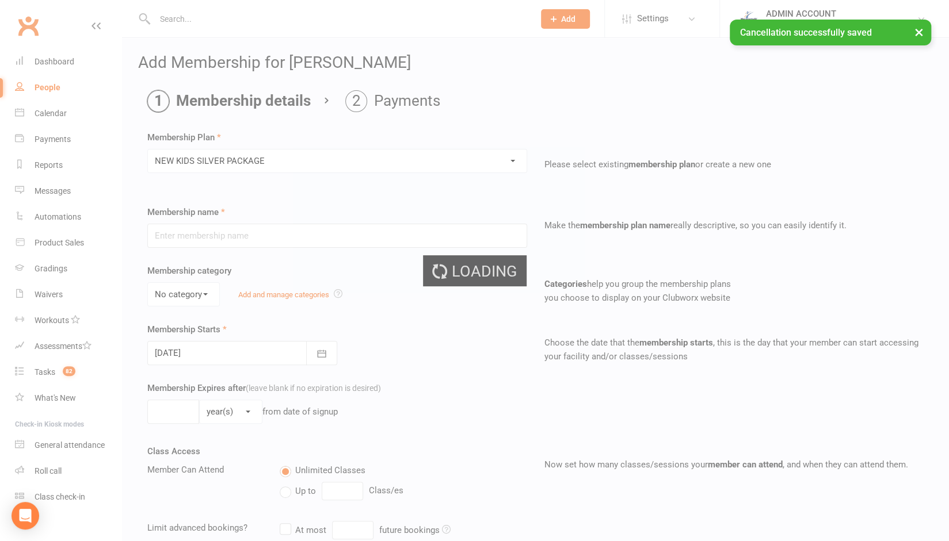
type input "NEW KIDS SILVER PACKAGE"
select select "1"
type input "0"
type input "4"
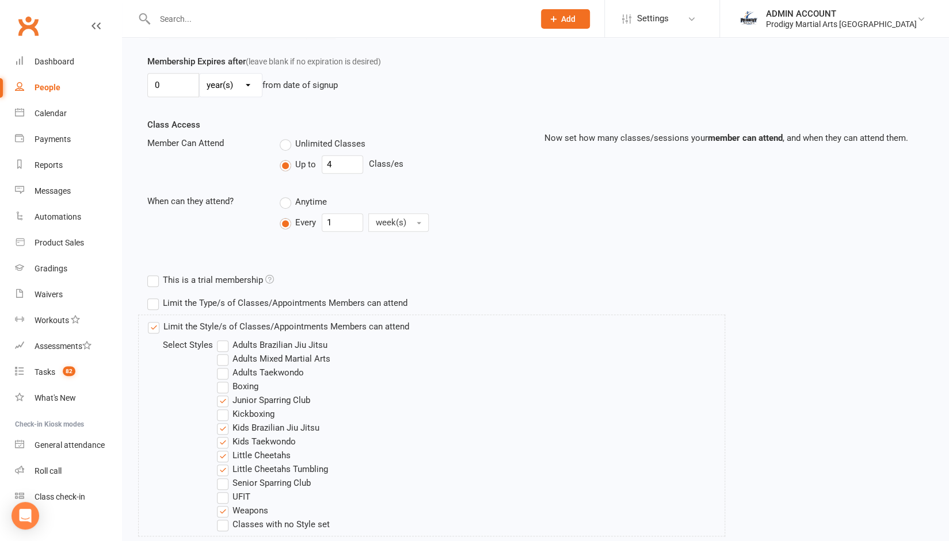
scroll to position [334, 0]
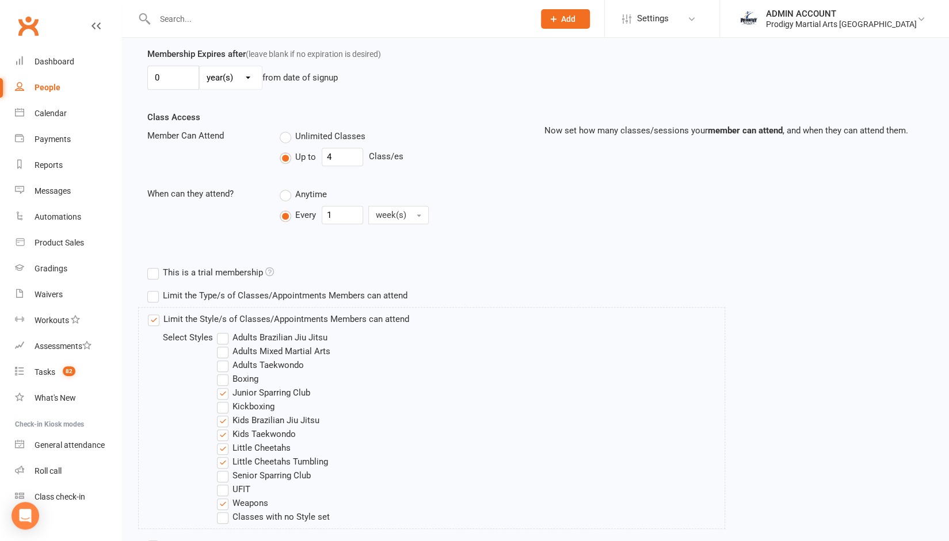
click at [234, 387] on label "Junior Sparring Club" at bounding box center [263, 393] width 93 height 14
click at [224, 386] on input "Junior Sparring Club" at bounding box center [220, 386] width 7 height 0
click at [230, 418] on label "Kids Brazilian Jiu Jitsu" at bounding box center [268, 421] width 102 height 14
click at [224, 414] on input "Kids Brazilian Jiu Jitsu" at bounding box center [220, 414] width 7 height 0
click at [224, 445] on label "Little Cheetahs" at bounding box center [254, 448] width 74 height 14
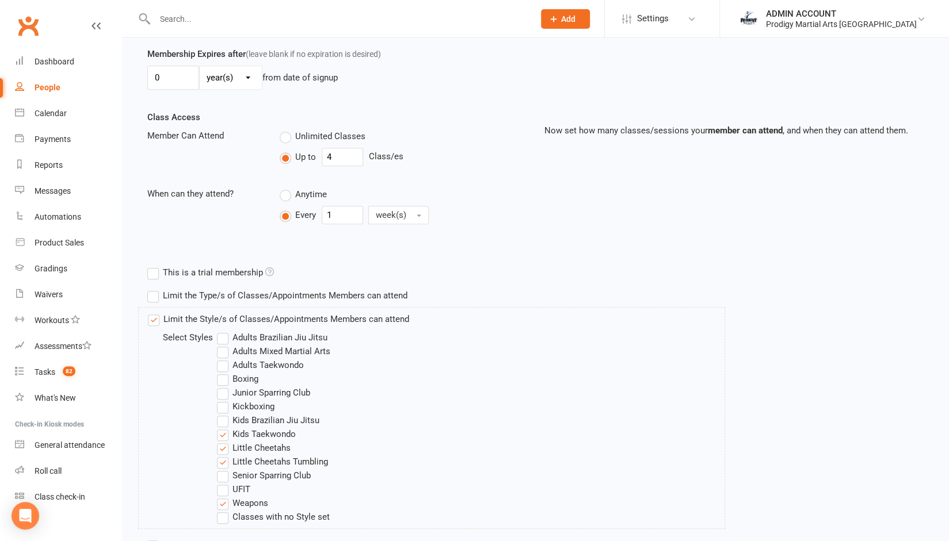
click at [224, 441] on input "Little Cheetahs" at bounding box center [220, 441] width 7 height 0
click at [222, 457] on label "Little Cheetahs Tumbling" at bounding box center [272, 462] width 111 height 14
click at [222, 455] on input "Little Cheetahs Tumbling" at bounding box center [220, 455] width 7 height 0
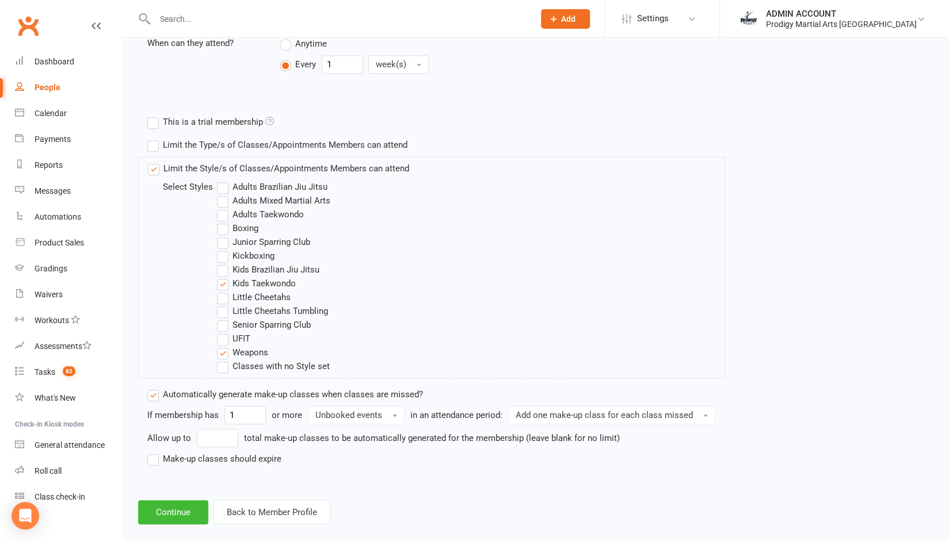
scroll to position [497, 0]
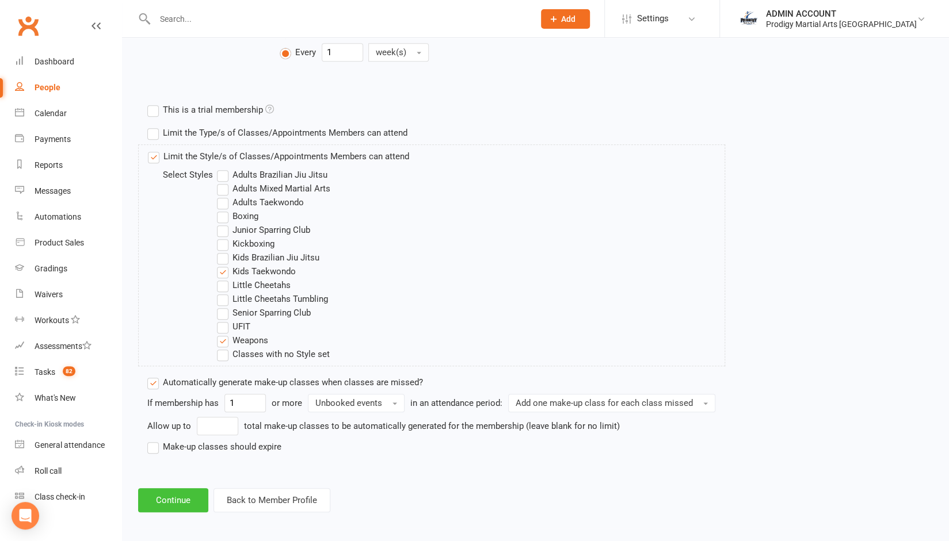
click at [183, 498] on button "Continue" at bounding box center [173, 500] width 70 height 24
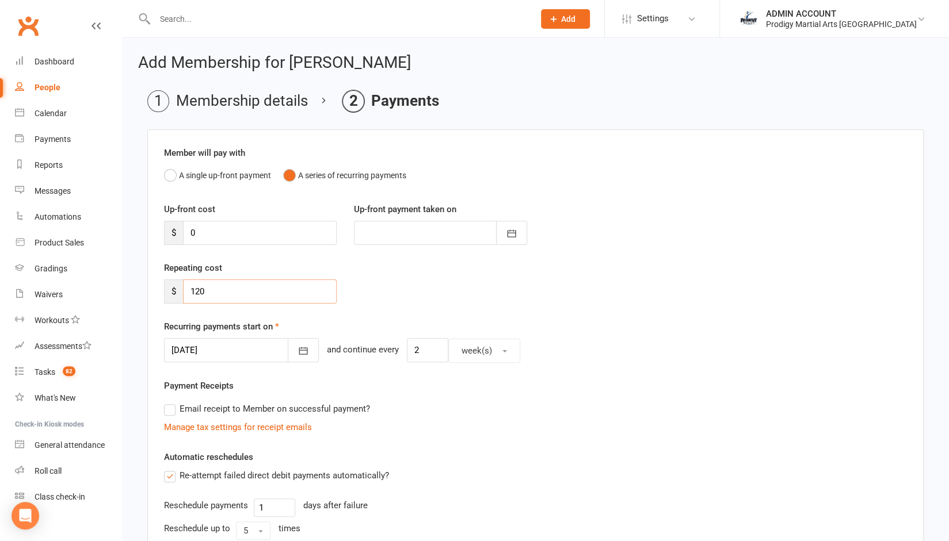
drag, startPoint x: 219, startPoint y: 291, endPoint x: 169, endPoint y: 300, distance: 50.9
click at [169, 300] on div "$ 120" at bounding box center [250, 292] width 173 height 24
type input "0"
click at [288, 347] on button "button" at bounding box center [303, 350] width 31 height 24
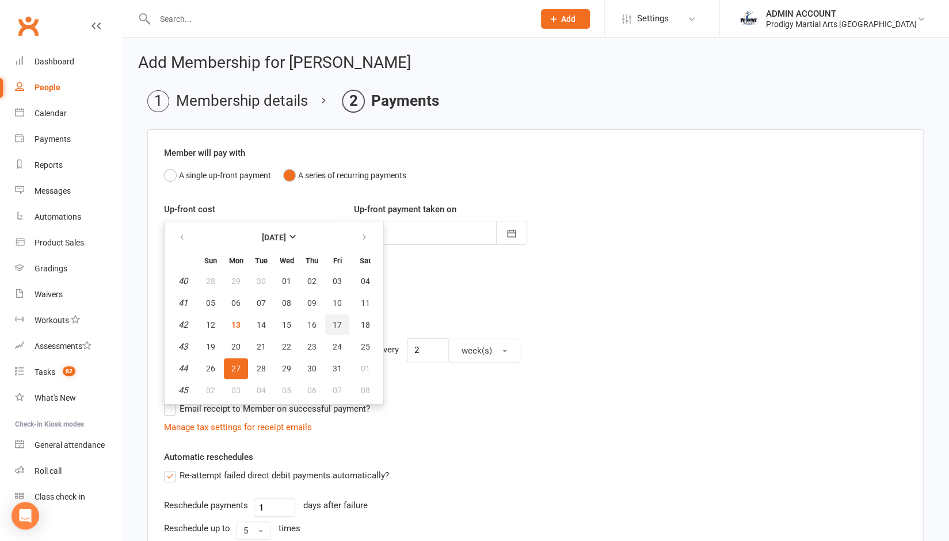
click at [335, 322] on span "17" at bounding box center [337, 324] width 9 height 9
type input "17 Oct 2025"
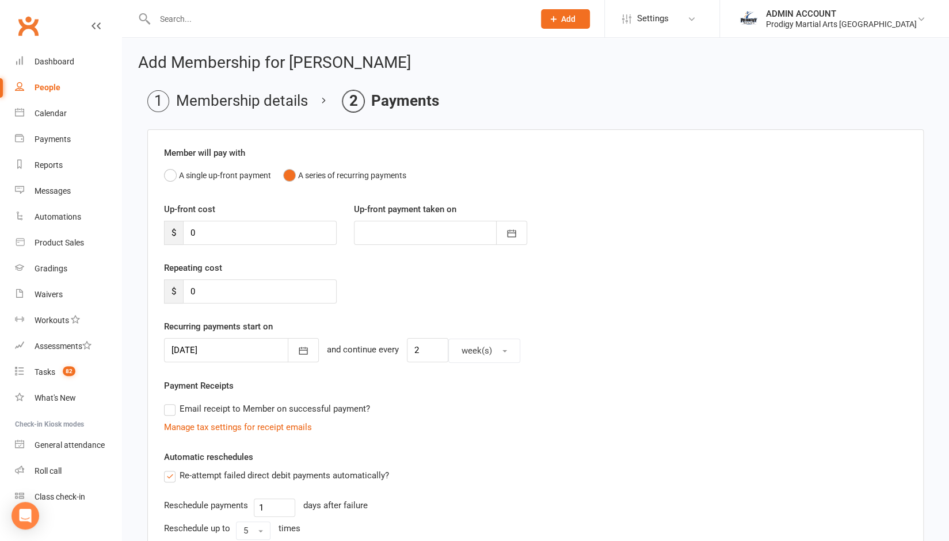
scroll to position [200, 0]
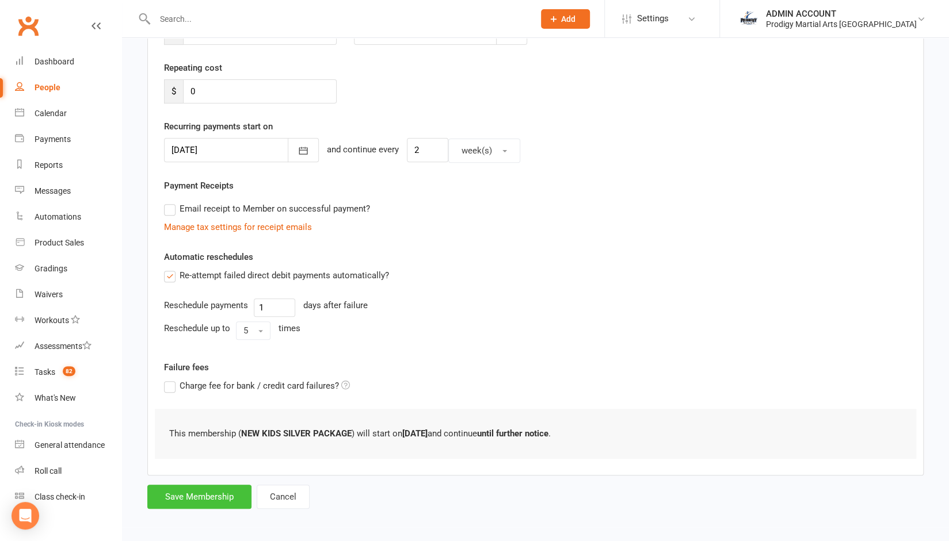
click at [198, 499] on button "Save Membership" at bounding box center [199, 497] width 104 height 24
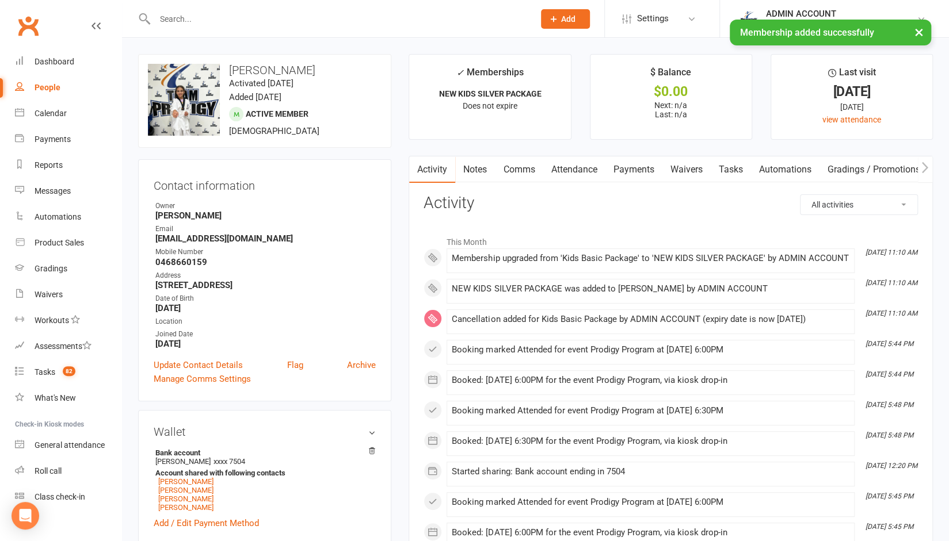
click at [617, 174] on link "Payments" at bounding box center [633, 169] width 57 height 26
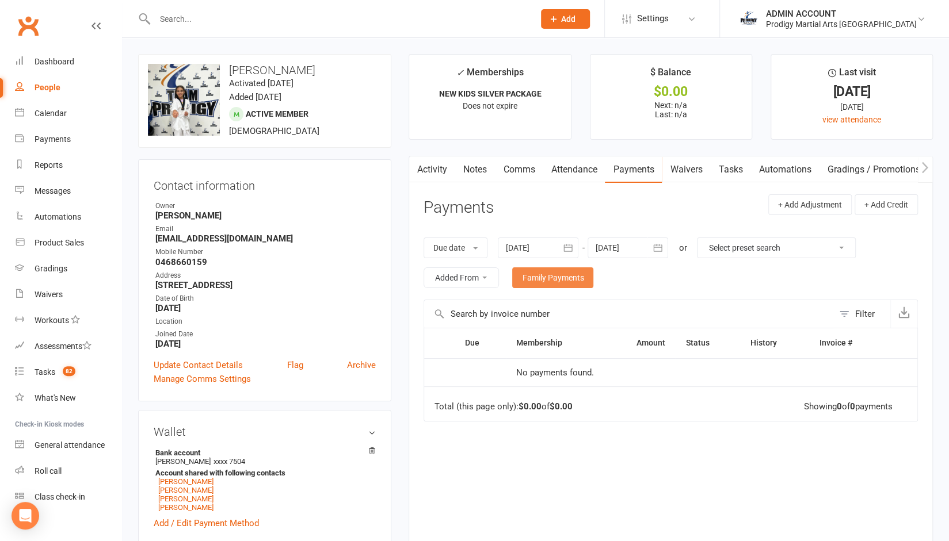
click at [544, 287] on link "Family Payments" at bounding box center [552, 278] width 81 height 21
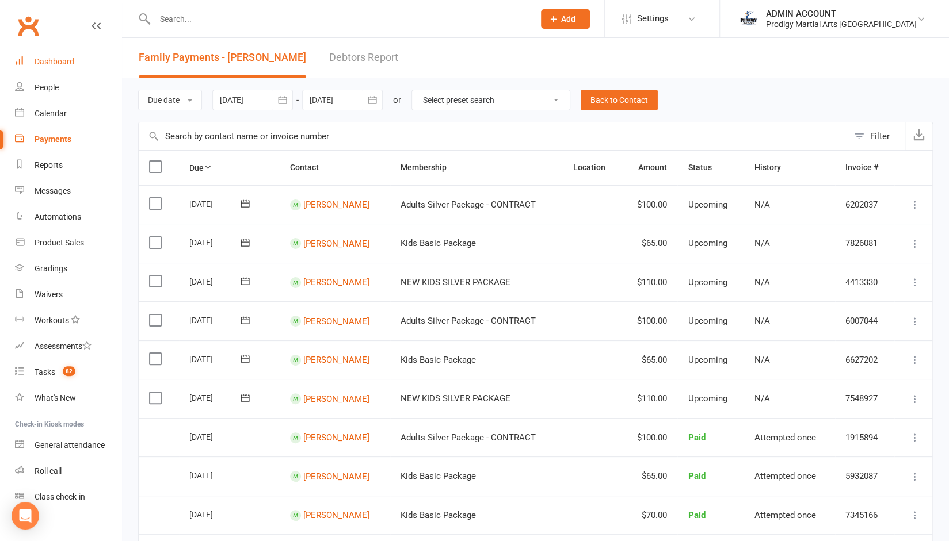
click at [43, 64] on div "Dashboard" at bounding box center [55, 61] width 40 height 9
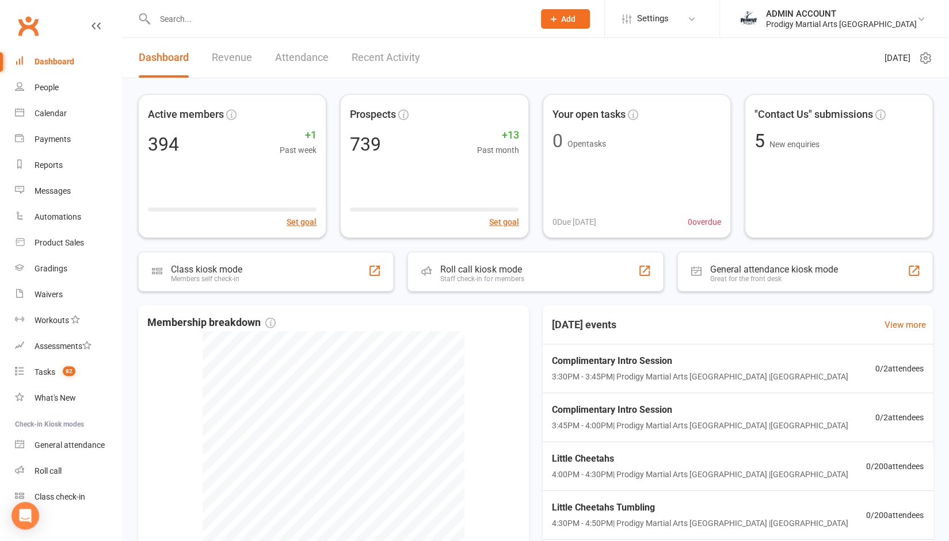
click at [334, 24] on input "text" at bounding box center [338, 19] width 375 height 16
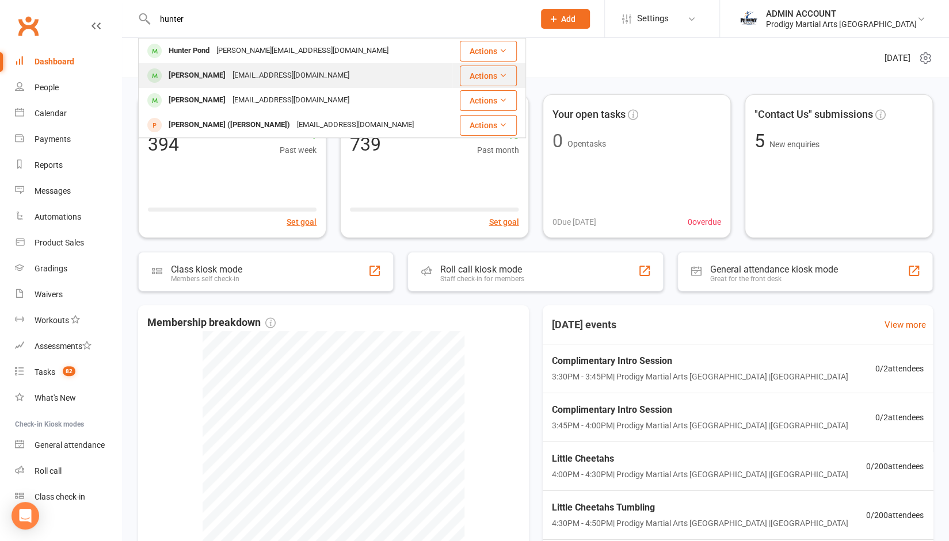
type input "hunter"
click at [206, 73] on div "Hunter Shaool" at bounding box center [197, 75] width 64 height 17
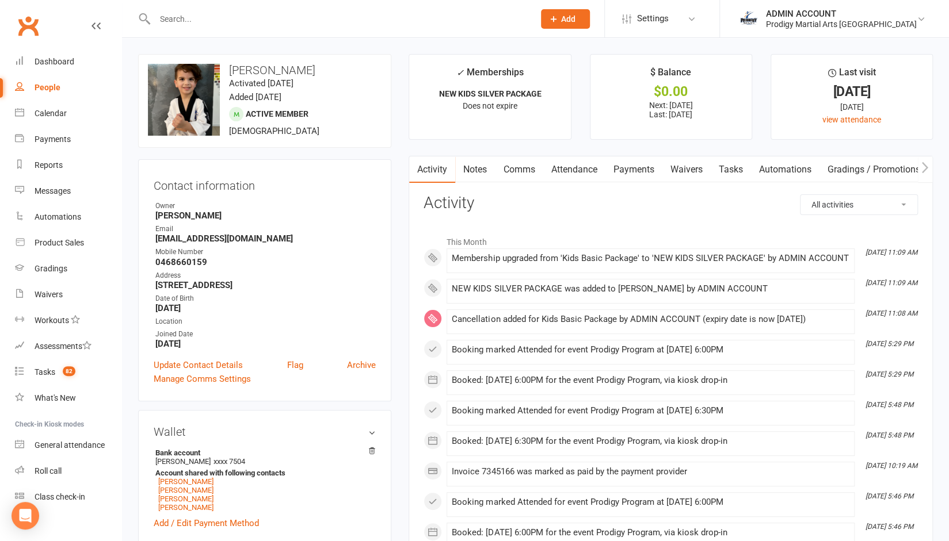
click at [467, 166] on link "Notes" at bounding box center [475, 169] width 40 height 26
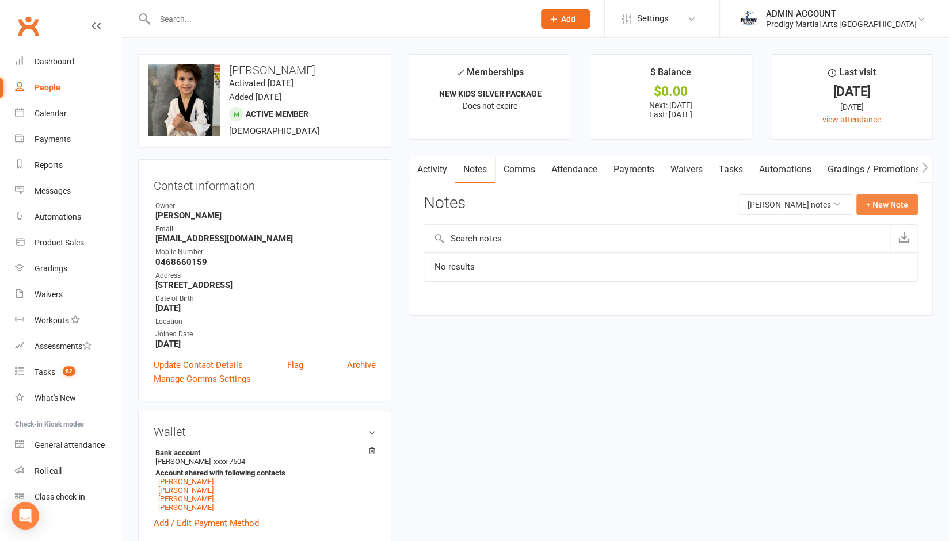
click at [884, 207] on button "+ New Note" at bounding box center [887, 204] width 62 height 21
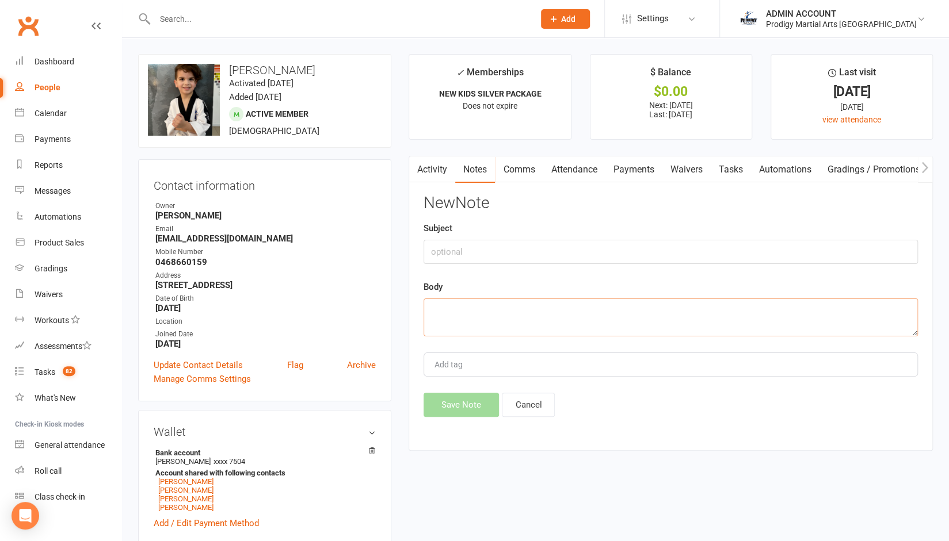
click at [465, 318] on textarea at bounding box center [670, 318] width 494 height 38
click at [220, 26] on input "text" at bounding box center [338, 19] width 375 height 16
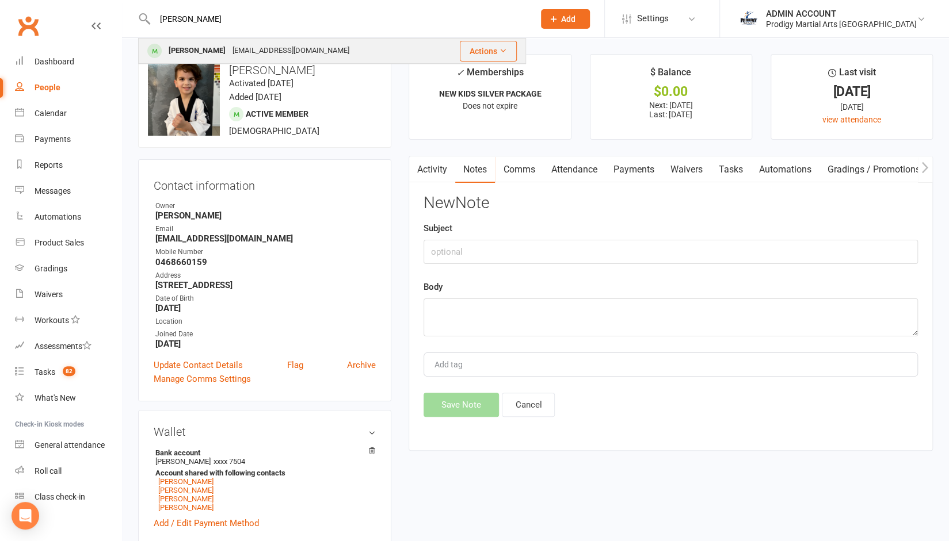
type input "paige"
click at [209, 44] on div "Paige Papalardo" at bounding box center [197, 51] width 64 height 17
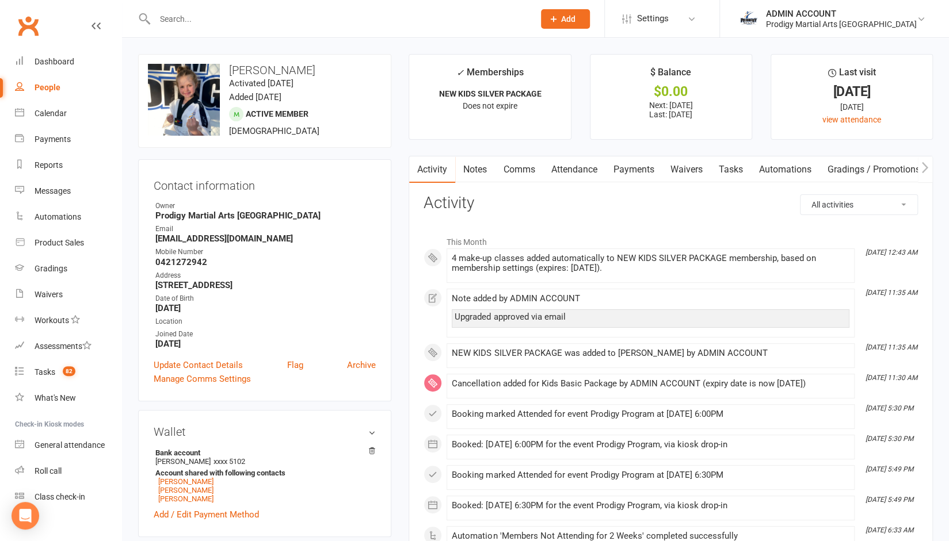
click at [472, 166] on link "Notes" at bounding box center [475, 169] width 40 height 26
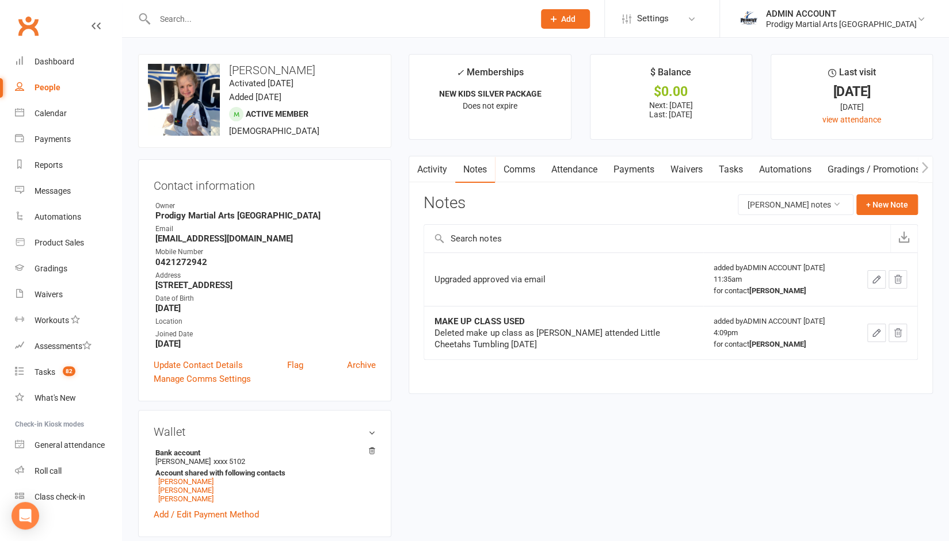
click at [456, 285] on td "Upgraded approved via email" at bounding box center [563, 280] width 278 height 54
copy div "Upgraded approved via email"
click at [233, 27] on div at bounding box center [332, 18] width 388 height 37
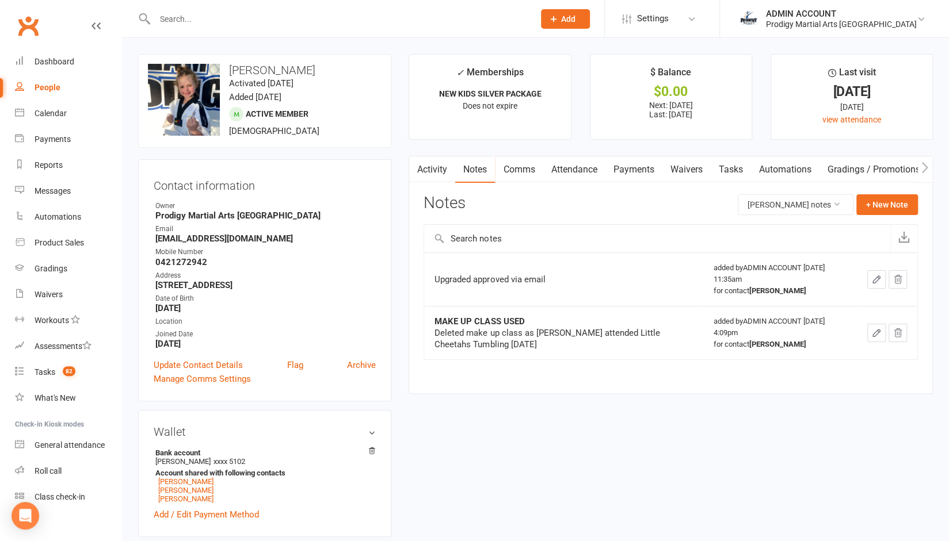
click at [211, 14] on input "text" at bounding box center [338, 19] width 375 height 16
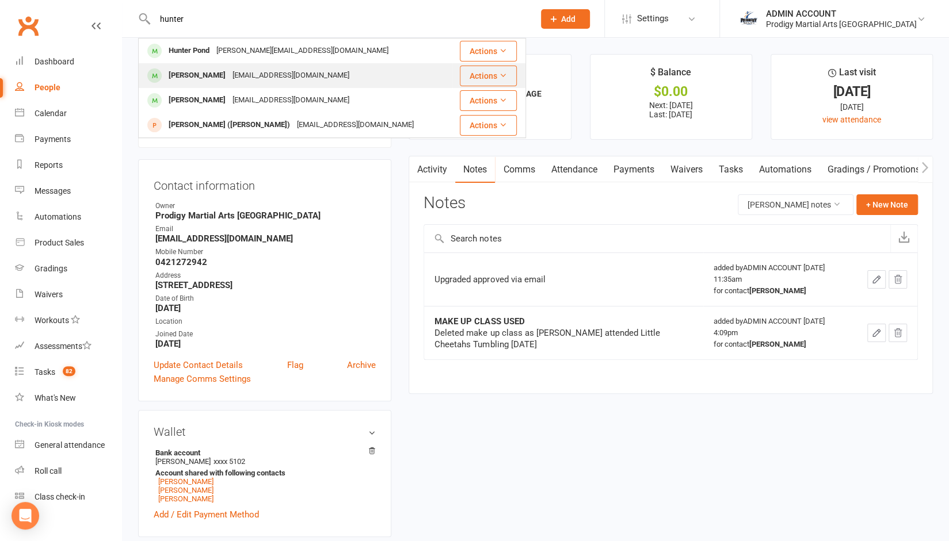
type input "hunter"
click at [186, 75] on div "Hunter Shaool" at bounding box center [197, 75] width 64 height 17
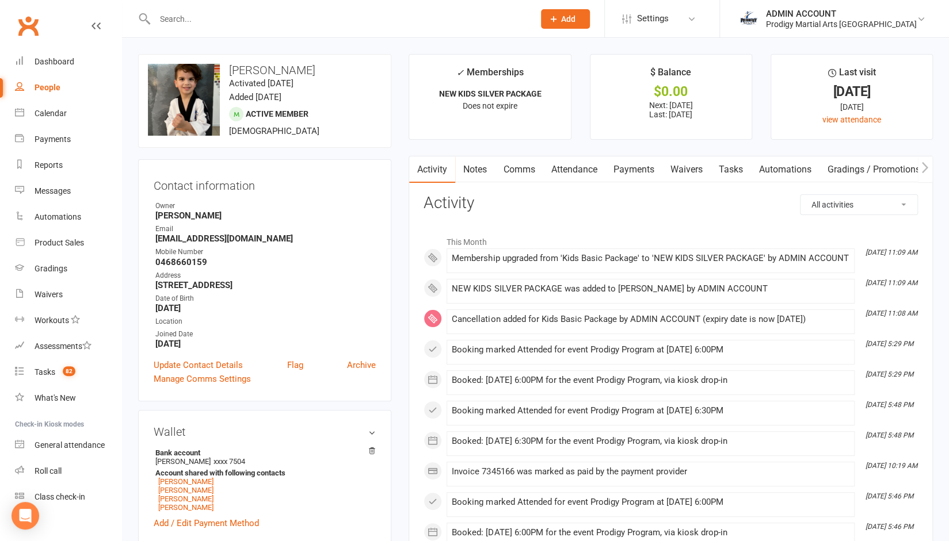
click at [473, 167] on link "Notes" at bounding box center [475, 169] width 40 height 26
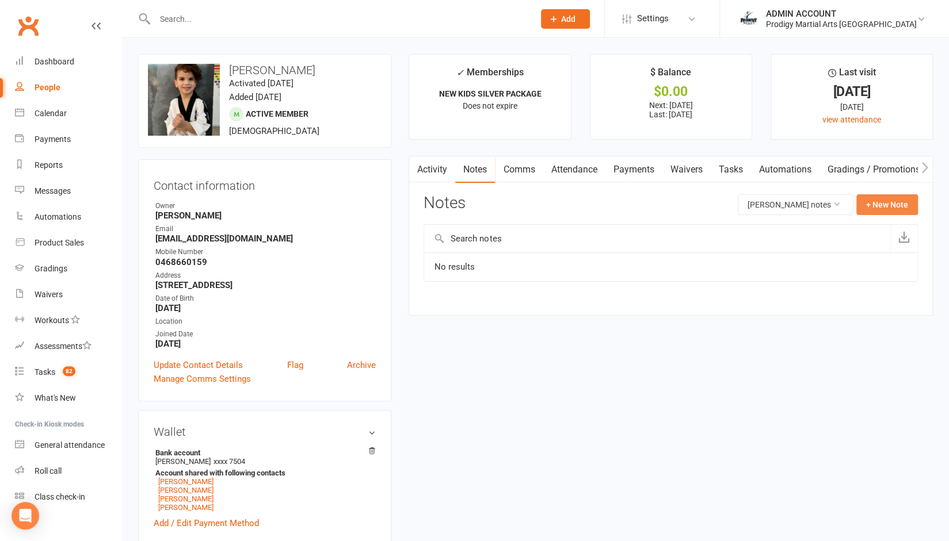
click at [876, 194] on button "+ New Note" at bounding box center [887, 204] width 62 height 21
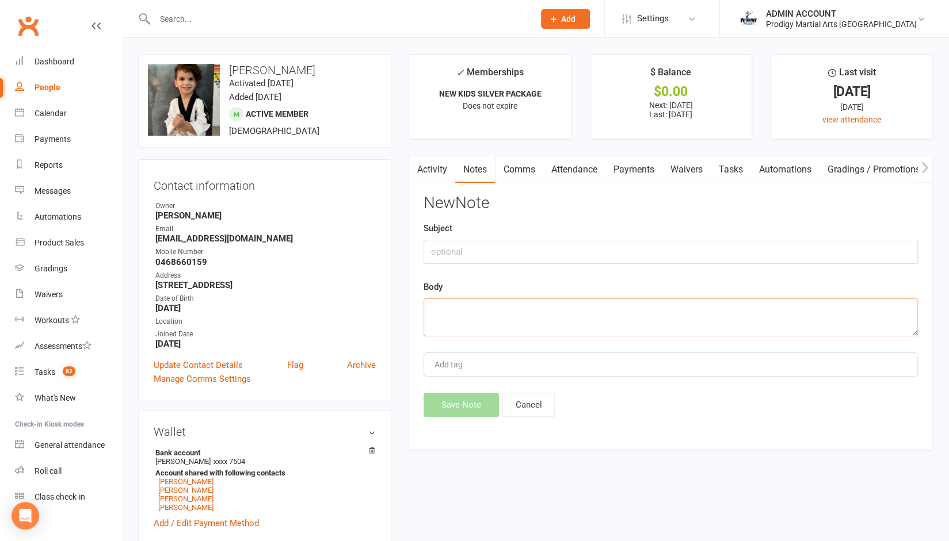
click at [526, 308] on textarea at bounding box center [670, 318] width 494 height 38
paste textarea "Upgraded approved via email"
type textarea "Upgraded approved via email"
click at [441, 399] on button "Save Note" at bounding box center [460, 405] width 75 height 24
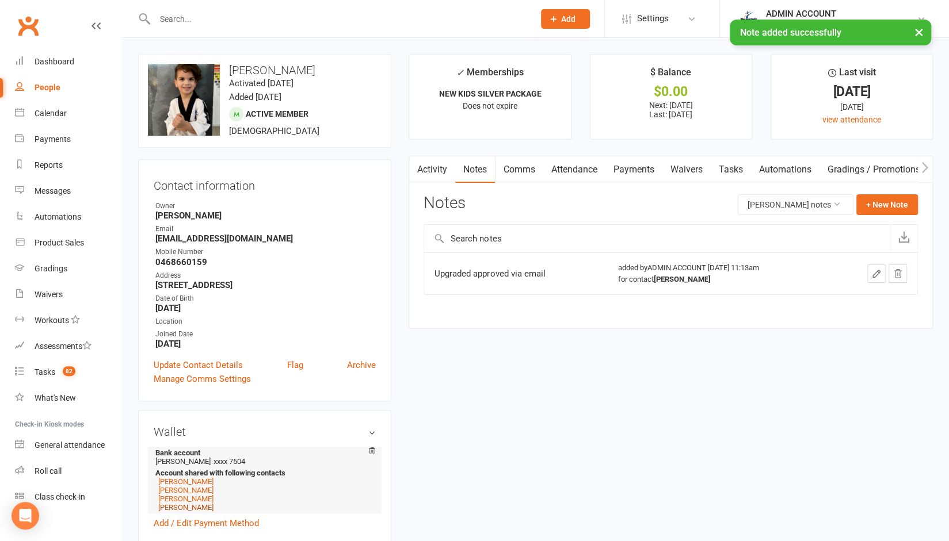
click at [184, 511] on link "Addison Shaool" at bounding box center [185, 507] width 55 height 9
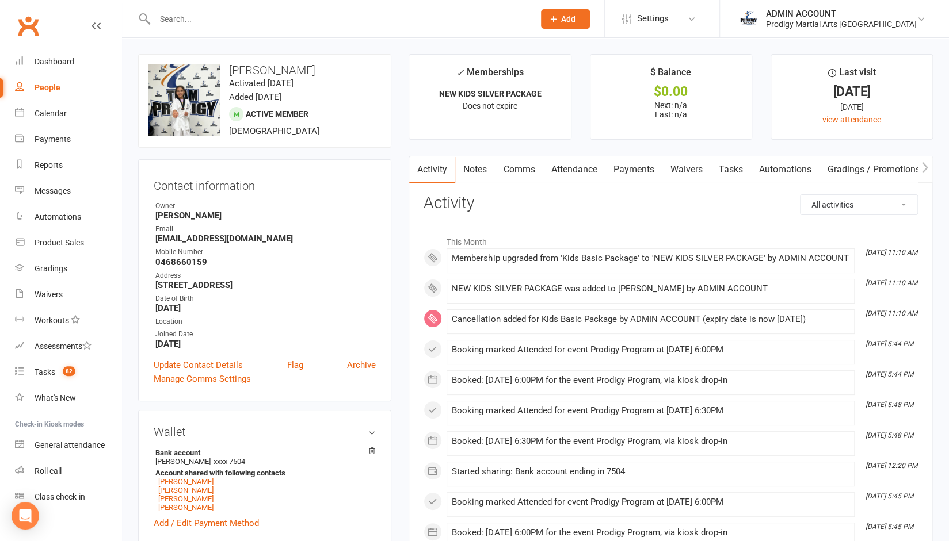
click at [469, 172] on link "Notes" at bounding box center [475, 169] width 40 height 26
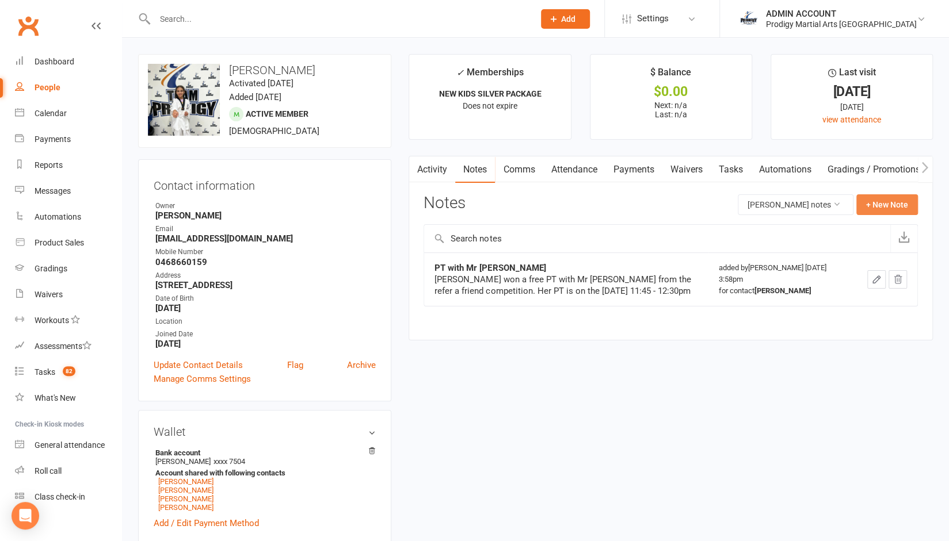
click at [881, 199] on button "+ New Note" at bounding box center [887, 204] width 62 height 21
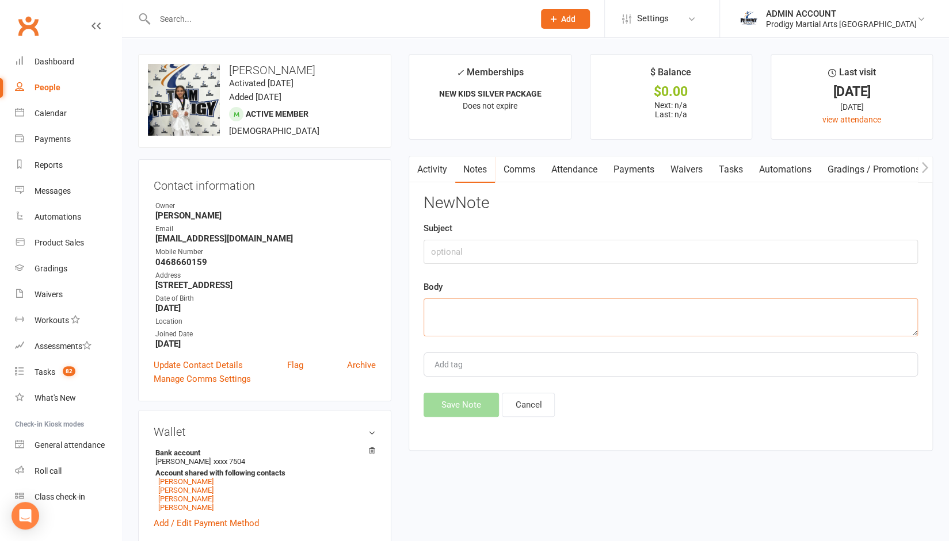
click at [517, 319] on textarea at bounding box center [670, 318] width 494 height 38
paste textarea "Upgraded approved via email"
type textarea "Upgraded approved via email"
click at [454, 399] on button "Save Note" at bounding box center [460, 405] width 75 height 24
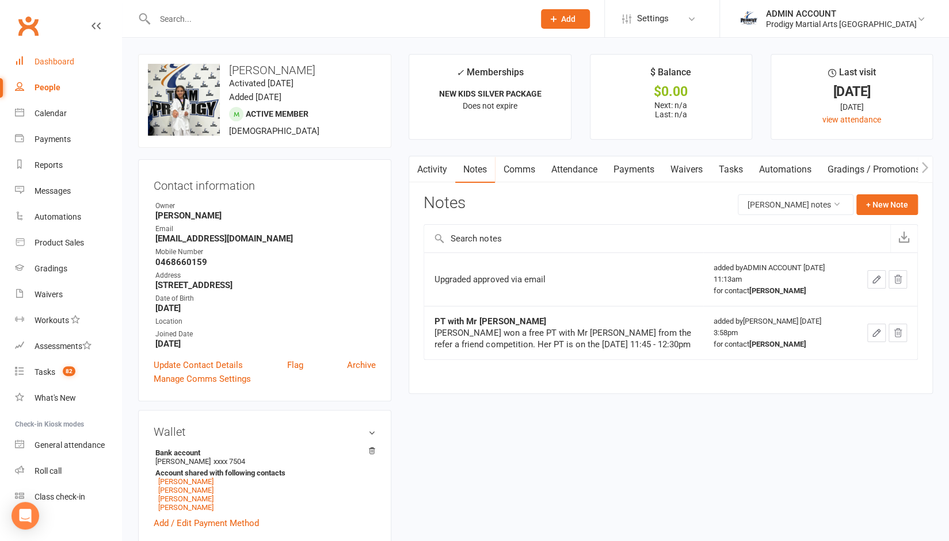
click at [64, 68] on link "Dashboard" at bounding box center [68, 62] width 106 height 26
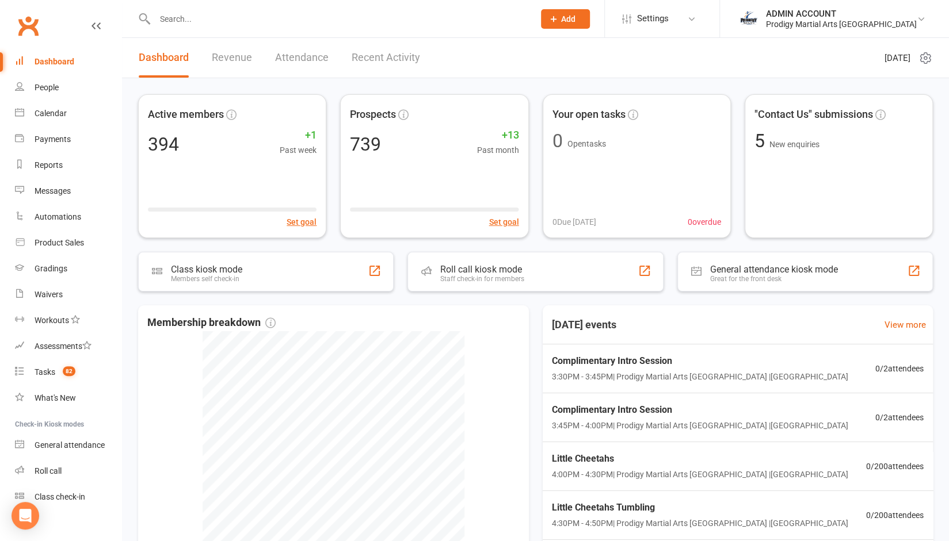
click at [228, 24] on input "text" at bounding box center [338, 19] width 375 height 16
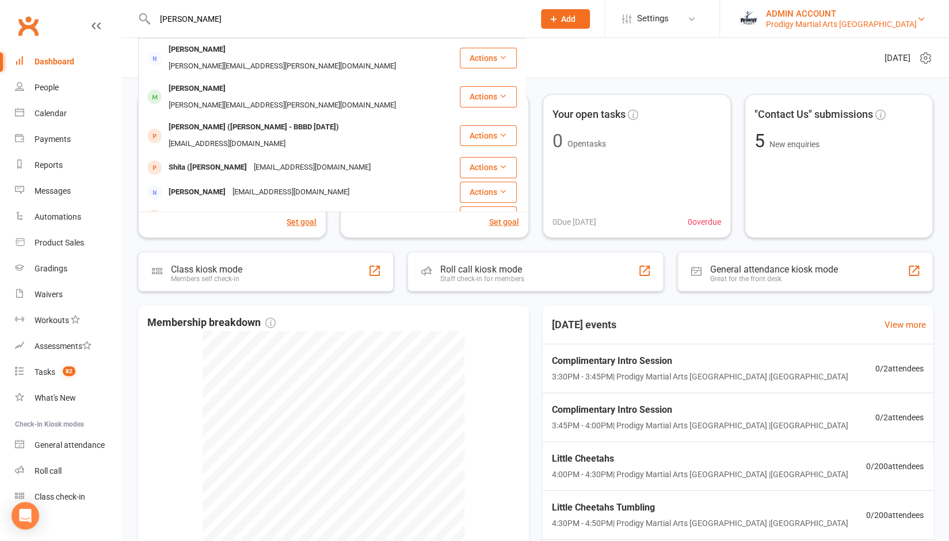
type input "rita"
click at [857, 21] on div "Prodigy Martial Arts [GEOGRAPHIC_DATA]" at bounding box center [841, 24] width 151 height 10
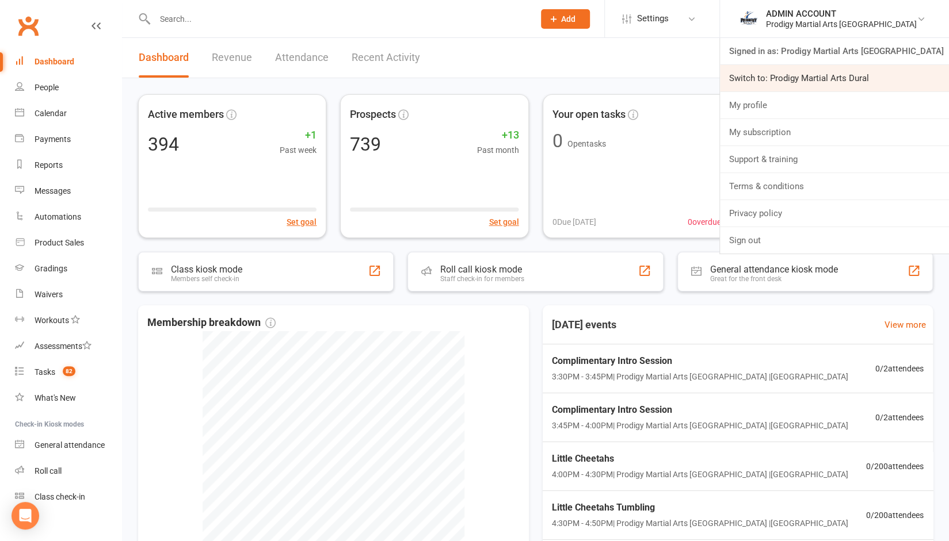
click at [832, 83] on link "Switch to: Prodigy Martial Arts Dural" at bounding box center [834, 78] width 229 height 26
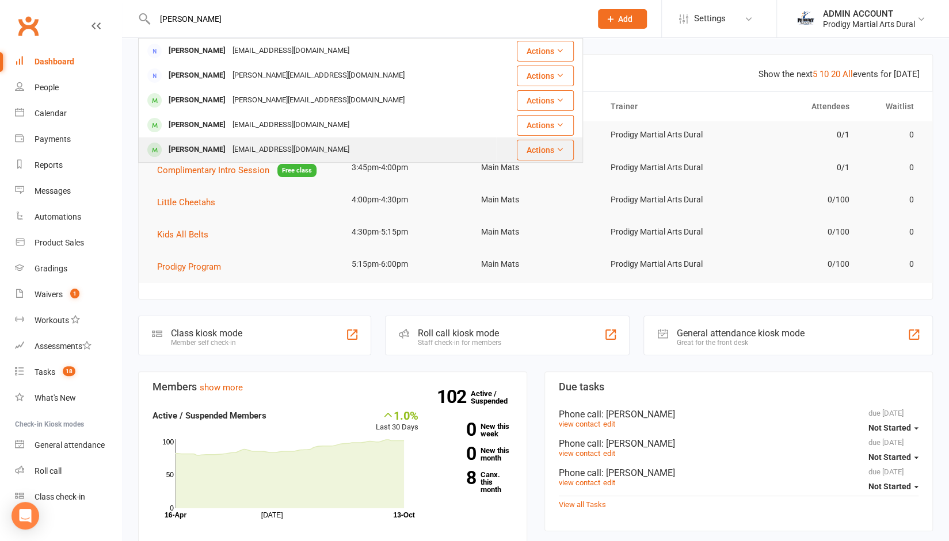
type input "rita"
click at [206, 150] on div "William Bradshaw" at bounding box center [197, 150] width 64 height 17
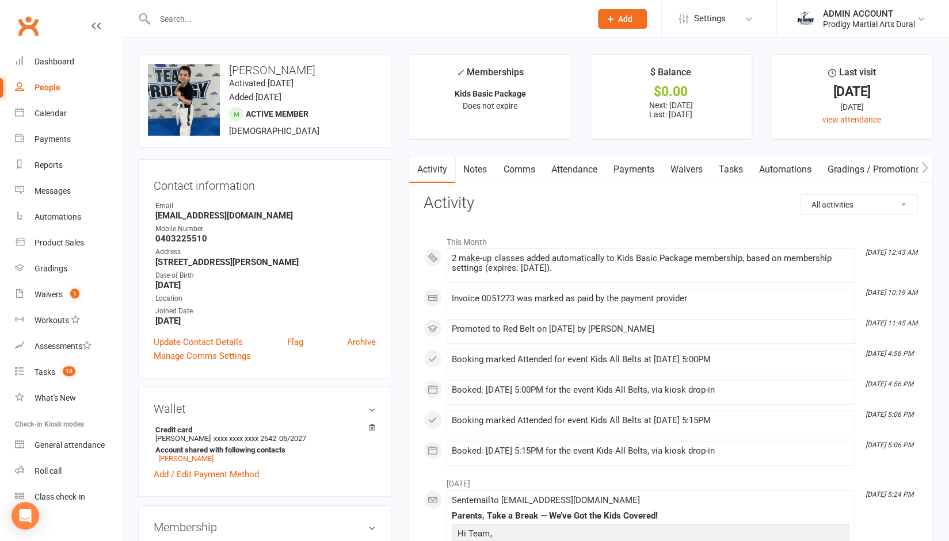
click at [634, 171] on link "Payments" at bounding box center [633, 169] width 57 height 26
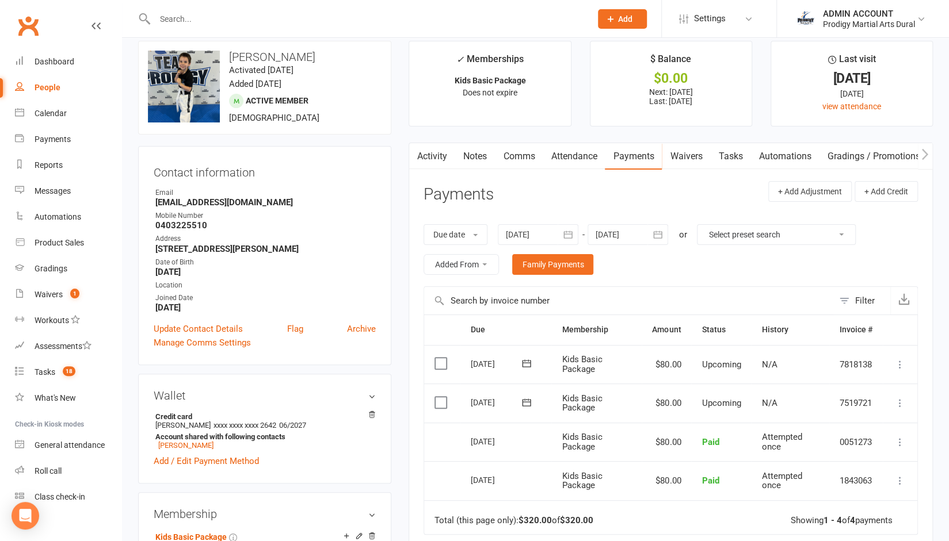
scroll to position [12, 0]
click at [426, 22] on input "text" at bounding box center [366, 19] width 431 height 16
click at [857, 19] on div "Prodigy Martial Arts Dural" at bounding box center [869, 24] width 92 height 10
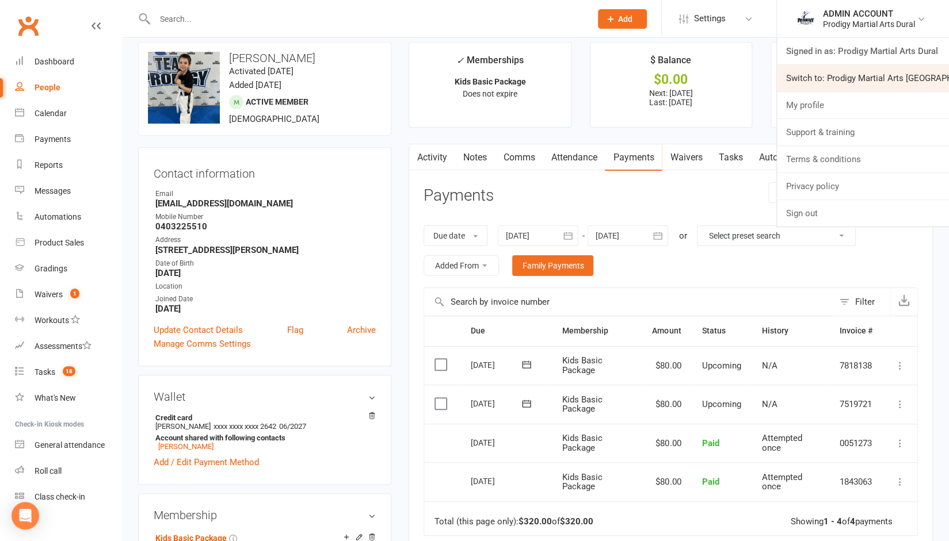
click at [848, 77] on link "Switch to: Prodigy Martial Arts Seven Hills" at bounding box center [863, 78] width 172 height 26
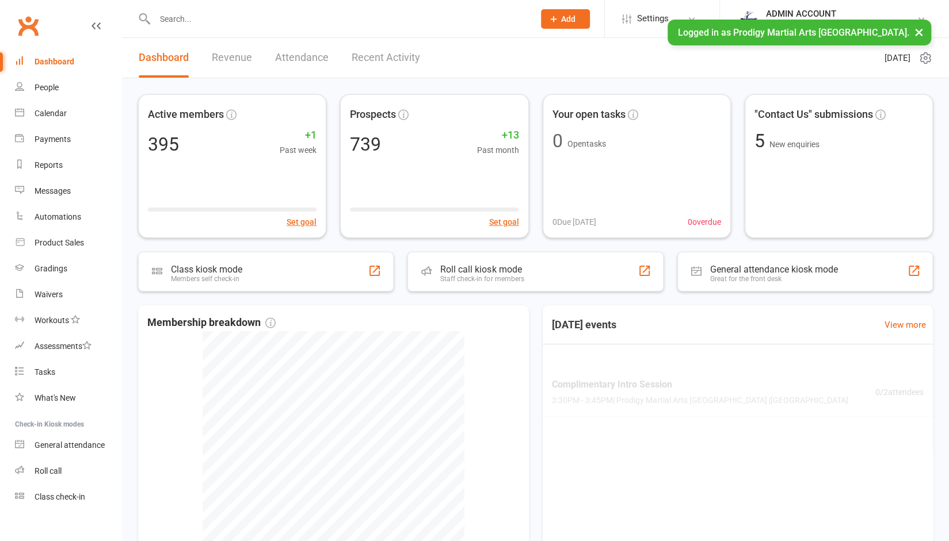
click at [230, 17] on input "text" at bounding box center [338, 19] width 375 height 16
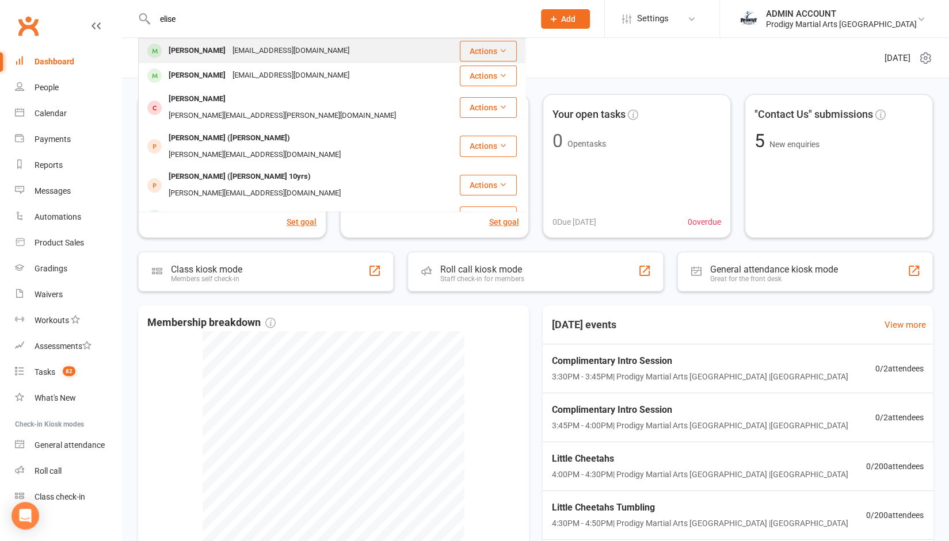
type input "elise"
click at [213, 51] on div "[PERSON_NAME]" at bounding box center [197, 51] width 64 height 17
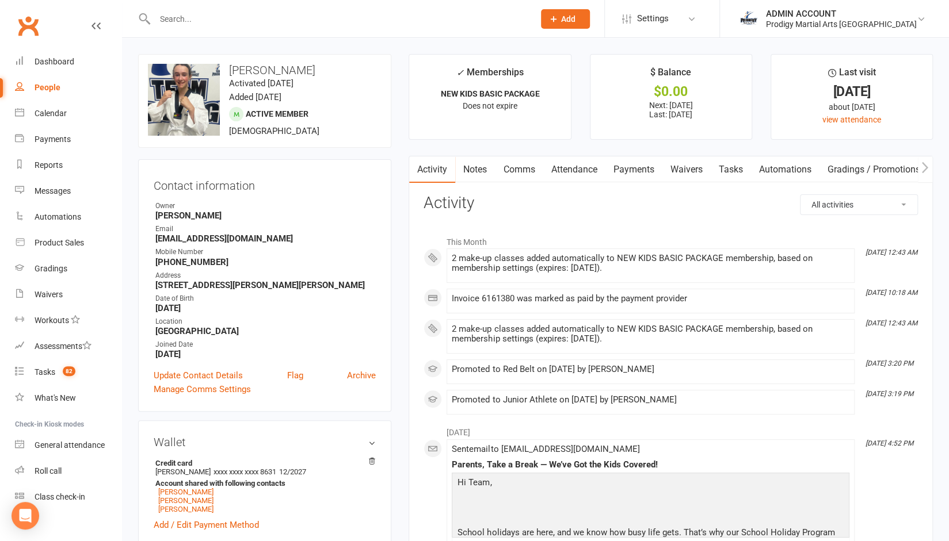
click at [276, 19] on input "text" at bounding box center [338, 19] width 375 height 16
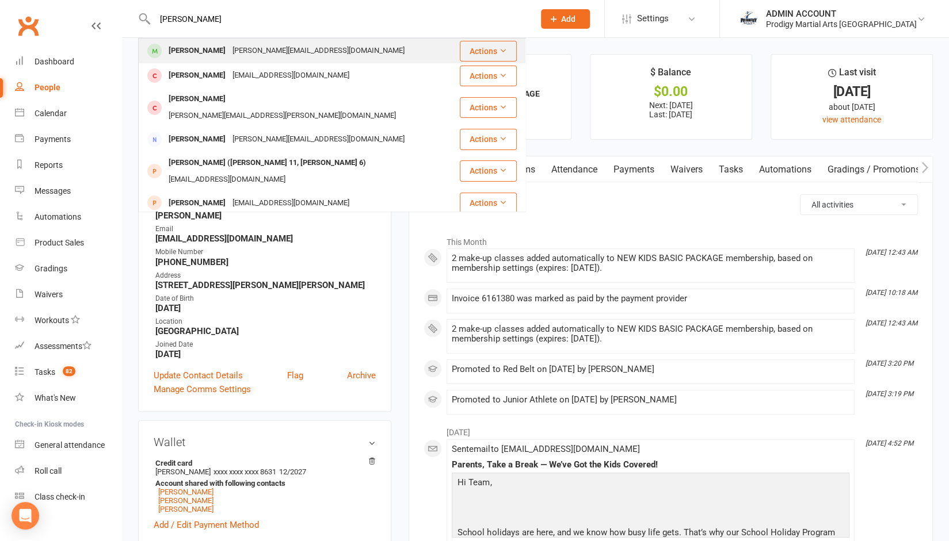
type input "[PERSON_NAME]"
click at [262, 44] on div "[PERSON_NAME][EMAIL_ADDRESS][DOMAIN_NAME]" at bounding box center [318, 51] width 179 height 17
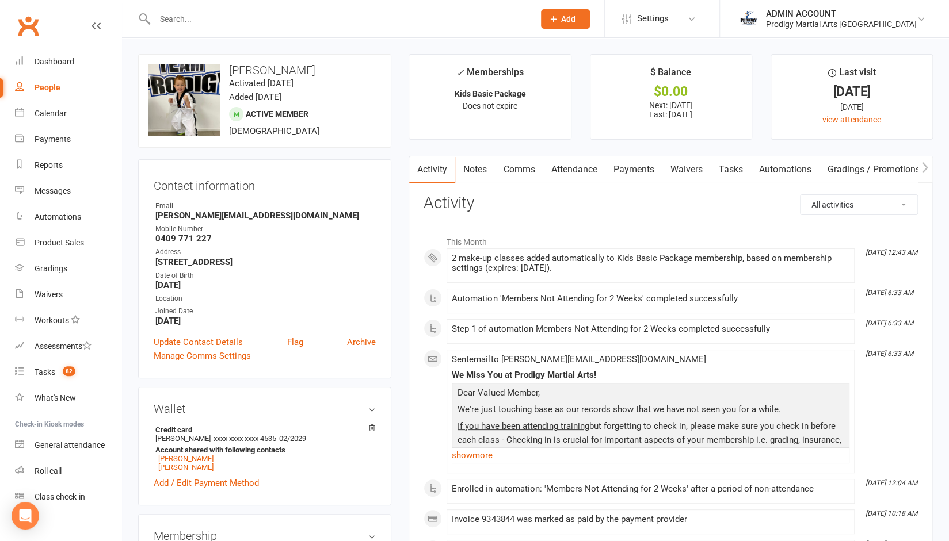
click at [251, 17] on input "text" at bounding box center [338, 19] width 375 height 16
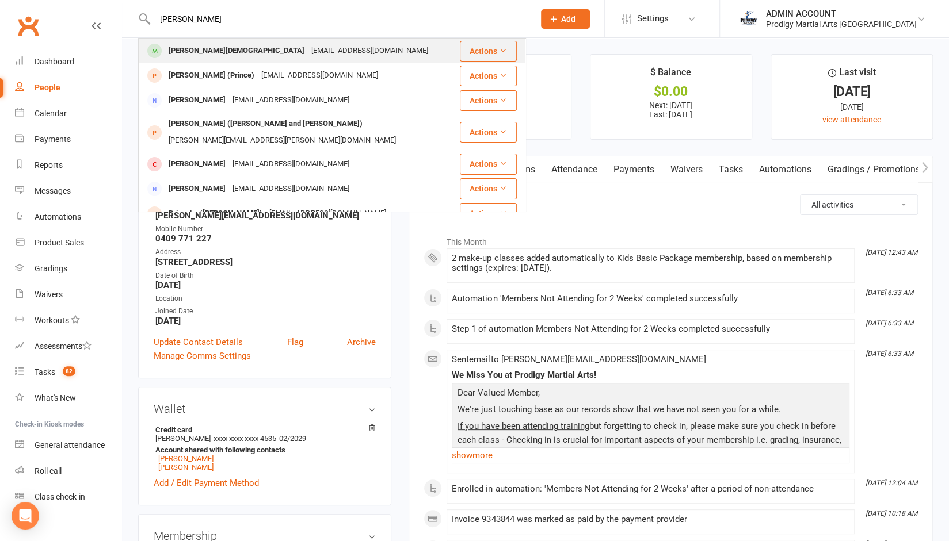
type input "[PERSON_NAME]"
click at [308, 48] on div "[EMAIL_ADDRESS][DOMAIN_NAME]" at bounding box center [370, 51] width 124 height 17
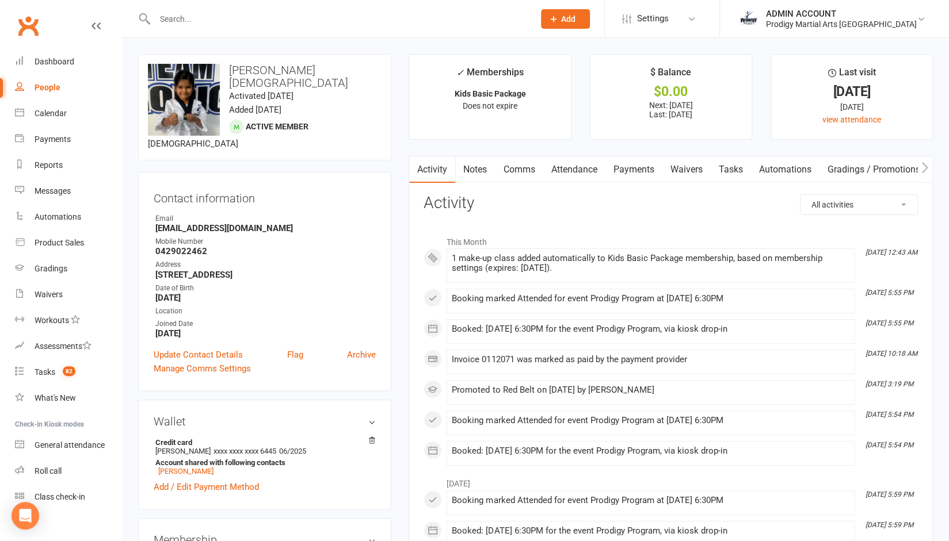
click at [35, 59] on div "Dashboard" at bounding box center [55, 61] width 40 height 9
